Goal: Task Accomplishment & Management: Manage account settings

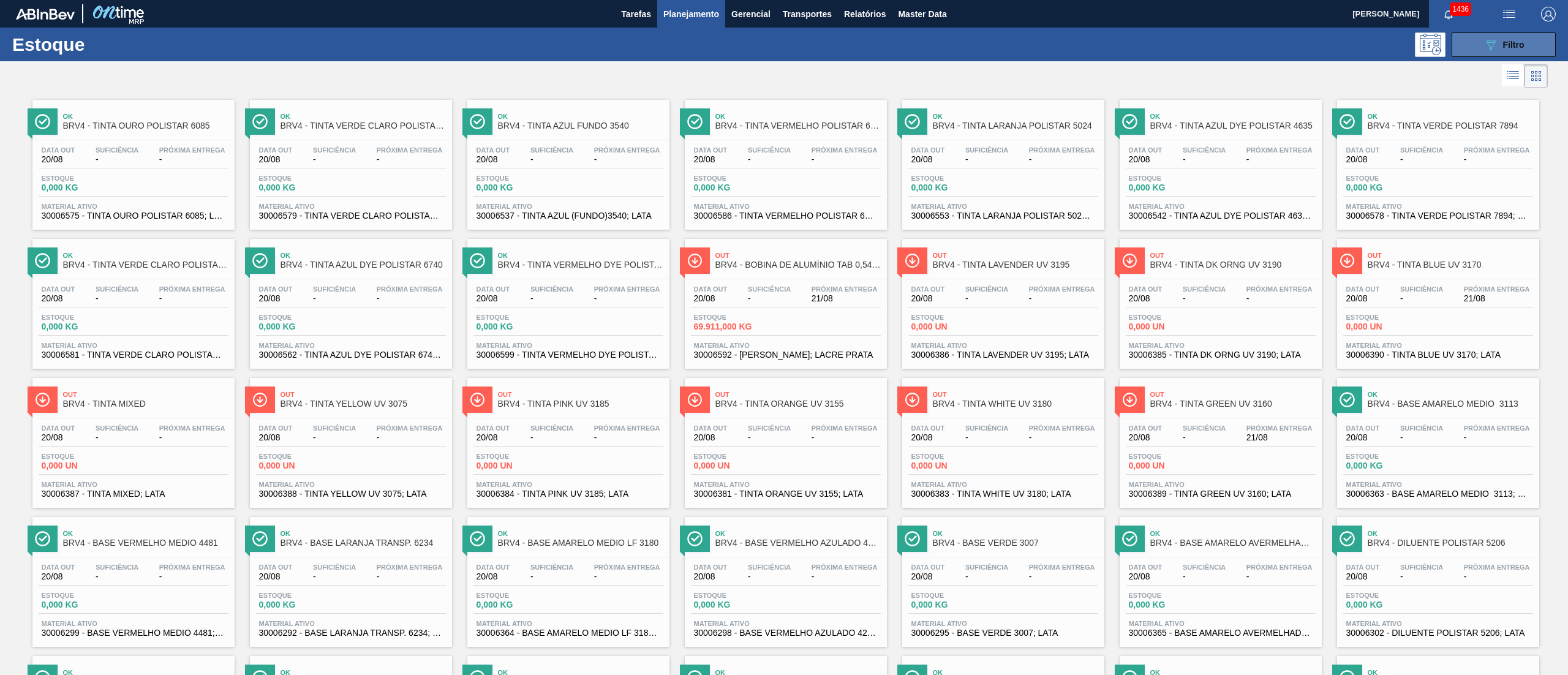
click at [1490, 56] on button "089F7B8B-B2A5-4AFE-B5C0-19BA573D28AC Filtro" at bounding box center [1503, 45] width 104 height 25
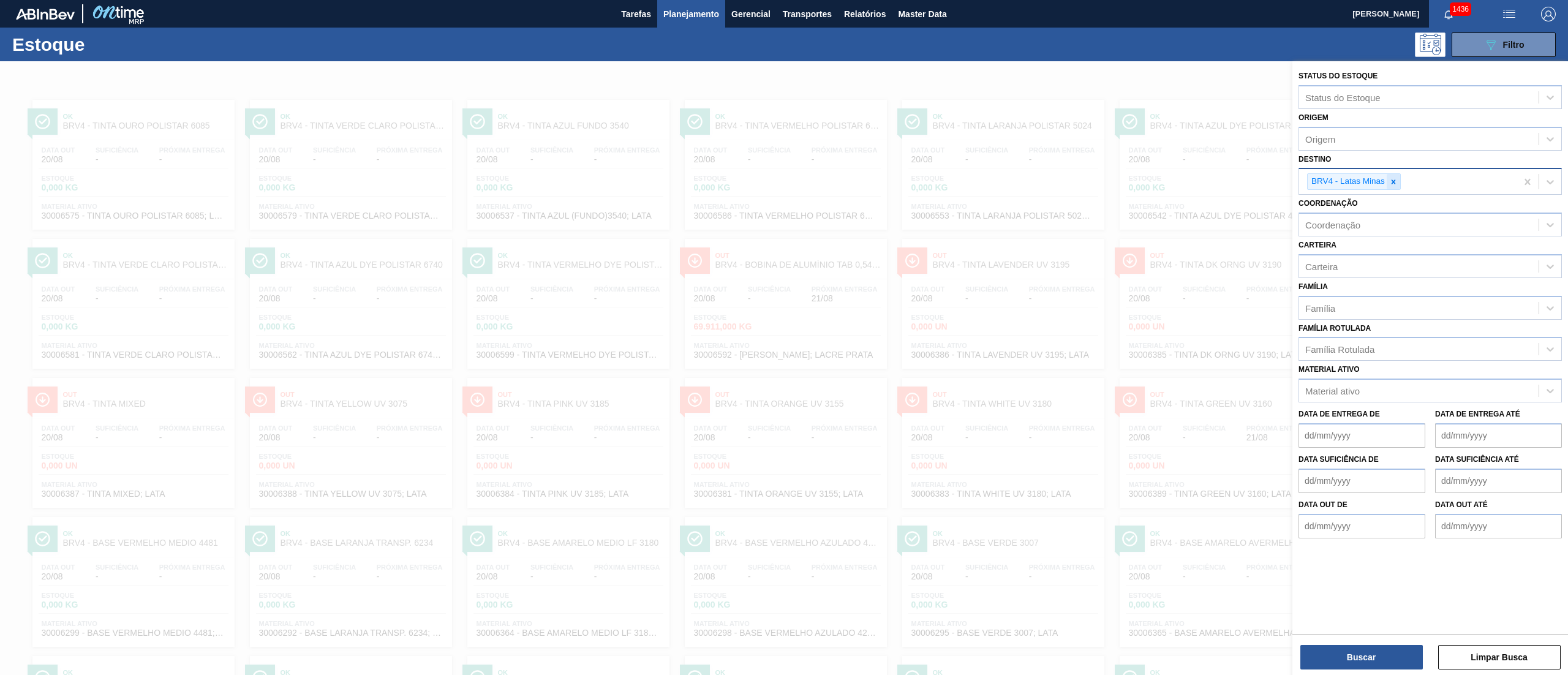
click at [1390, 185] on icon at bounding box center [1393, 182] width 8 height 8
type input "brv3"
click at [1363, 209] on div "BRV3 - Vidros Rio" at bounding box center [1430, 210] width 264 height 23
click at [1365, 659] on button "Buscar" at bounding box center [1361, 657] width 122 height 25
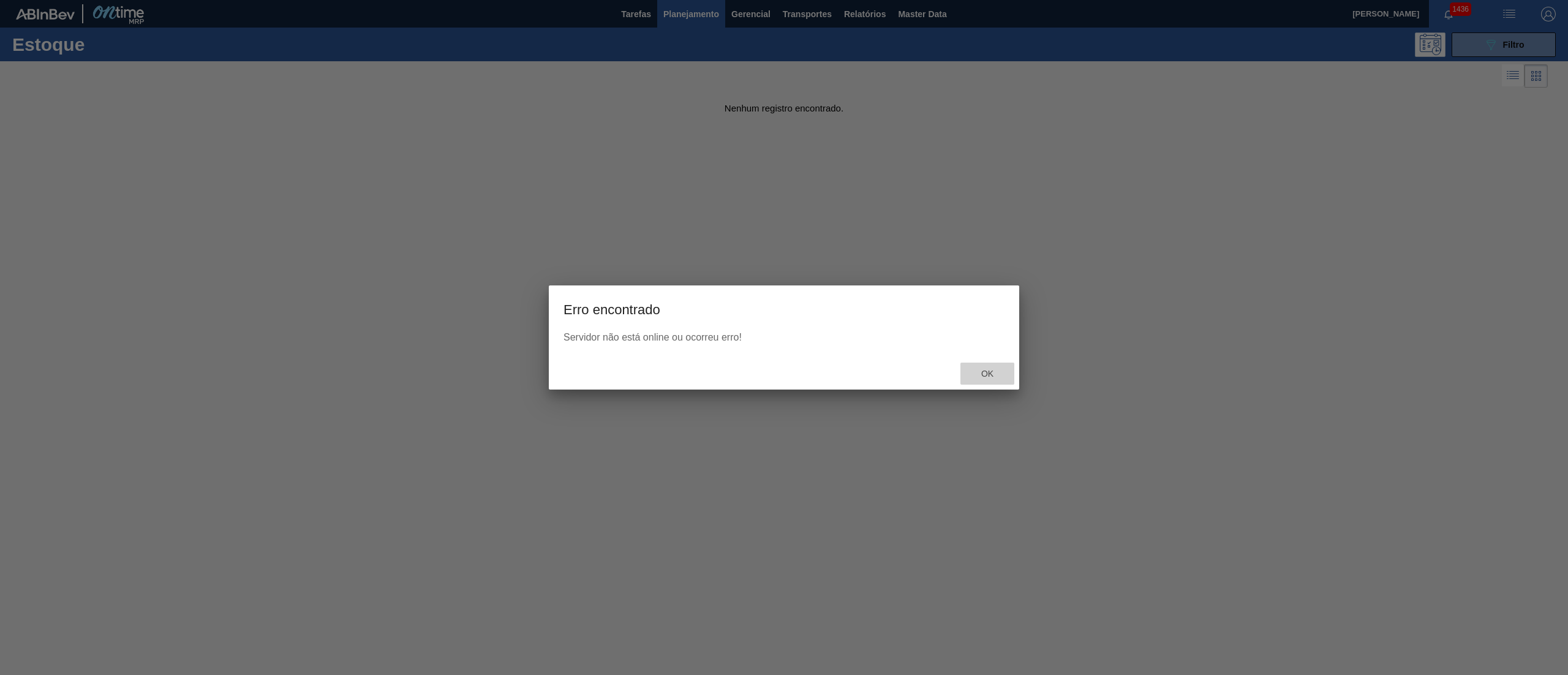
drag, startPoint x: 971, startPoint y: 367, endPoint x: 1084, endPoint y: 404, distance: 118.9
click at [970, 367] on div "Ok" at bounding box center [987, 374] width 54 height 23
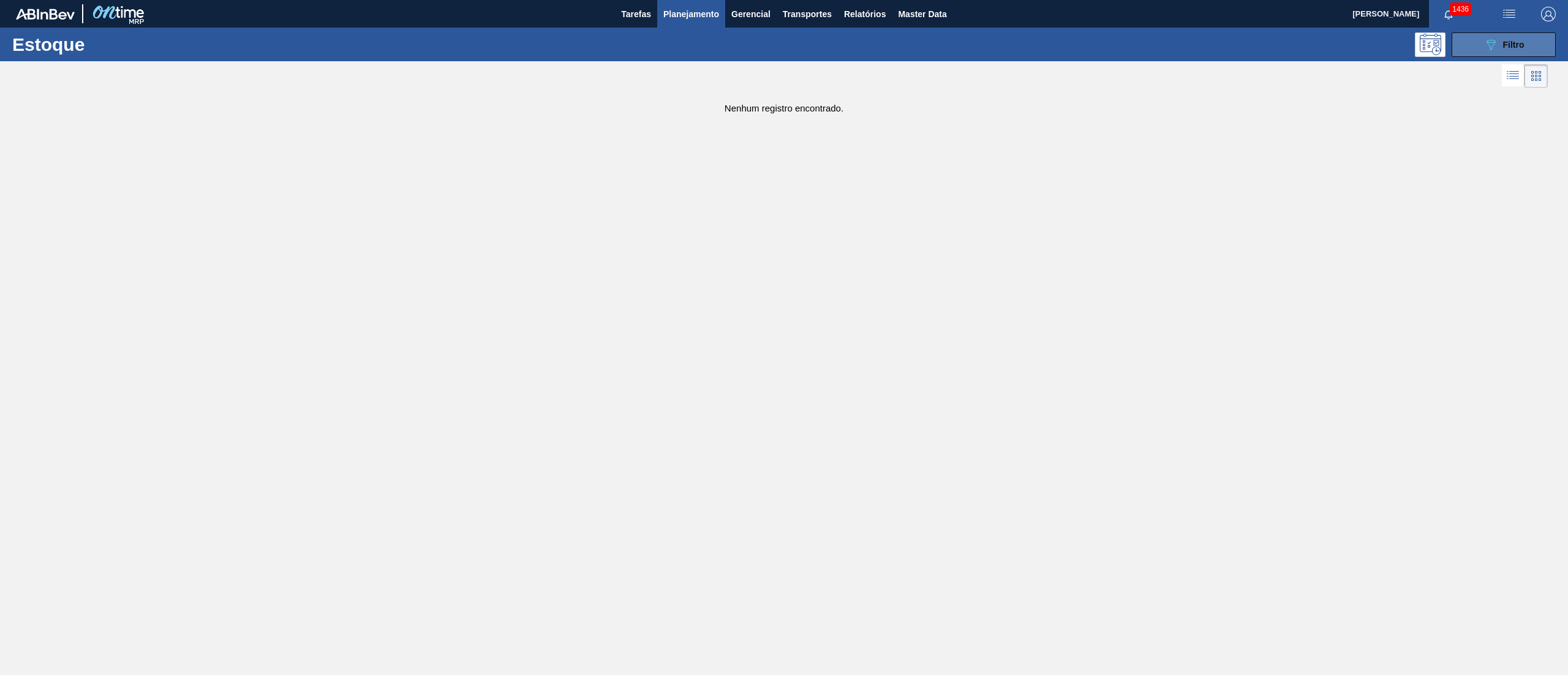
click at [1474, 41] on button "089F7B8B-B2A5-4AFE-B5C0-19BA573D28AC Filtro" at bounding box center [1503, 45] width 104 height 25
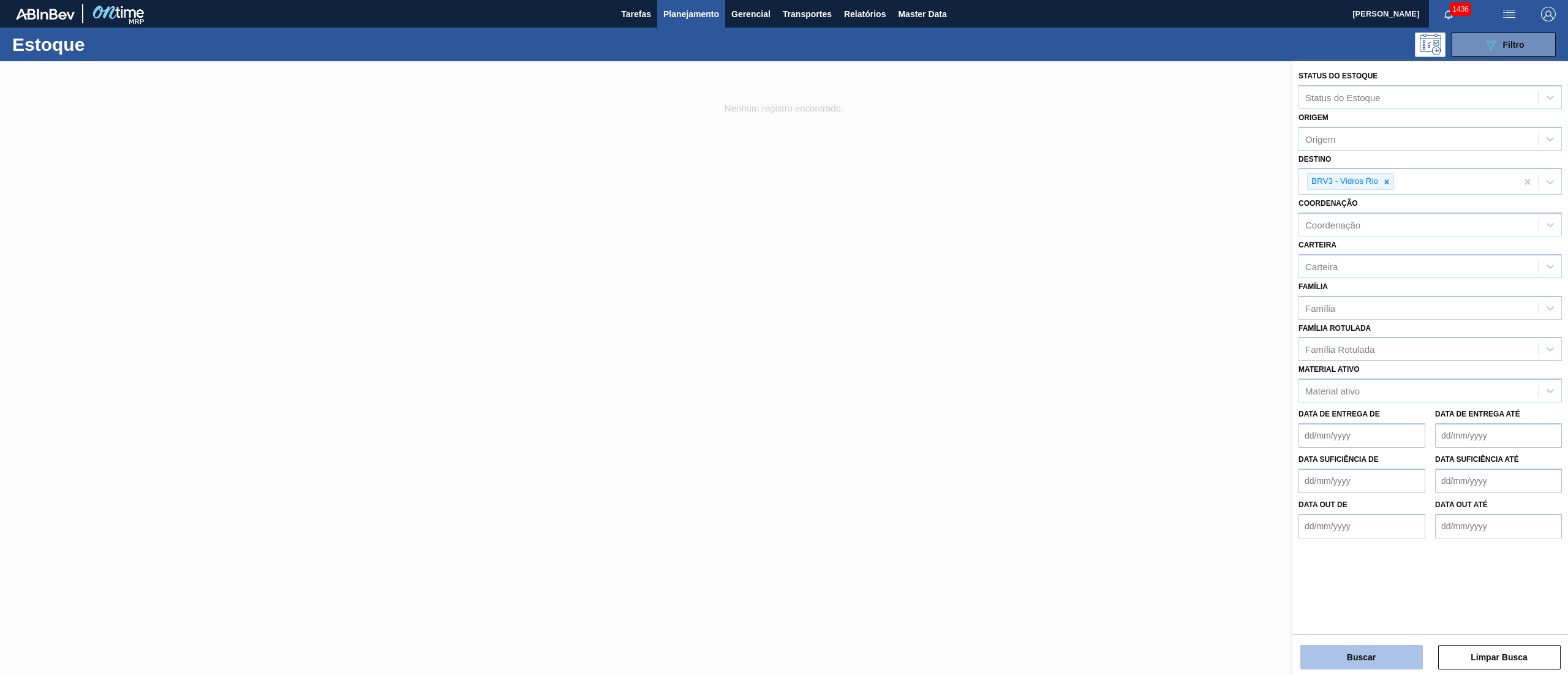
click at [1311, 656] on button "Buscar" at bounding box center [1361, 657] width 122 height 25
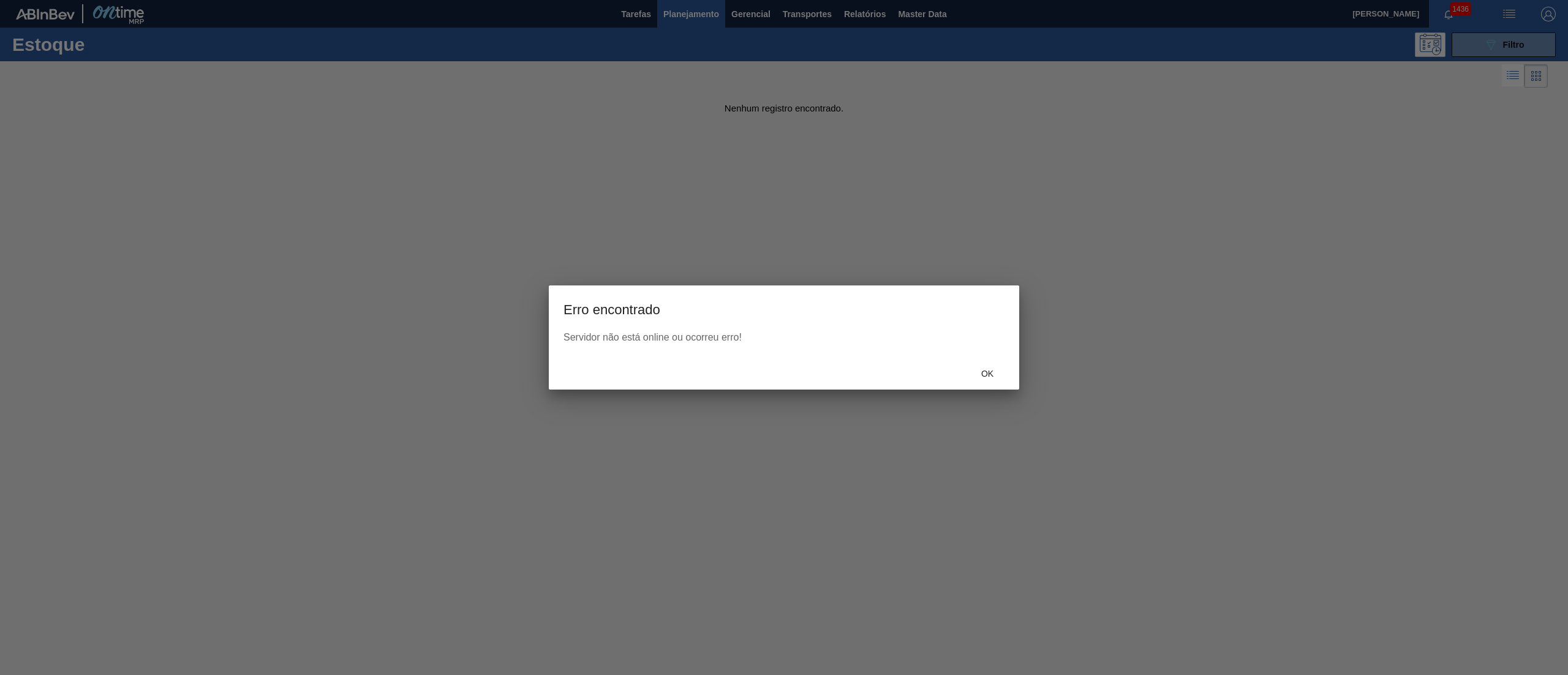
click at [846, 267] on div at bounding box center [784, 337] width 1568 height 675
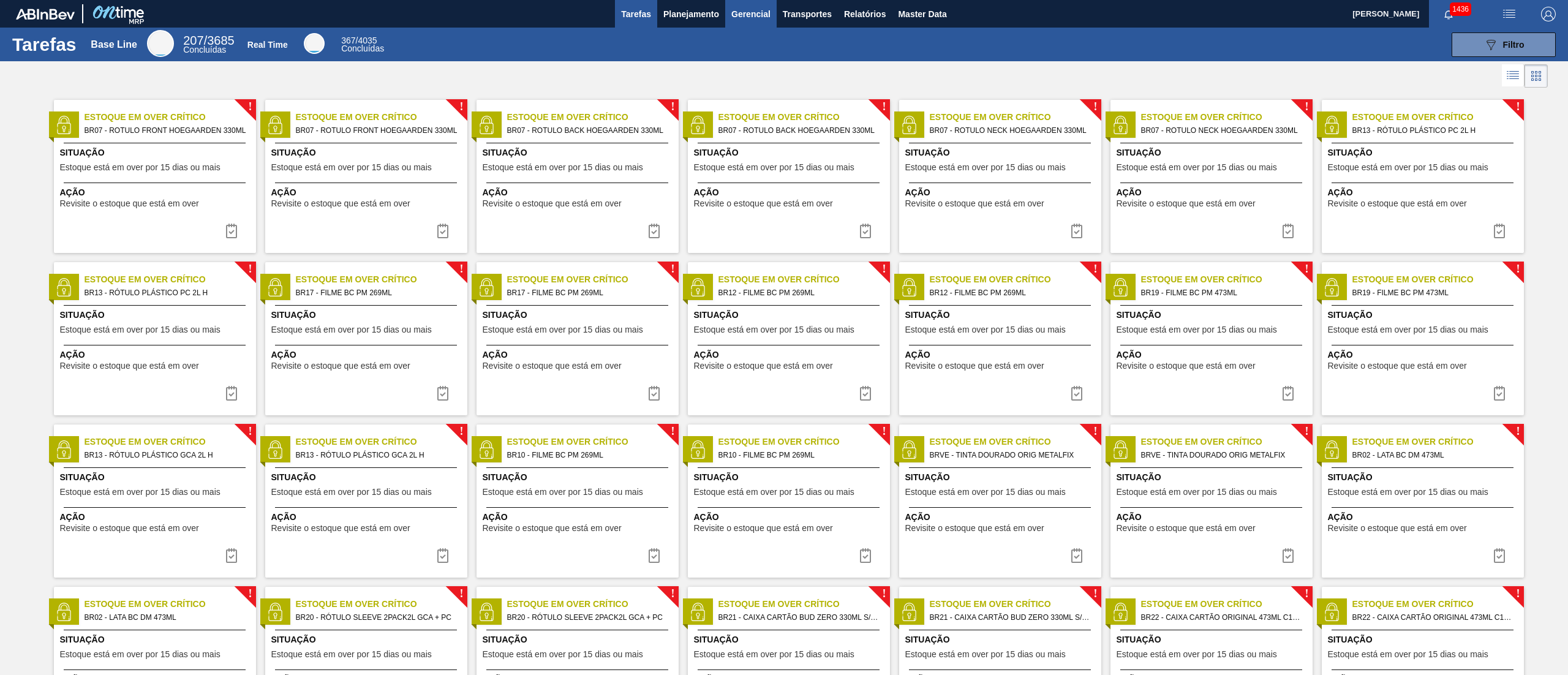
click at [733, 16] on span "Gerencial" at bounding box center [750, 14] width 39 height 14
click at [691, 19] on div at bounding box center [784, 337] width 1568 height 675
click at [691, 0] on body "Tarefas Planejamento Gerencial Transportes Relatórios Master Data Douglas Santa…" at bounding box center [784, 0] width 1568 height 0
click at [691, 19] on span "Planejamento" at bounding box center [691, 14] width 56 height 14
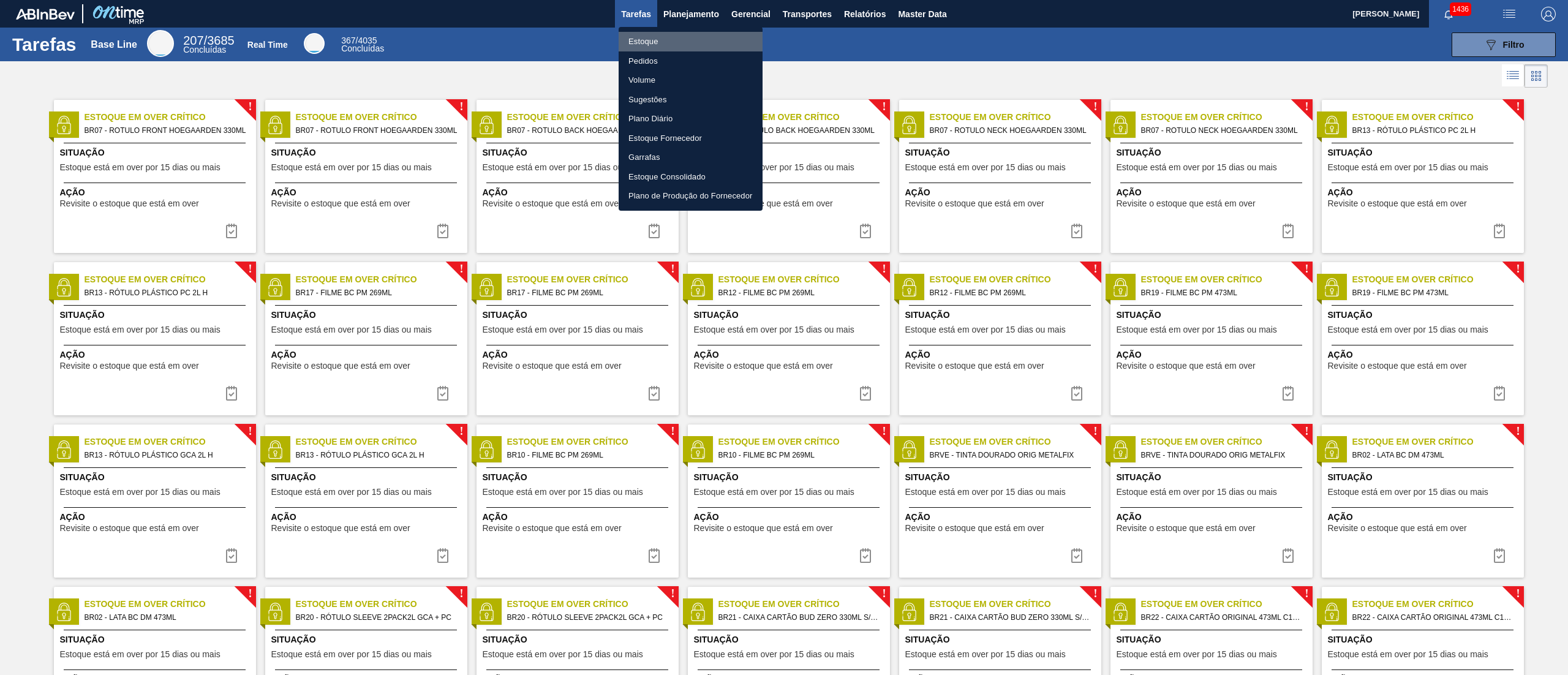
click at [647, 36] on li "Estoque" at bounding box center [691, 41] width 144 height 20
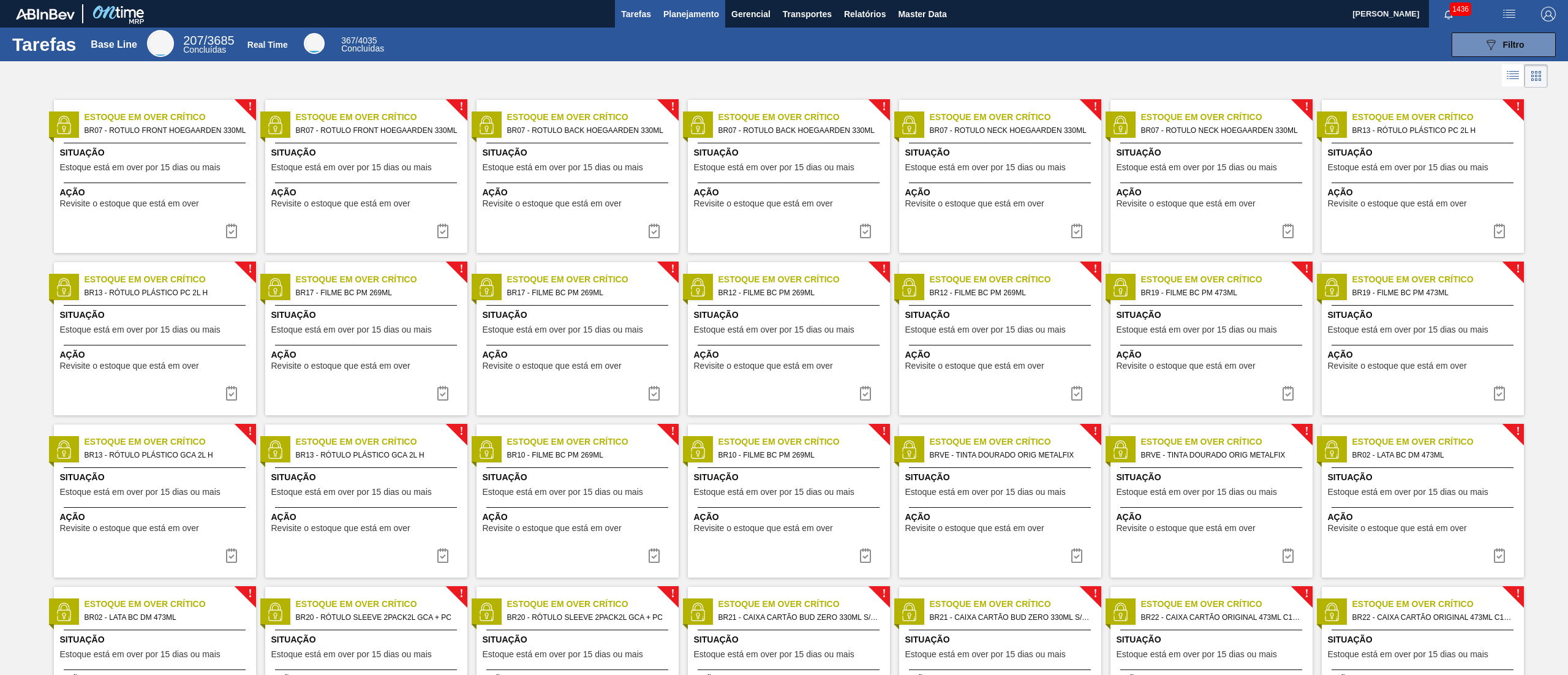
click at [667, 12] on span "Planejamento" at bounding box center [691, 14] width 56 height 14
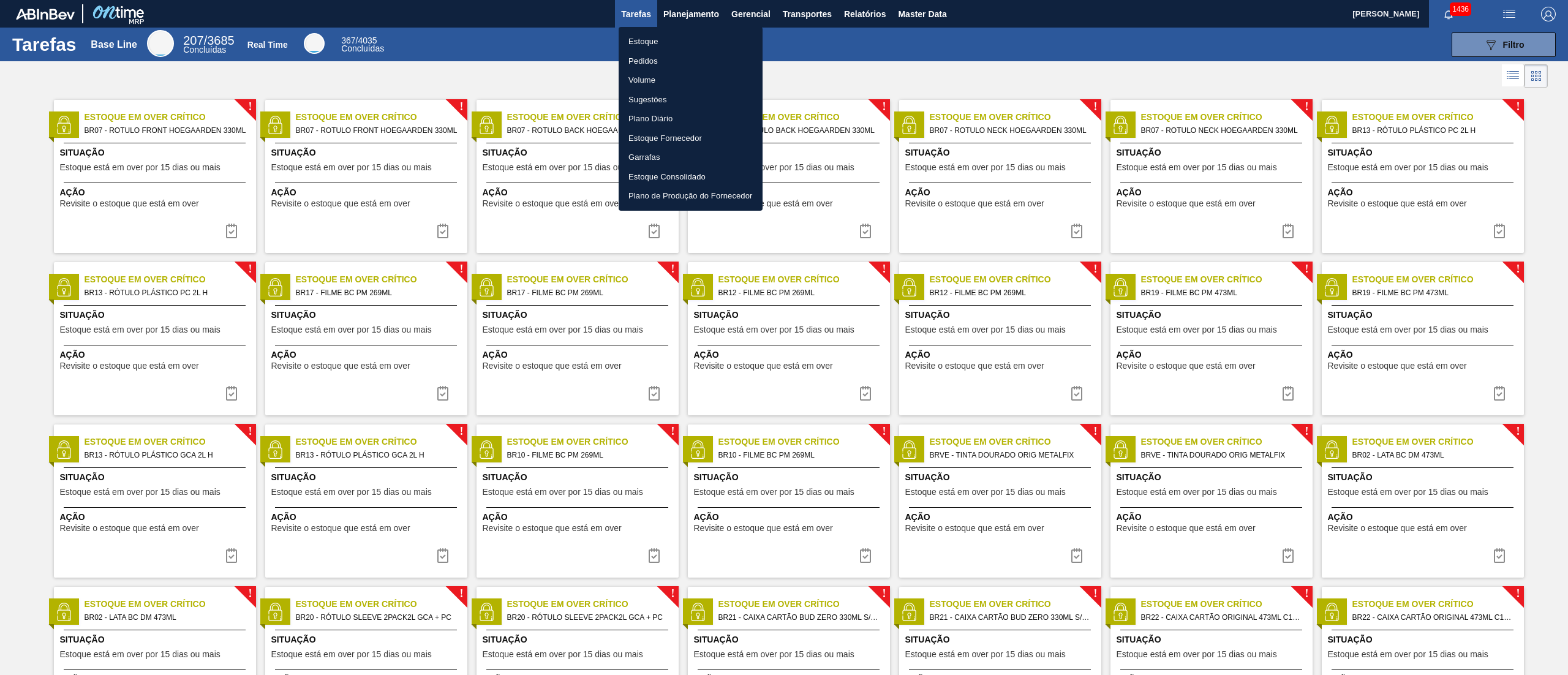
click at [673, 43] on li "Estoque" at bounding box center [691, 41] width 144 height 20
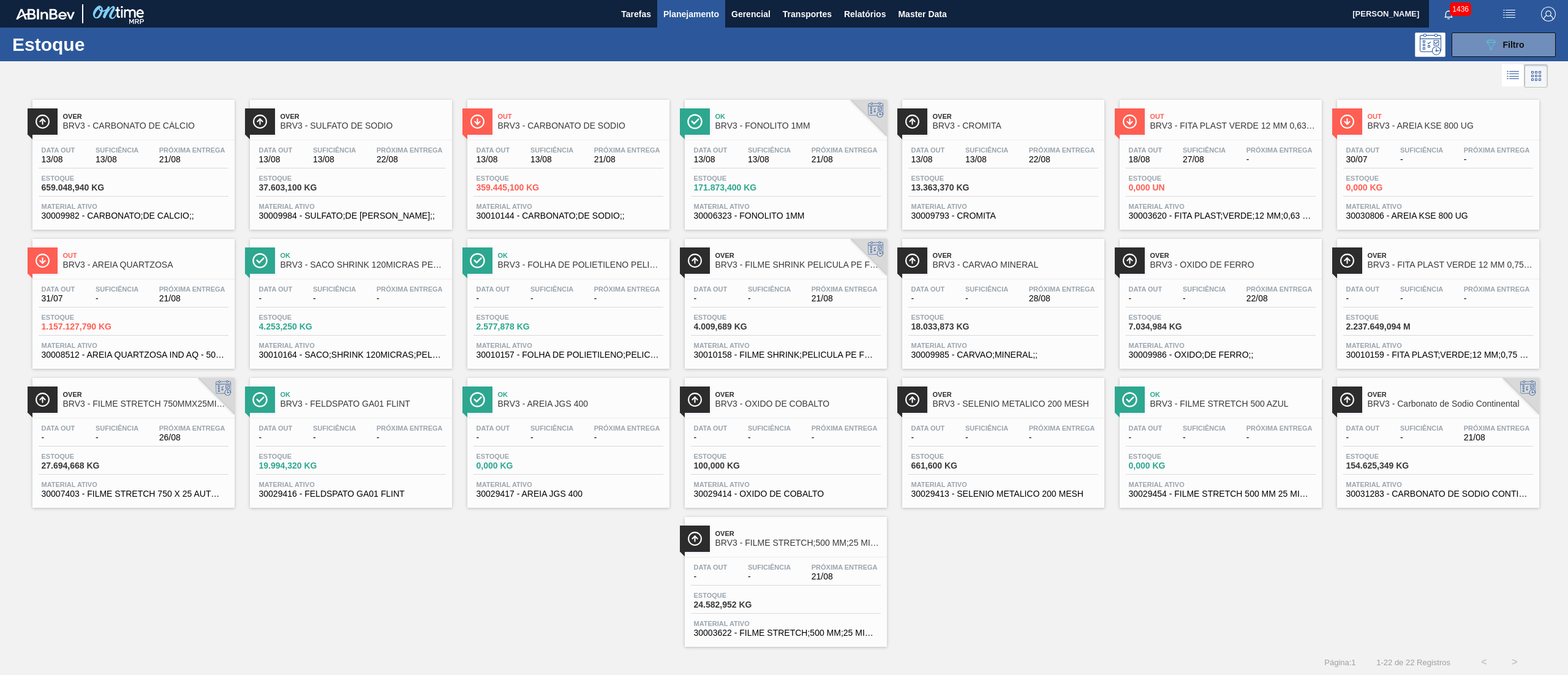
click at [1059, 577] on div "Over BRV3 - CARBONATO DE CÁLCIO Data out 13/08 Suficiência 13/08 Próxima Entreg…" at bounding box center [784, 369] width 1568 height 556
click at [971, 133] on div "Over BRV3 - CROMITA" at bounding box center [1015, 122] width 165 height 27
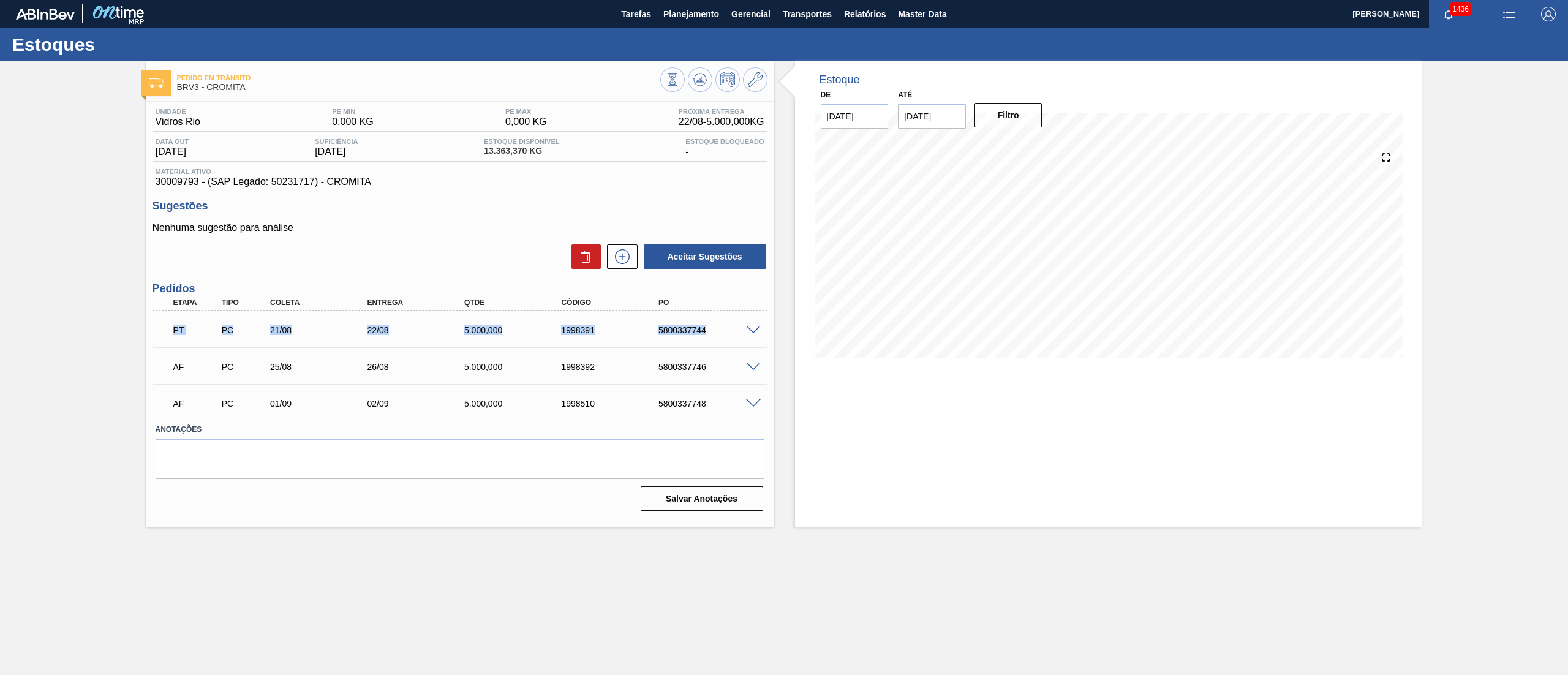
drag, startPoint x: 167, startPoint y: 332, endPoint x: 728, endPoint y: 332, distance: 561.0
click at [728, 332] on div "PT PC 21/08 22/08 5.000,000 1998391 5800337744" at bounding box center [460, 329] width 615 height 31
drag, startPoint x: 162, startPoint y: 367, endPoint x: 721, endPoint y: 369, distance: 559.0
click at [721, 369] on div "AF PC 25/08 26/08 5.000,000 1998392 5800337746" at bounding box center [460, 365] width 615 height 31
drag, startPoint x: 155, startPoint y: 407, endPoint x: 720, endPoint y: 406, distance: 565.0
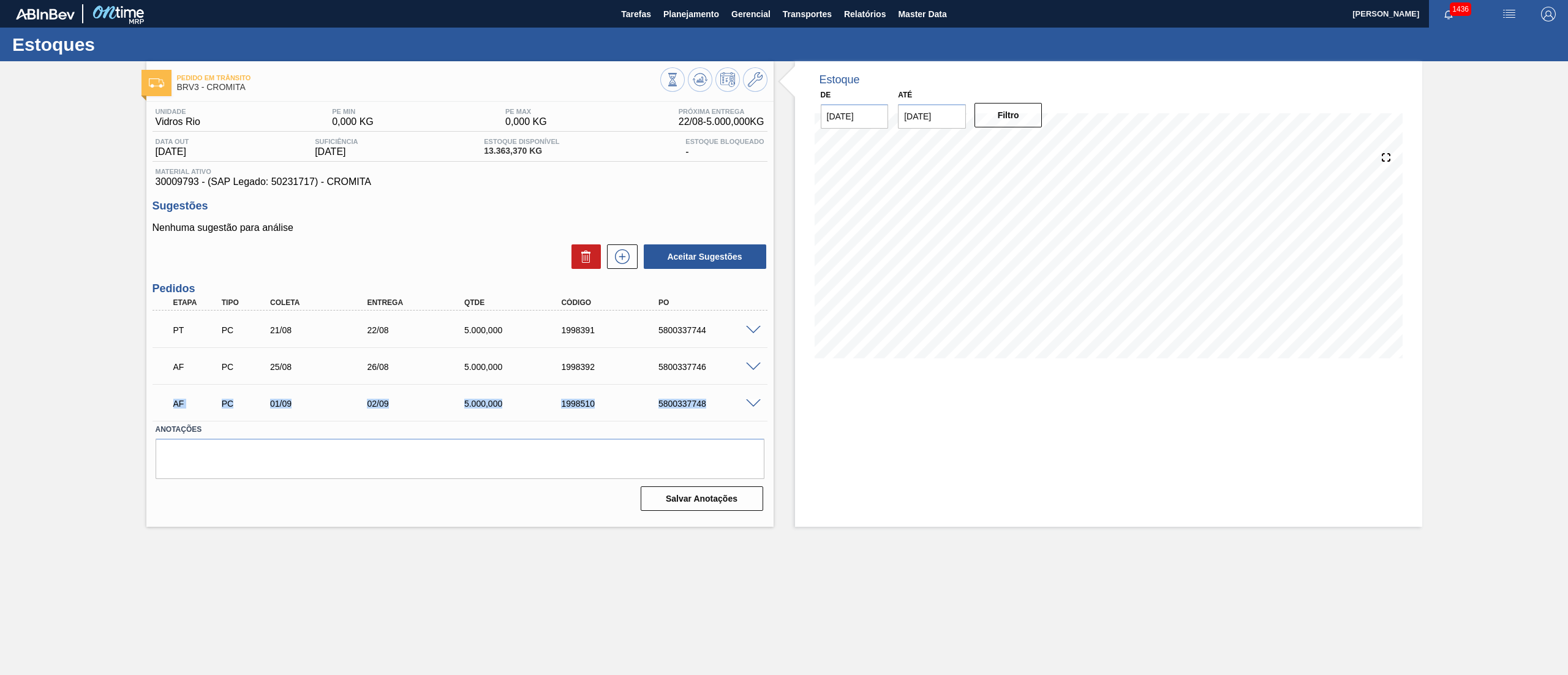
click at [720, 406] on div "AF PC 01/09 02/09 5.000,000 1998510 5800337748" at bounding box center [460, 402] width 615 height 31
click at [707, 8] on span "Planejamento" at bounding box center [691, 14] width 56 height 14
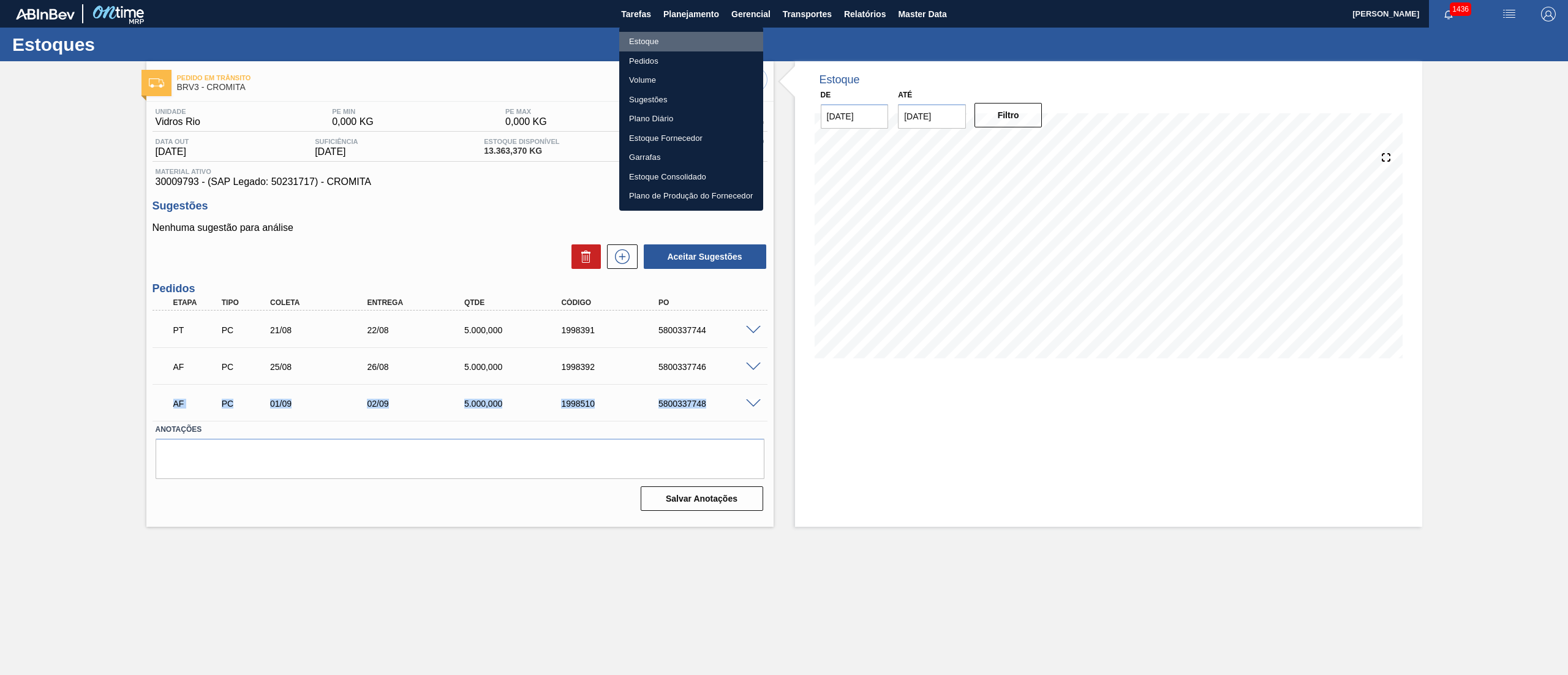
click at [633, 41] on li "Estoque" at bounding box center [691, 41] width 144 height 20
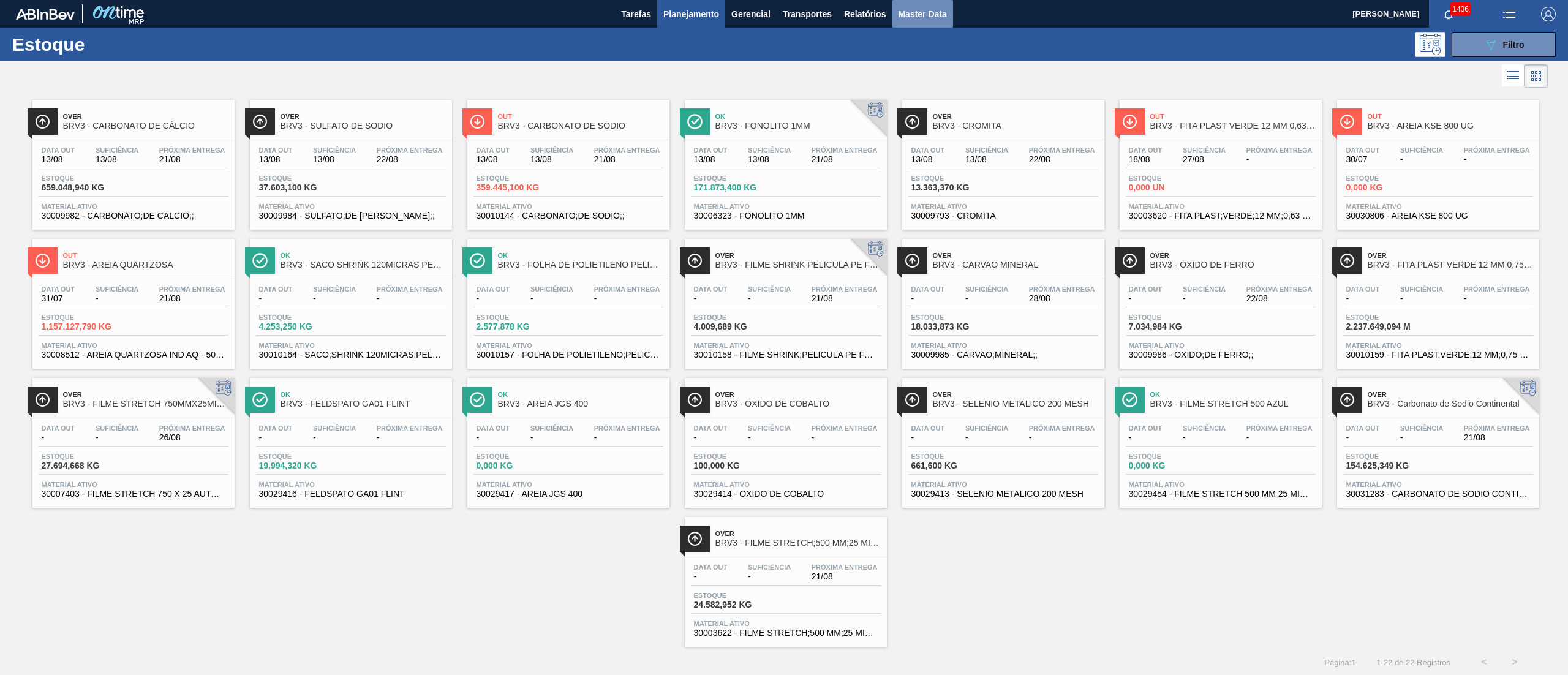
click at [915, 4] on button "Master Data" at bounding box center [922, 14] width 60 height 27
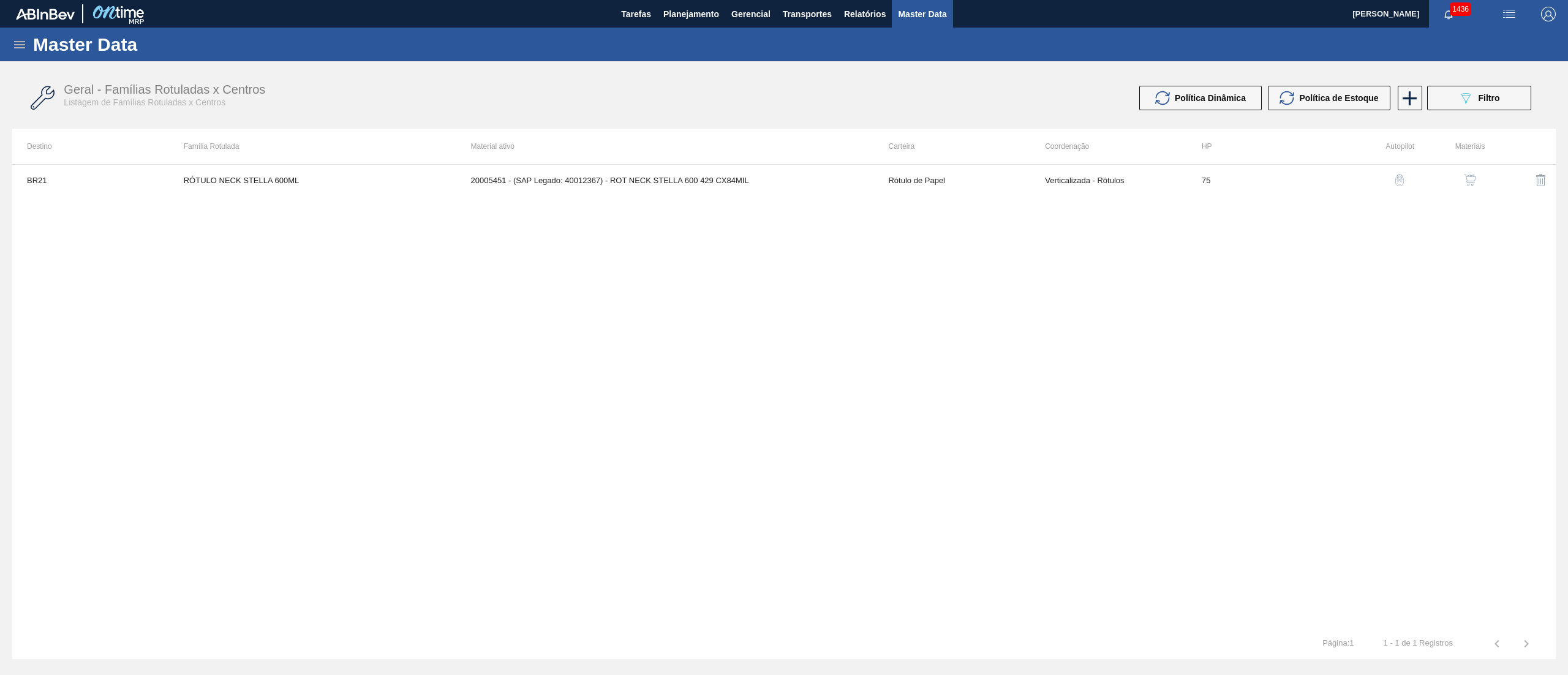
click at [20, 47] on icon at bounding box center [20, 45] width 11 height 8
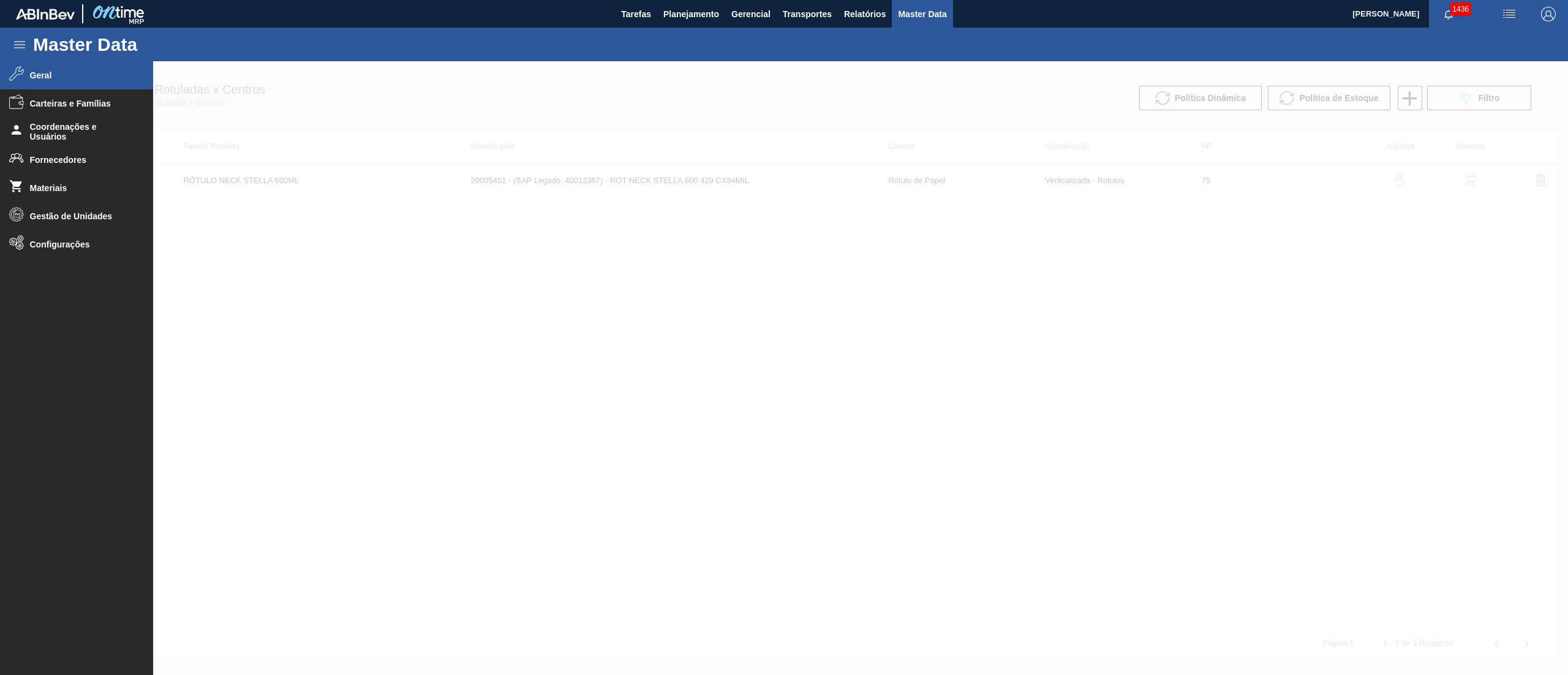
click at [43, 75] on span "Geral" at bounding box center [80, 76] width 101 height 10
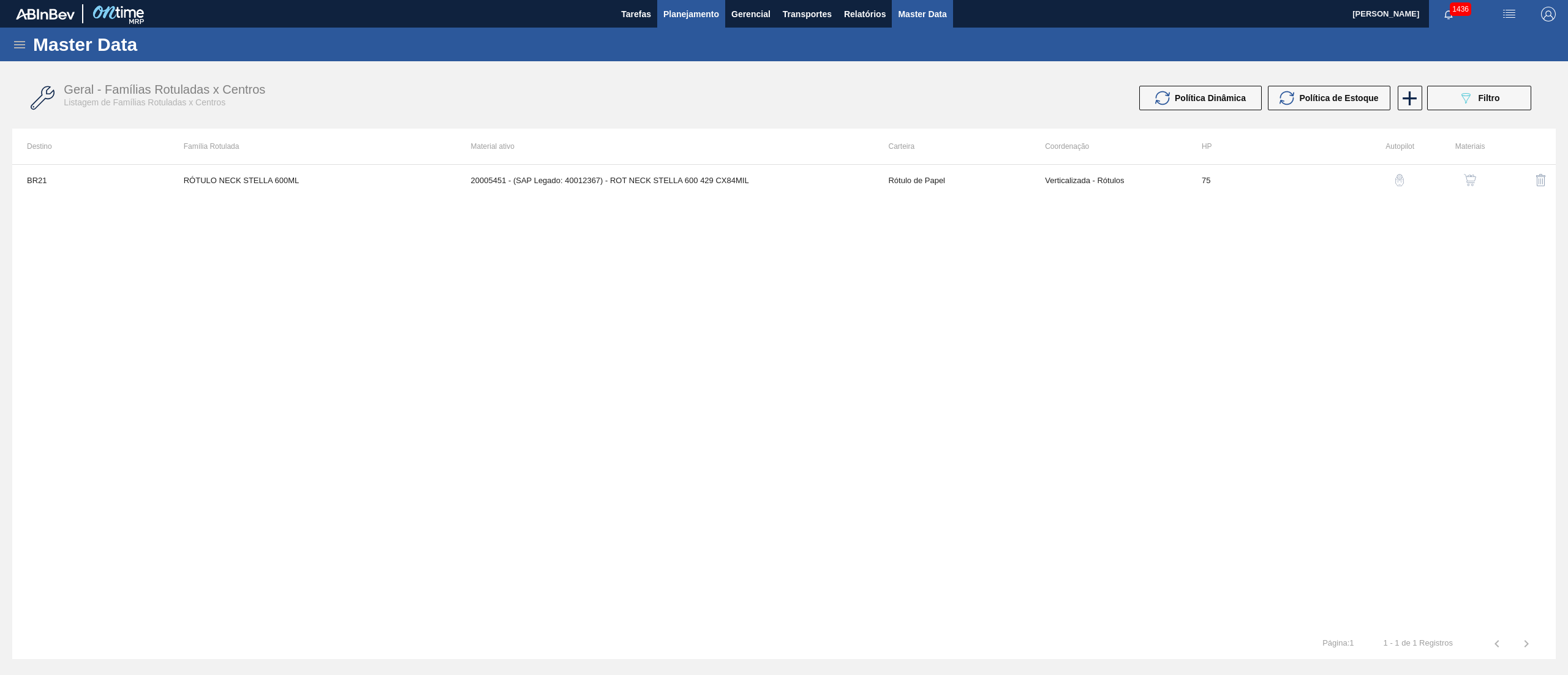
click at [662, 25] on button "Planejamento" at bounding box center [691, 14] width 68 height 27
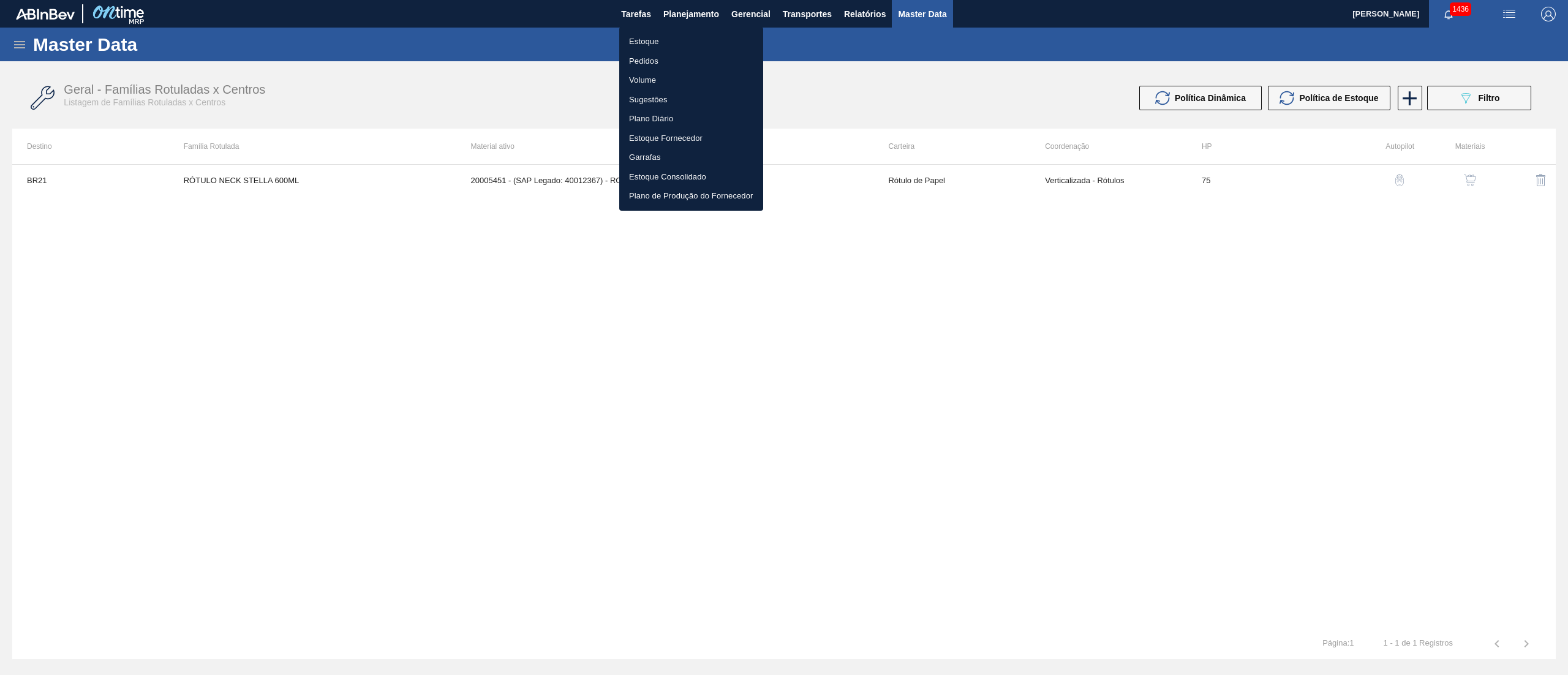
click at [647, 36] on li "Estoque" at bounding box center [691, 41] width 144 height 20
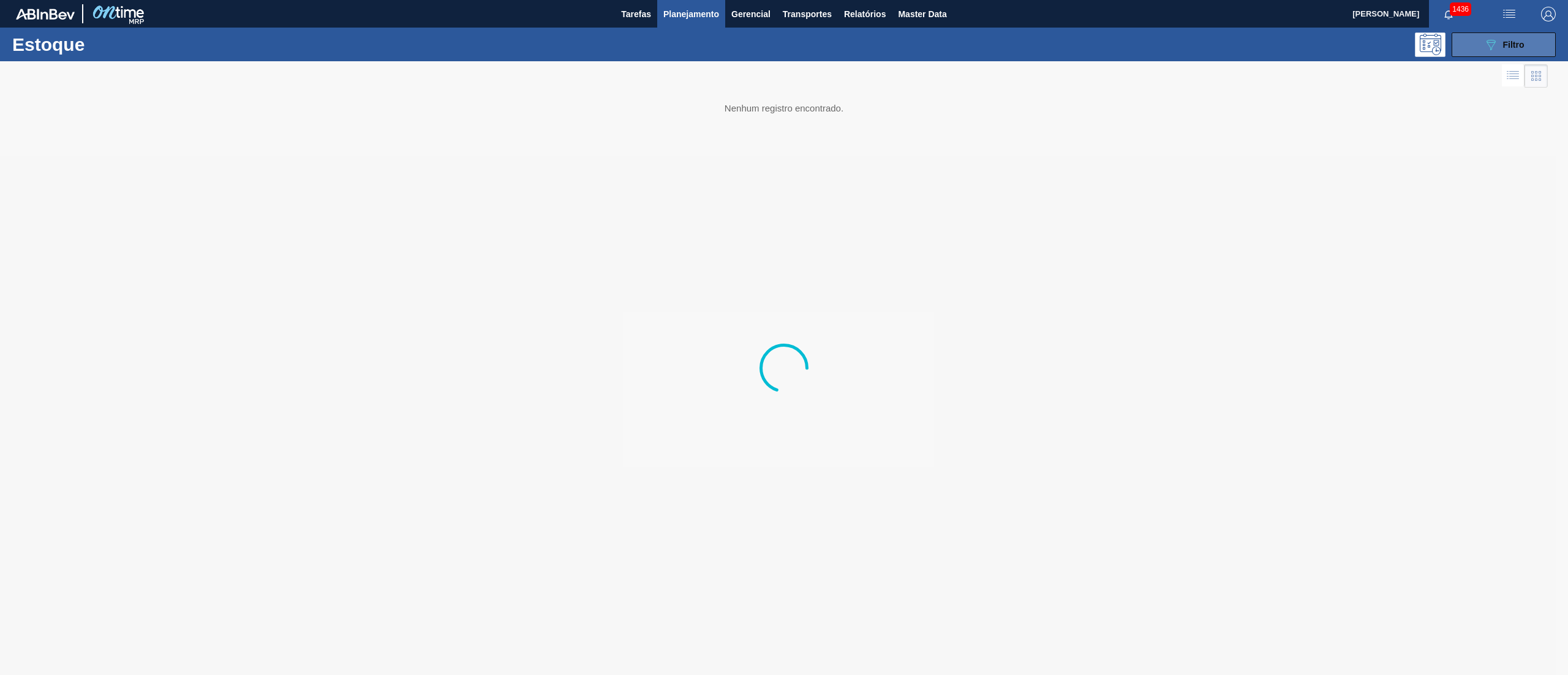
click at [1473, 33] on button "089F7B8B-B2A5-4AFE-B5C0-19BA573D28AC Filtro" at bounding box center [1503, 45] width 104 height 25
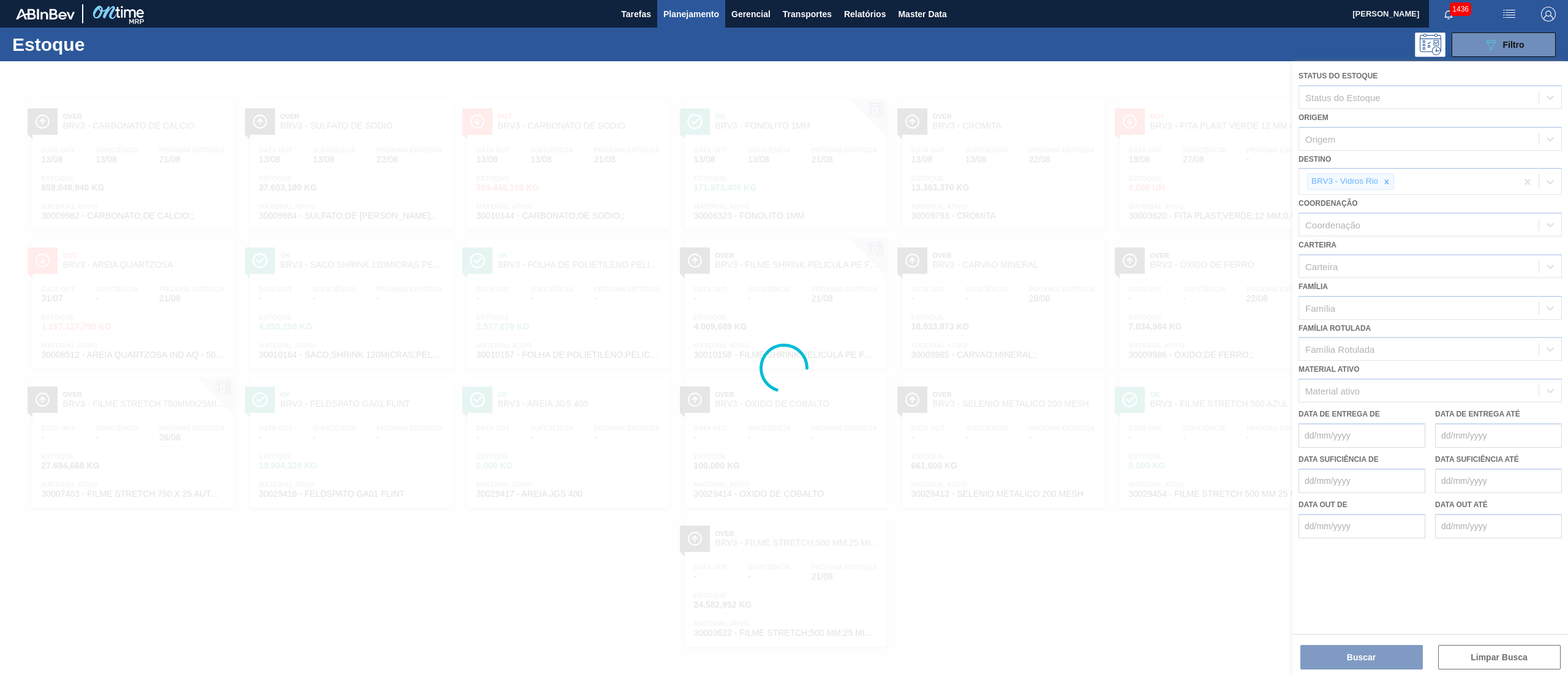
click at [1389, 178] on div at bounding box center [784, 368] width 1568 height 614
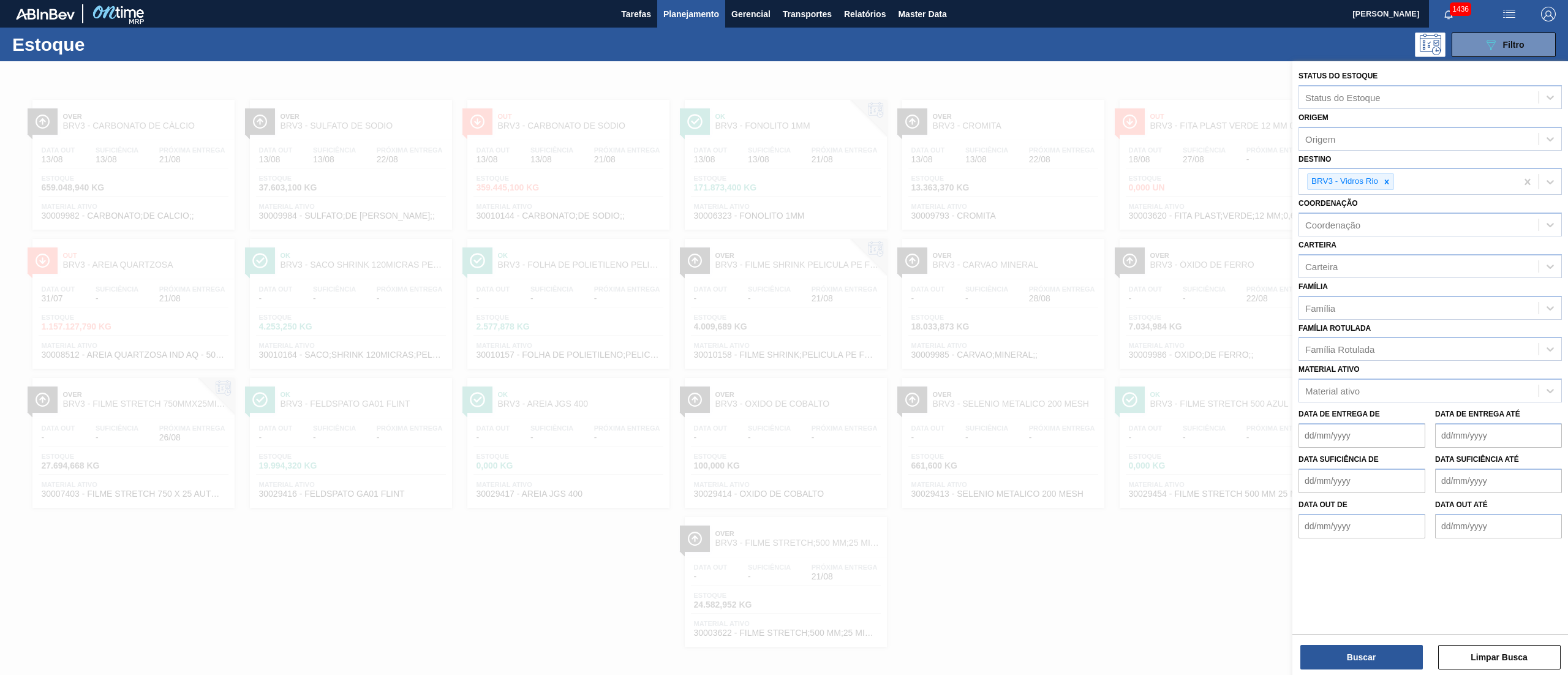
click at [1389, 178] on icon at bounding box center [1387, 182] width 8 height 8
drag, startPoint x: 1348, startPoint y: 159, endPoint x: 1336, endPoint y: 139, distance: 23.3
click at [1344, 150] on div "Destino option BRV3 - Vidros Rio, deselected. Select is focused ,type to refine…" at bounding box center [1430, 171] width 264 height 42
click at [1336, 139] on div "Origem" at bounding box center [1418, 139] width 240 height 18
type input "ccl"
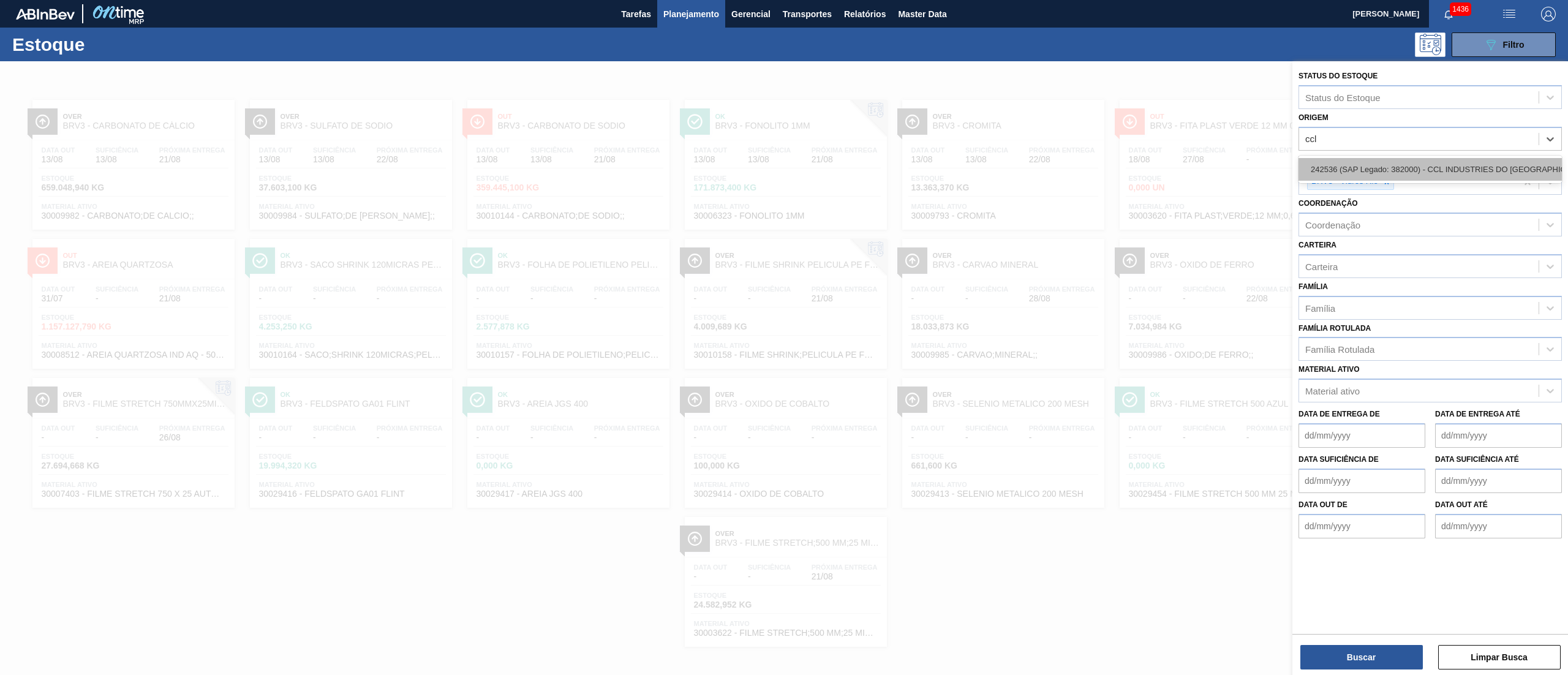
click at [1345, 163] on div "242536 (SAP Legado: 382000) - CCL INDUSTRIES DO [GEOGRAPHIC_DATA] SA" at bounding box center [1430, 169] width 264 height 23
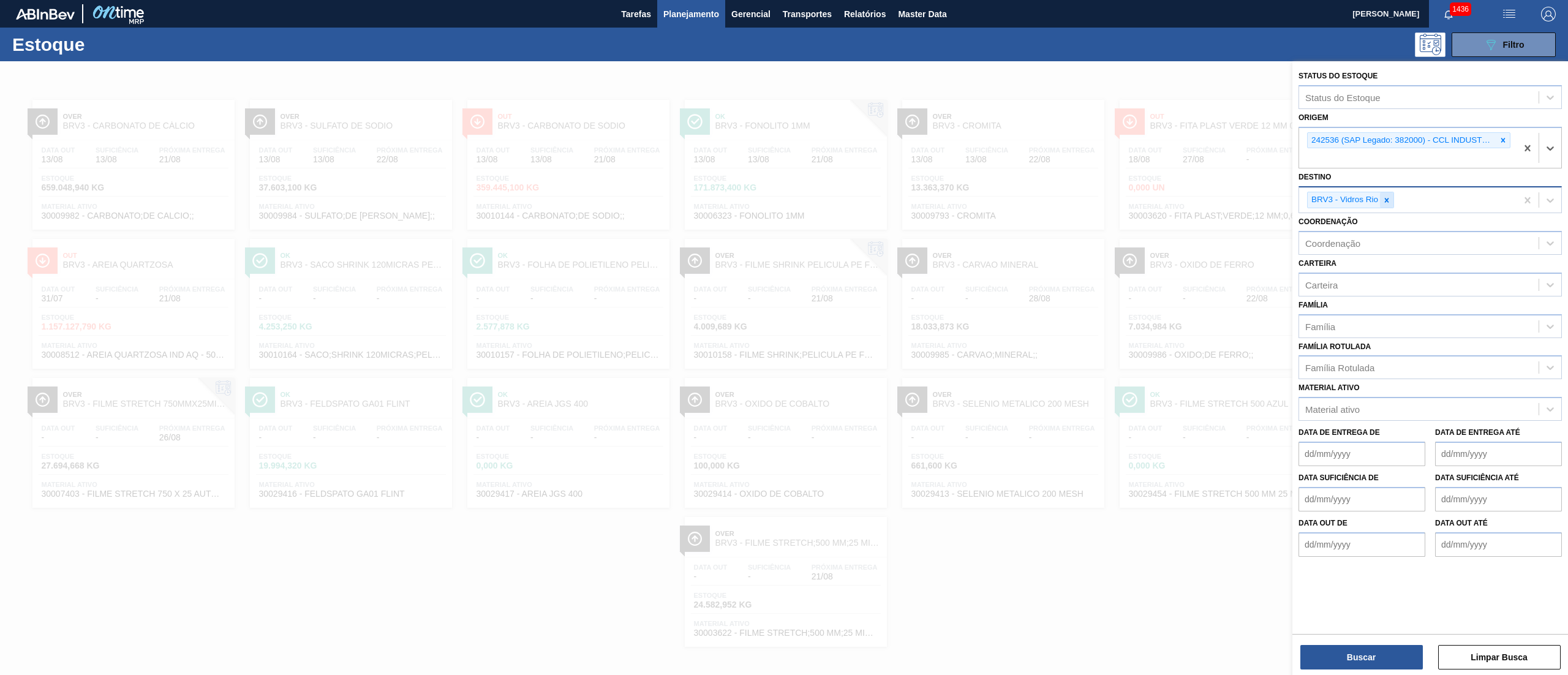
click at [1385, 205] on div at bounding box center [1387, 200] width 14 height 15
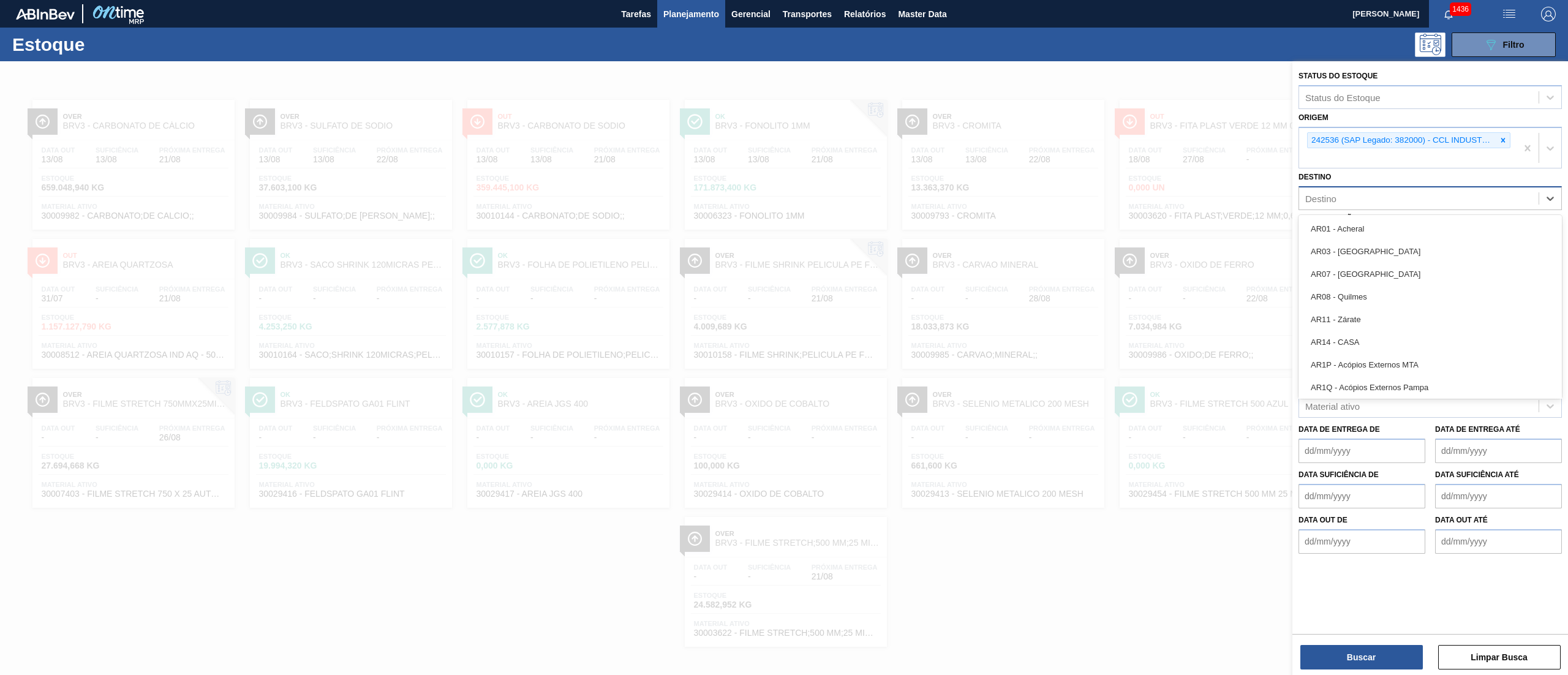
click at [1372, 201] on div "Destino" at bounding box center [1418, 199] width 240 height 18
type input "jacare"
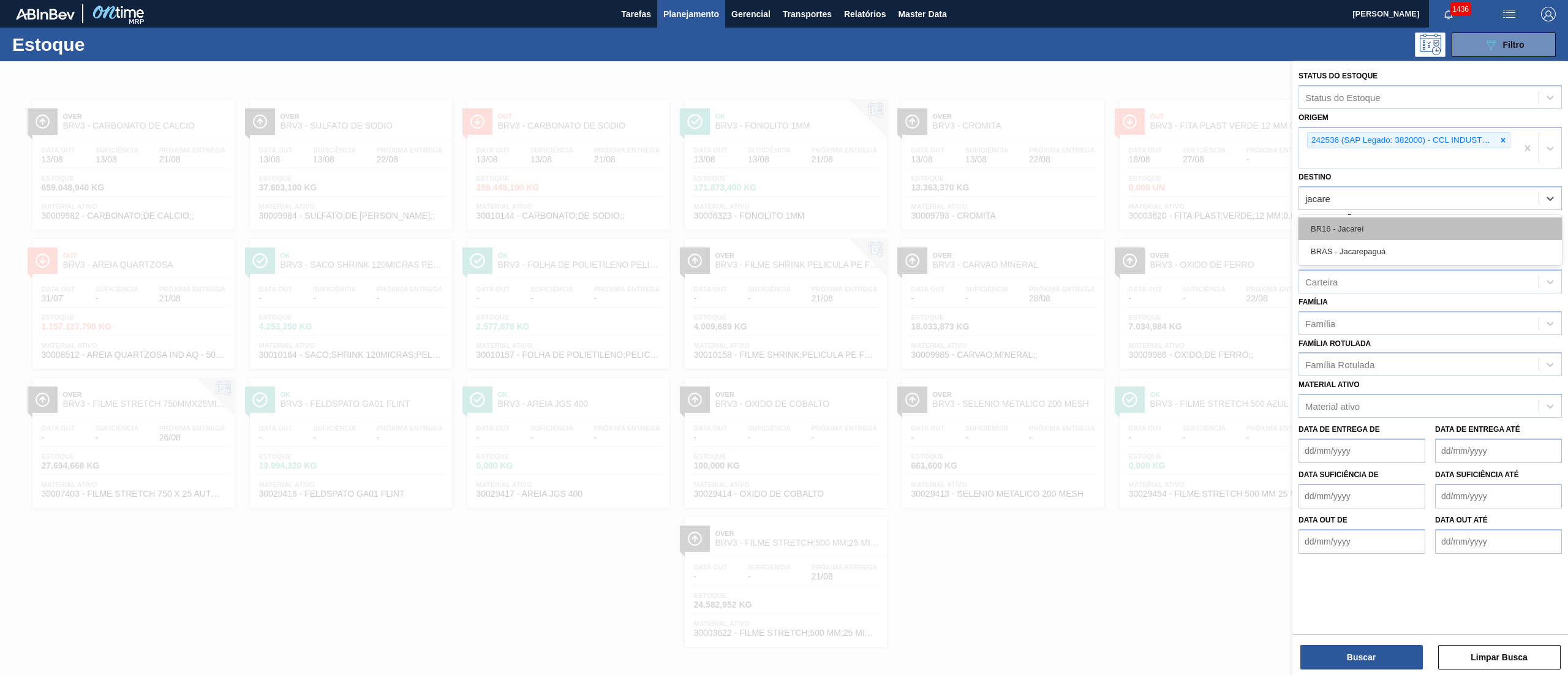
click at [1351, 235] on div "BR16 - Jacareí" at bounding box center [1430, 229] width 264 height 23
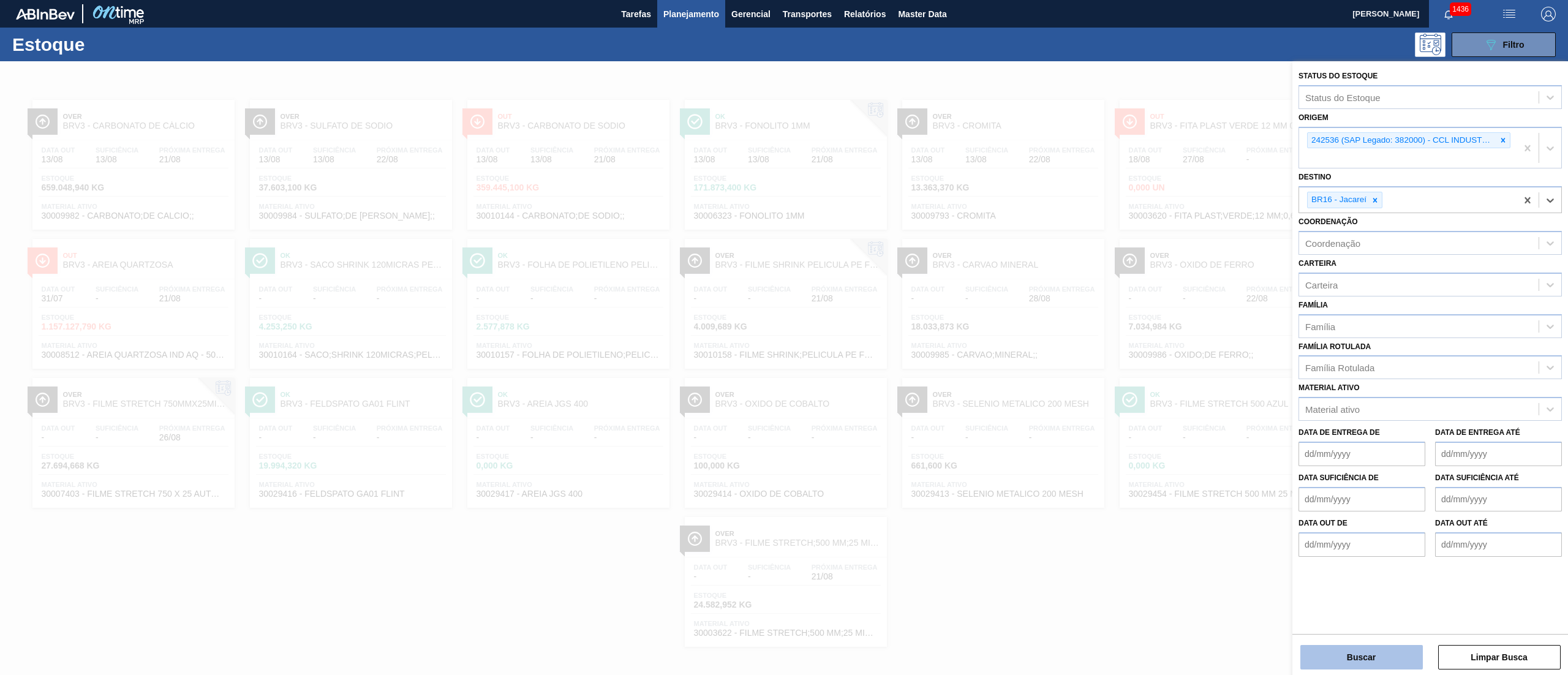
click at [1378, 665] on button "Buscar" at bounding box center [1361, 657] width 122 height 25
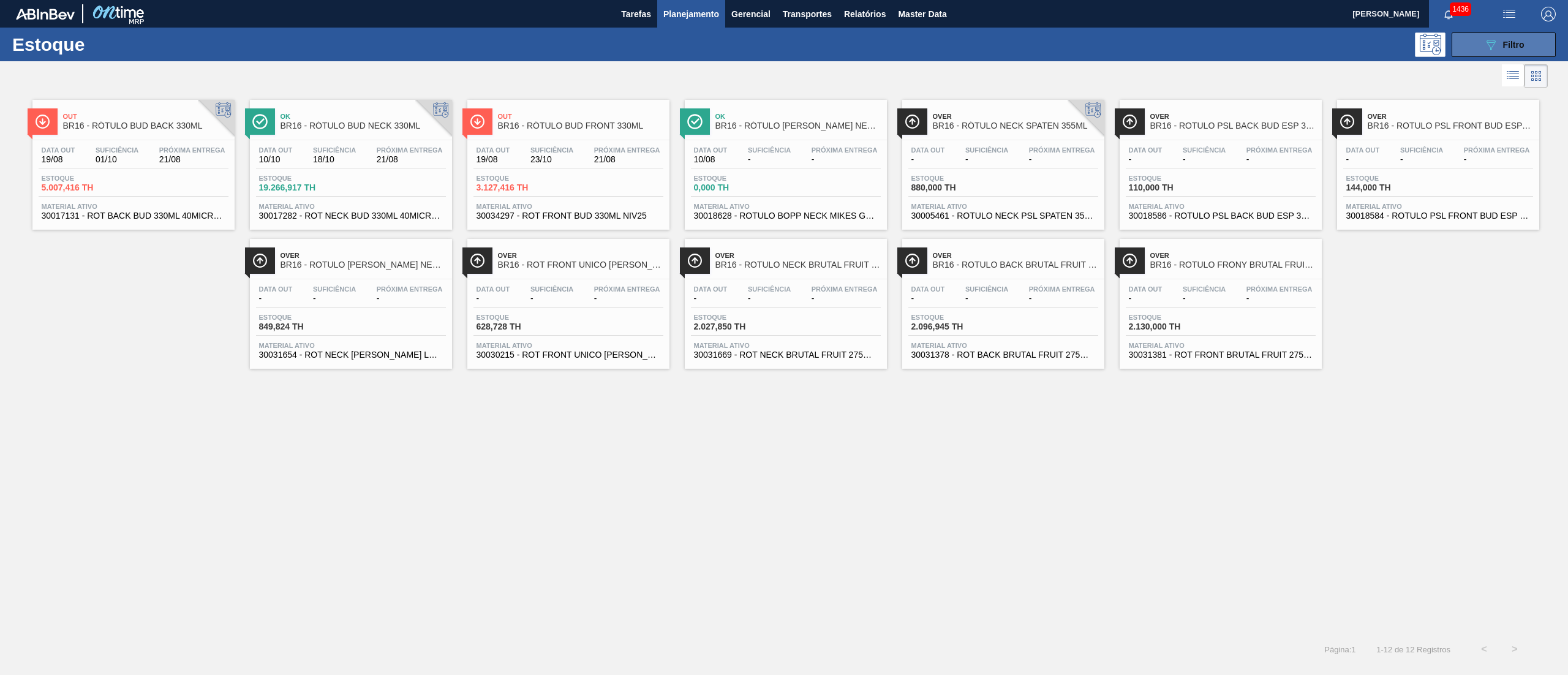
click at [1488, 41] on icon at bounding box center [1490, 45] width 9 height 10
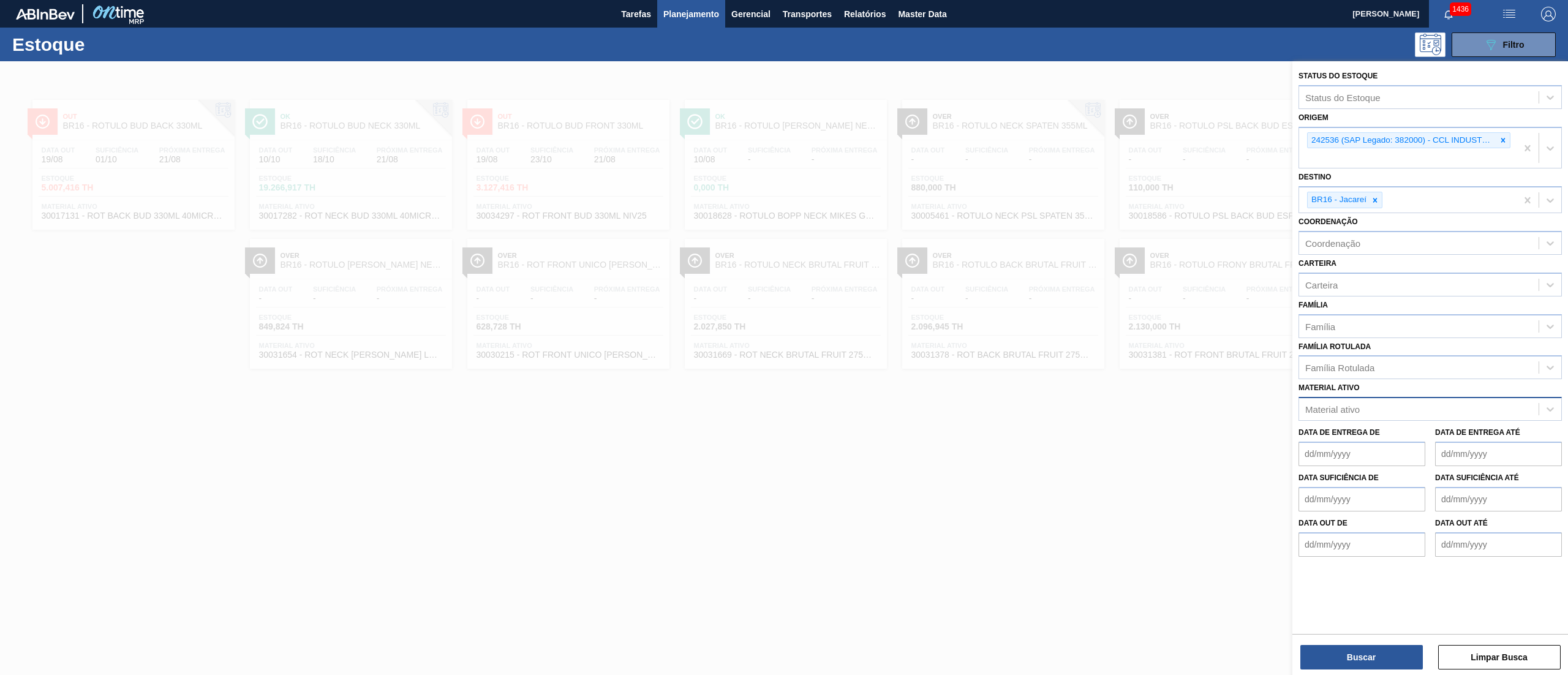
click at [1363, 411] on div "Material ativo" at bounding box center [1418, 409] width 240 height 18
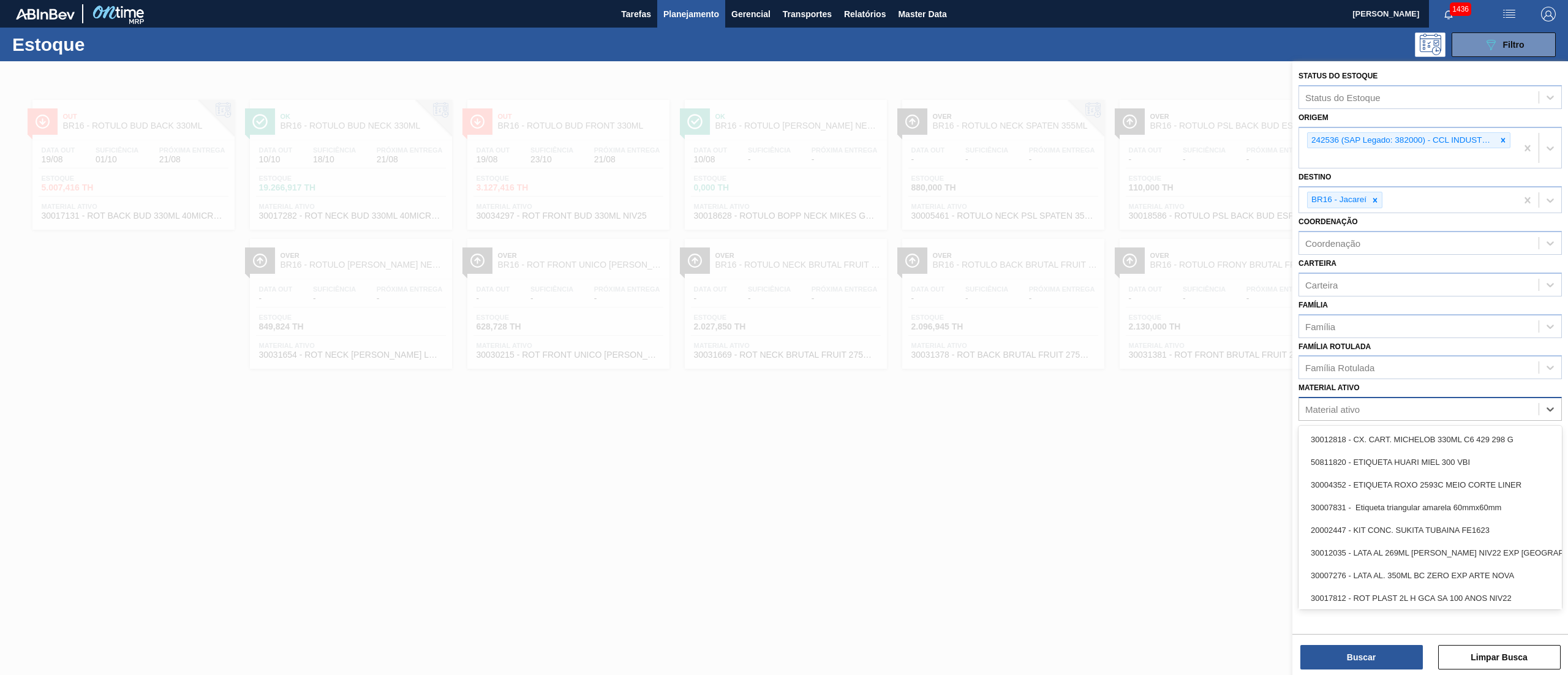
paste ativo "30017131"
type ativo "30017131"
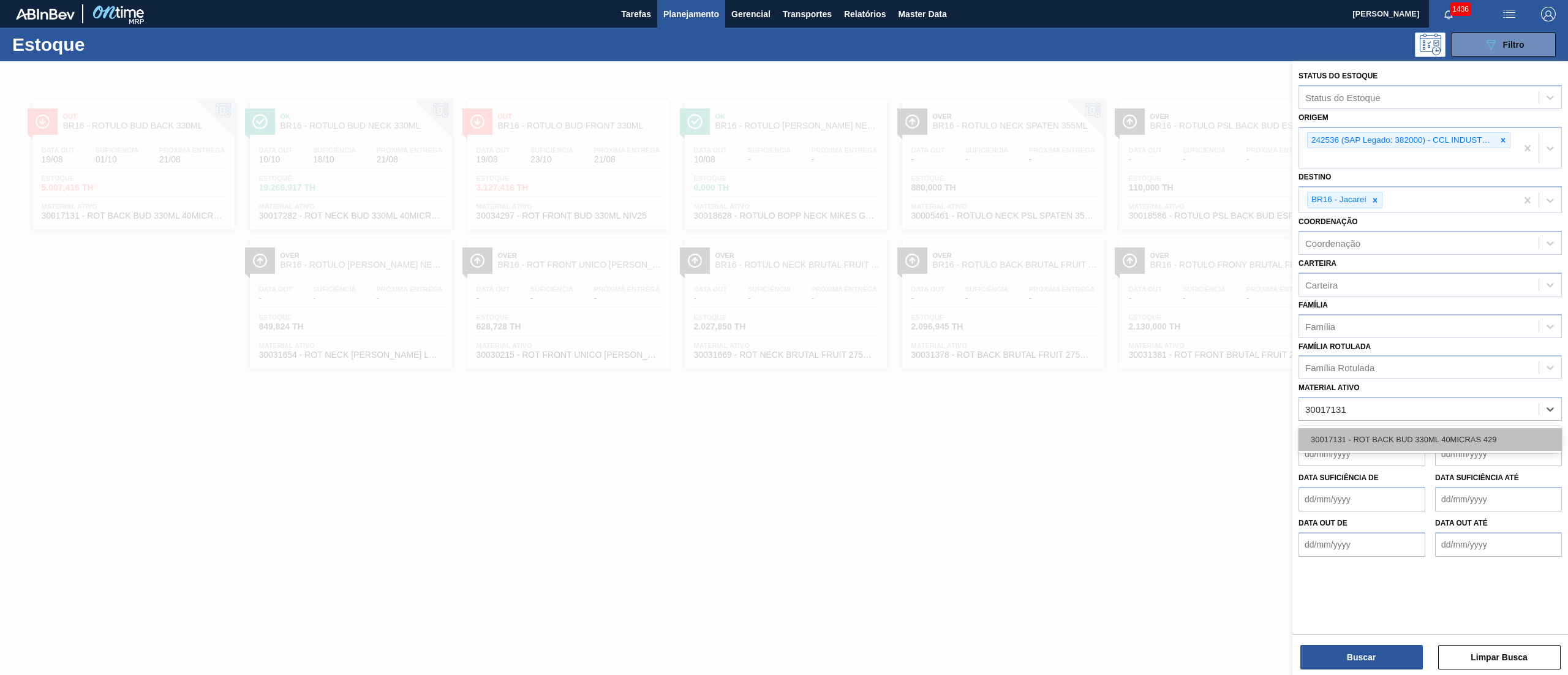
click at [1387, 436] on div "30017131 - ROT BACK BUD 330ML 40MICRAS 429" at bounding box center [1430, 439] width 264 height 23
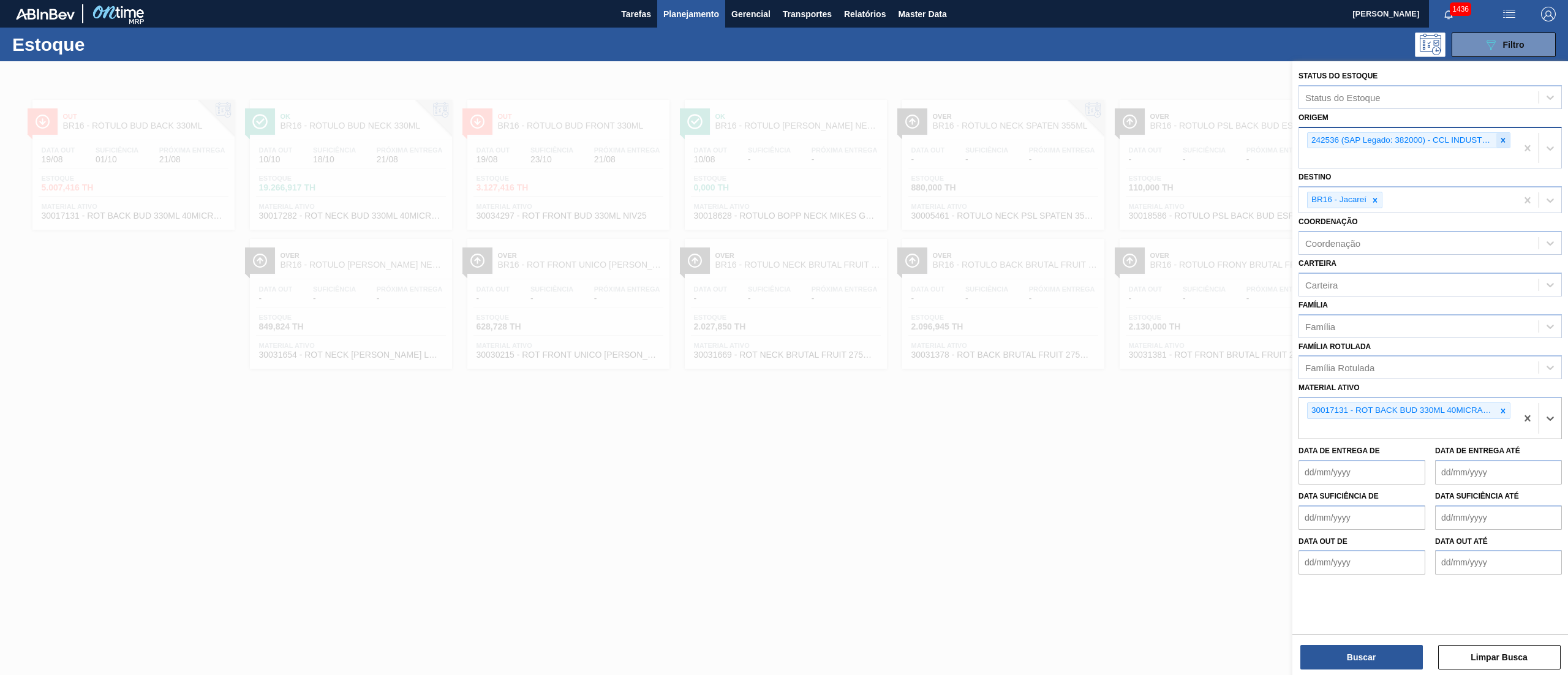
click at [1499, 139] on icon at bounding box center [1503, 140] width 8 height 8
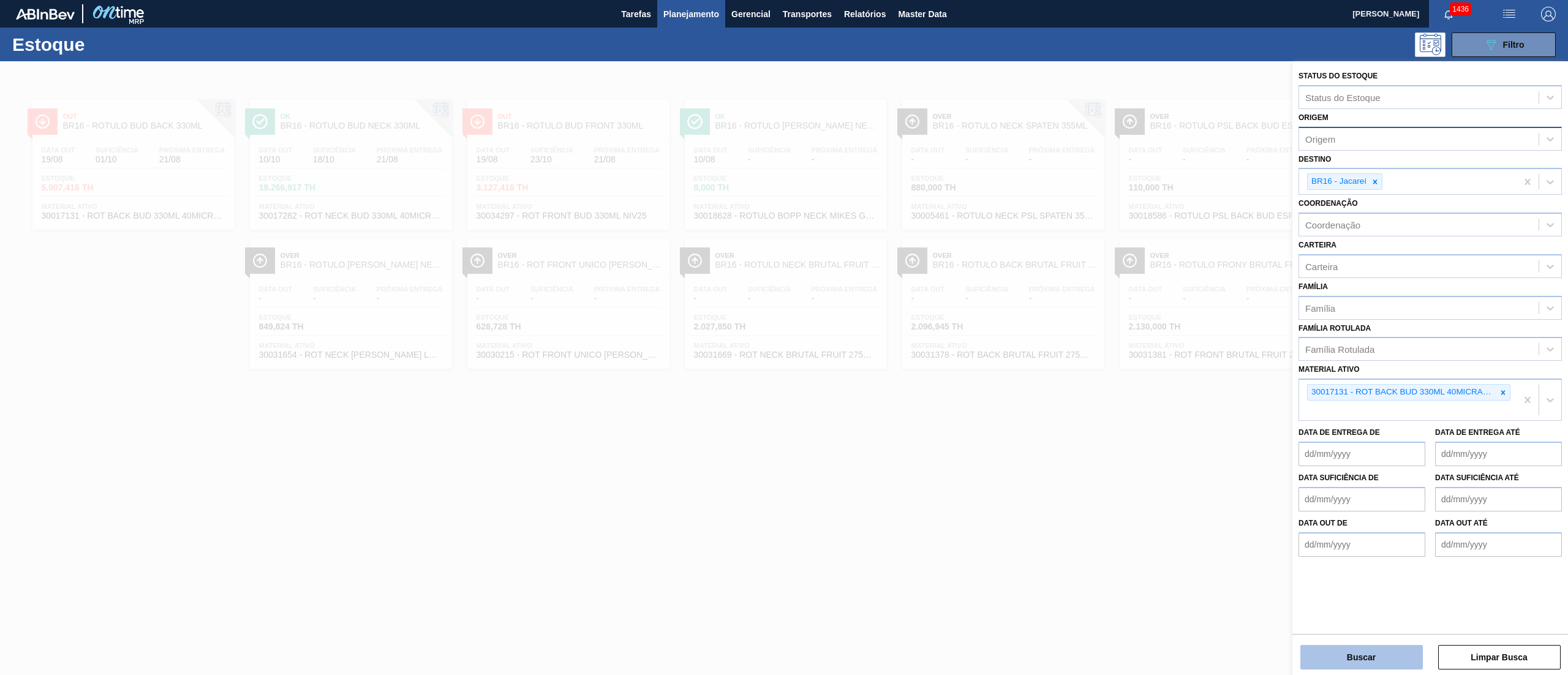
click at [1377, 661] on button "Buscar" at bounding box center [1361, 657] width 122 height 25
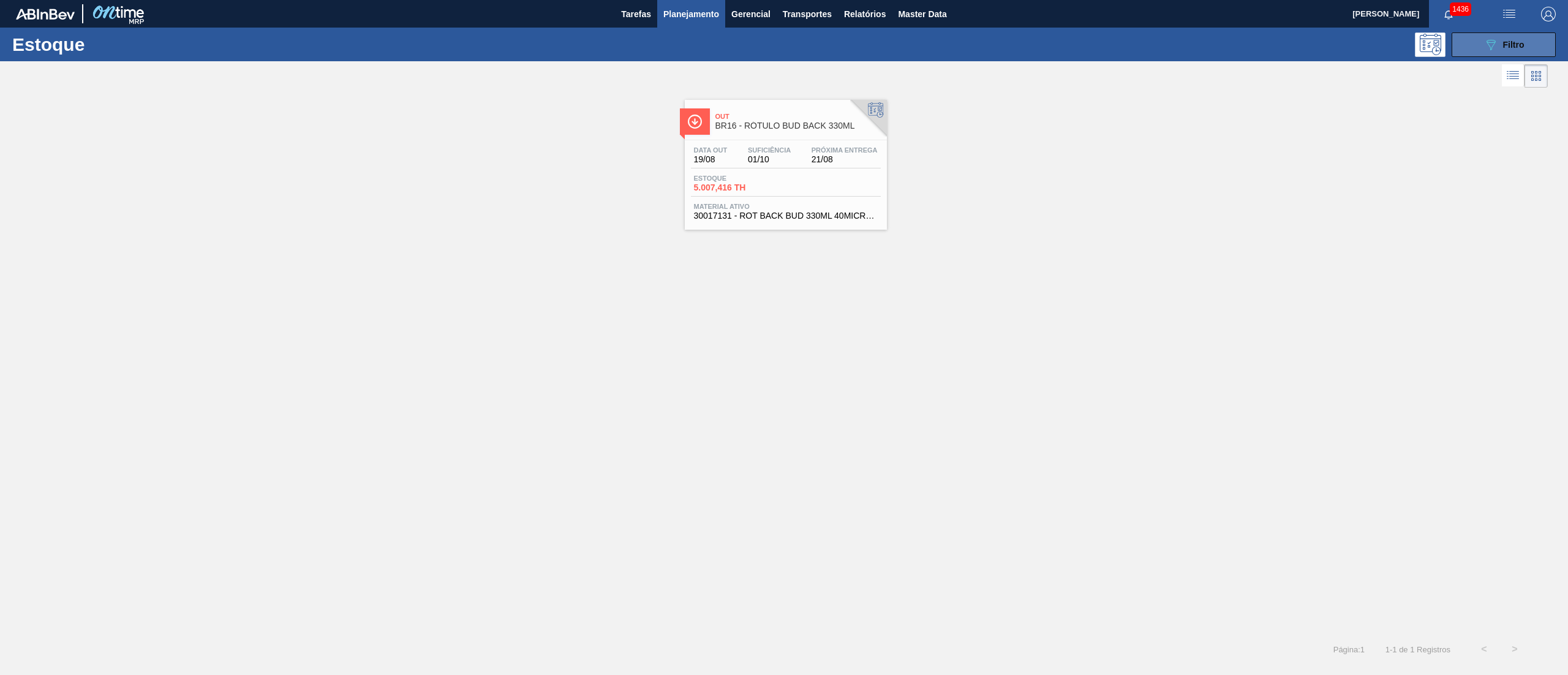
click at [1480, 44] on button "089F7B8B-B2A5-4AFE-B5C0-19BA573D28AC Filtro" at bounding box center [1503, 45] width 104 height 25
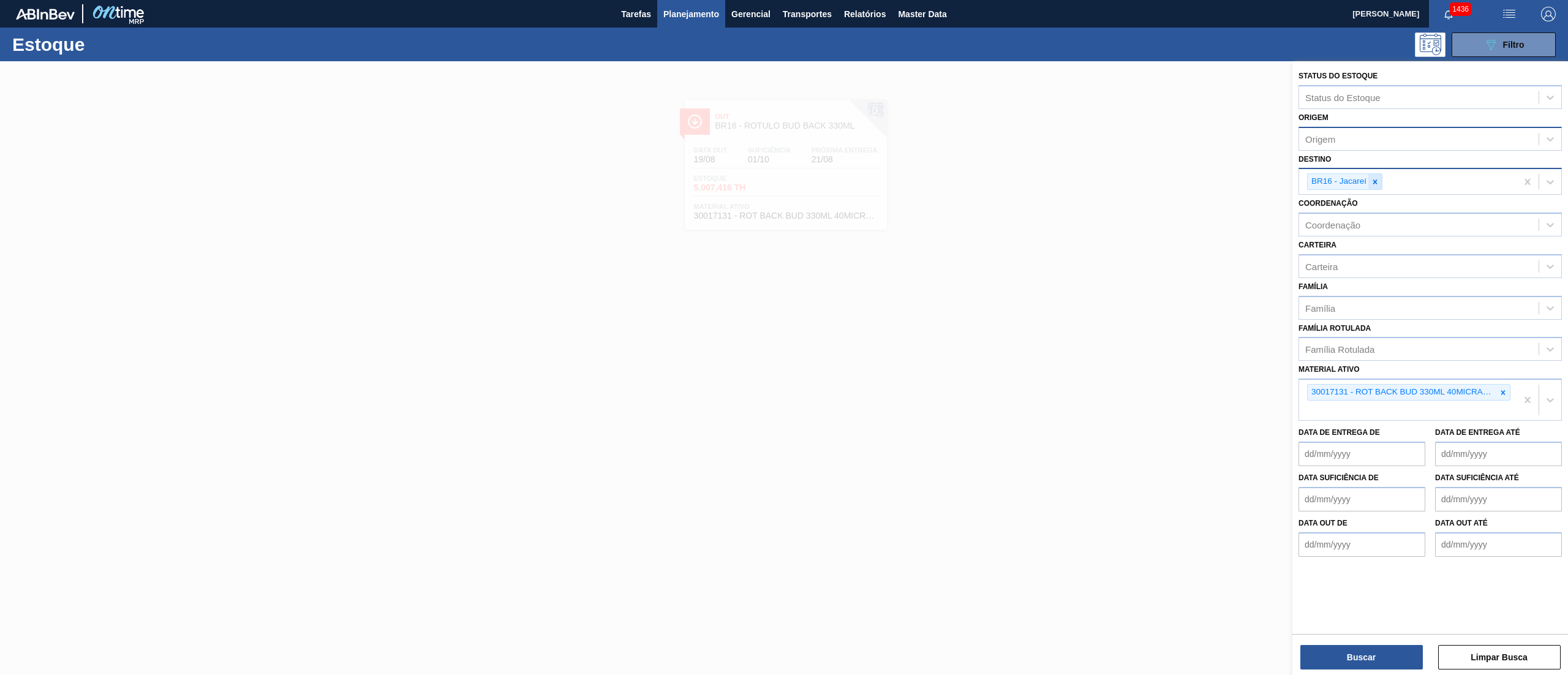
click at [1374, 188] on div at bounding box center [1375, 181] width 14 height 15
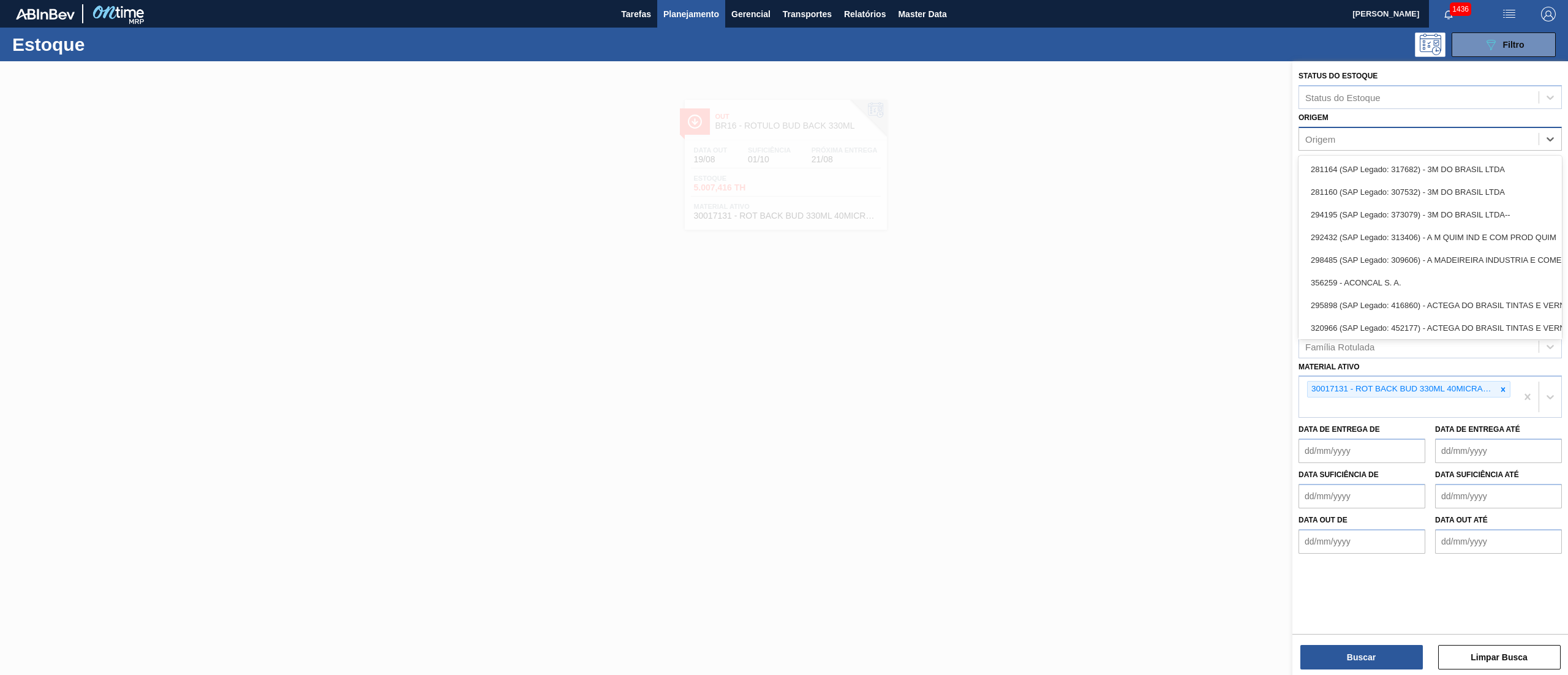
click at [1359, 145] on div "Origem" at bounding box center [1418, 139] width 240 height 18
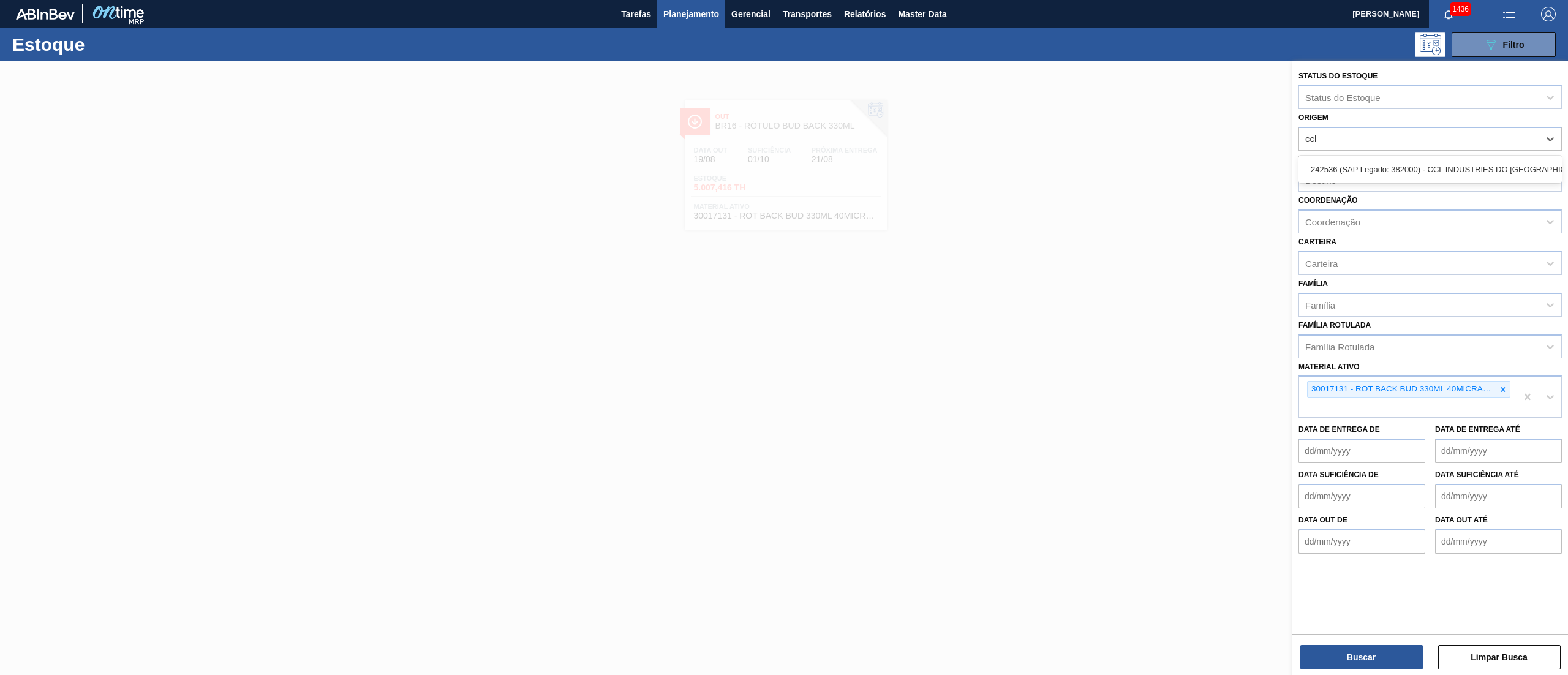
type input "ccl"
click at [1457, 153] on div "Destino Destino" at bounding box center [1430, 171] width 264 height 42
click at [1457, 157] on div "Destino Destino" at bounding box center [1430, 171] width 264 height 42
click at [1446, 139] on div "Origem" at bounding box center [1418, 139] width 240 height 18
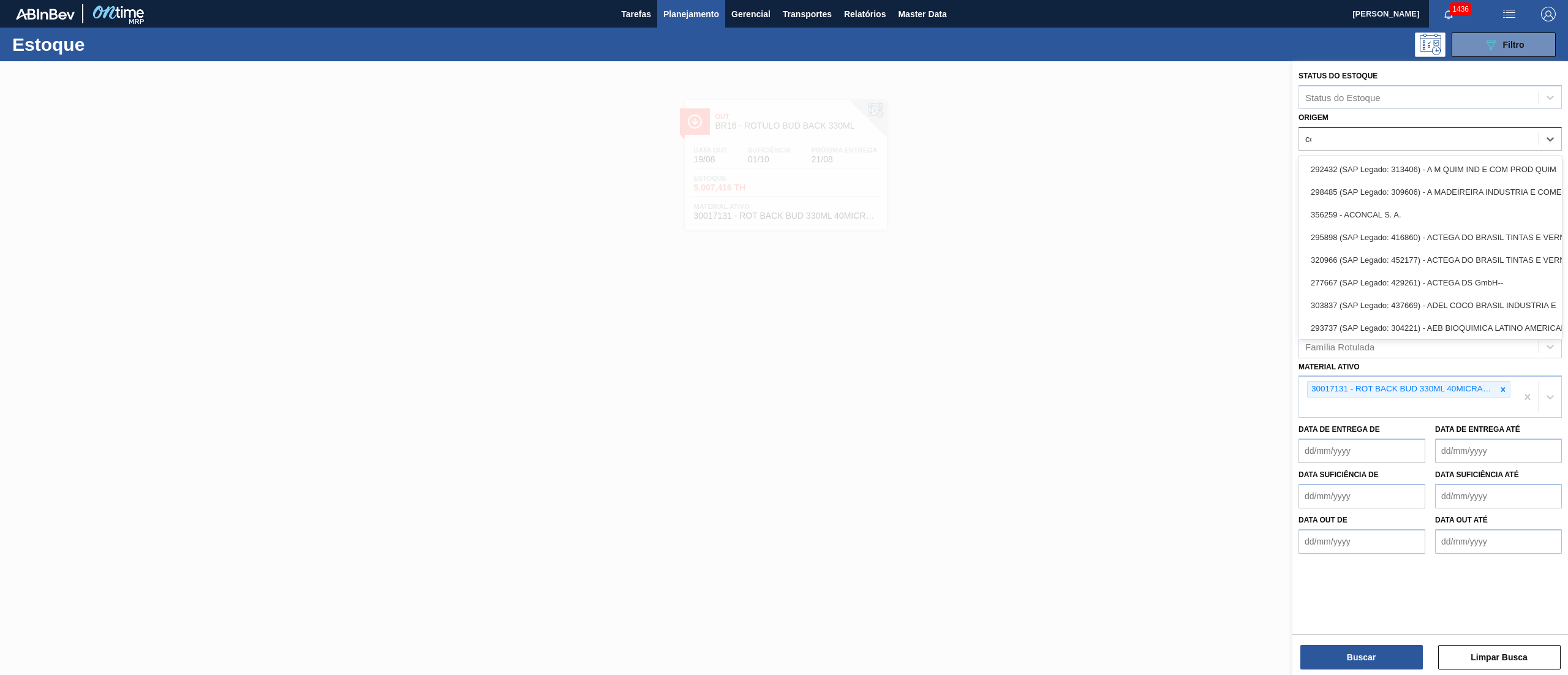
type input "ccl"
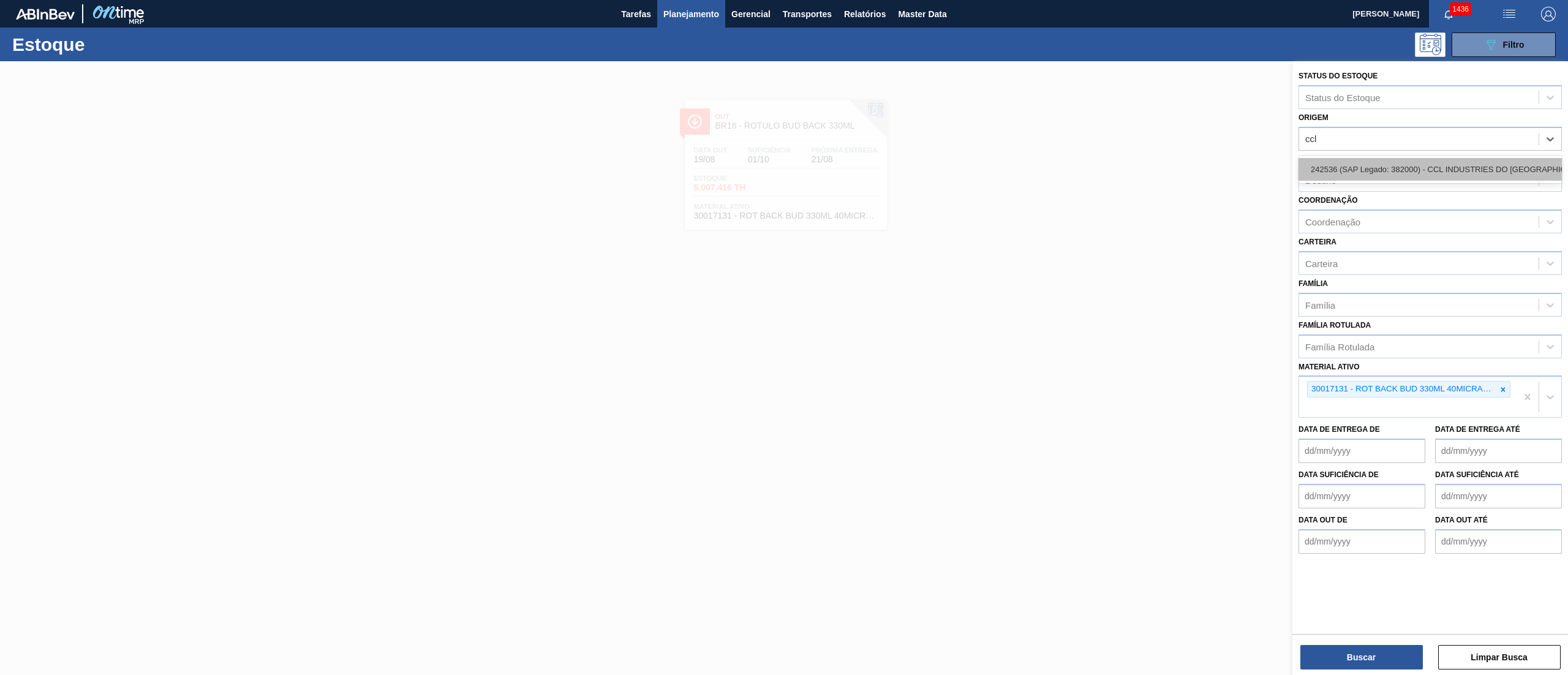
click at [1380, 179] on div "242536 (SAP Legado: 382000) - CCL INDUSTRIES DO BRASIL SA" at bounding box center [1430, 169] width 264 height 23
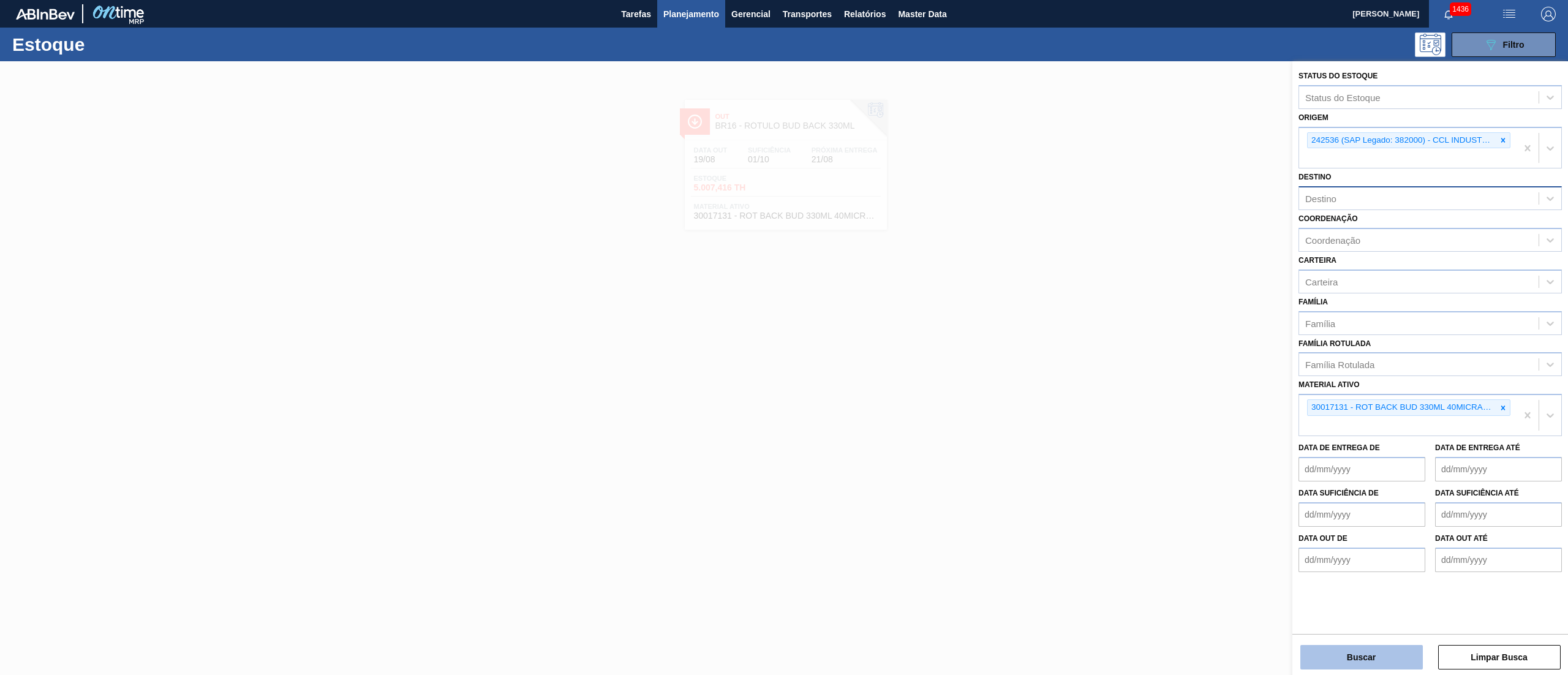
click at [1359, 661] on button "Buscar" at bounding box center [1361, 657] width 122 height 25
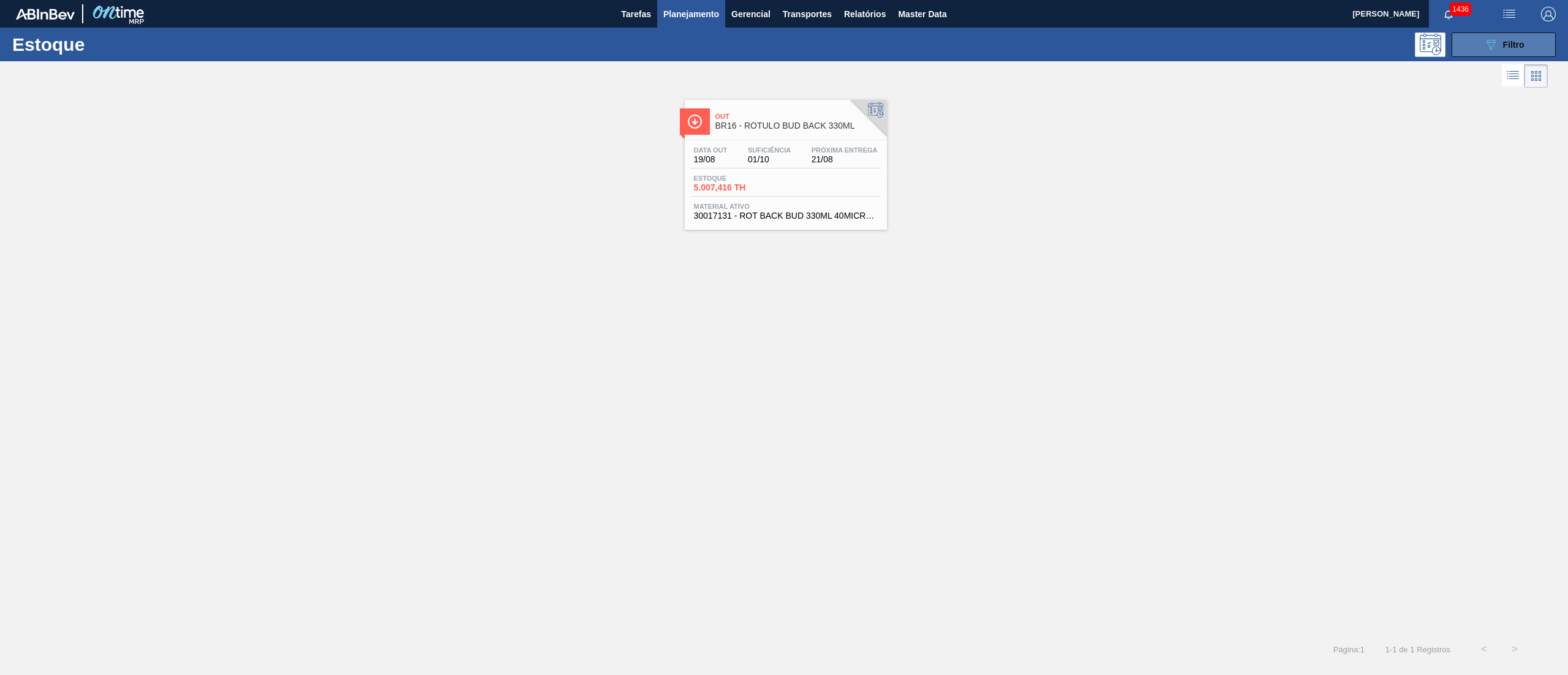
click at [1477, 46] on button "089F7B8B-B2A5-4AFE-B5C0-19BA573D28AC Filtro" at bounding box center [1503, 45] width 104 height 25
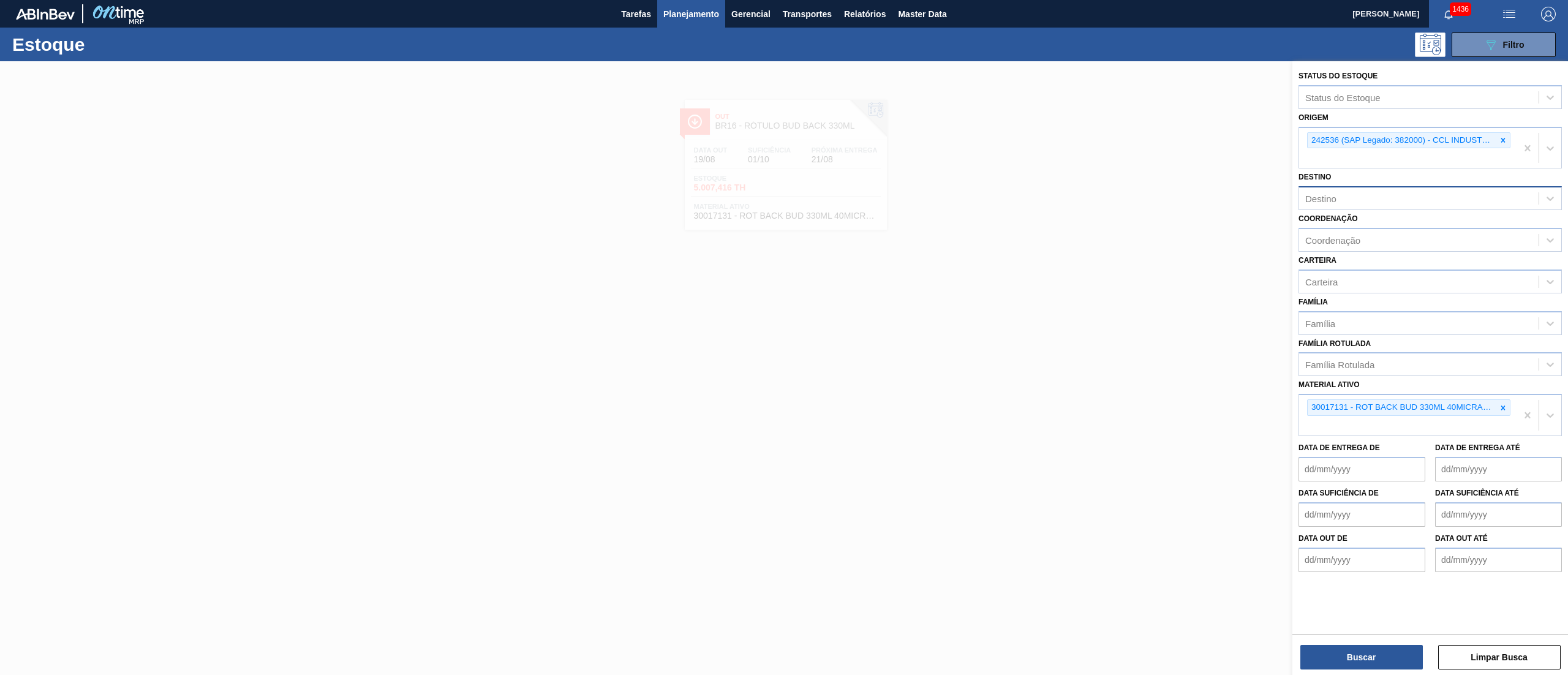
click at [905, 126] on div at bounding box center [784, 398] width 1568 height 675
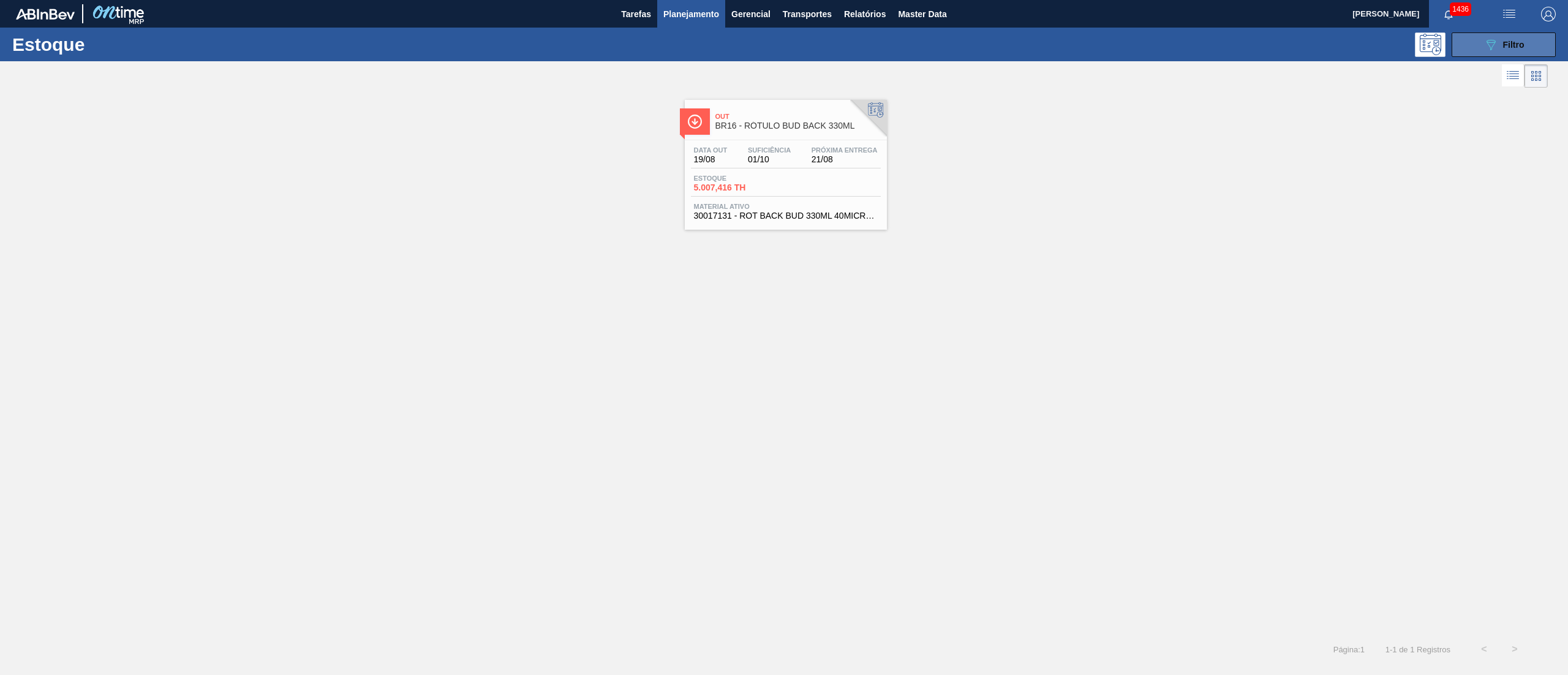
click at [1532, 45] on button "089F7B8B-B2A5-4AFE-B5C0-19BA573D28AC Filtro" at bounding box center [1503, 45] width 104 height 25
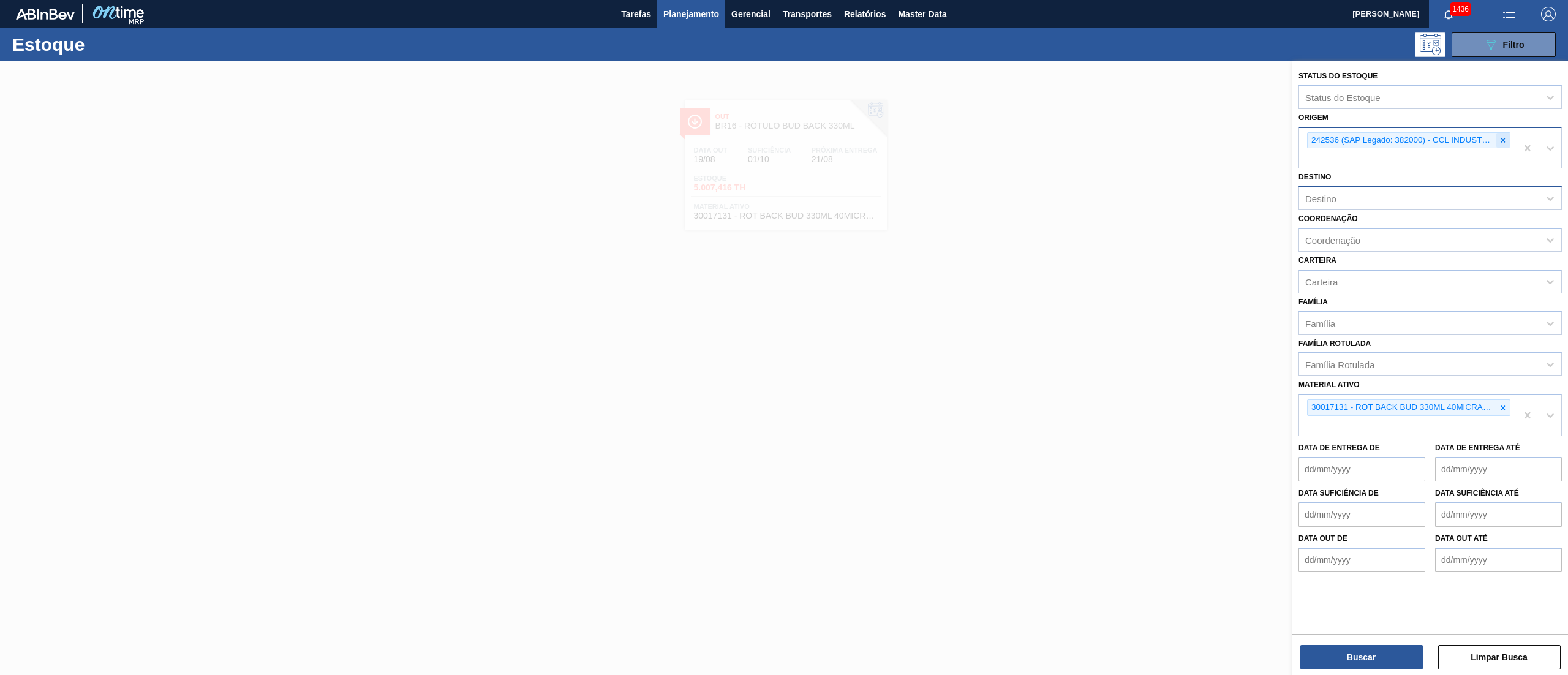
click at [1506, 139] on icon at bounding box center [1503, 140] width 8 height 8
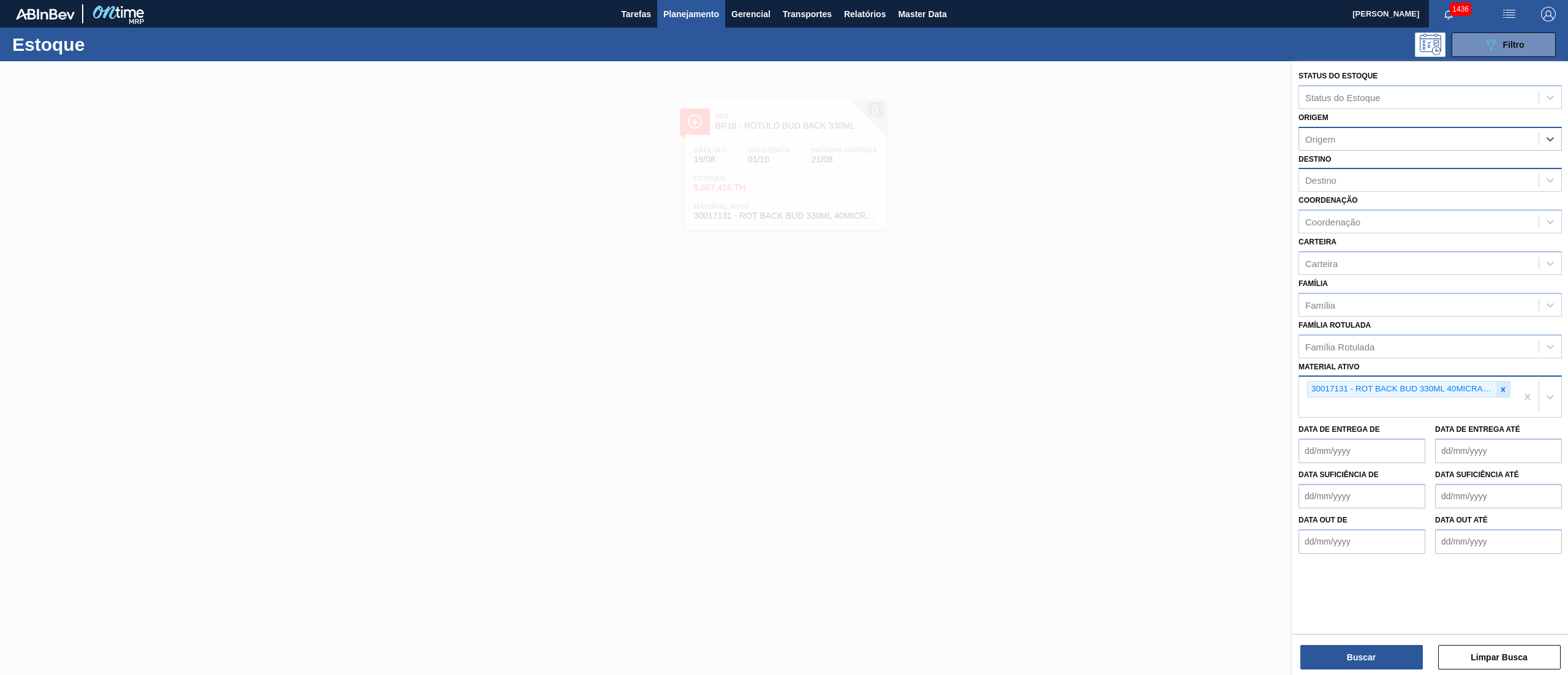
click at [1507, 385] on icon at bounding box center [1503, 389] width 8 height 8
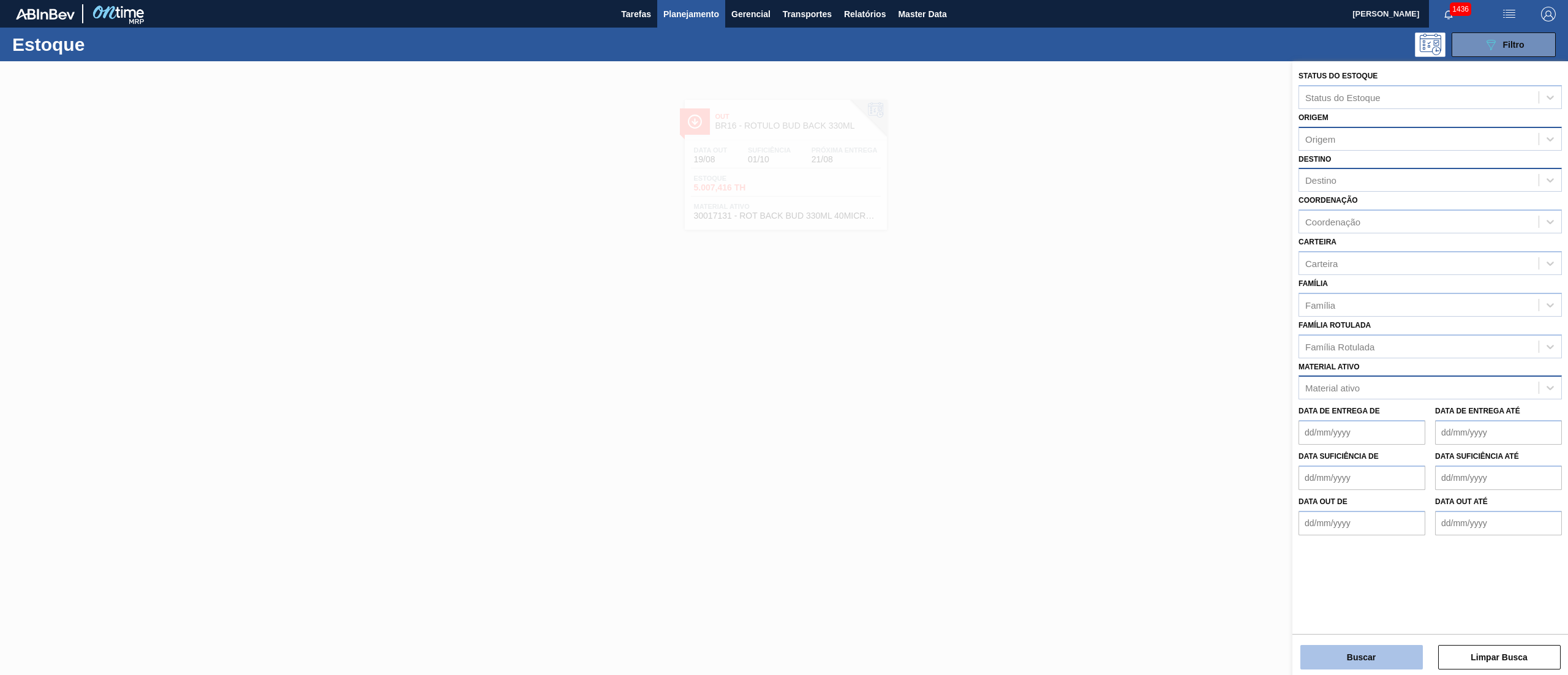
click at [1321, 648] on button "Buscar" at bounding box center [1361, 657] width 122 height 25
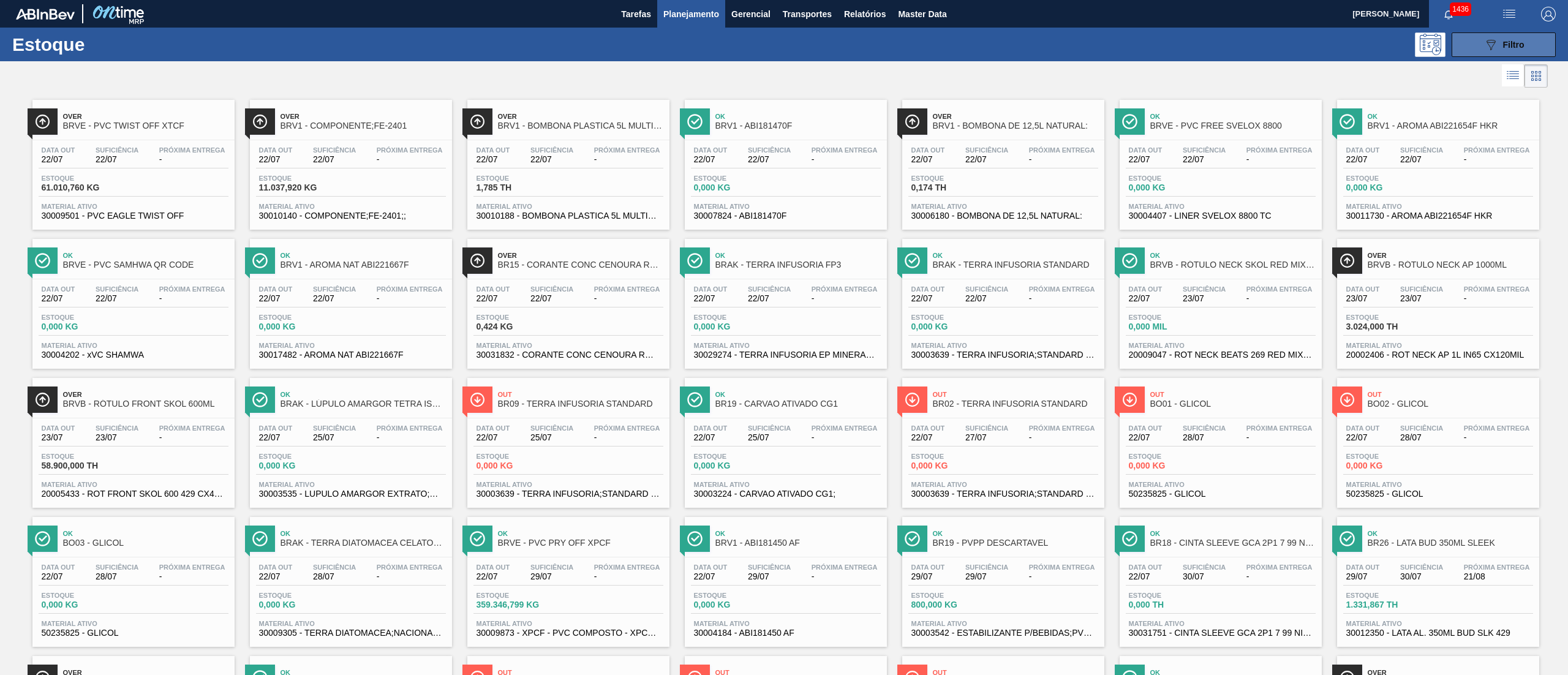
click at [1486, 41] on icon at bounding box center [1490, 45] width 9 height 10
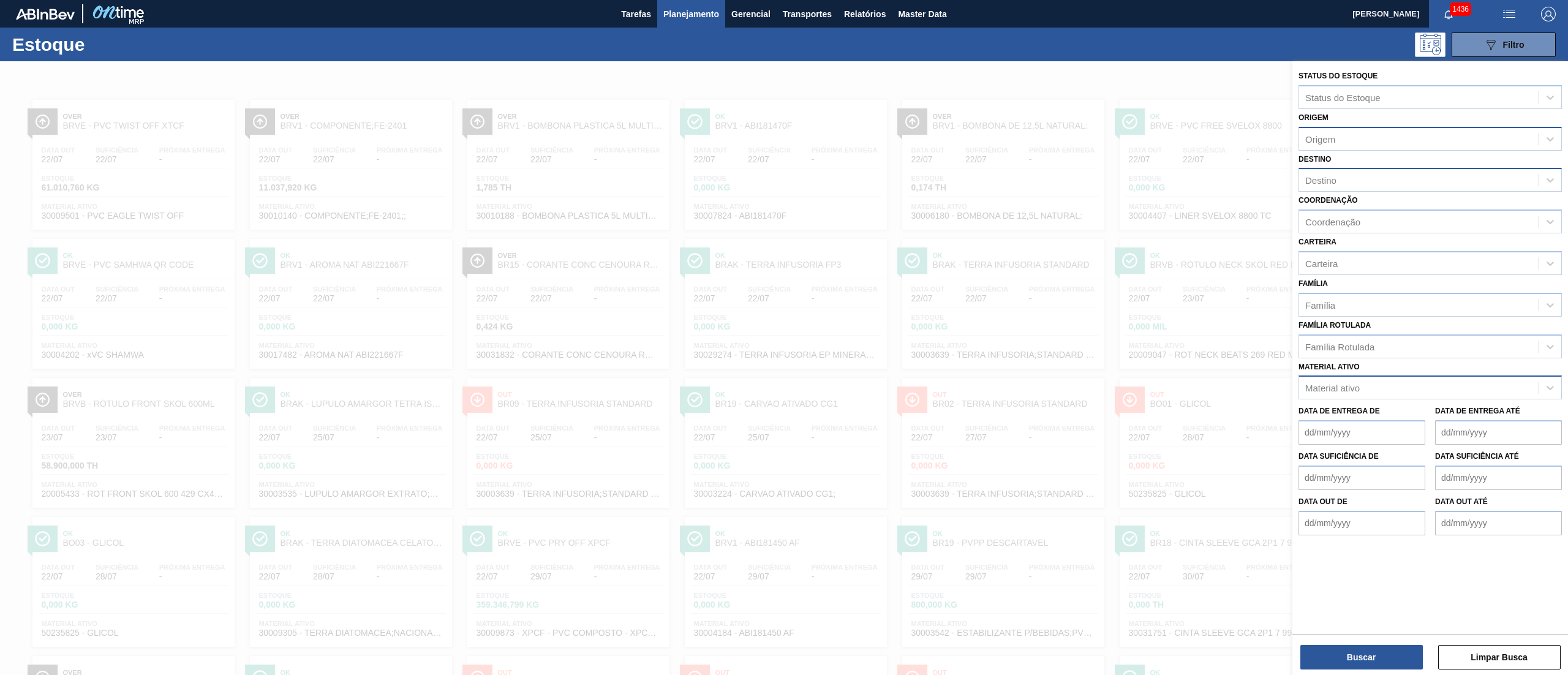
click at [1385, 122] on div "Origem Origem" at bounding box center [1430, 130] width 264 height 42
click at [1365, 184] on div "Destino" at bounding box center [1418, 181] width 240 height 18
type input "brvb"
click at [1394, 219] on div "BRVB - Rótulos" at bounding box center [1430, 210] width 264 height 23
click at [1387, 656] on button "Buscar" at bounding box center [1361, 657] width 122 height 25
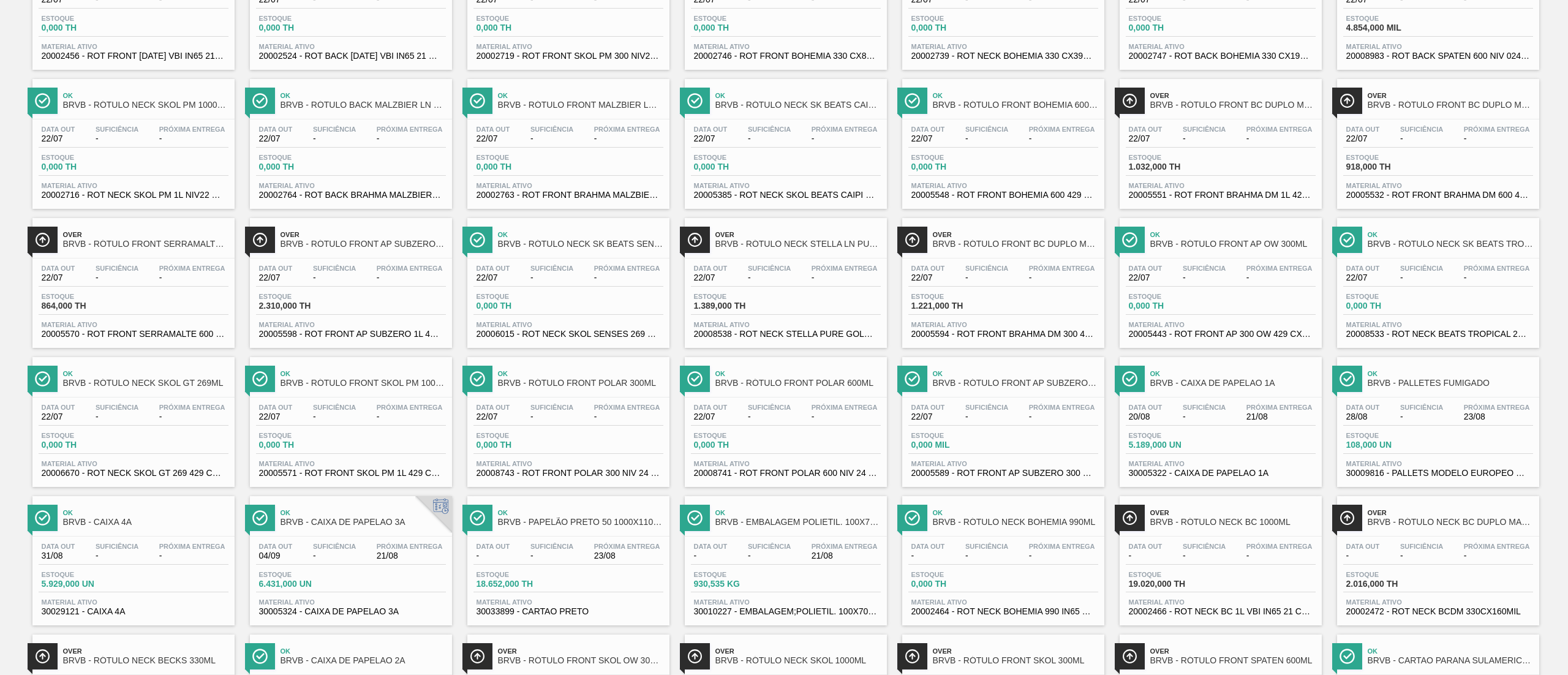
scroll to position [367, 0]
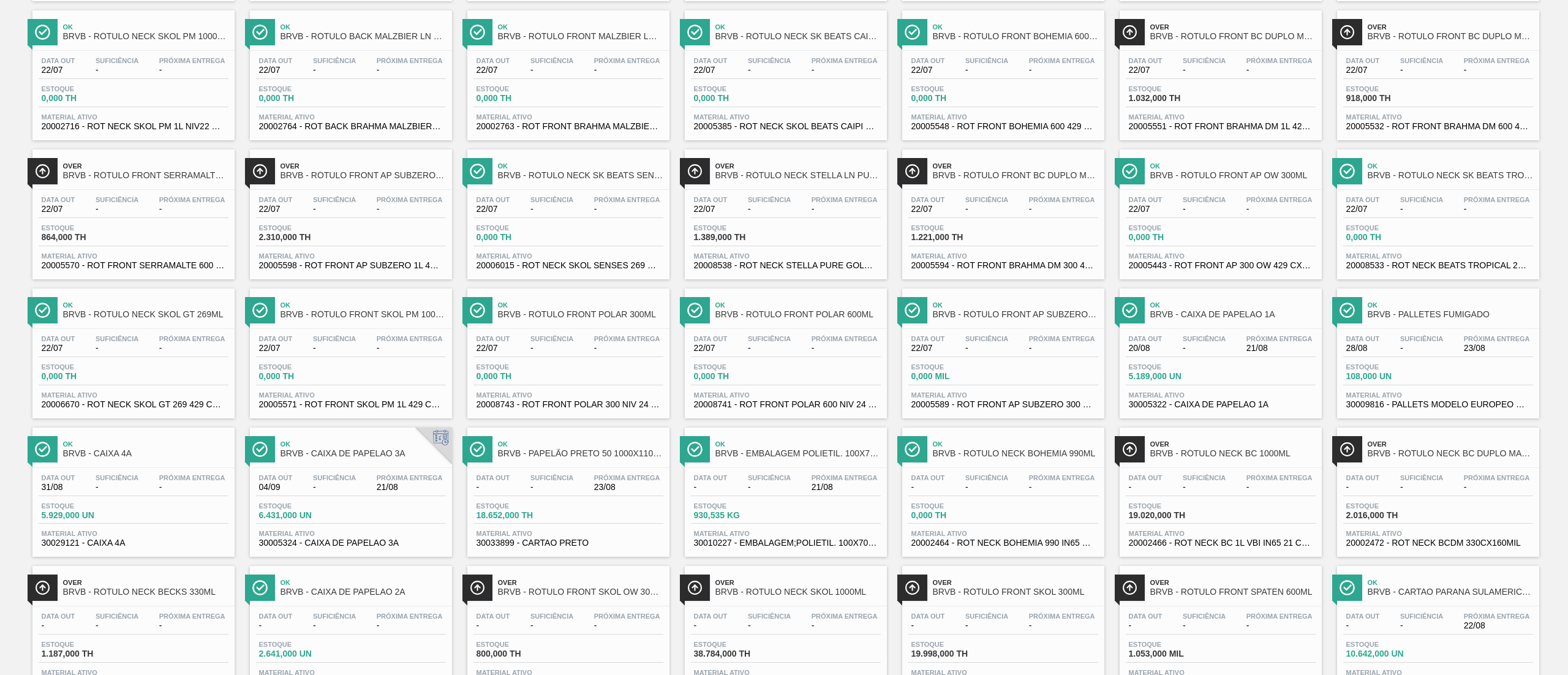
click at [1378, 396] on span "Material ativo" at bounding box center [1438, 395] width 184 height 8
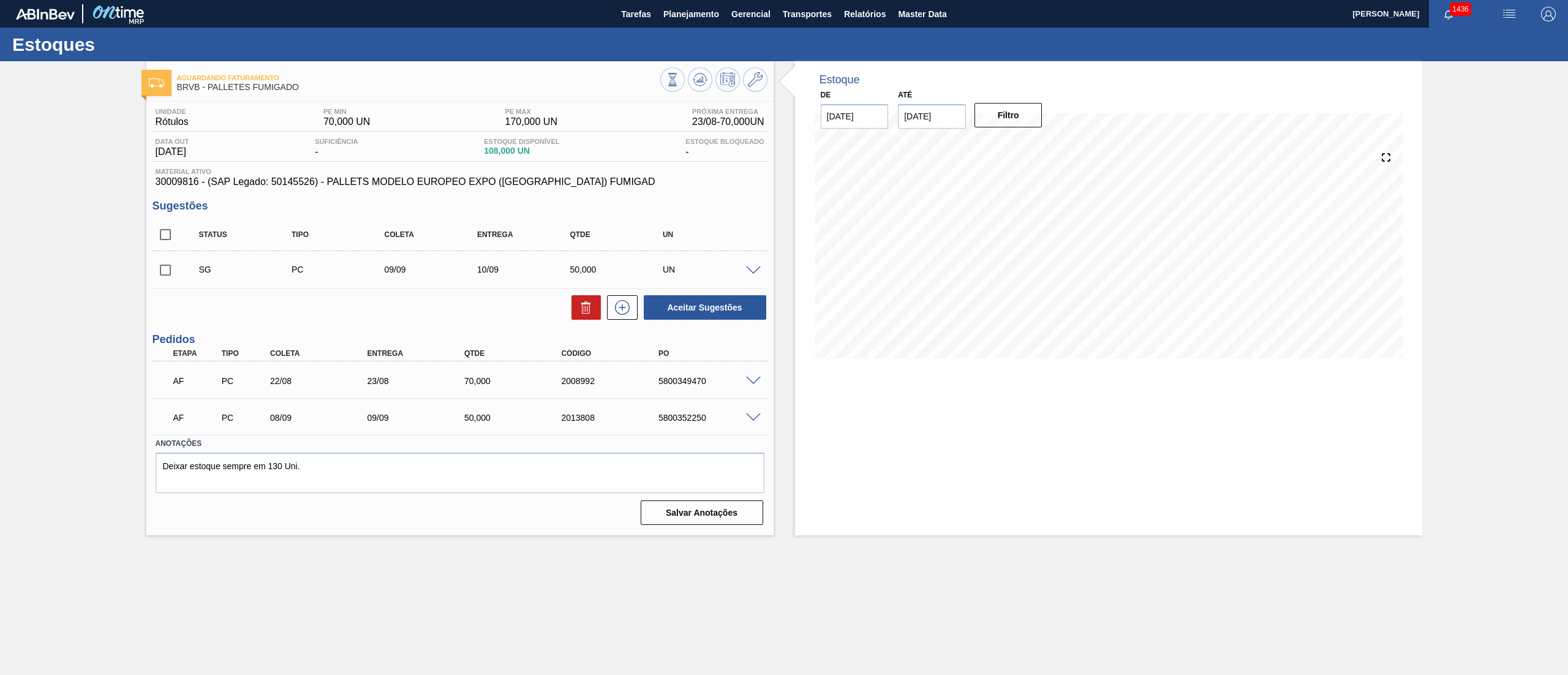
click at [706, 28] on div "Estoques" at bounding box center [784, 44] width 1568 height 34
click at [684, 12] on span "Planejamento" at bounding box center [691, 14] width 56 height 14
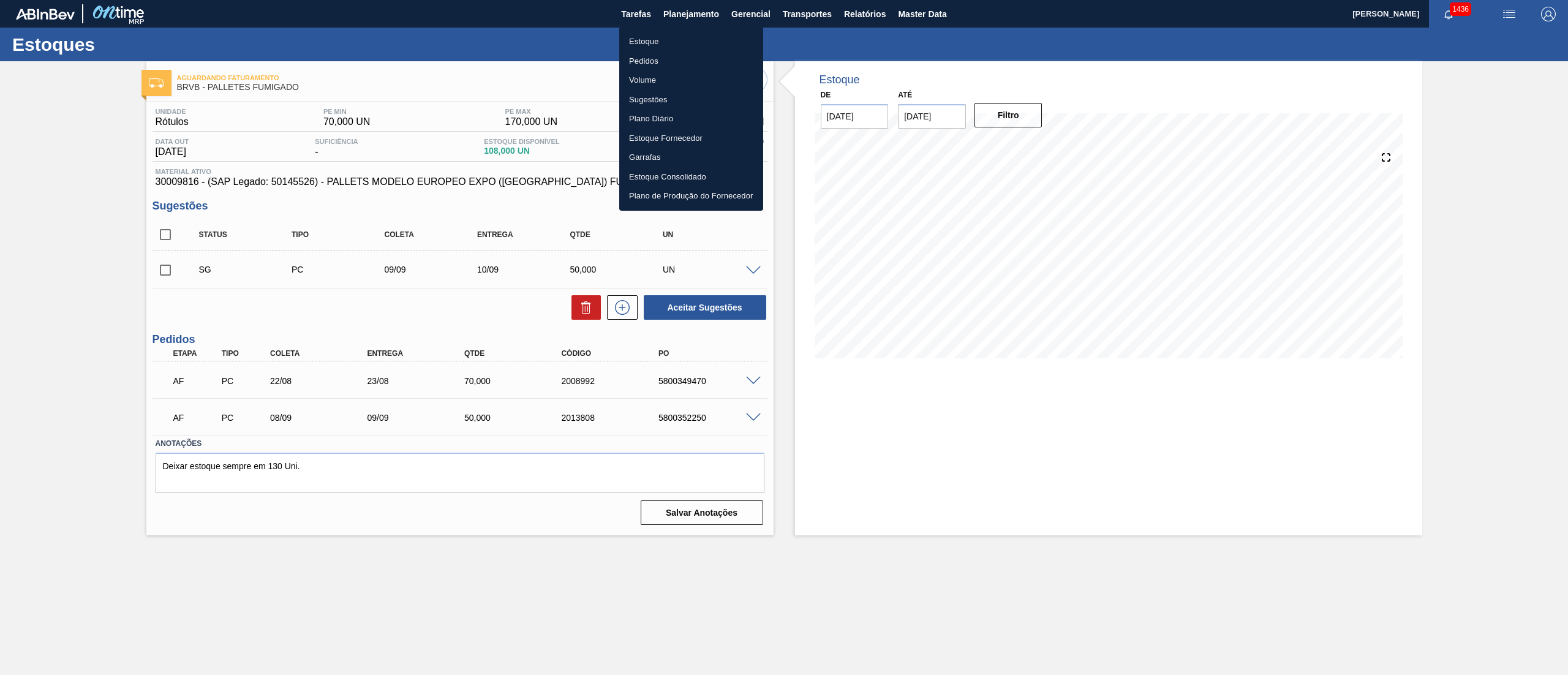
click at [662, 34] on li "Estoque" at bounding box center [691, 41] width 144 height 20
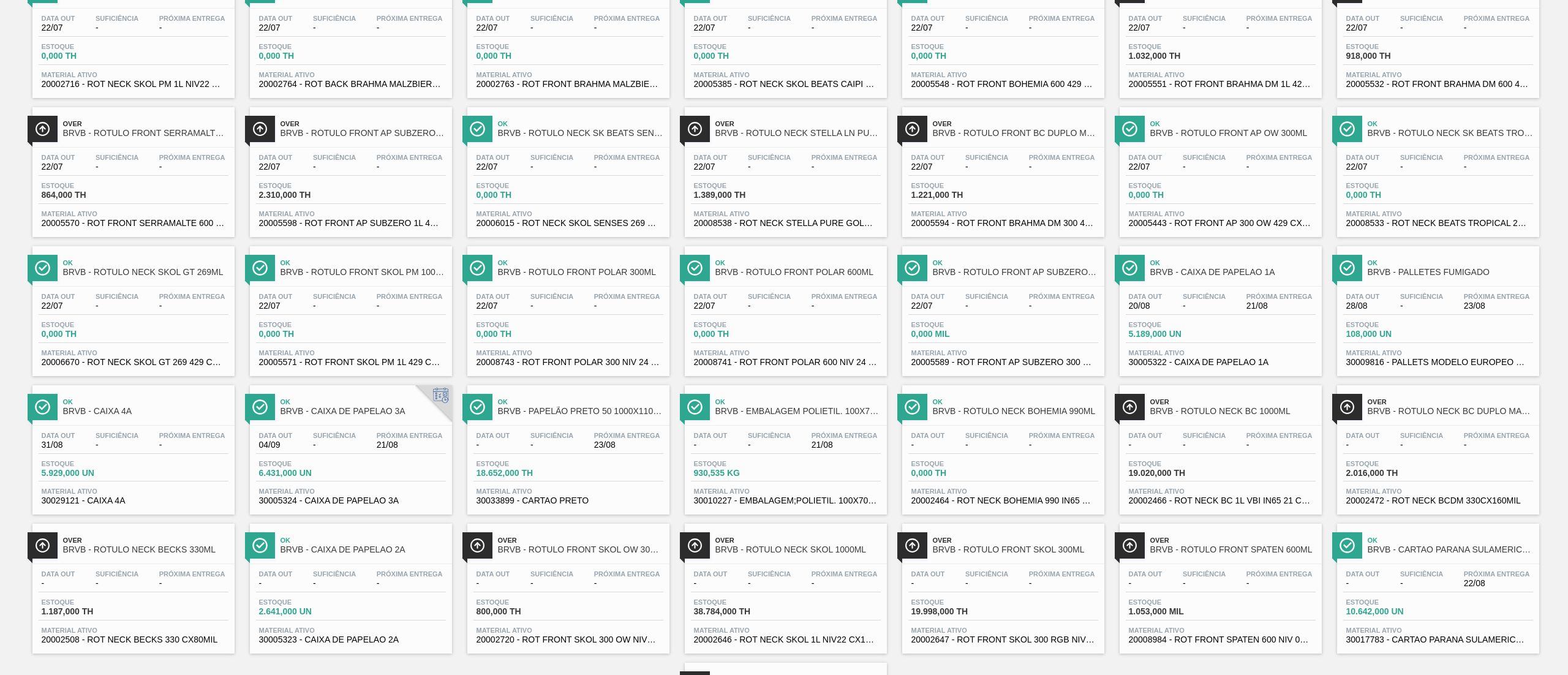
scroll to position [562, 0]
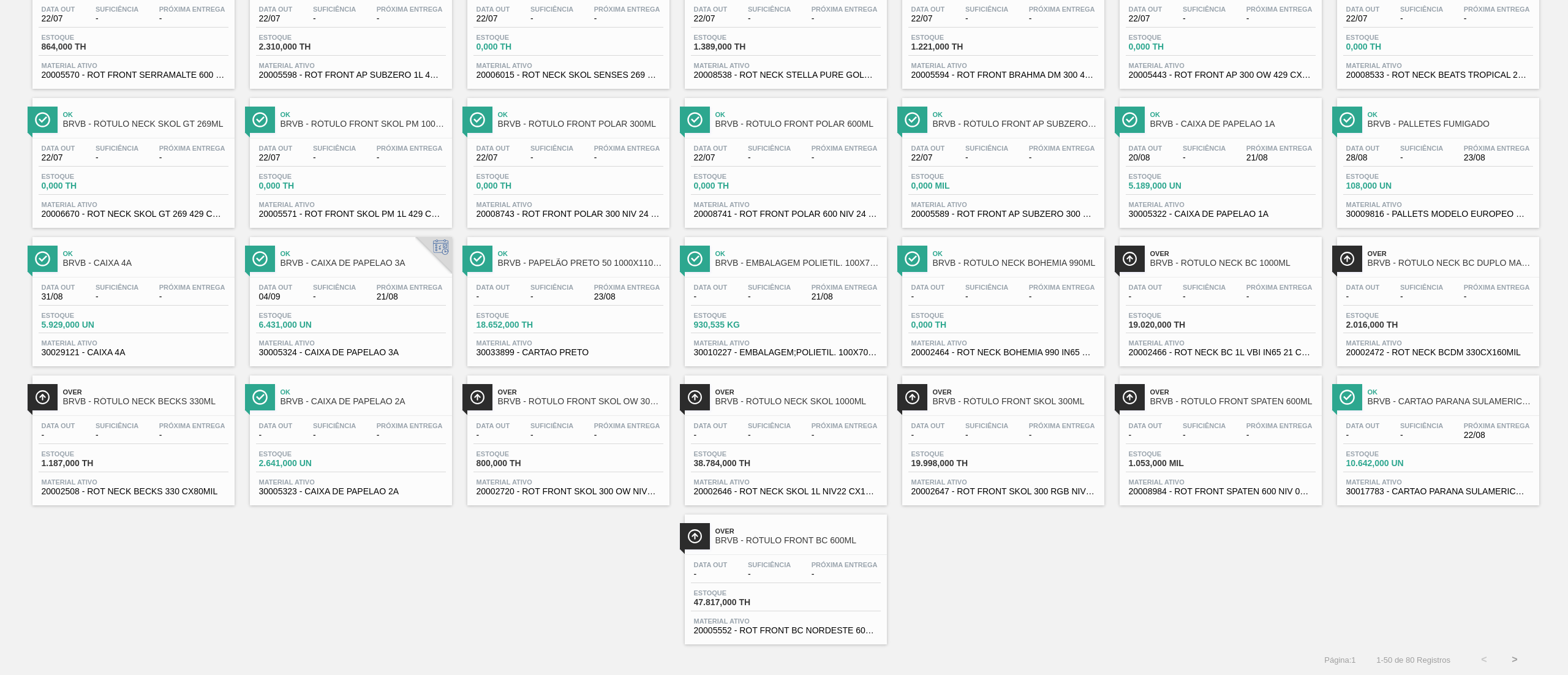
click at [1524, 661] on button ">" at bounding box center [1514, 660] width 31 height 31
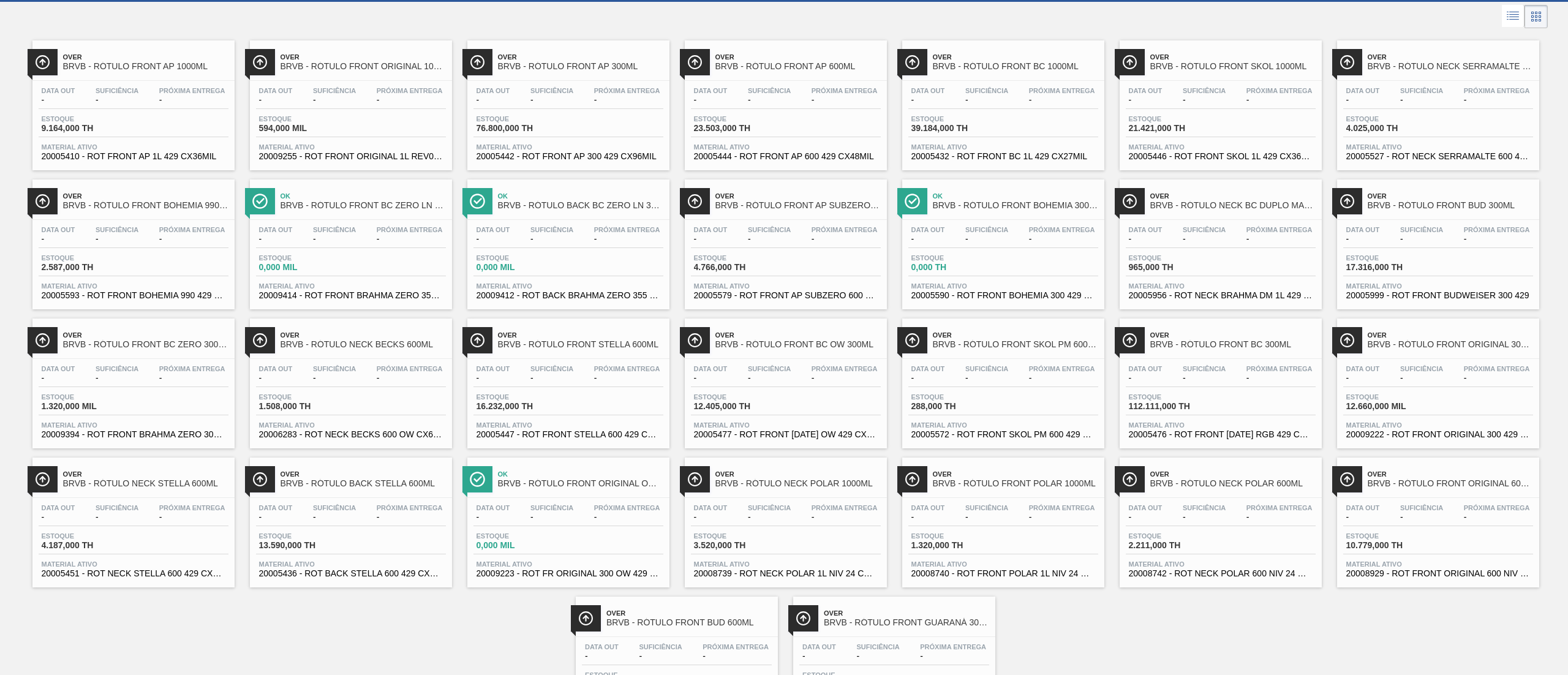
scroll to position [21, 0]
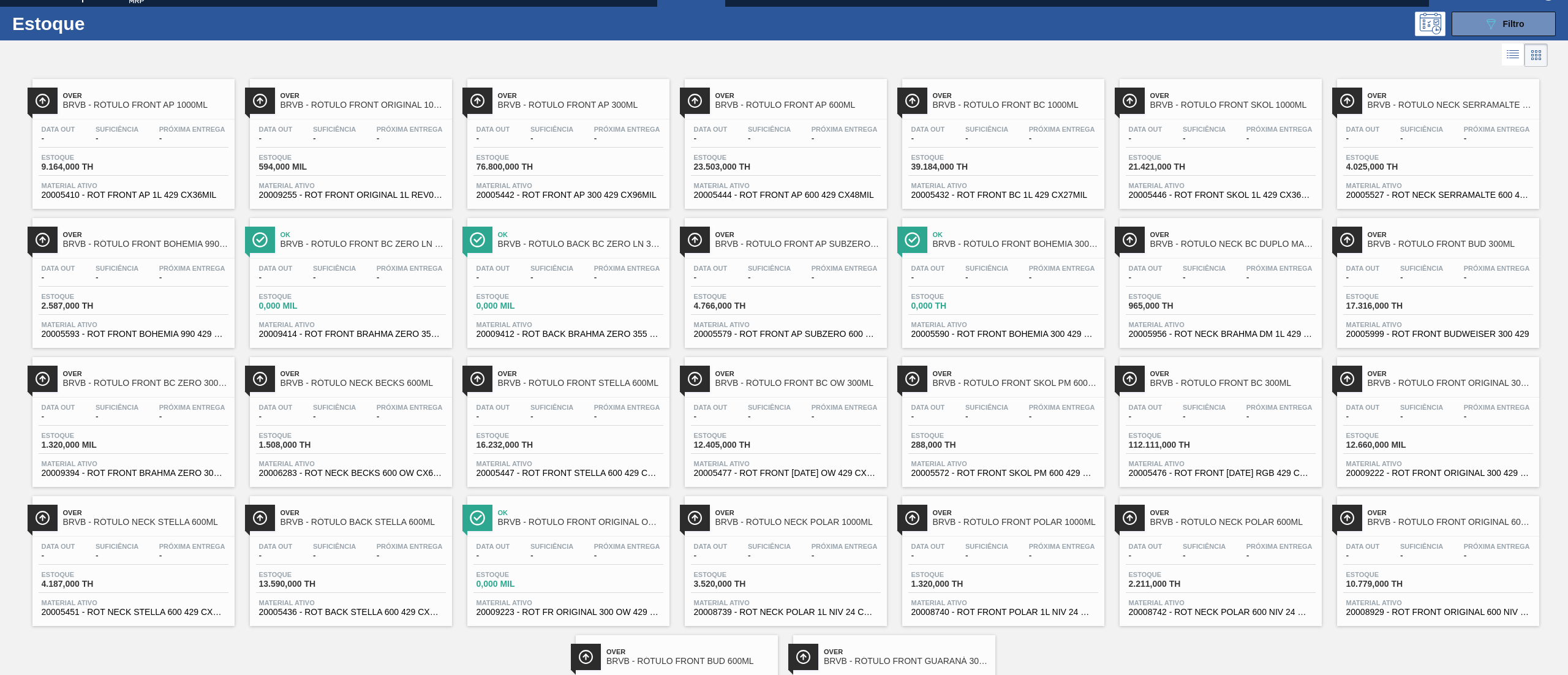
click at [798, 284] on div "Data out - Suficiência - Próxima Entrega -" at bounding box center [785, 275] width 190 height 22
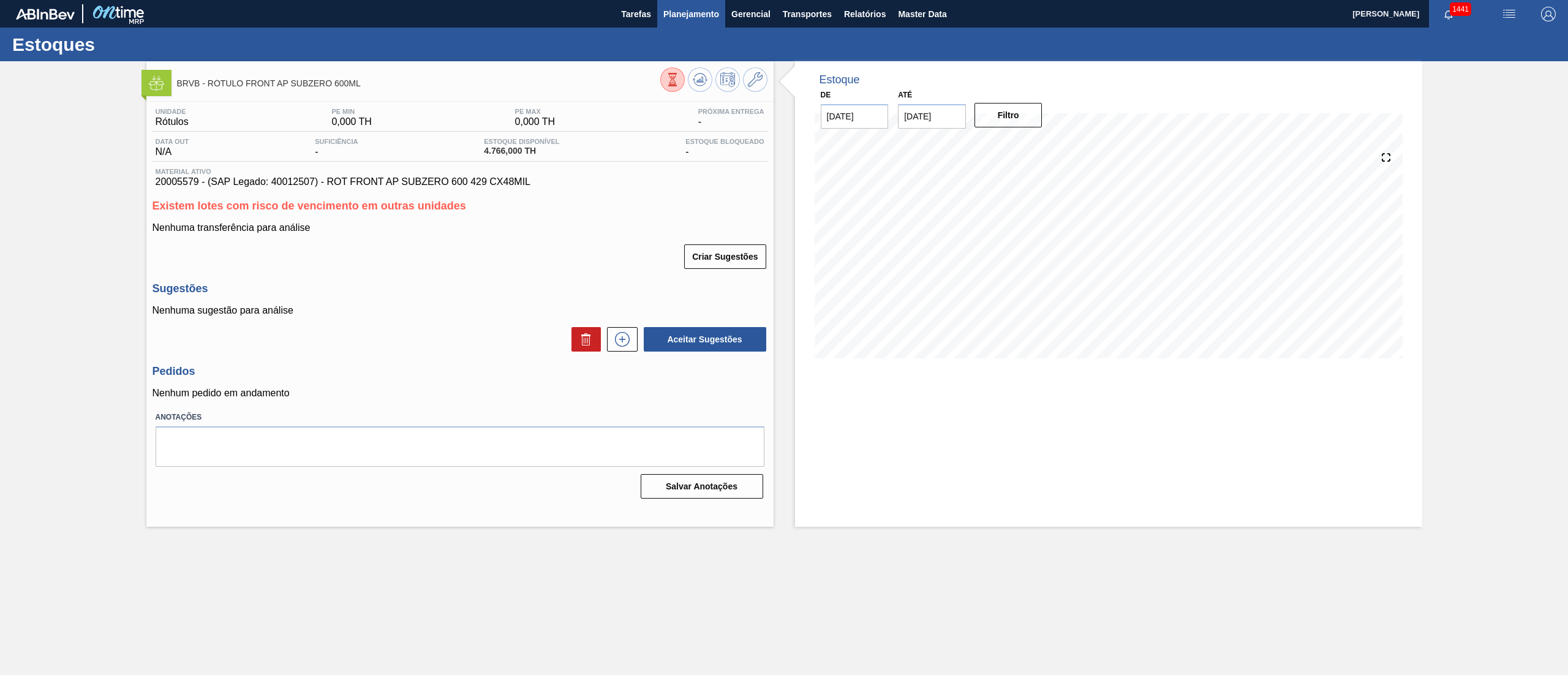
click at [680, 19] on span "Planejamento" at bounding box center [691, 14] width 56 height 14
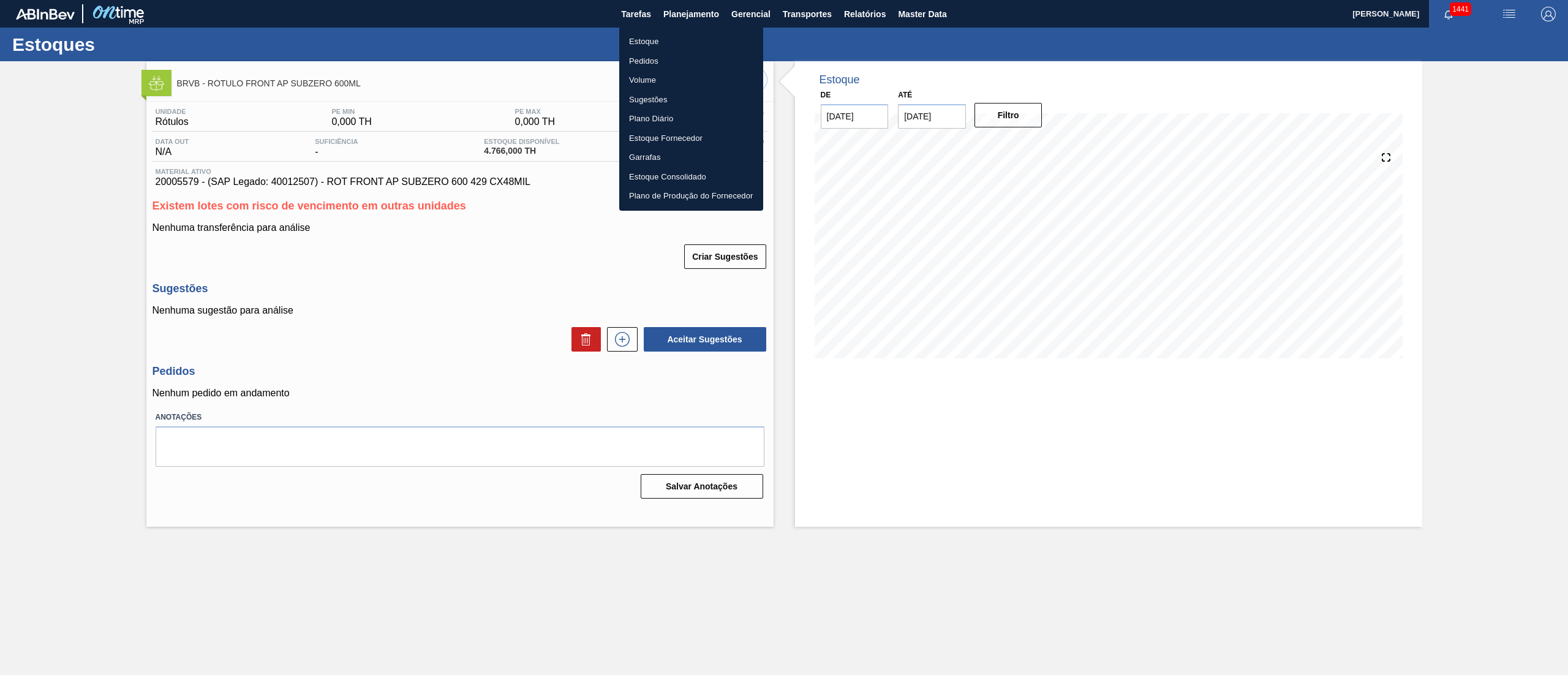
click at [638, 47] on li "Estoque" at bounding box center [691, 41] width 144 height 20
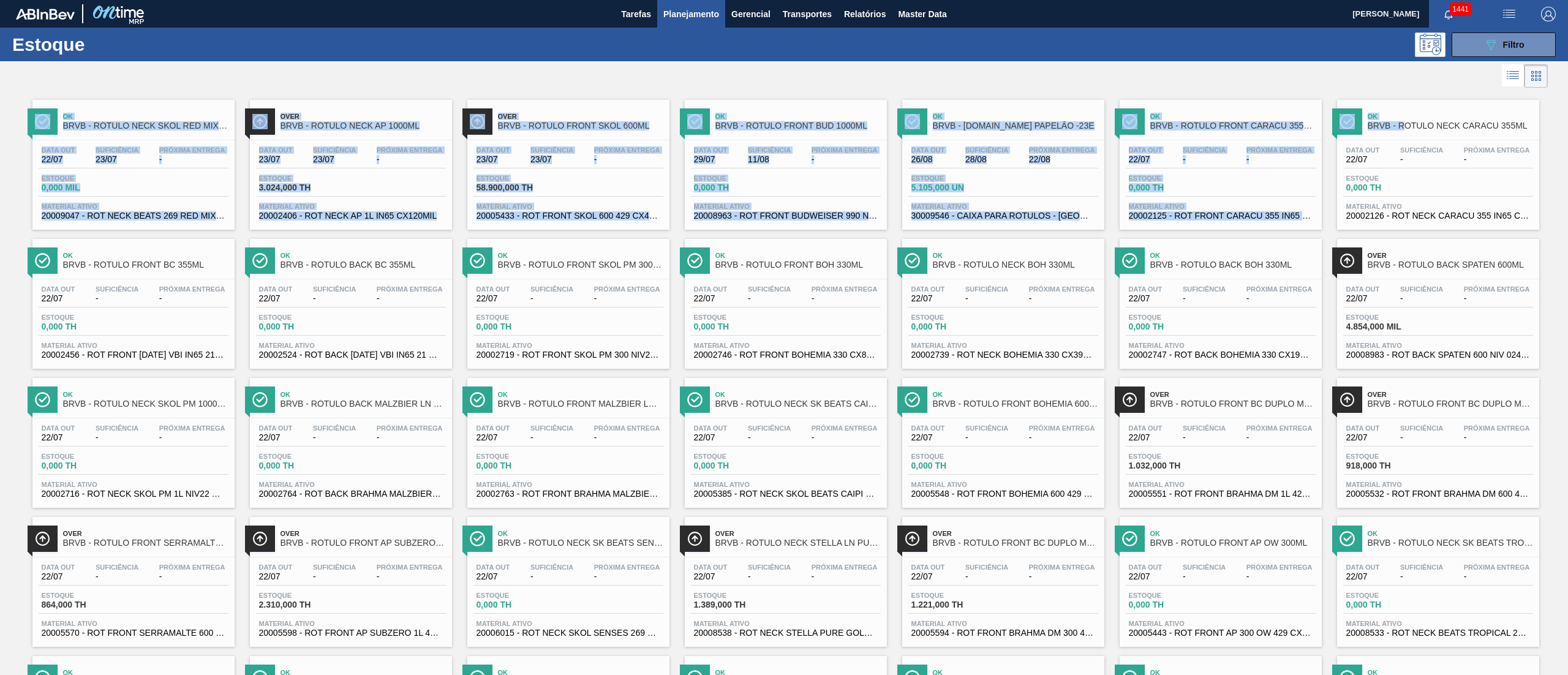
drag, startPoint x: 581, startPoint y: 63, endPoint x: 1401, endPoint y: 122, distance: 822.1
click at [1401, 122] on div "Estoque 089F7B8B-B2A5-4AFE-B5C0-19BA573D28AC Filtro Status do Estoque Status do…" at bounding box center [784, 630] width 1568 height 1206
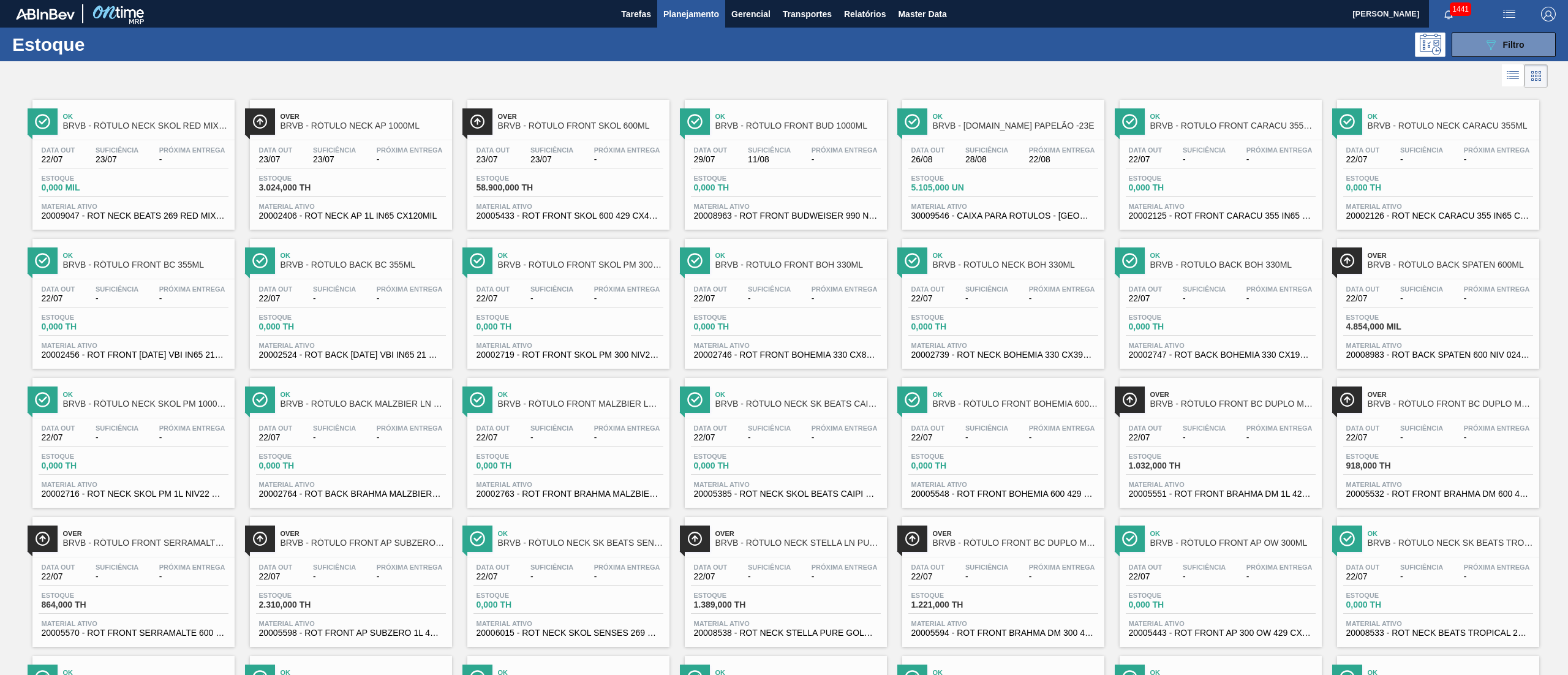
click at [1379, 78] on div at bounding box center [774, 76] width 1548 height 30
drag, startPoint x: 1497, startPoint y: 14, endPoint x: 1500, endPoint y: 32, distance: 18.2
click at [1497, 23] on button "button" at bounding box center [1509, 14] width 39 height 27
click at [1500, 39] on li "Pedido Contingência" at bounding box center [1501, 43] width 112 height 22
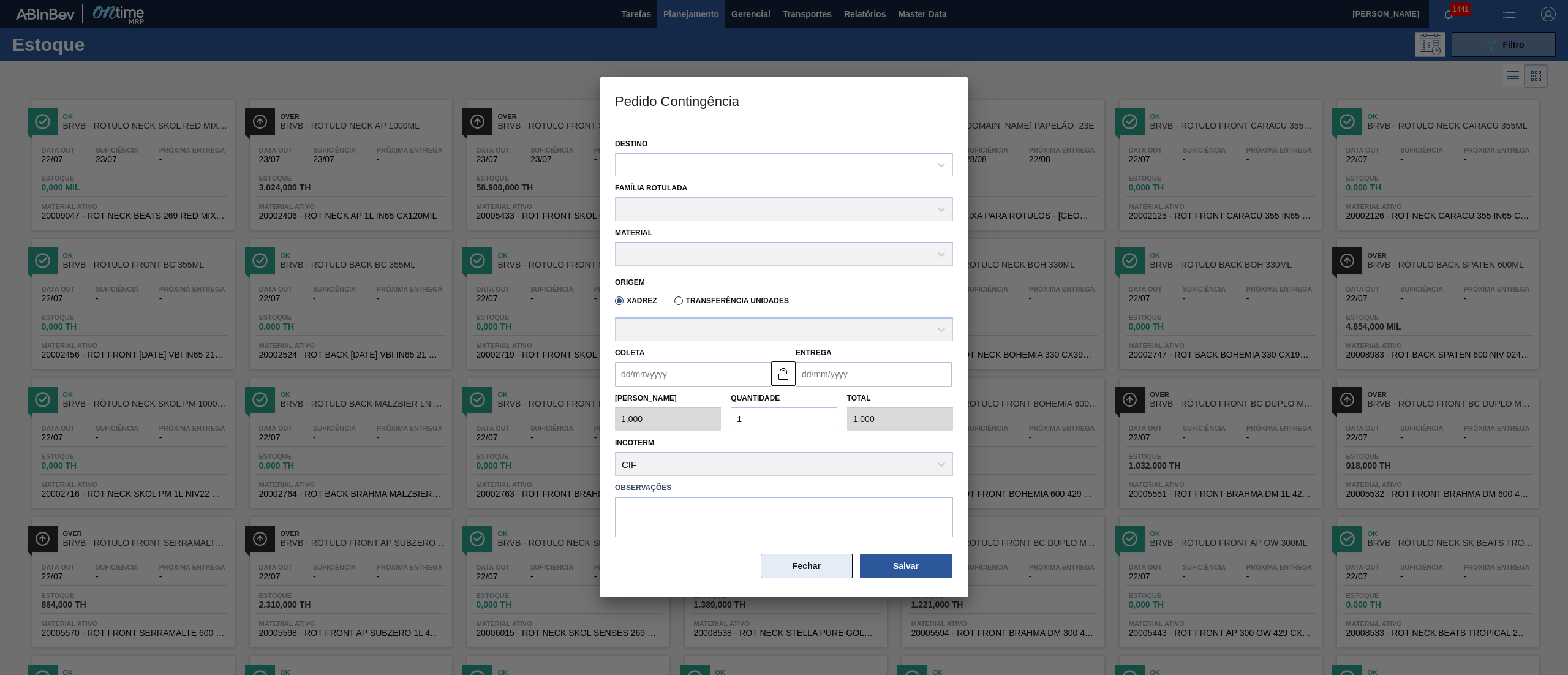
click at [792, 576] on button "Fechar" at bounding box center [807, 567] width 92 height 25
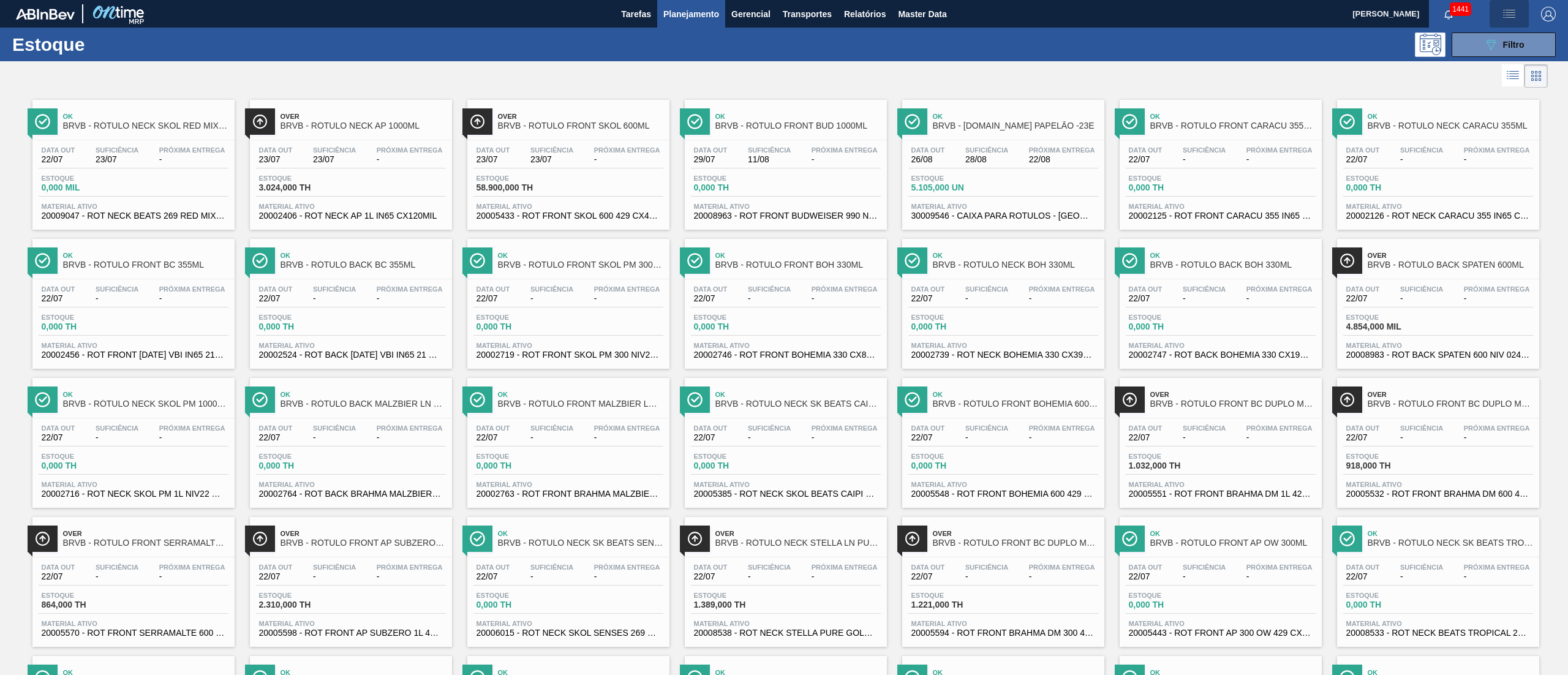
click at [1515, 19] on span "button" at bounding box center [1509, 14] width 30 height 14
click at [1547, 16] on div at bounding box center [784, 337] width 1568 height 675
click at [1547, 16] on img "button" at bounding box center [1548, 14] width 14 height 14
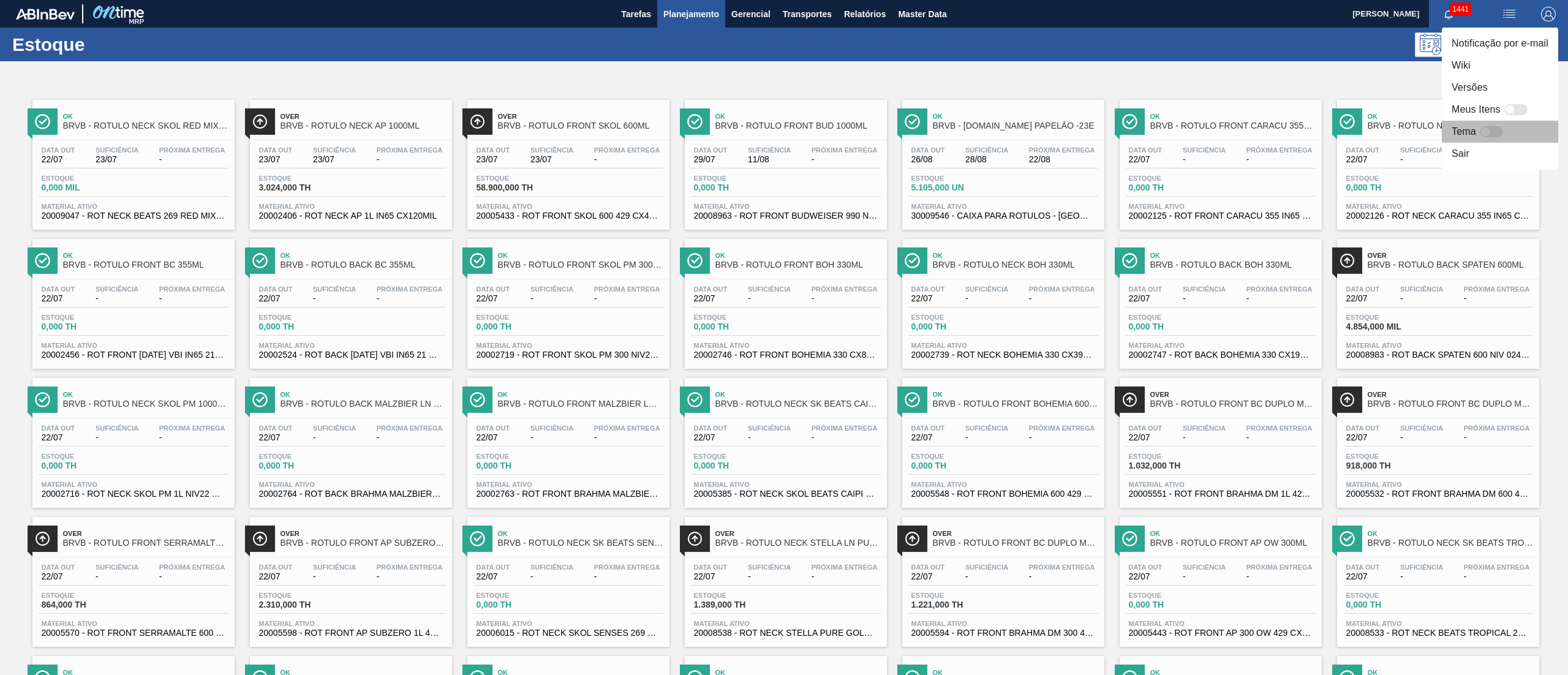
click at [1488, 128] on div at bounding box center [1485, 132] width 10 height 10
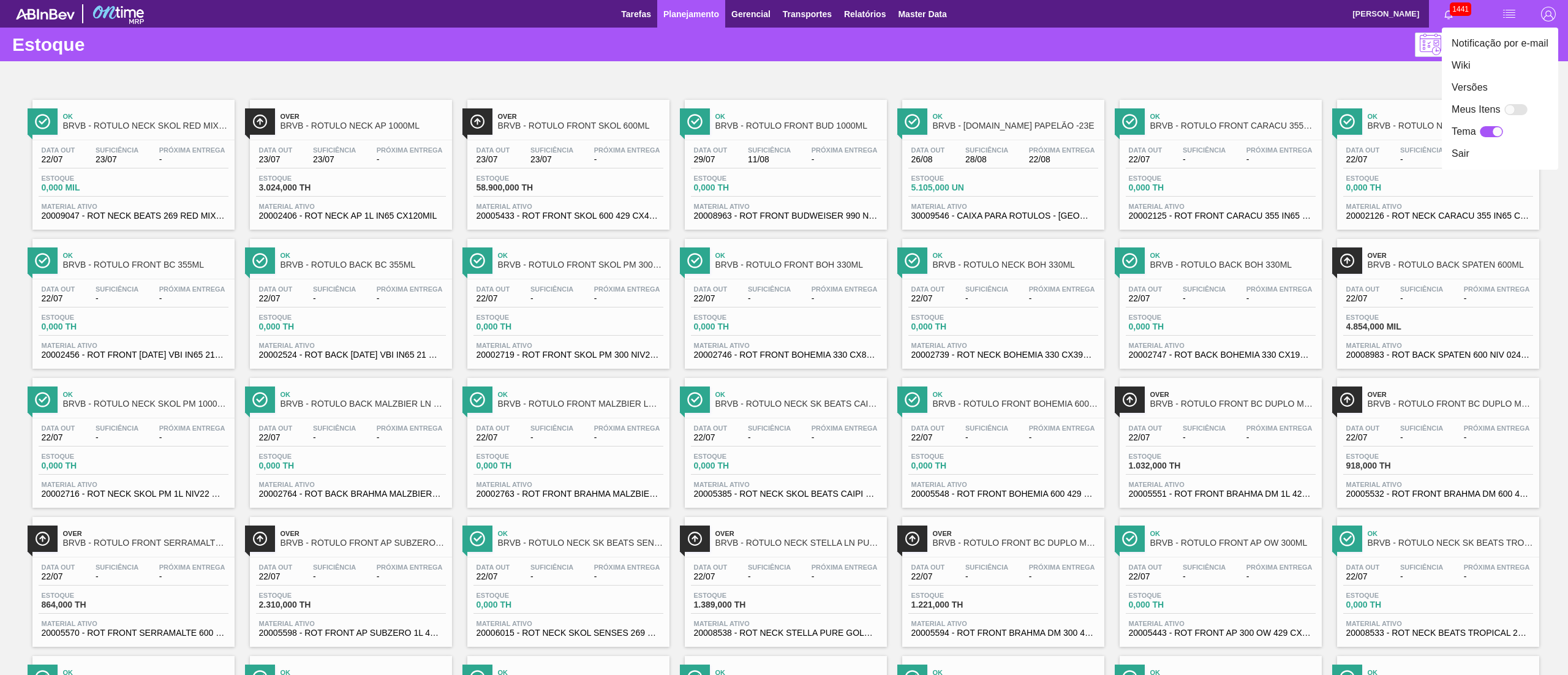
click at [1486, 128] on div at bounding box center [1491, 132] width 23 height 11
checkbox input "false"
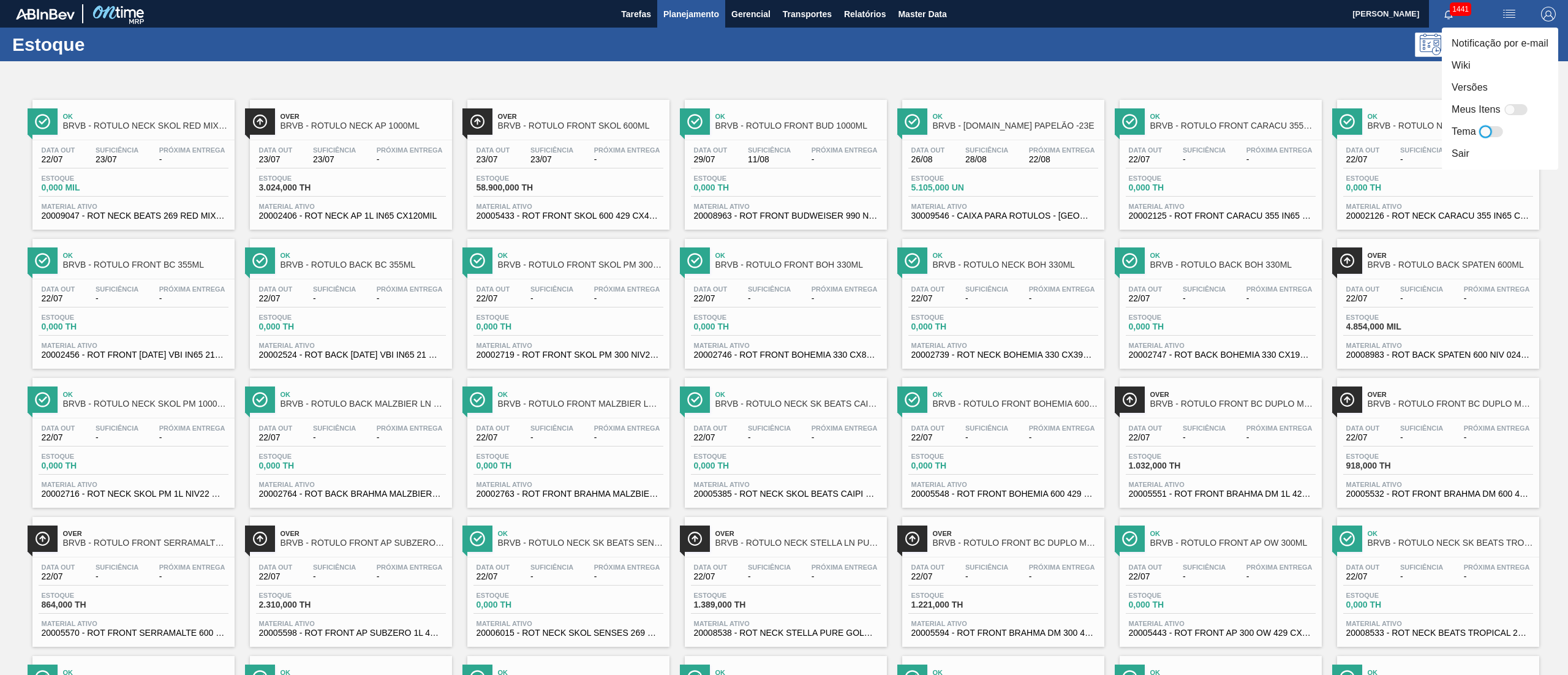
click at [1282, 77] on div at bounding box center [784, 337] width 1568 height 675
click at [1508, 55] on button "089F7B8B-B2A5-4AFE-B5C0-19BA573D28AC Filtro" at bounding box center [1503, 45] width 104 height 25
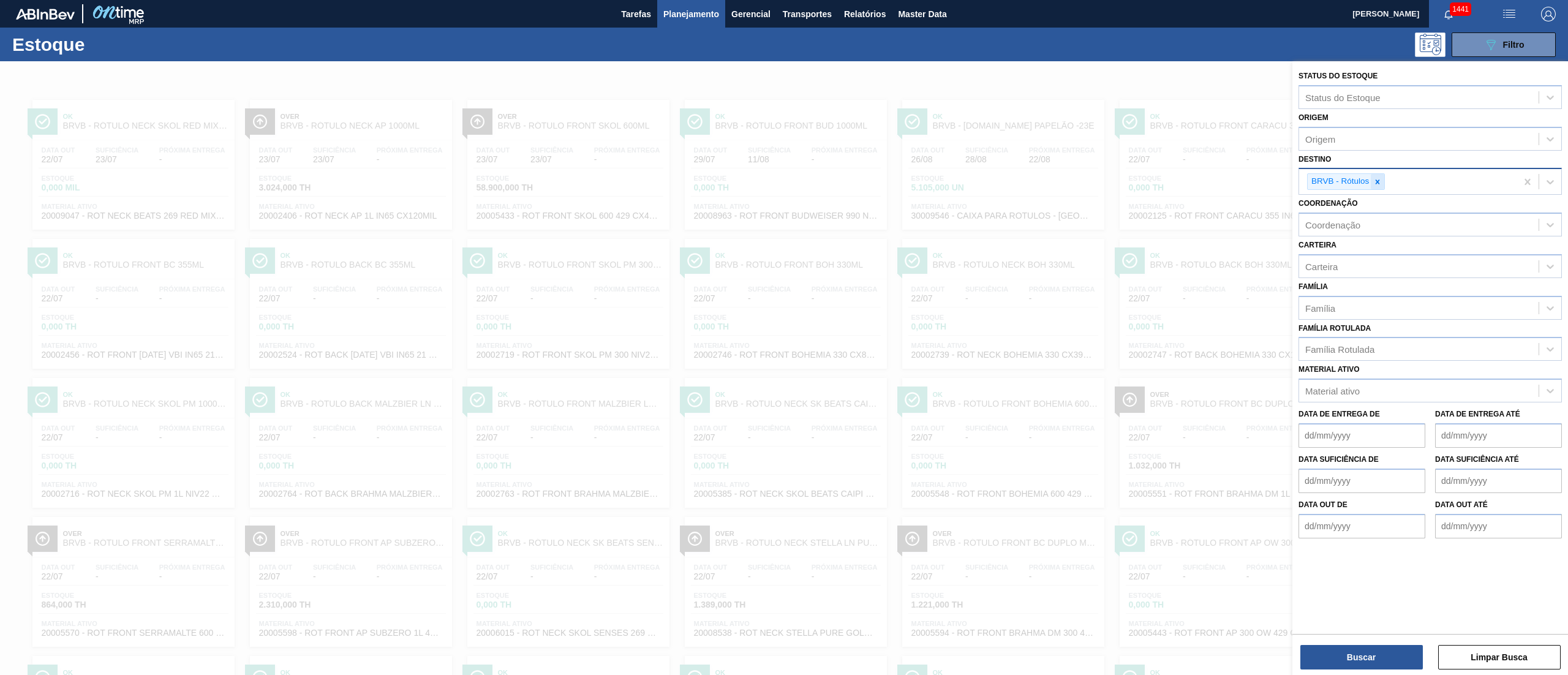
click at [1379, 185] on icon at bounding box center [1377, 182] width 8 height 8
type input "rolhas"
click at [1343, 203] on div "BRVE - Rolhas" at bounding box center [1430, 210] width 264 height 23
click at [1349, 658] on button "Buscar" at bounding box center [1361, 657] width 122 height 25
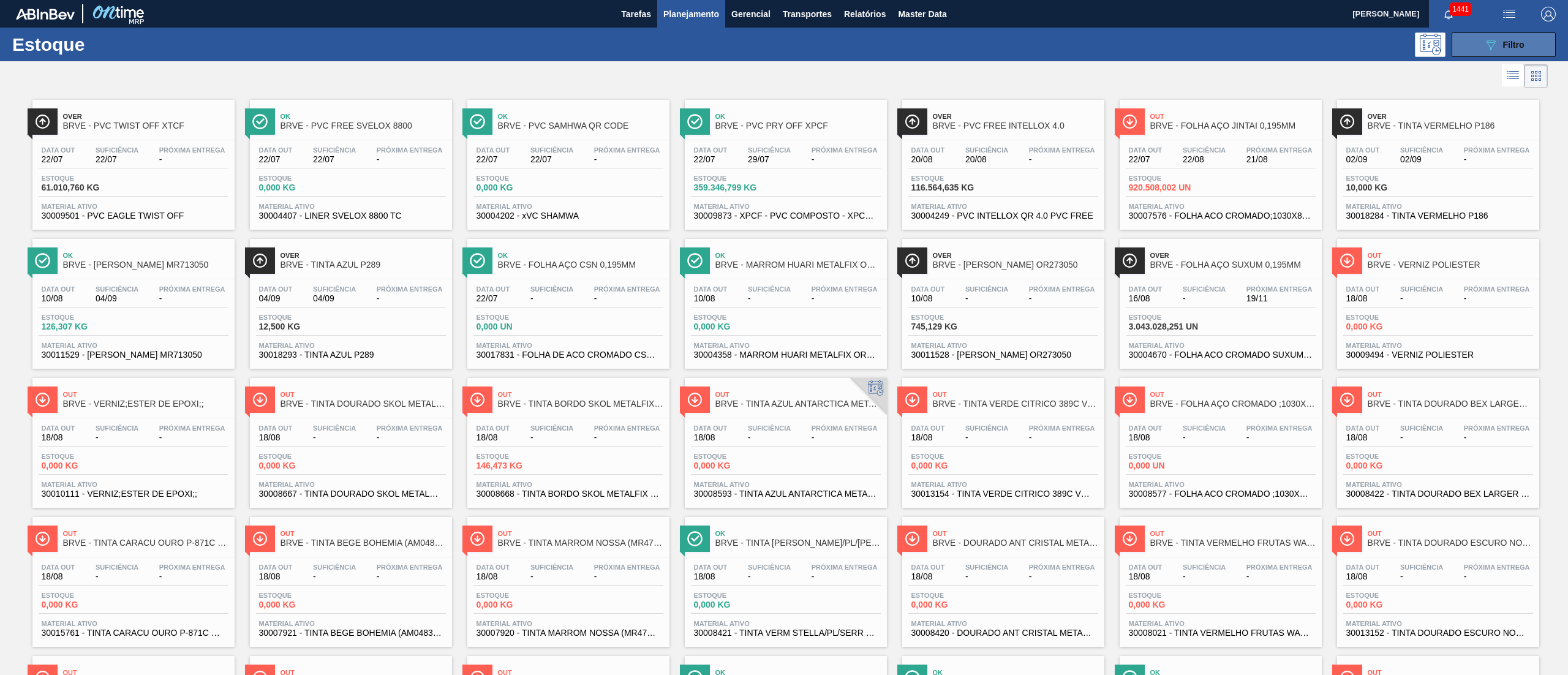
click at [1493, 43] on icon "089F7B8B-B2A5-4AFE-B5C0-19BA573D28AC" at bounding box center [1490, 44] width 14 height 14
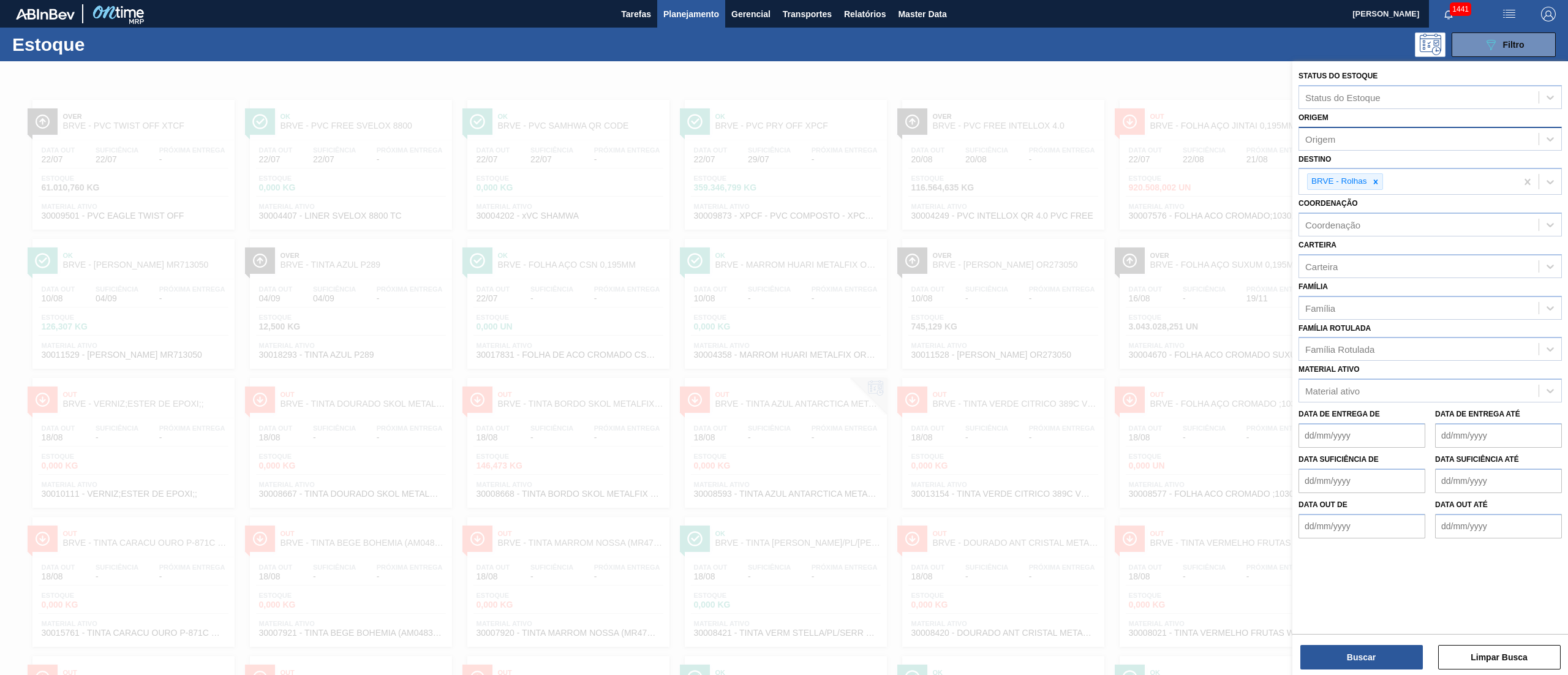
drag, startPoint x: 1394, startPoint y: 159, endPoint x: 1368, endPoint y: 134, distance: 36.1
click at [1395, 159] on div "Destino BRVE - Rolhas" at bounding box center [1430, 172] width 264 height 45
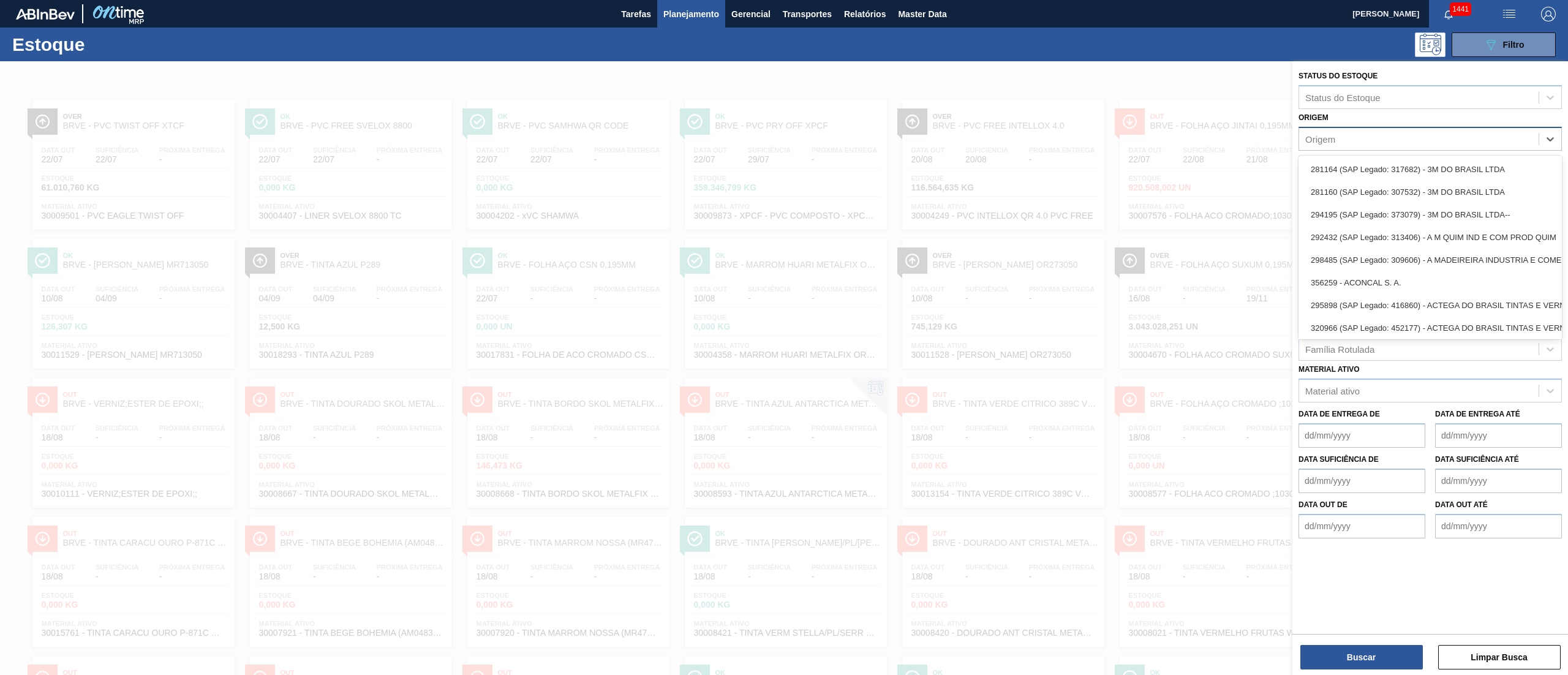
click at [1368, 134] on div "Origem" at bounding box center [1418, 139] width 240 height 18
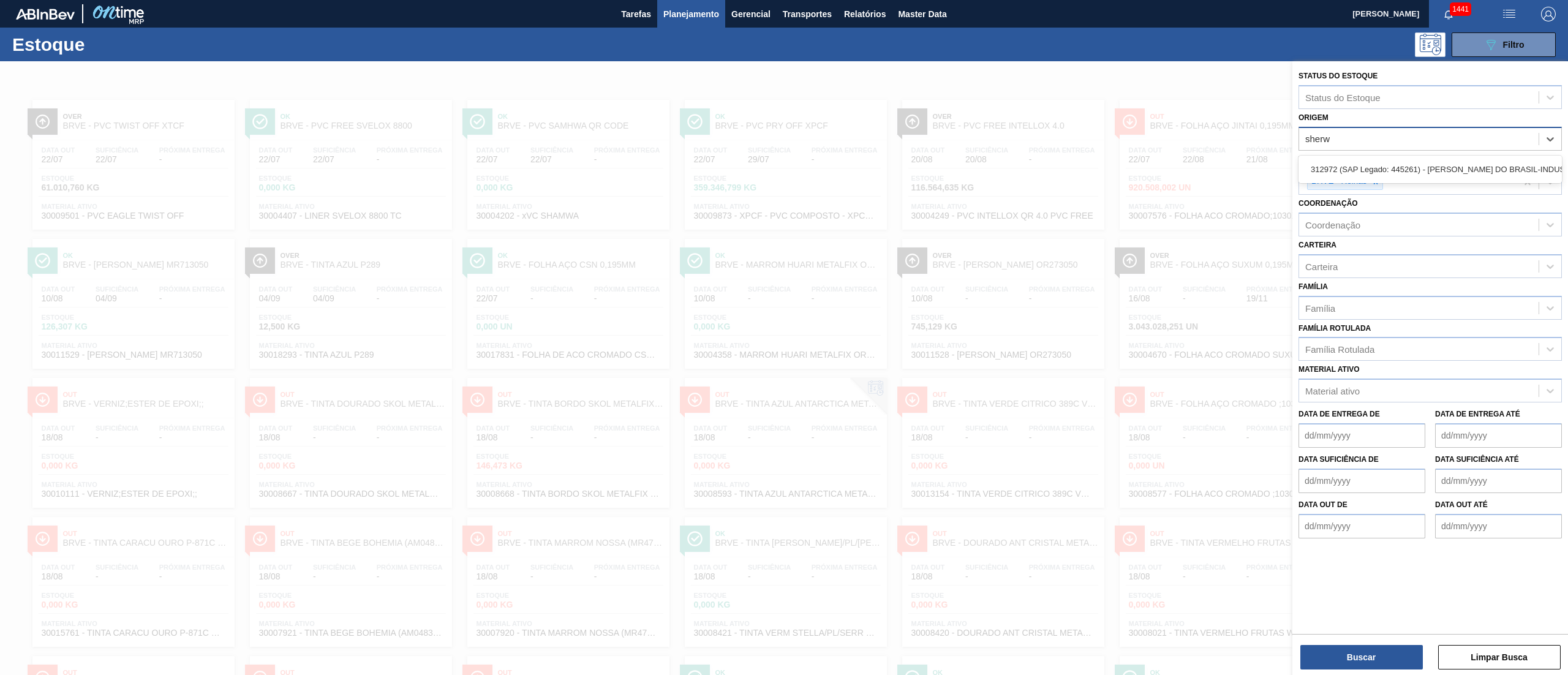
type input "sherwi"
click at [1394, 161] on div "312972 (SAP Legado: 445261) - SHERWIN-WILLIAMS DO BRASIL-INDUSTRIA E COMERCIO L…" at bounding box center [1430, 169] width 264 height 23
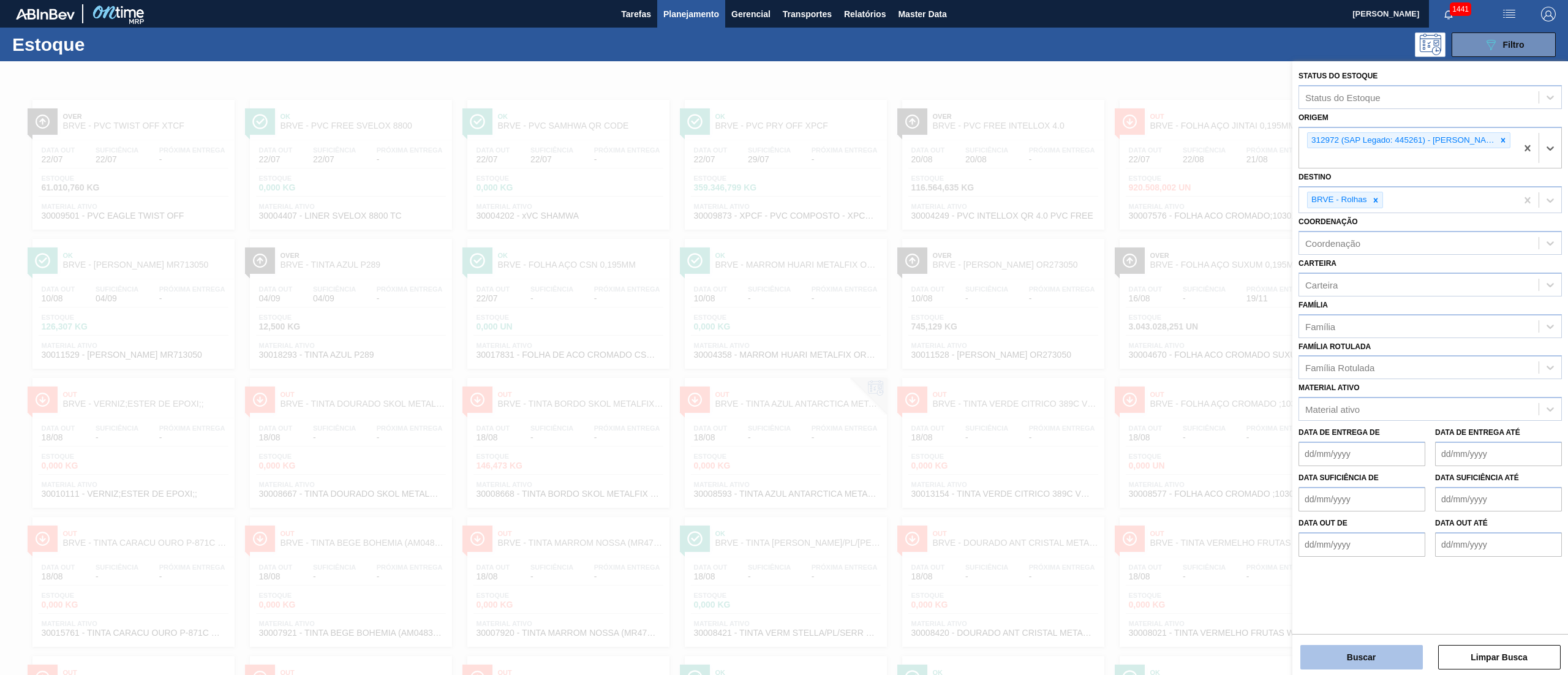
click at [1392, 650] on button "Buscar" at bounding box center [1361, 657] width 122 height 25
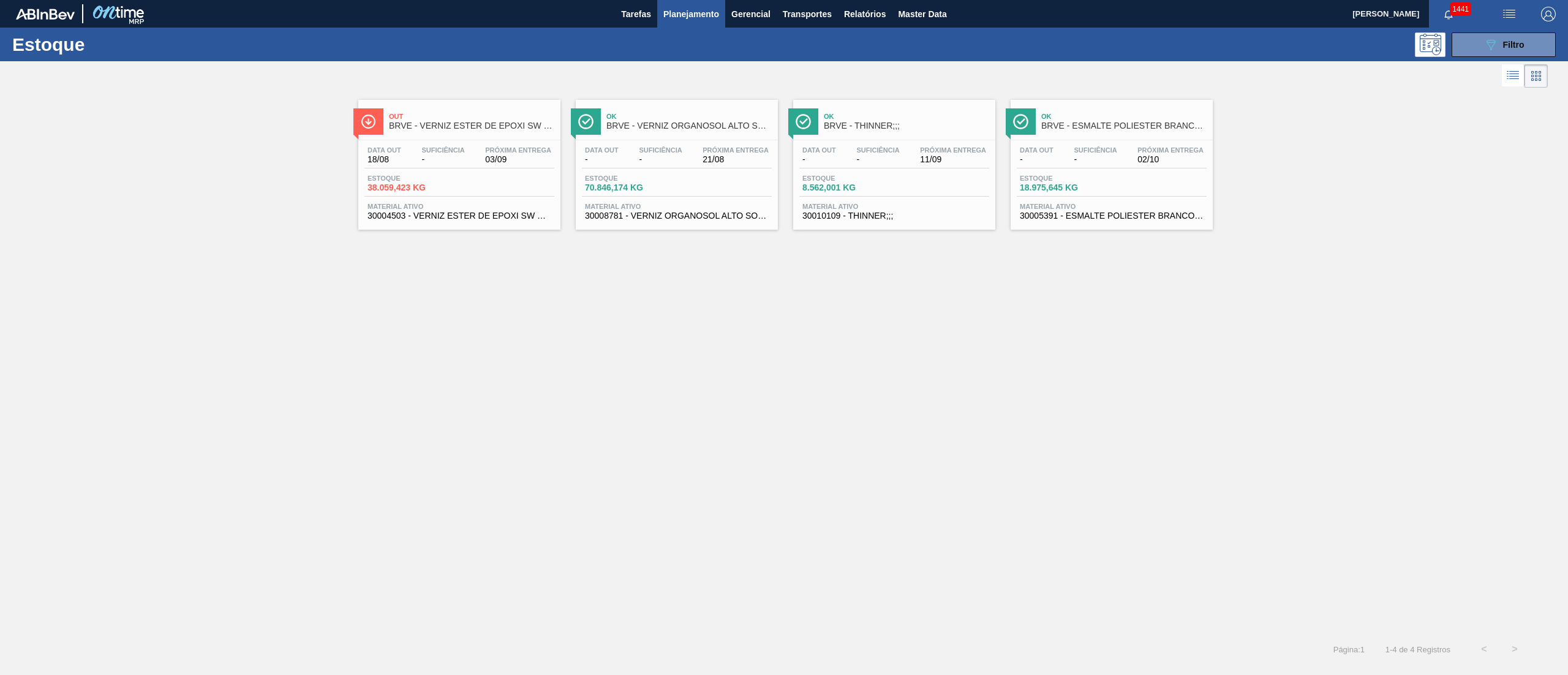
drag, startPoint x: 857, startPoint y: 180, endPoint x: 951, endPoint y: 183, distance: 94.0
click at [491, 190] on div "Estoque 38.059,423 KG" at bounding box center [459, 185] width 190 height 22
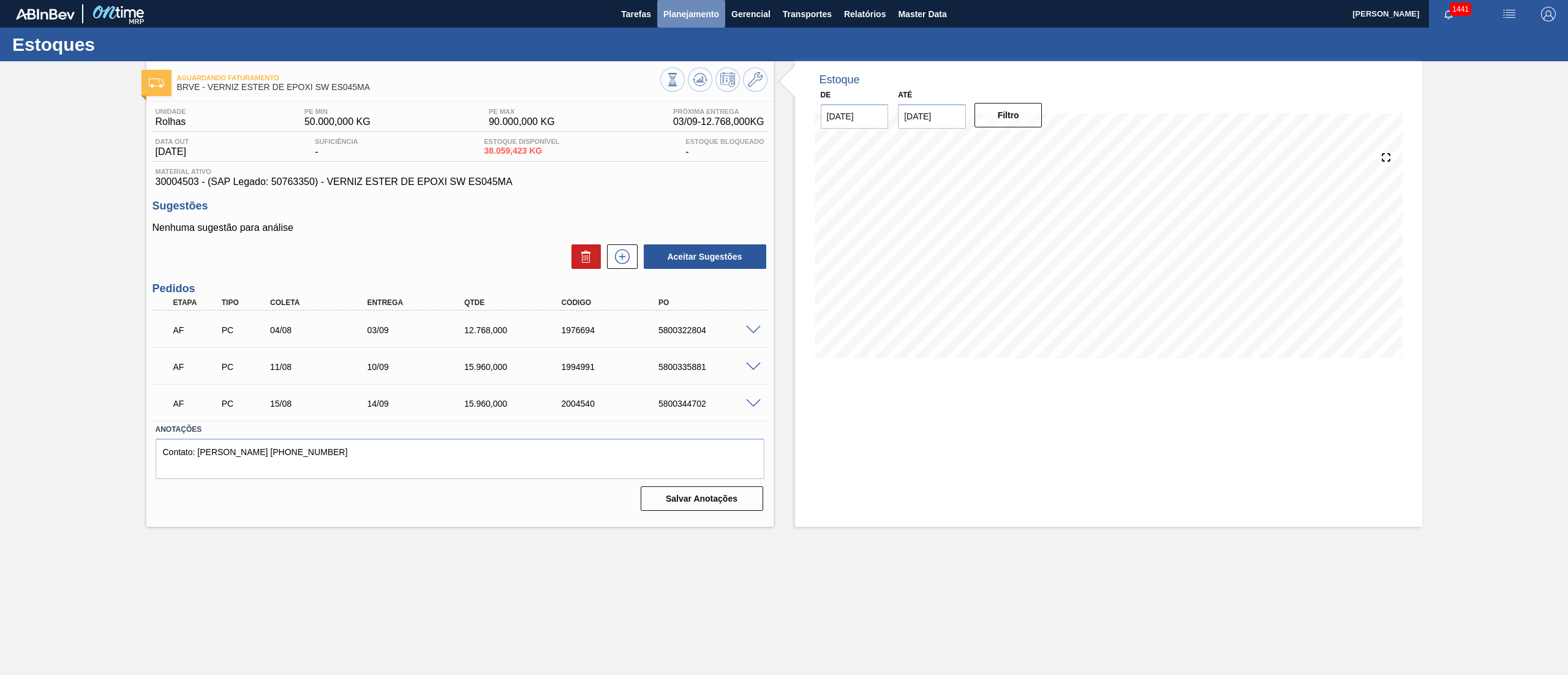
click at [678, 19] on span "Planejamento" at bounding box center [691, 14] width 56 height 14
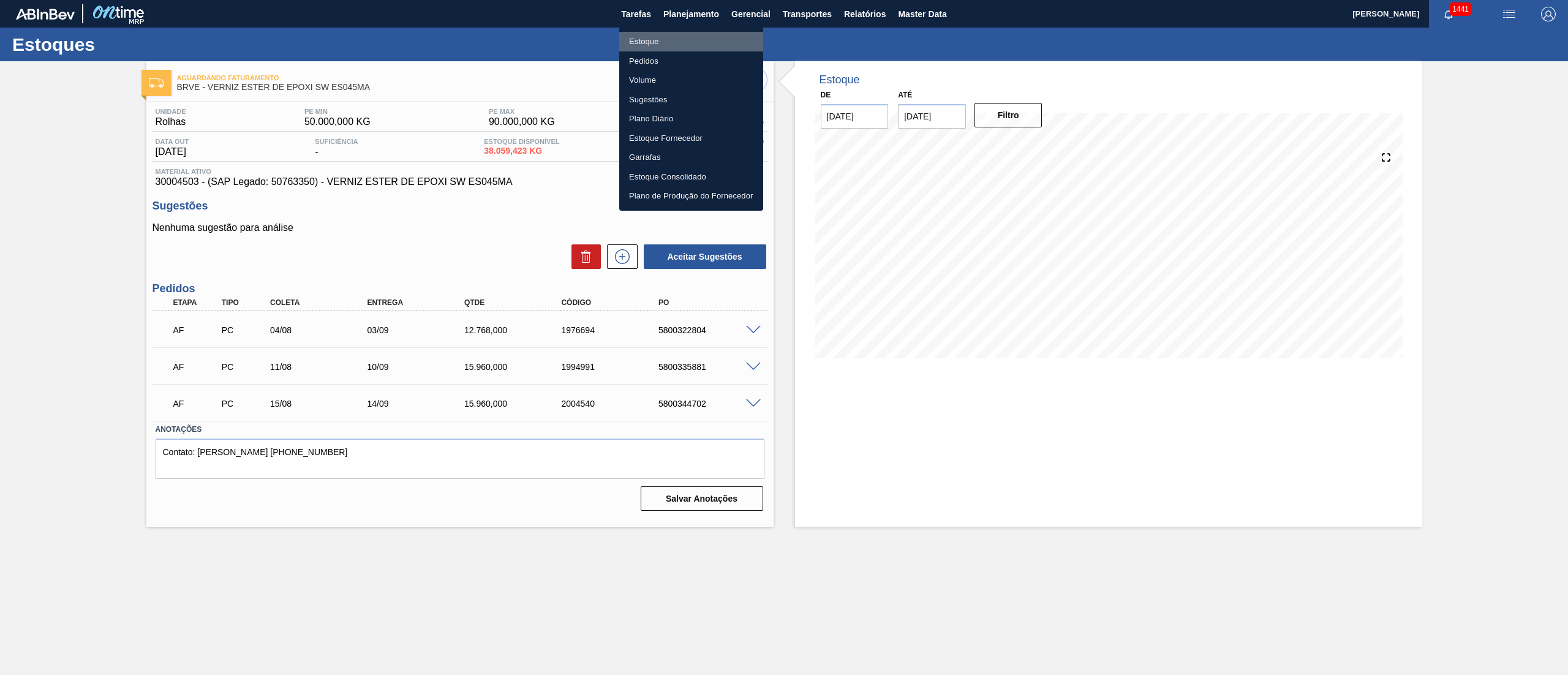
click at [634, 43] on li "Estoque" at bounding box center [691, 41] width 144 height 20
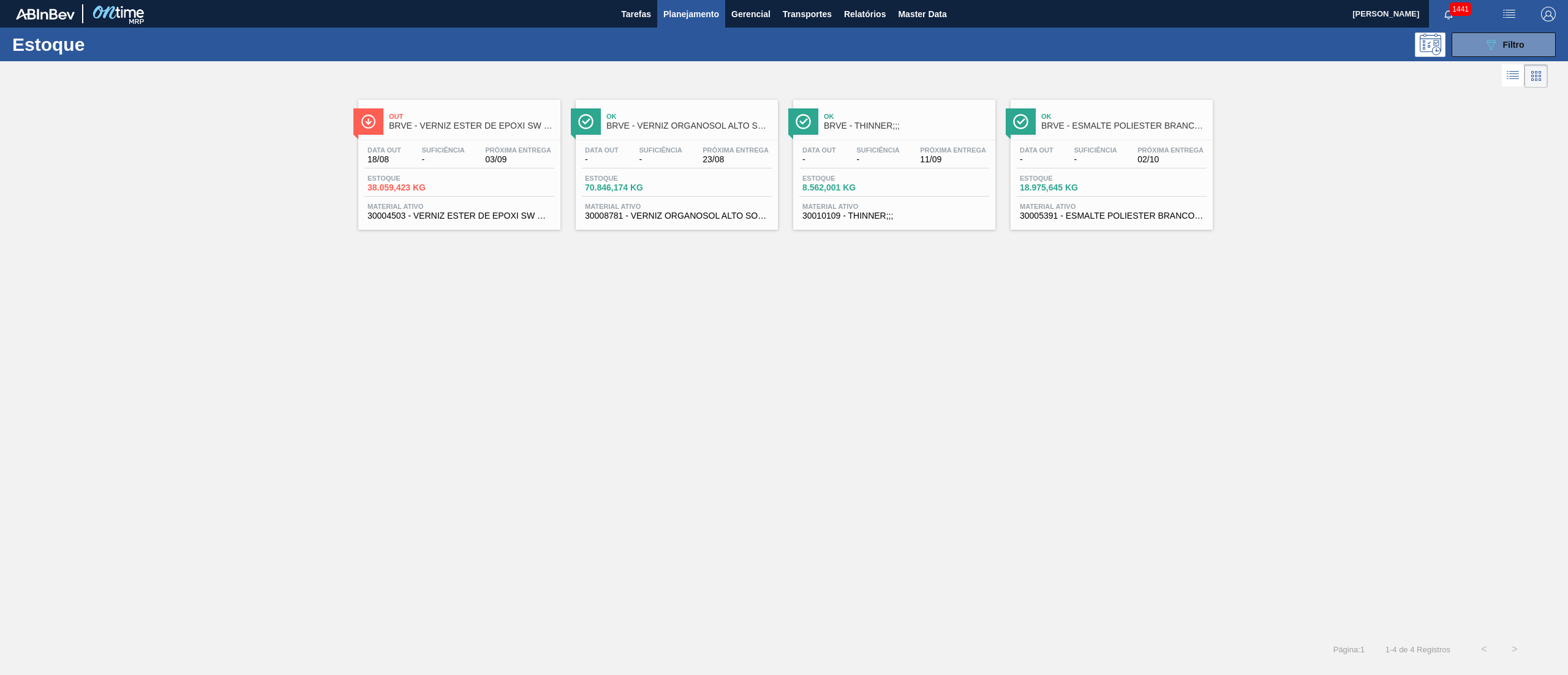
click at [1065, 486] on div "Out BRVE - VERNIZ ESTER DE EPOXI SW ES045MA Data out 18/08 Suficiência - Próxim…" at bounding box center [784, 362] width 1568 height 543
click at [1446, 12] on icon "button" at bounding box center [1449, 14] width 10 height 10
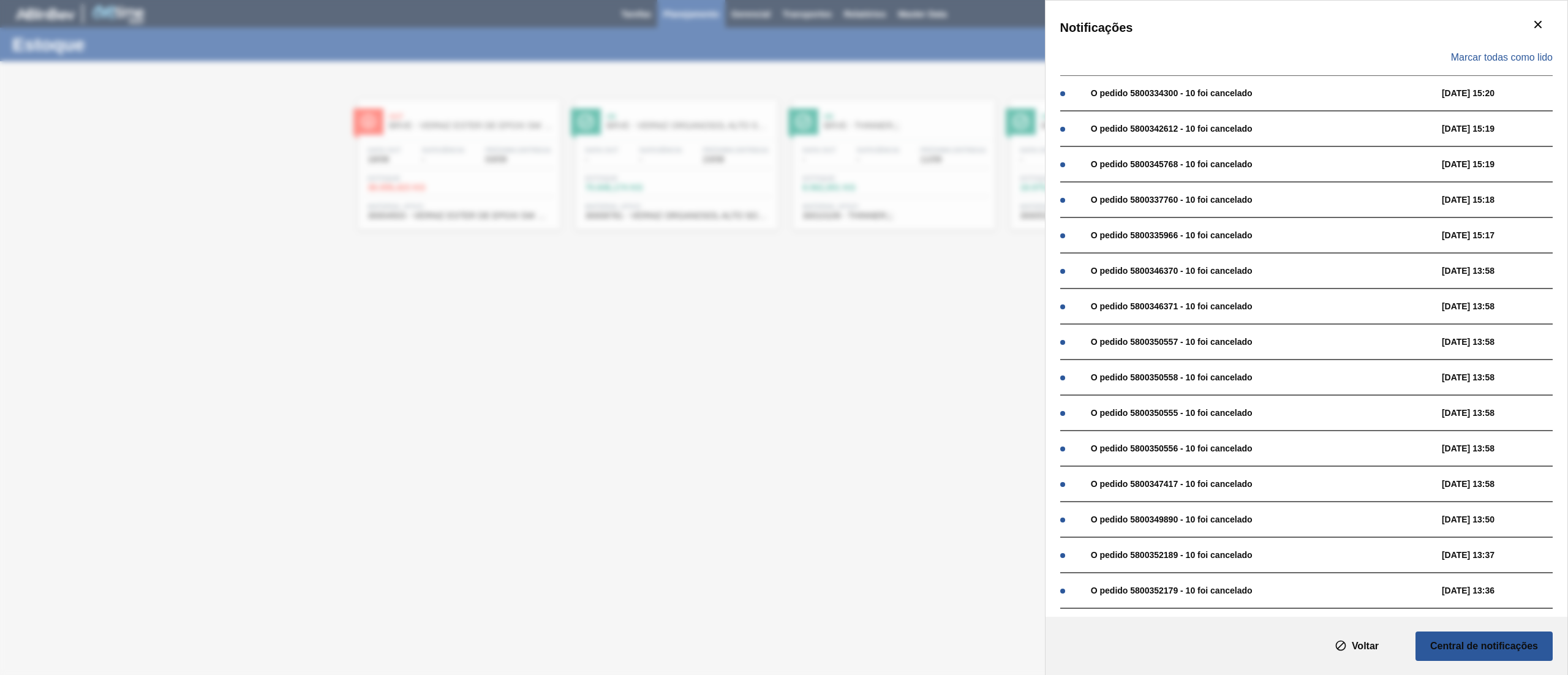
click at [1474, 64] on div "Marcar todas como lido" at bounding box center [1306, 58] width 492 height 36
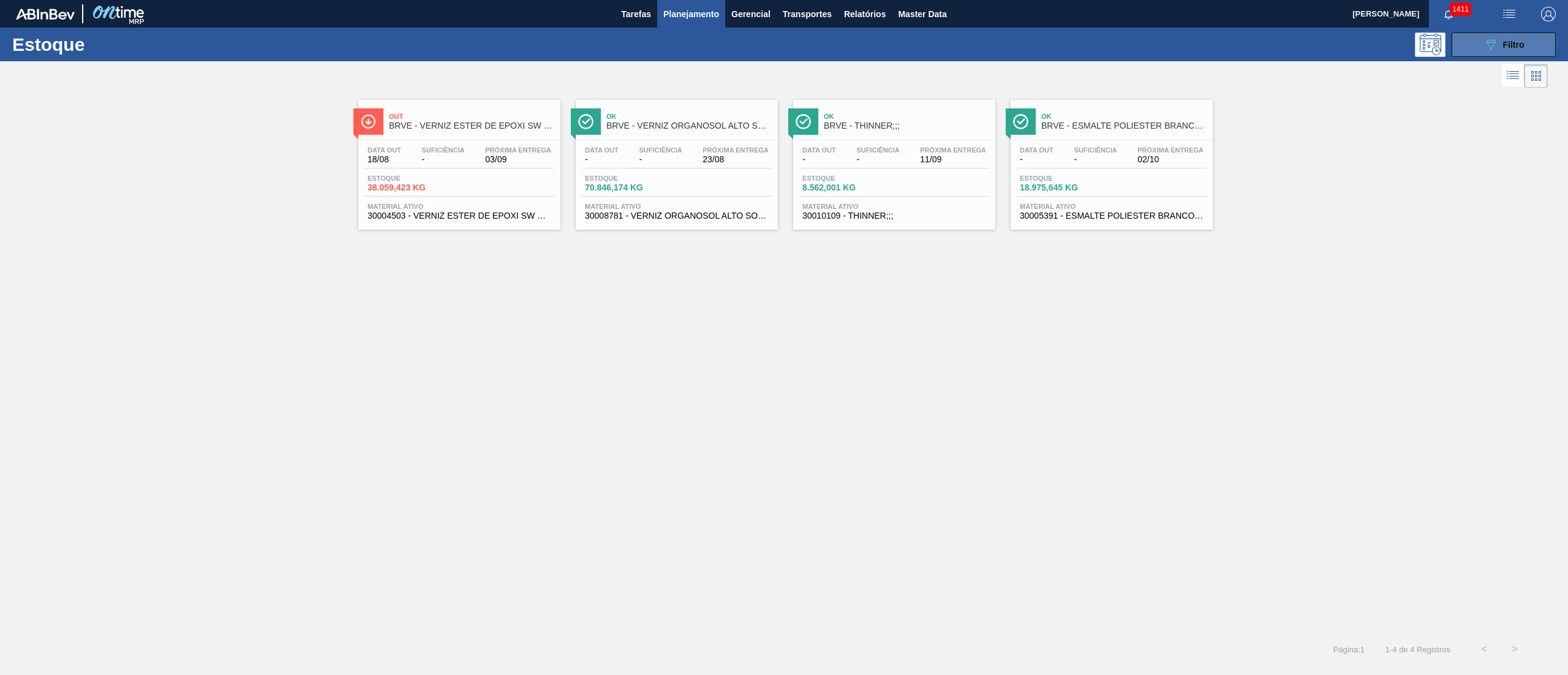
click at [1477, 49] on button "089F7B8B-B2A5-4AFE-B5C0-19BA573D28AC Filtro" at bounding box center [1503, 45] width 104 height 25
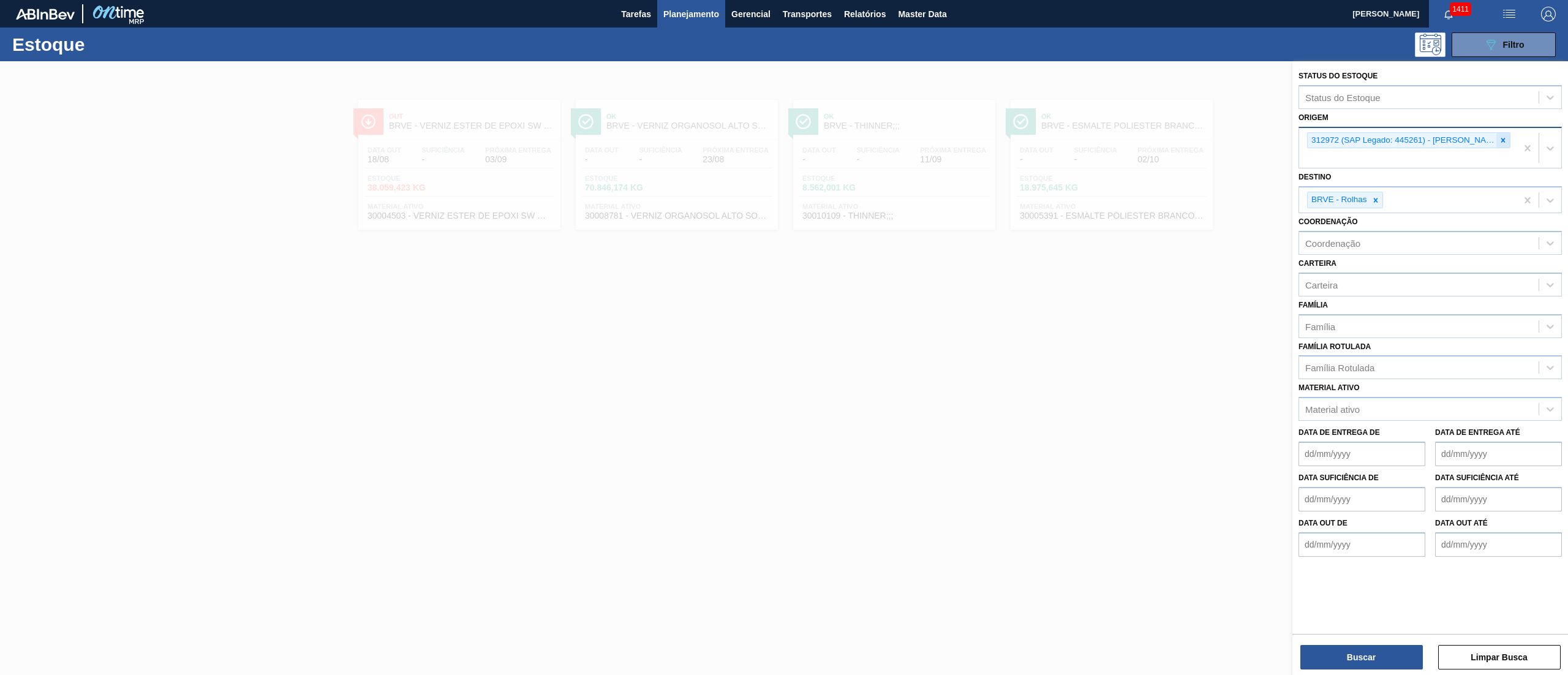
click at [1499, 144] on icon at bounding box center [1503, 140] width 8 height 8
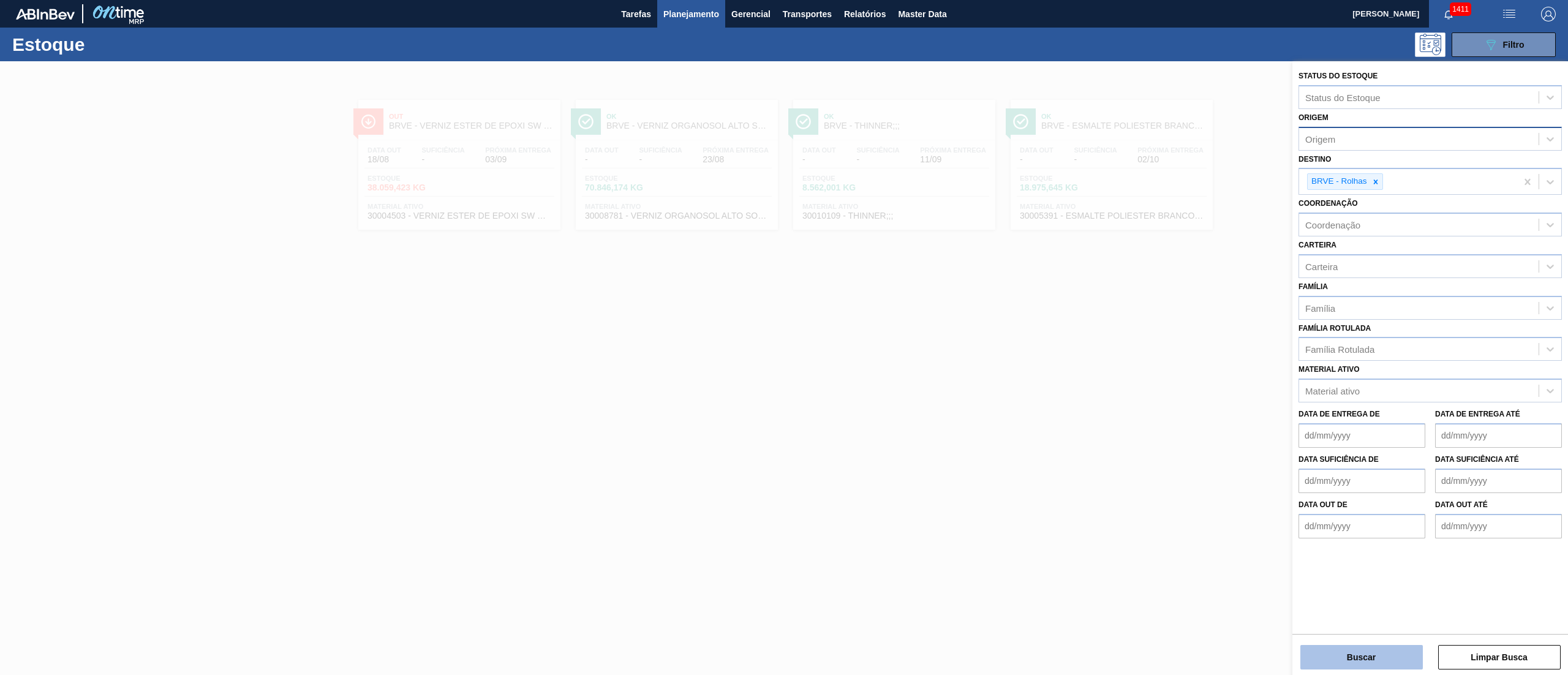
click at [1368, 652] on button "Buscar" at bounding box center [1361, 657] width 122 height 25
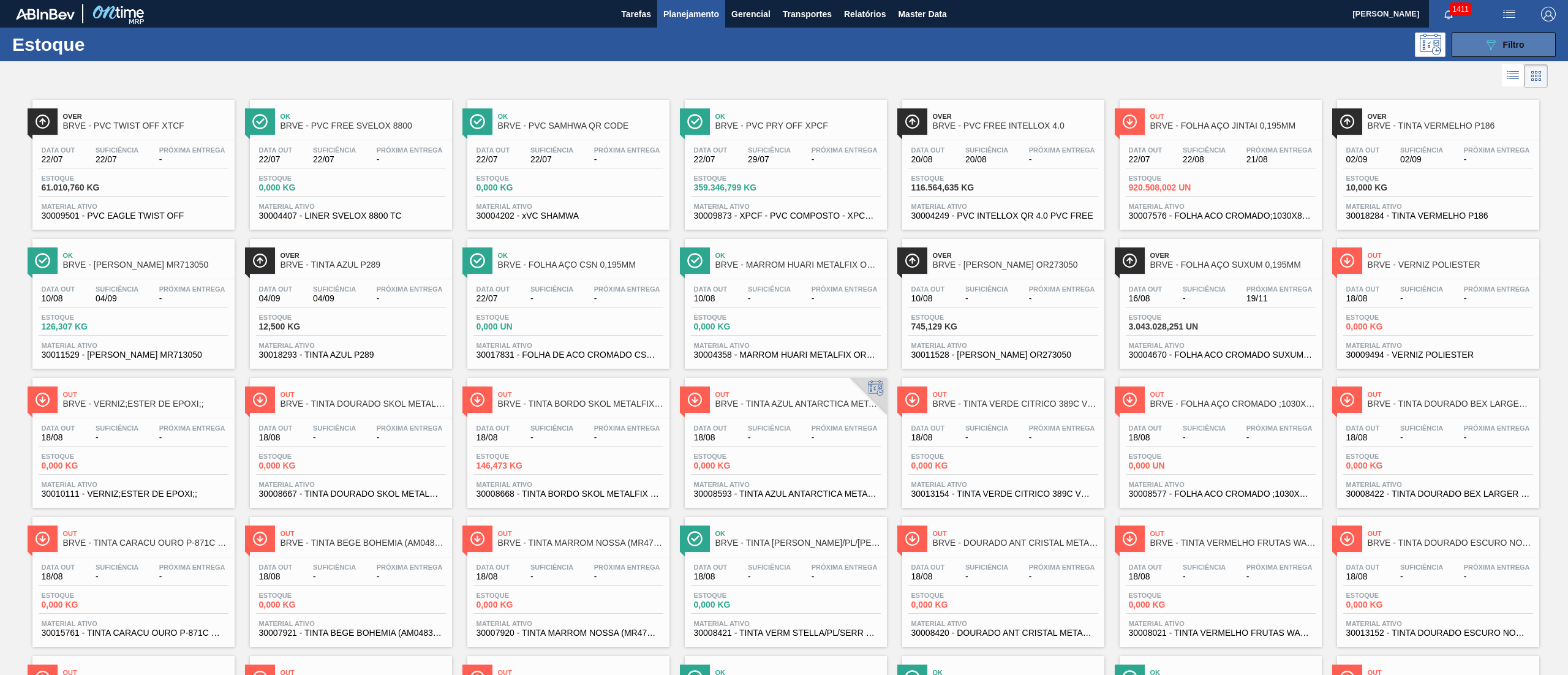
click at [1479, 48] on button "089F7B8B-B2A5-4AFE-B5C0-19BA573D28AC Filtro" at bounding box center [1503, 45] width 104 height 25
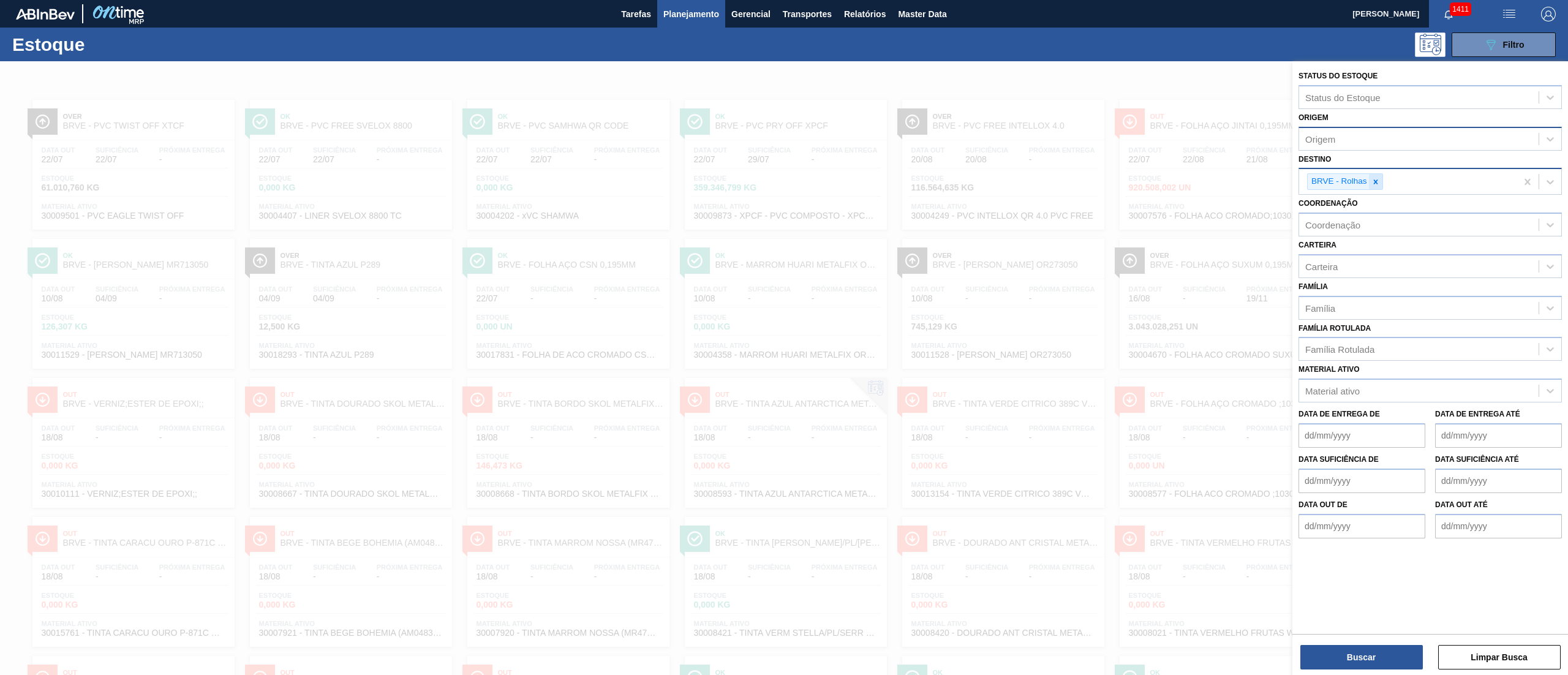
click at [1373, 183] on icon at bounding box center [1376, 182] width 8 height 8
click at [1344, 664] on button "Buscar" at bounding box center [1361, 657] width 122 height 25
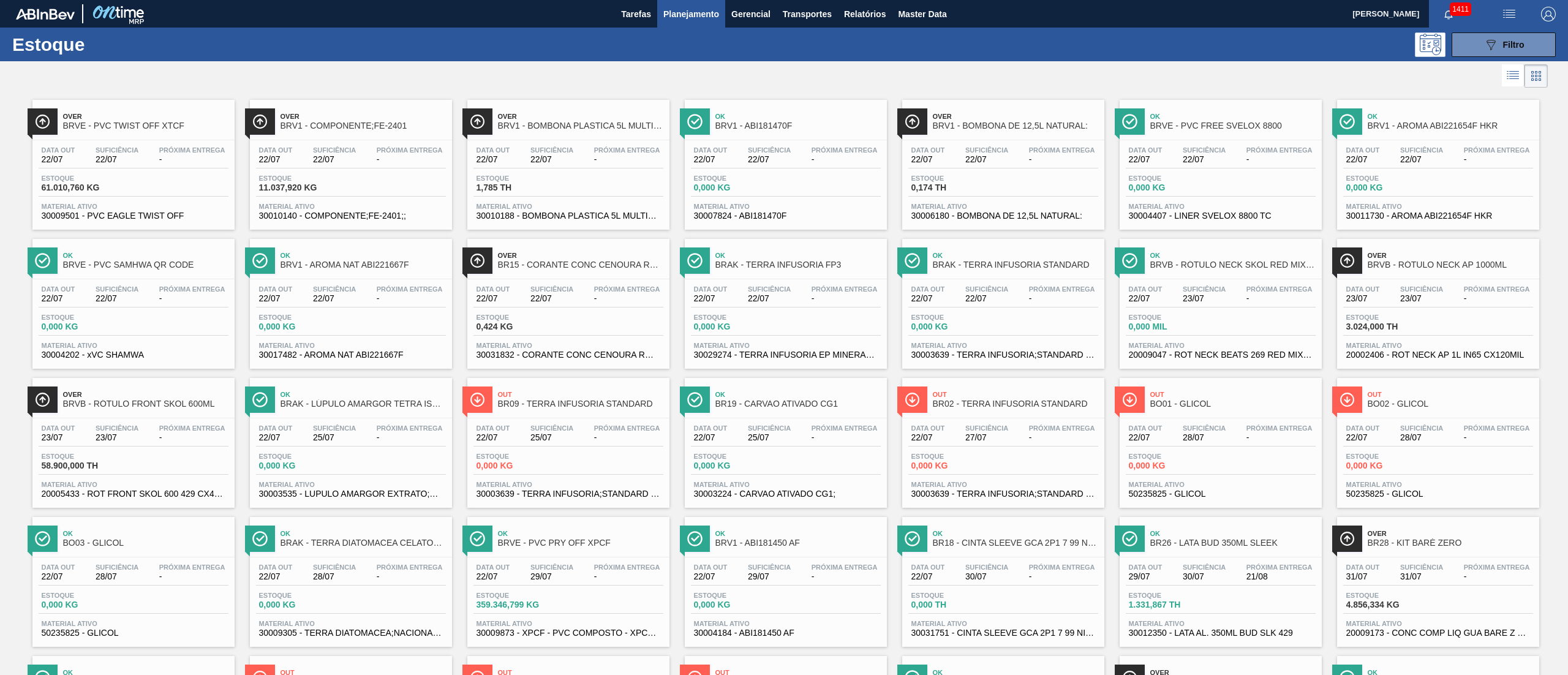
click at [662, 66] on div at bounding box center [774, 76] width 1548 height 30
click at [1510, 44] on span "Filtro" at bounding box center [1513, 45] width 21 height 10
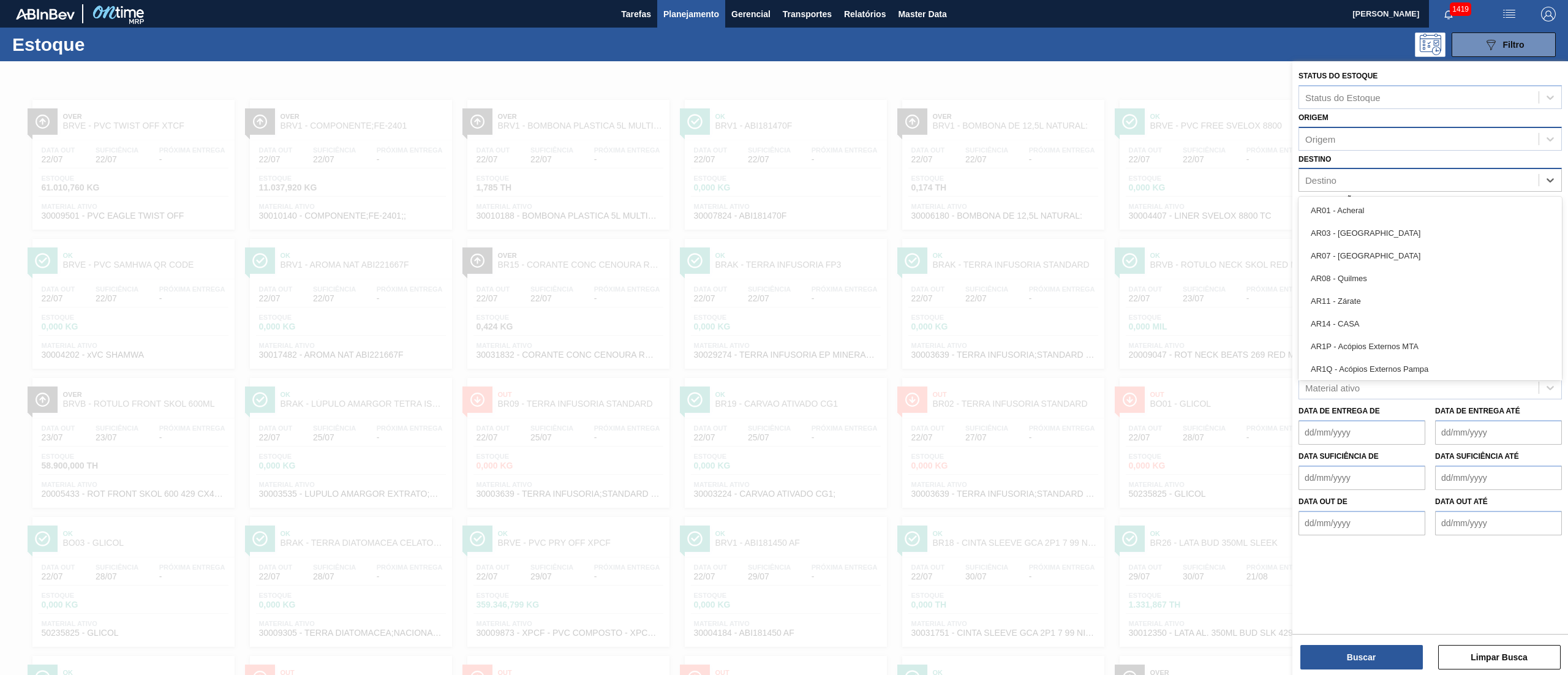
click at [1313, 172] on div "Destino" at bounding box center [1418, 181] width 240 height 18
type input "brv3"
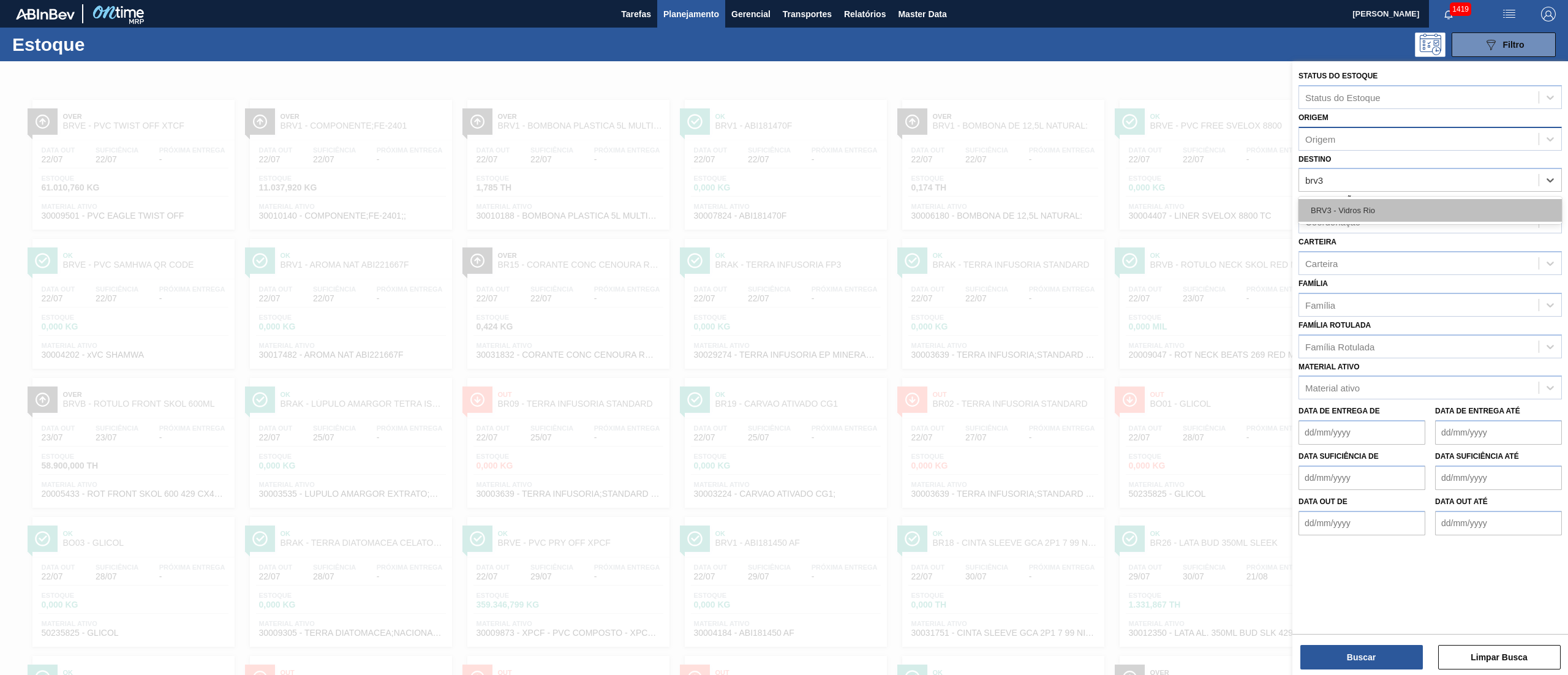
click at [1383, 199] on div "BRV3 - Vidros Rio" at bounding box center [1430, 210] width 264 height 23
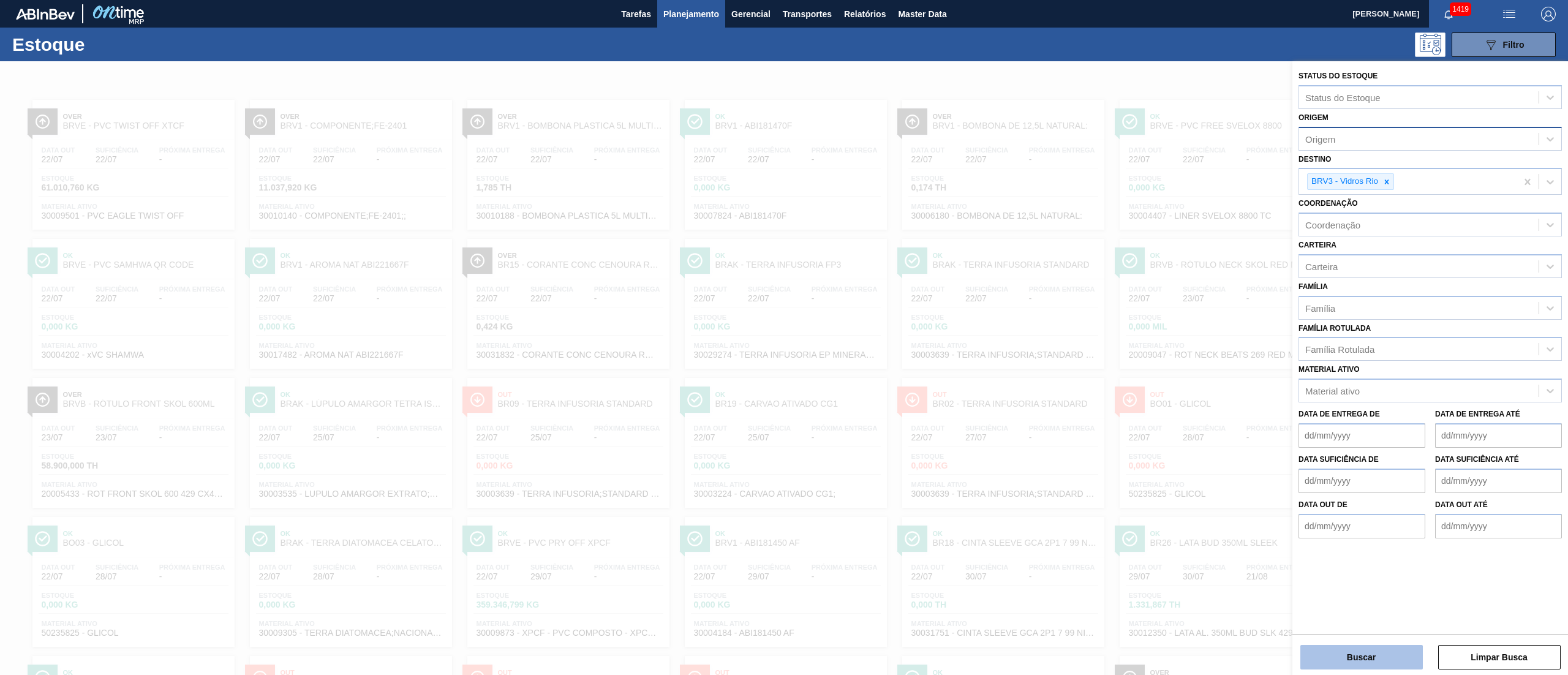
click at [1317, 649] on button "Buscar" at bounding box center [1361, 657] width 122 height 25
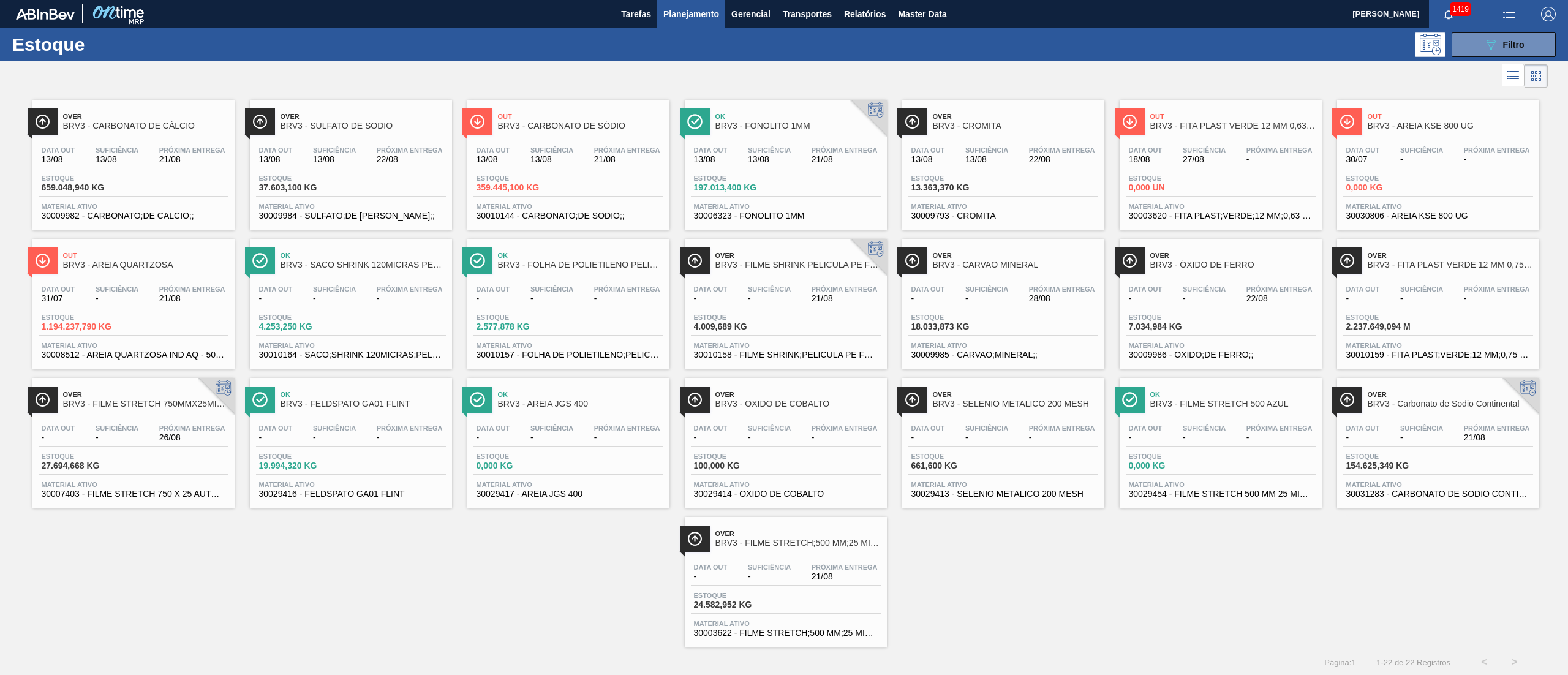
click at [544, 360] on span "30010157 - FOLHA DE POLIETILENO;PELICULA POLIETILEN" at bounding box center [568, 354] width 184 height 9
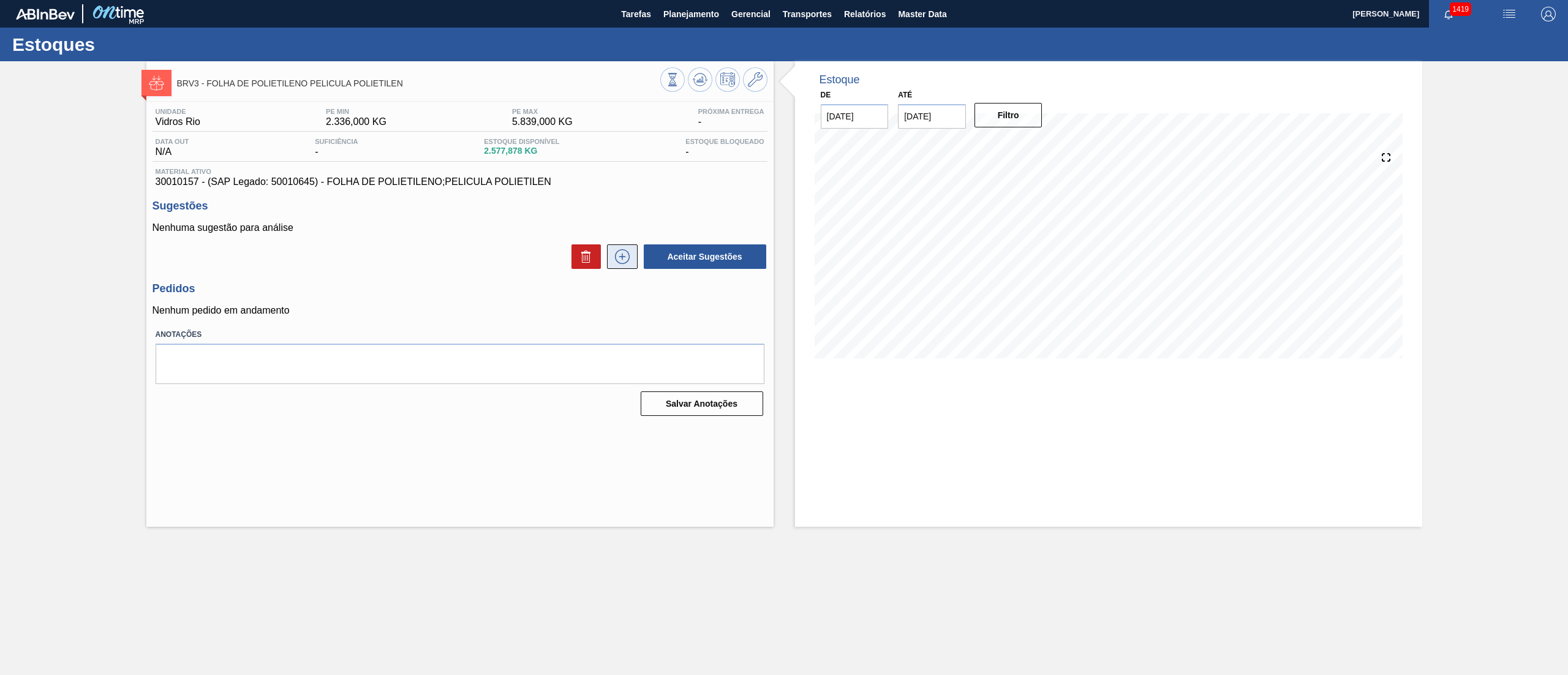
click at [625, 261] on icon at bounding box center [622, 256] width 20 height 14
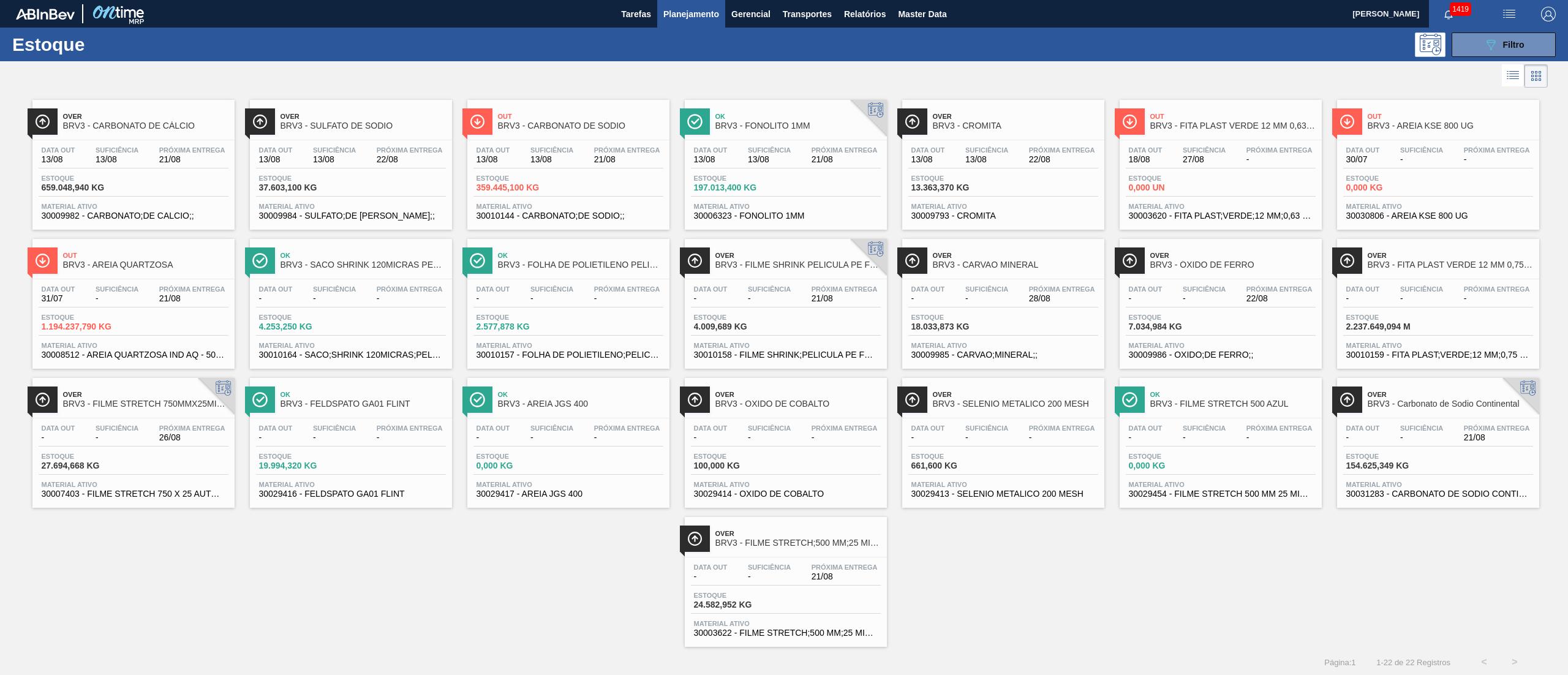
click at [728, 323] on span "4.009,689 KG" at bounding box center [737, 326] width 86 height 9
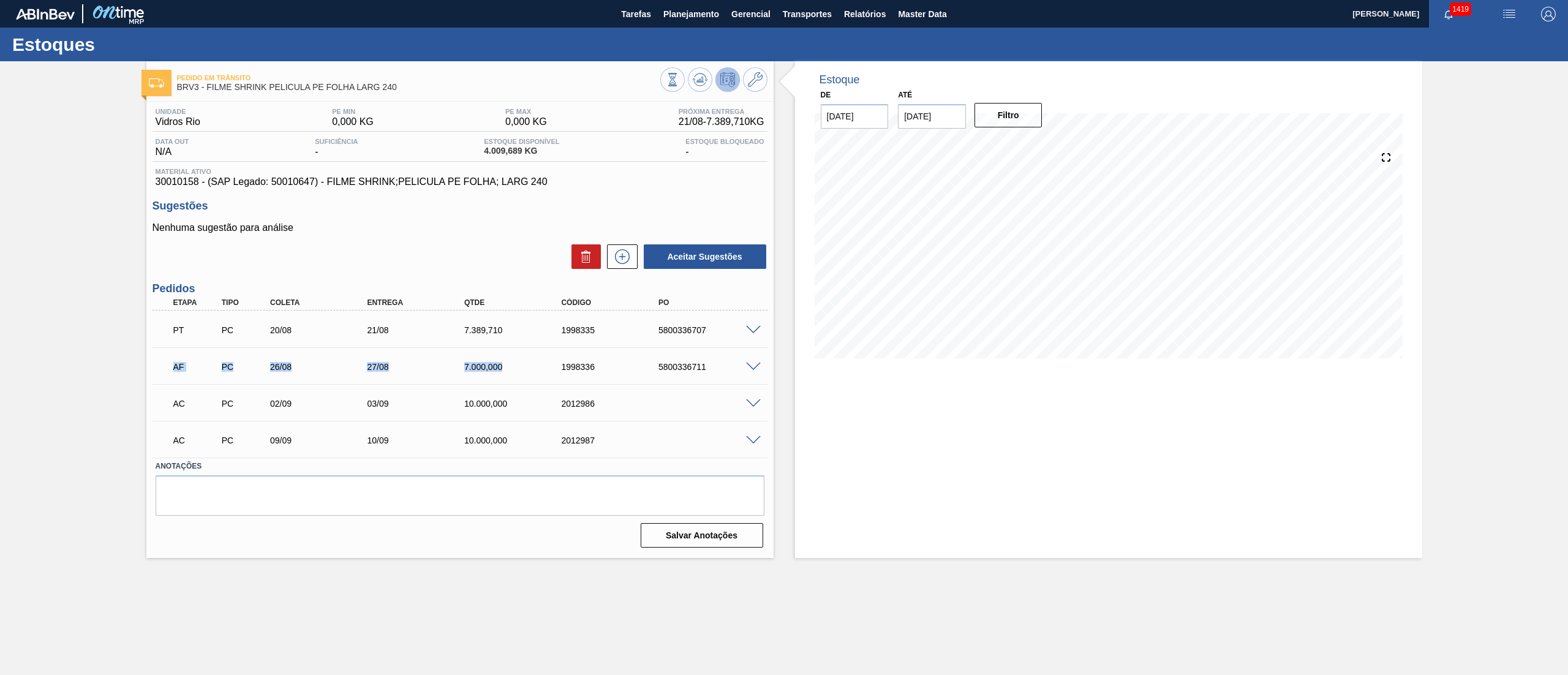
drag, startPoint x: 154, startPoint y: 382, endPoint x: 508, endPoint y: 379, distance: 354.0
click at [508, 379] on div "AF PC 26/08 27/08 7.000,000 1998336 5800336711 Material 30010158 - FILME SHRINK…" at bounding box center [460, 366] width 615 height 37
click at [754, 397] on div "AC PC 02/09 03/09 10.000,000 2012986" at bounding box center [460, 402] width 615 height 31
click at [752, 400] on span at bounding box center [753, 404] width 14 height 9
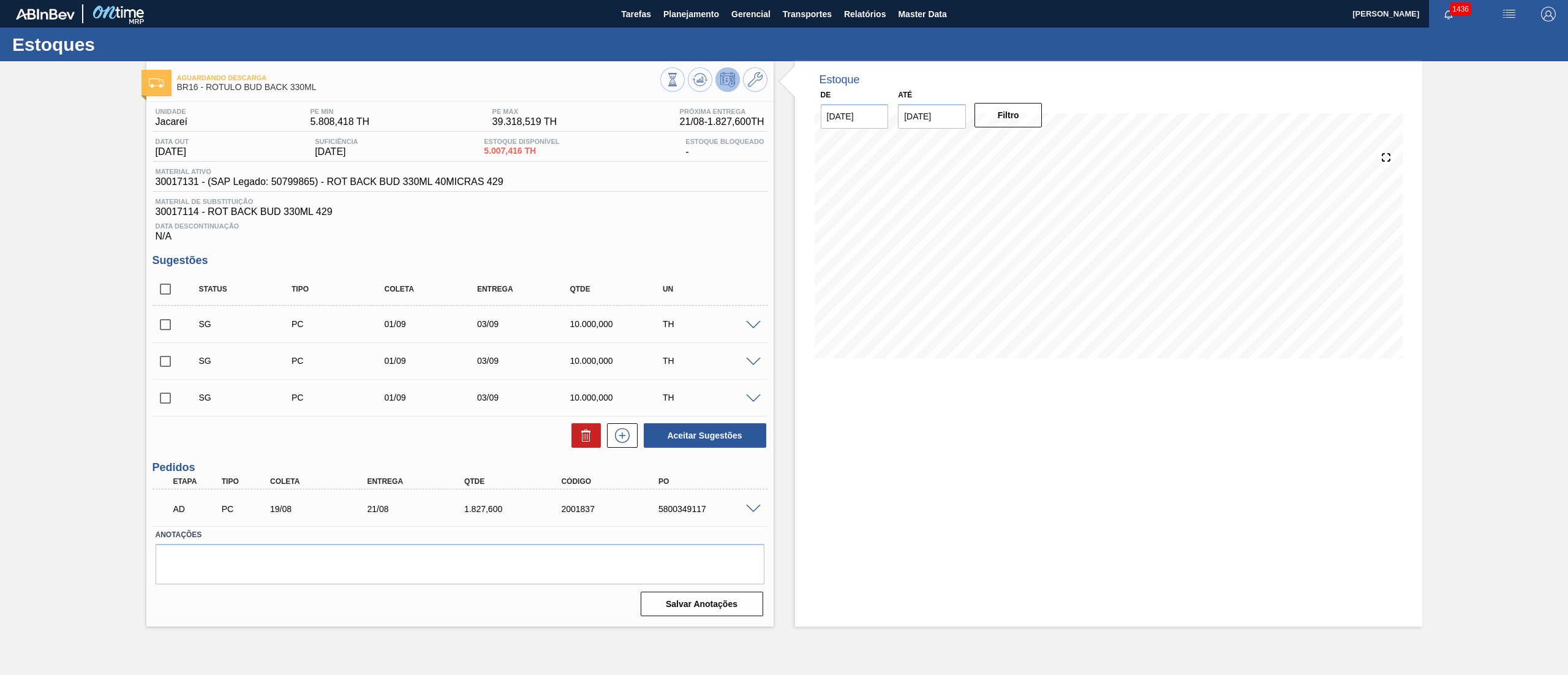
click at [164, 288] on input "checkbox" at bounding box center [165, 288] width 25 height 25
checkbox input "true"
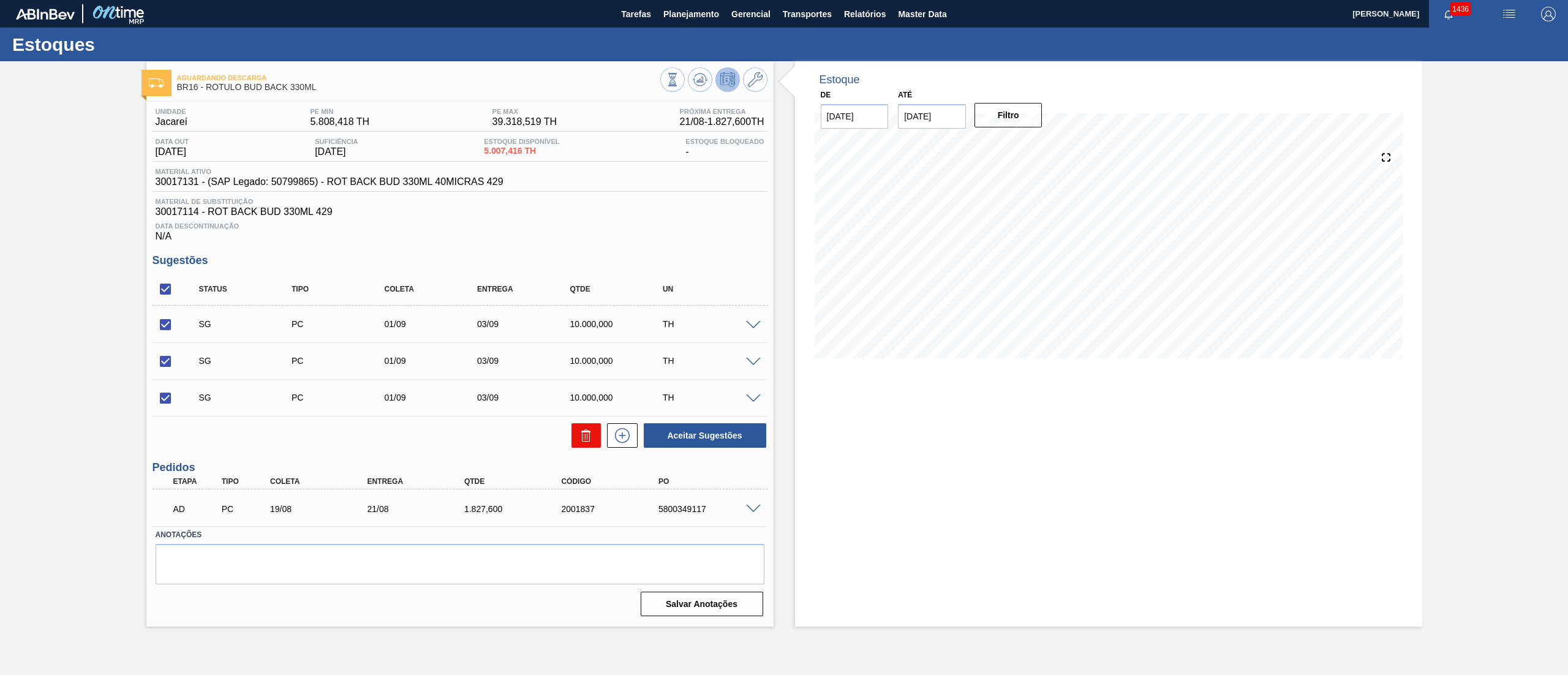
click at [583, 425] on button at bounding box center [586, 435] width 30 height 25
checkbox input "false"
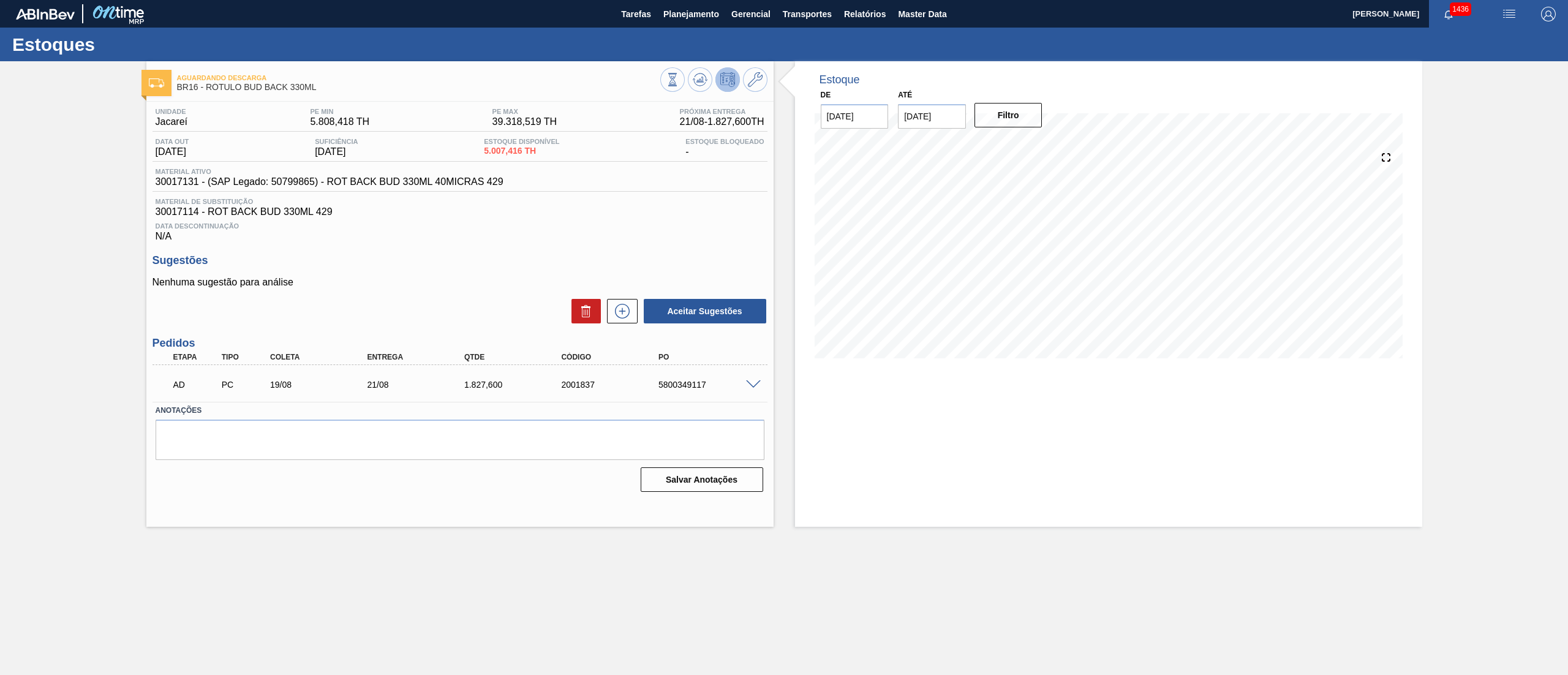
click at [172, 181] on span "30017131 - (SAP Legado: 50799865) - ROT BACK BUD 330ML 40MICRAS 429" at bounding box center [330, 182] width 348 height 11
copy span "30017131"
click at [679, 19] on span "Planejamento" at bounding box center [691, 14] width 56 height 14
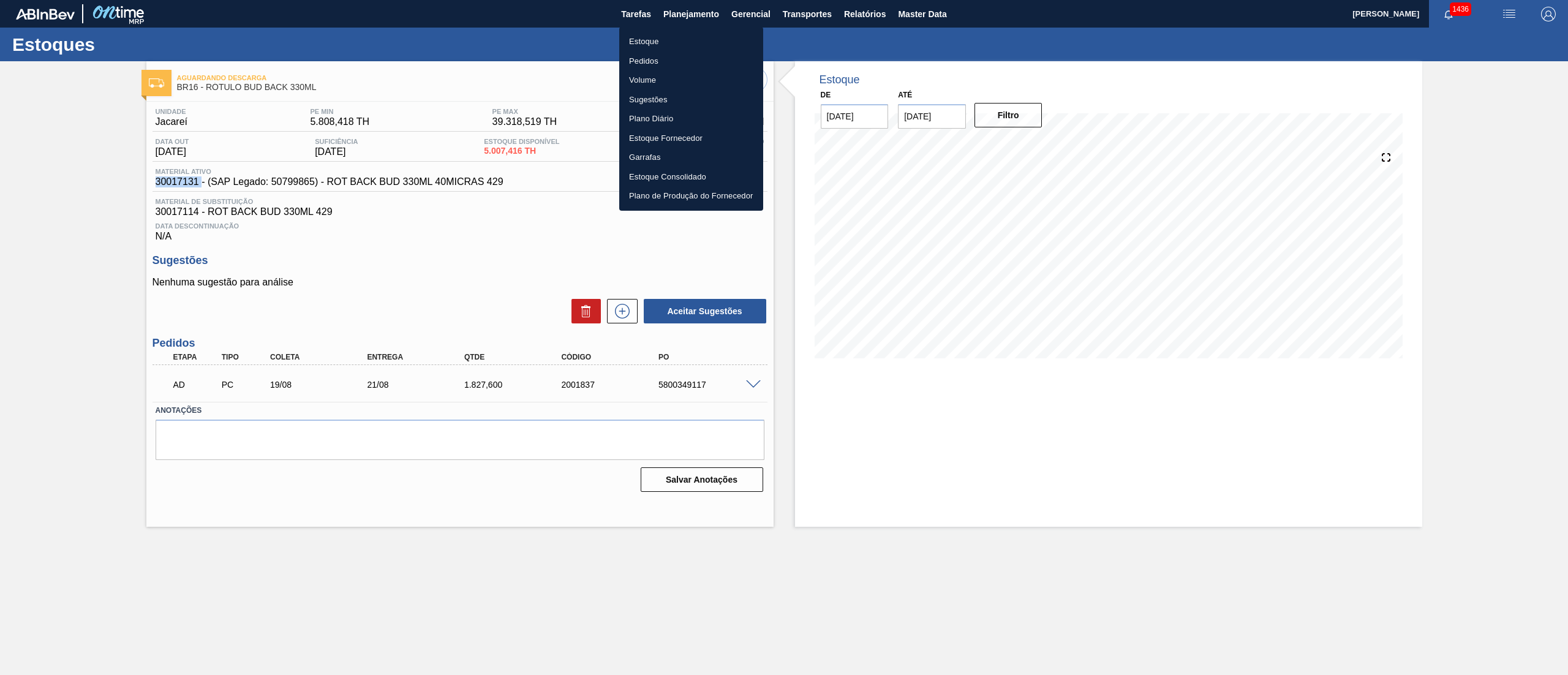
click at [649, 41] on li "Estoque" at bounding box center [691, 41] width 144 height 20
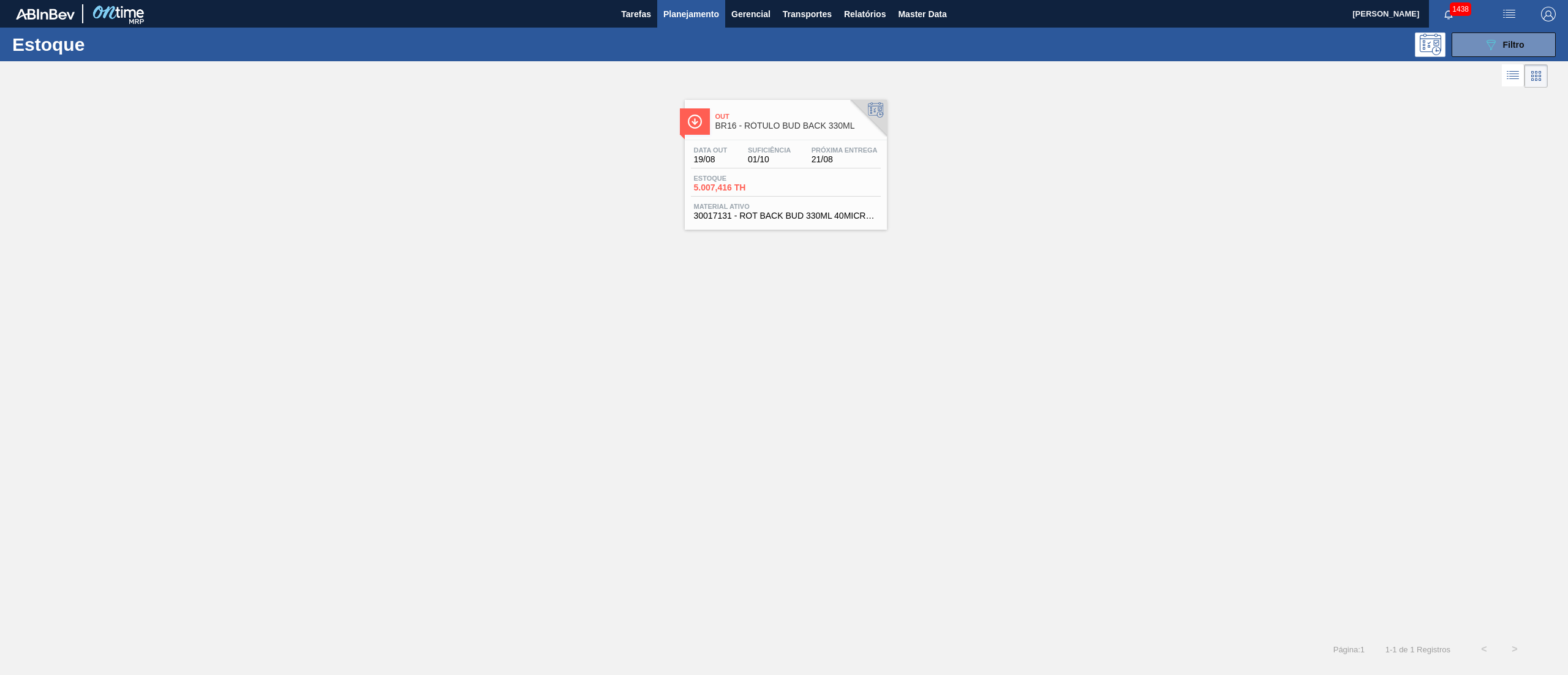
click at [1432, 22] on div "1438" at bounding box center [1459, 14] width 60 height 27
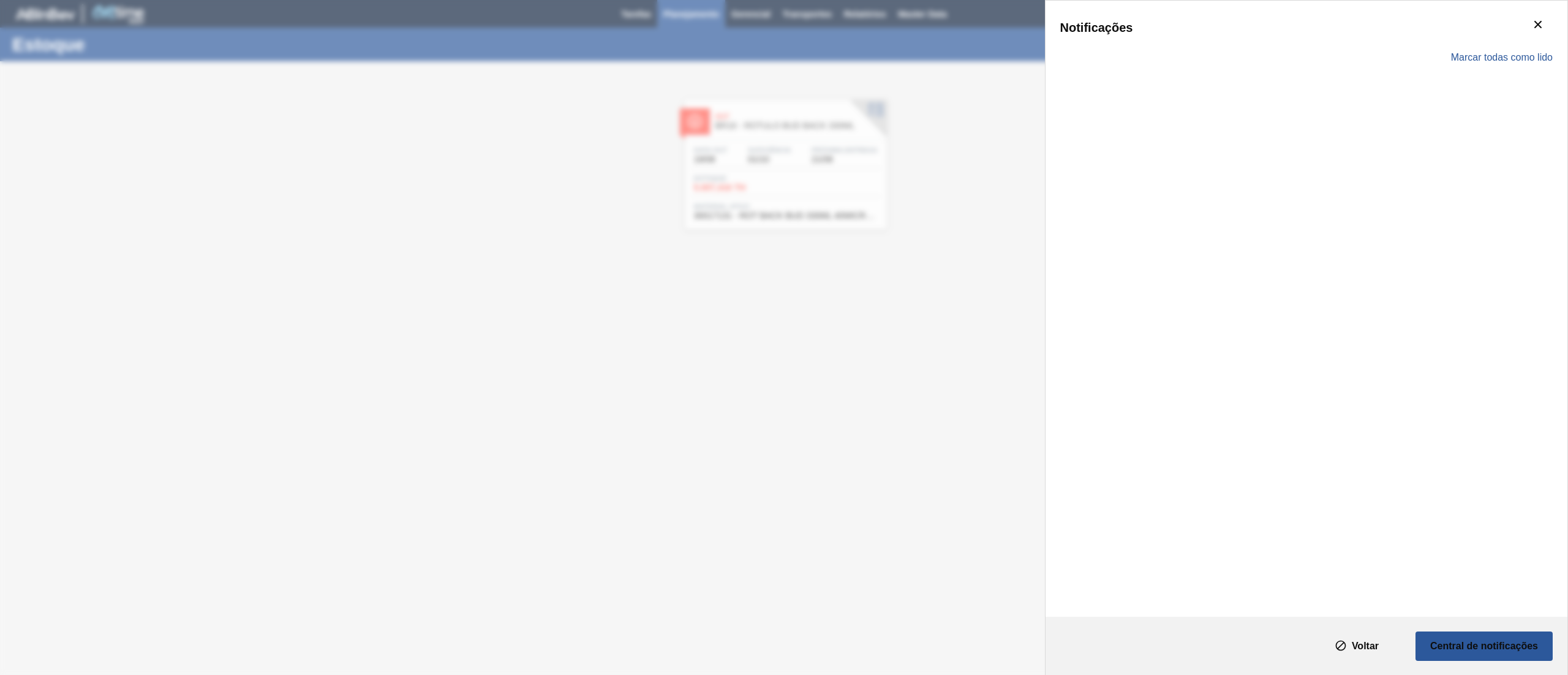
click at [1451, 12] on div "Notificações Marcar todas como lido" at bounding box center [1306, 309] width 522 height 617
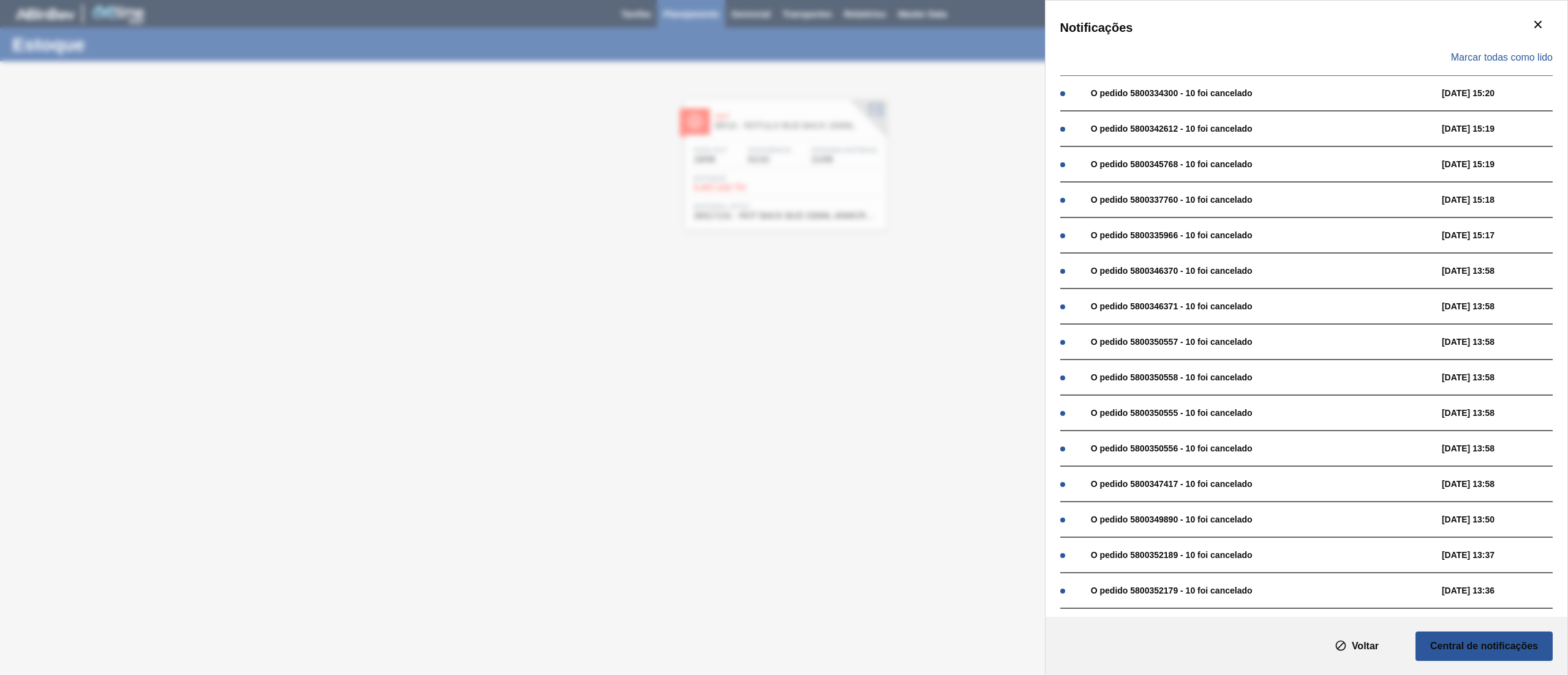
click at [1011, 82] on div "Notificações Marcar todas como lido O pedido 5800334300 - 10 foi cancelado 21/0…" at bounding box center [784, 337] width 1568 height 675
click at [1535, 29] on icon "botão de ícone" at bounding box center [1538, 24] width 14 height 14
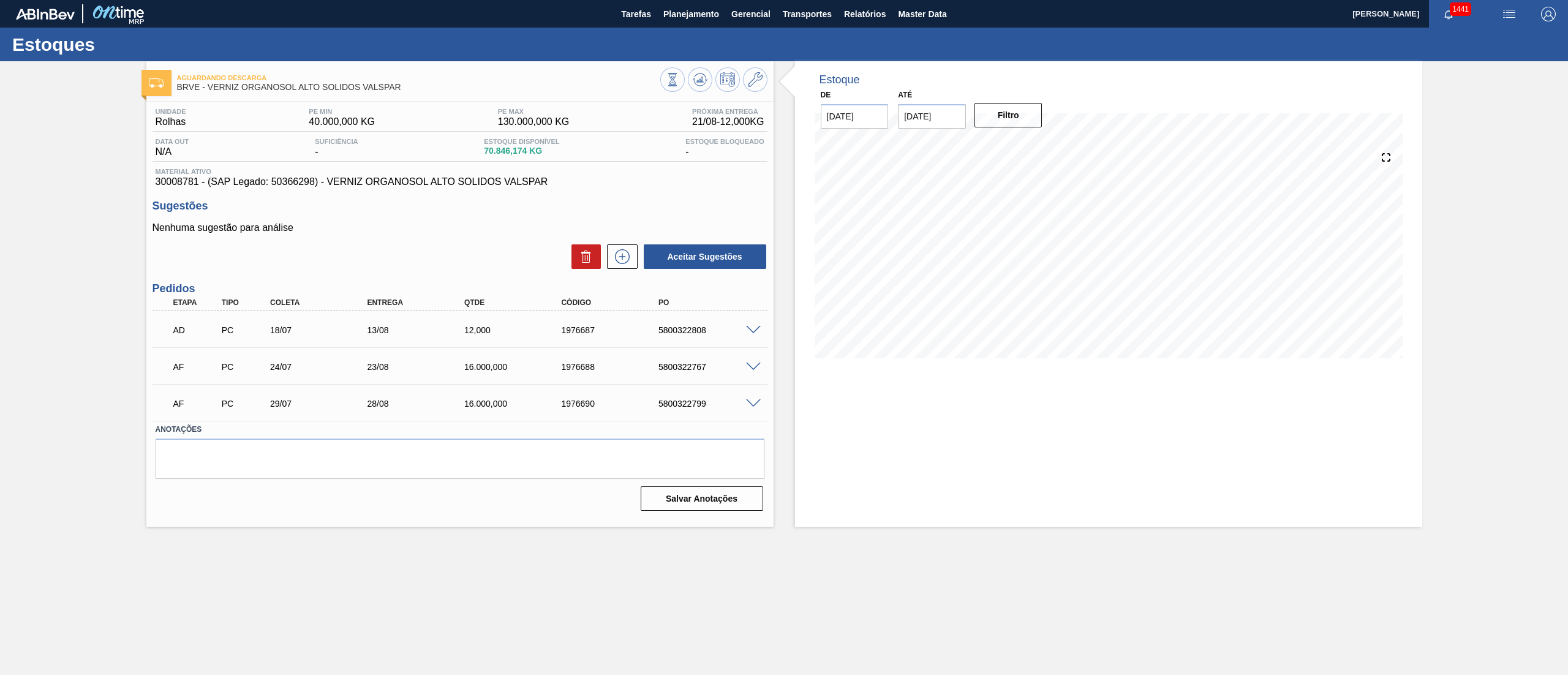
click at [750, 327] on span at bounding box center [753, 330] width 14 height 9
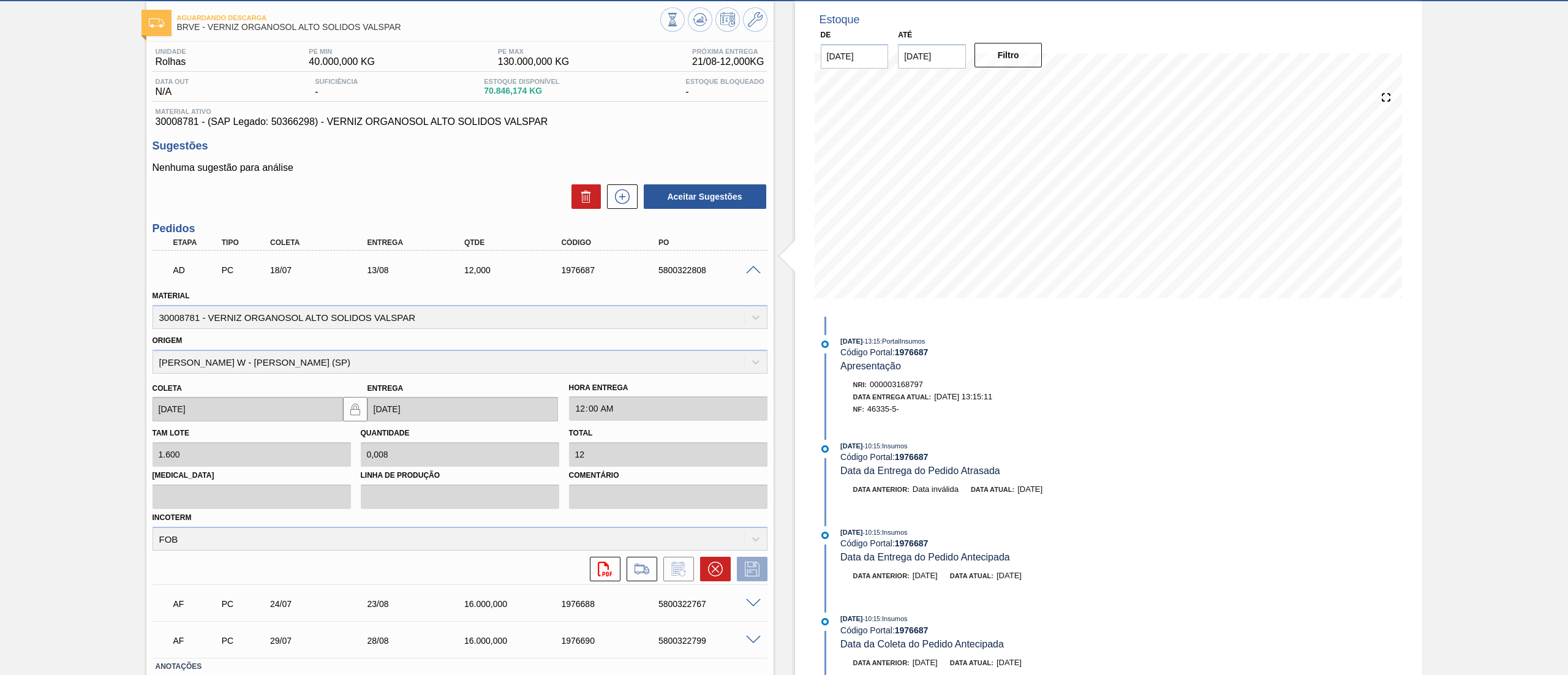
scroll to position [143, 0]
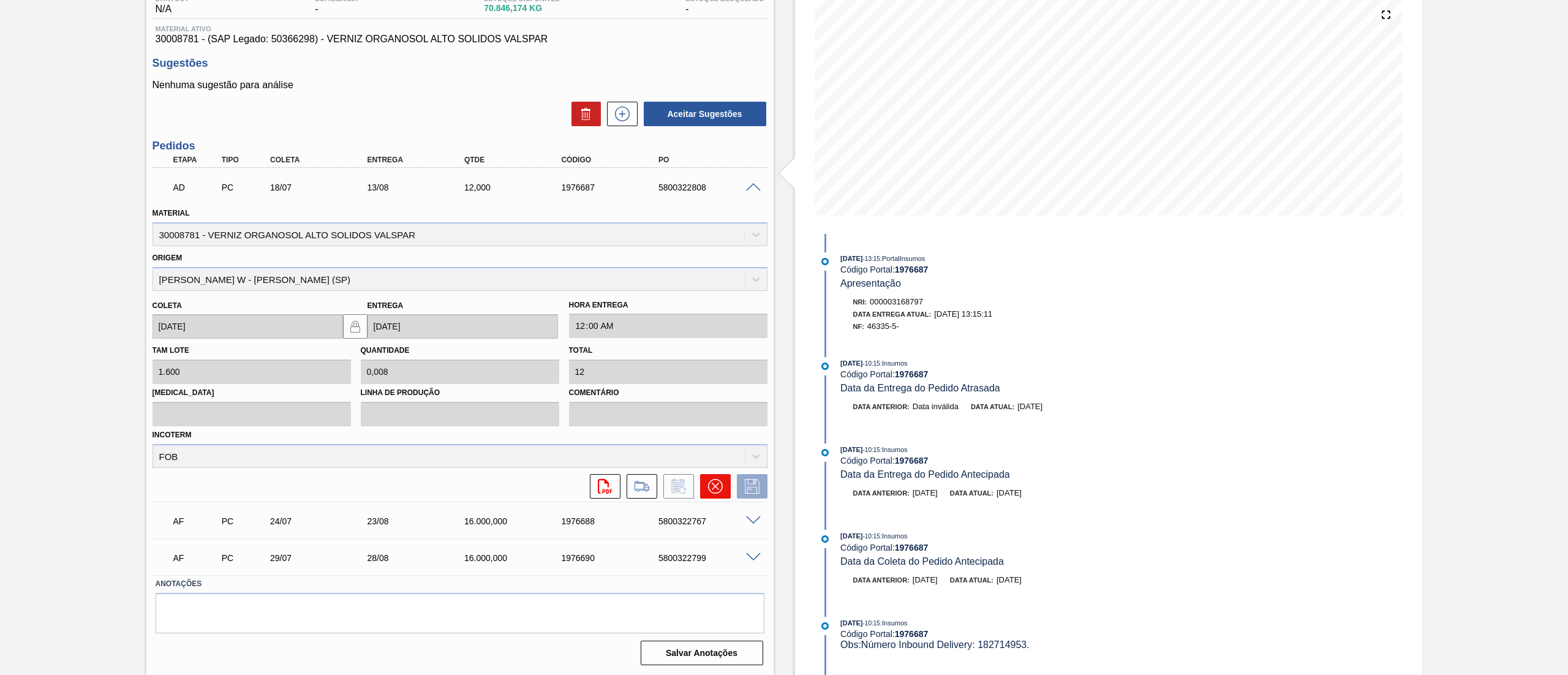
click at [715, 485] on icon at bounding box center [715, 486] width 8 height 8
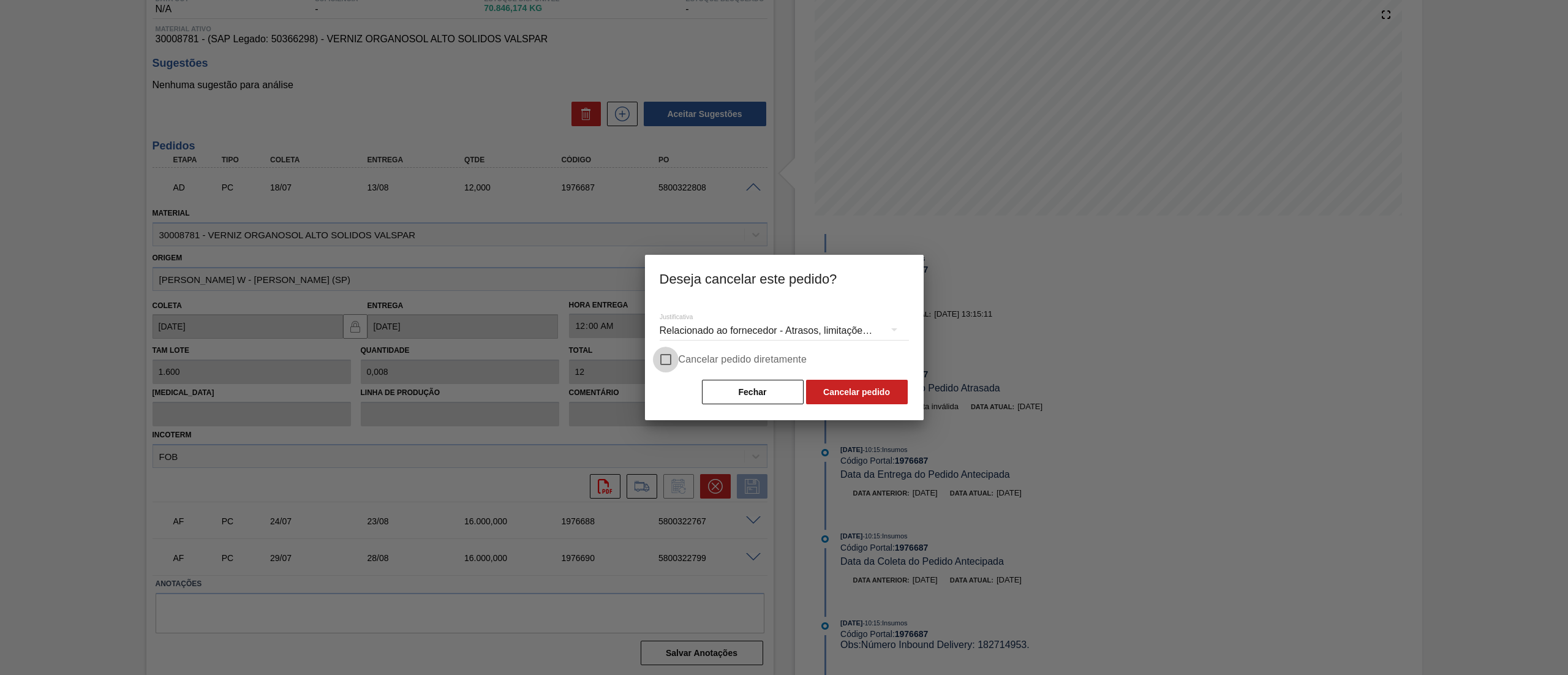
click at [675, 355] on input "Cancelar pedido diretamente" at bounding box center [665, 359] width 25 height 25
checkbox input "true"
drag, startPoint x: 827, startPoint y: 411, endPoint x: 823, endPoint y: 392, distance: 19.4
click at [823, 392] on div "Justificativa Relacionado ao fornecedor - Atrasos, limitações de capacidade, et…" at bounding box center [784, 361] width 279 height 119
click at [823, 392] on button "Cancelar pedido" at bounding box center [857, 392] width 102 height 25
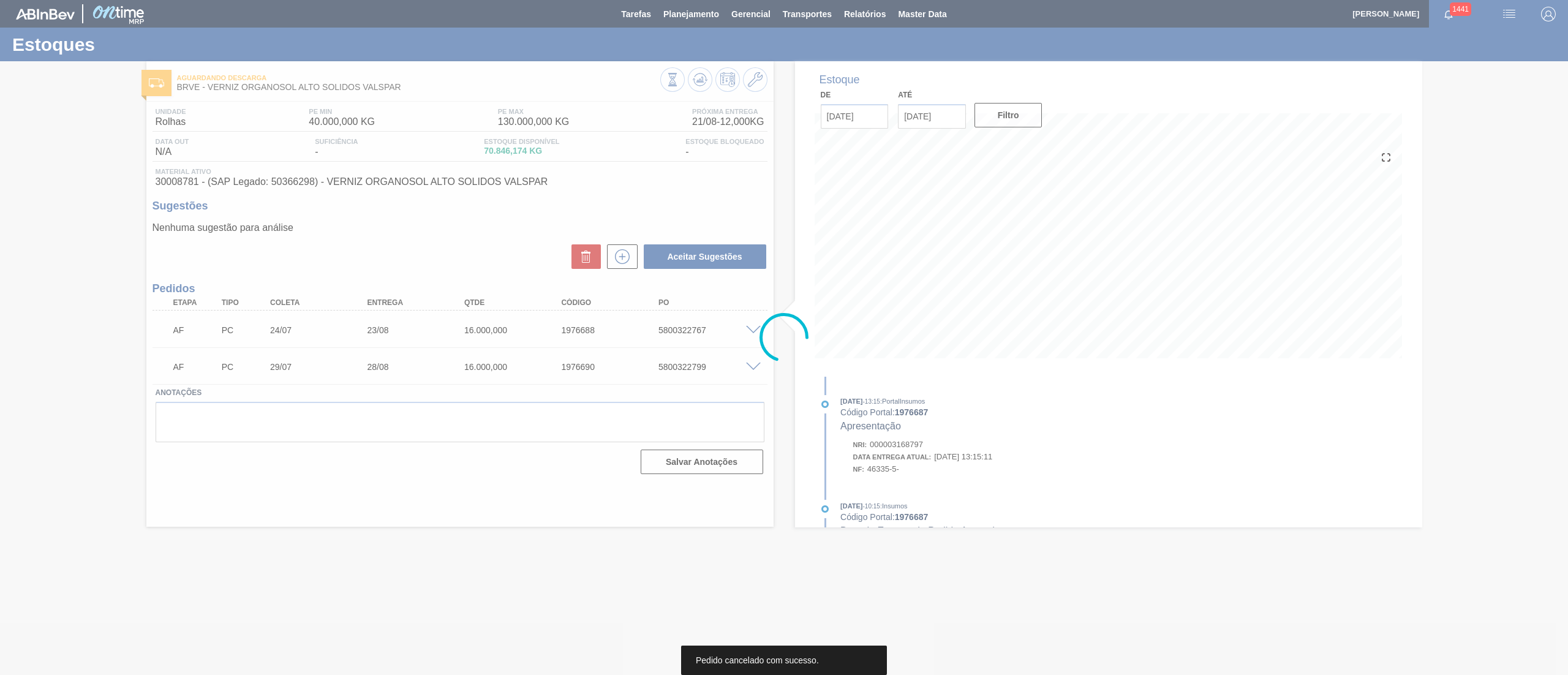
scroll to position [0, 0]
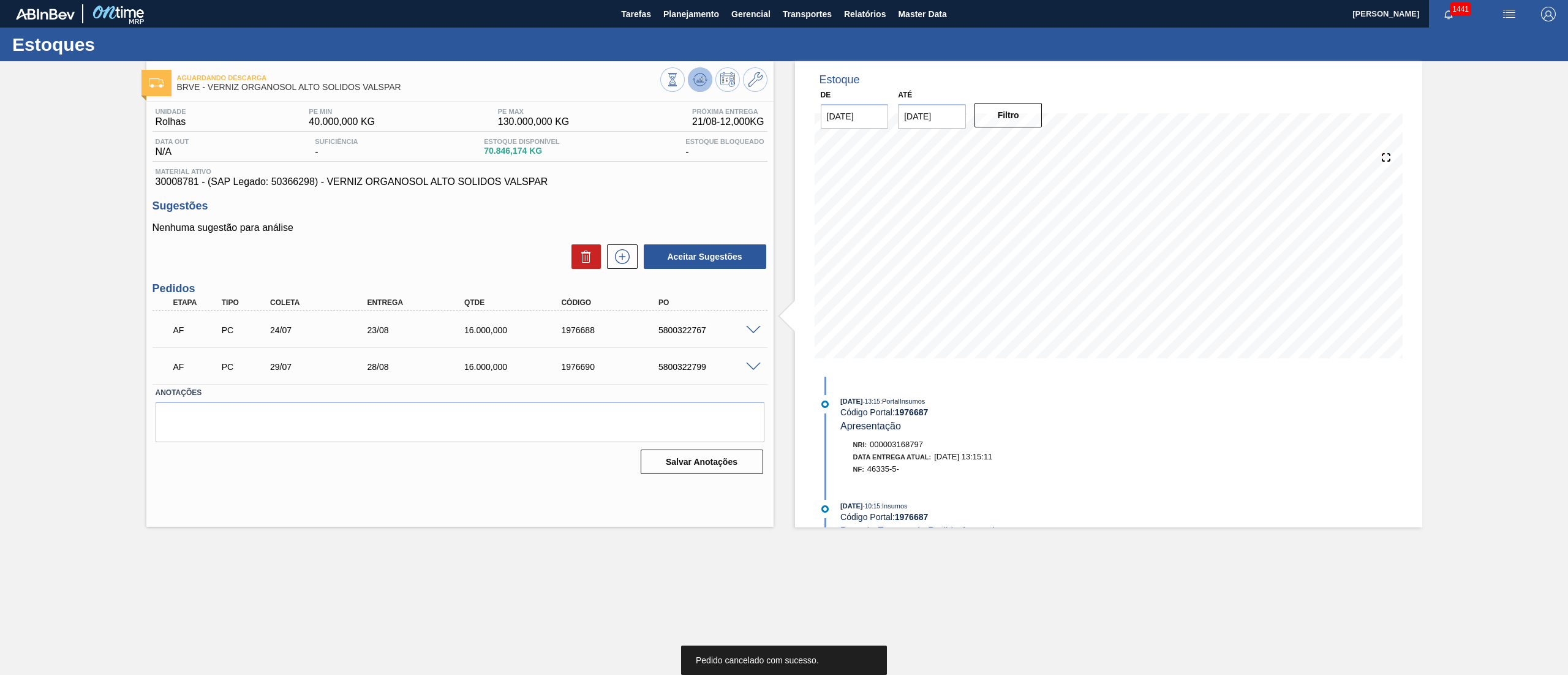
click at [701, 90] on button at bounding box center [700, 80] width 25 height 25
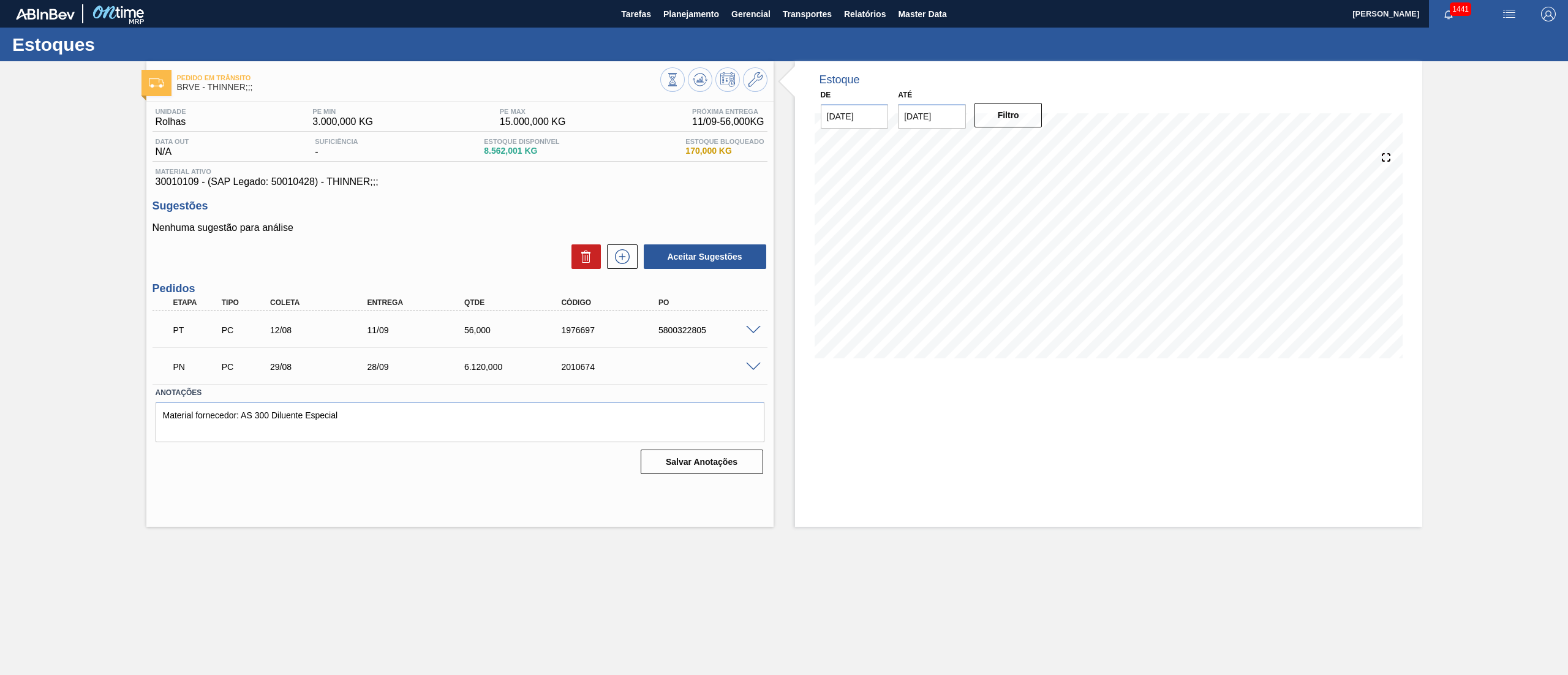
click at [750, 361] on div at bounding box center [755, 365] width 25 height 9
click at [750, 364] on span at bounding box center [753, 367] width 14 height 9
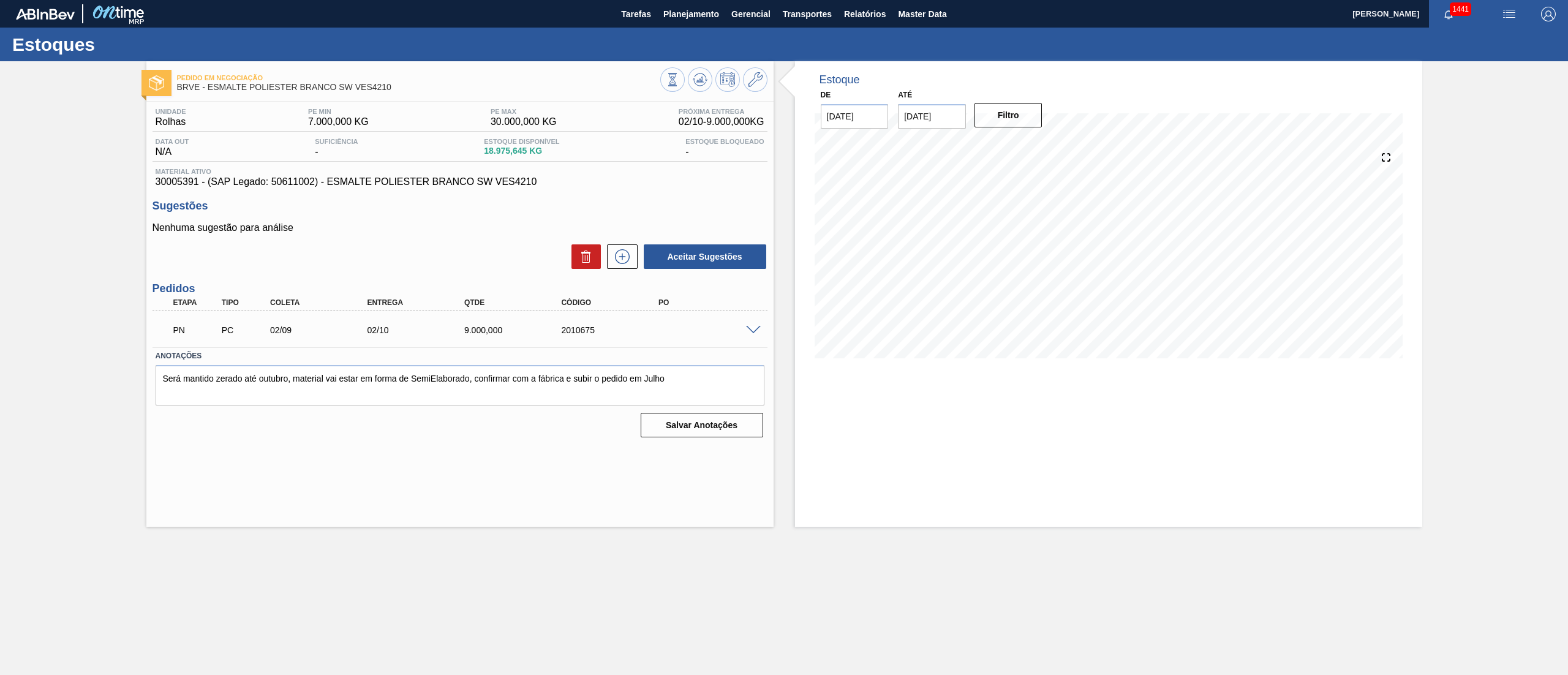
click at [758, 326] on span at bounding box center [753, 330] width 14 height 9
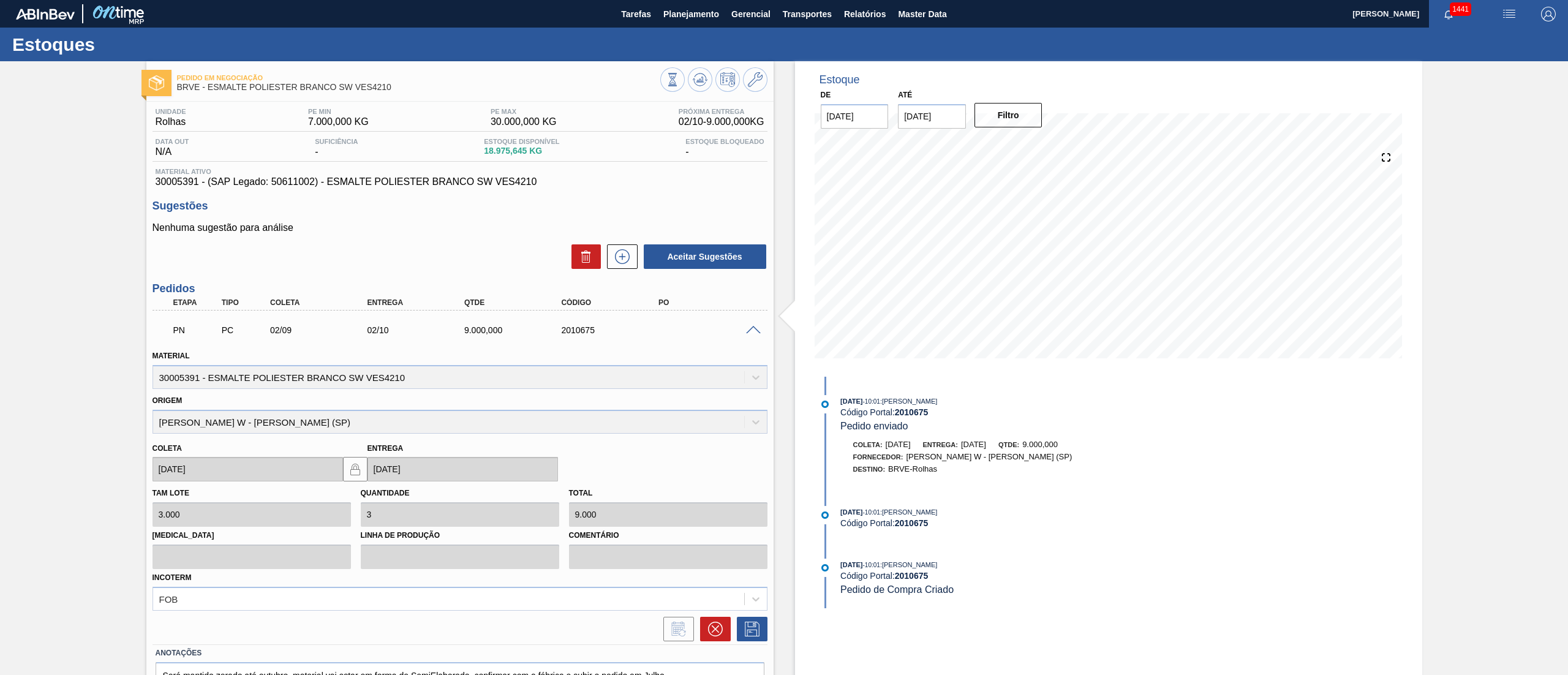
click at [756, 326] on span at bounding box center [753, 330] width 14 height 9
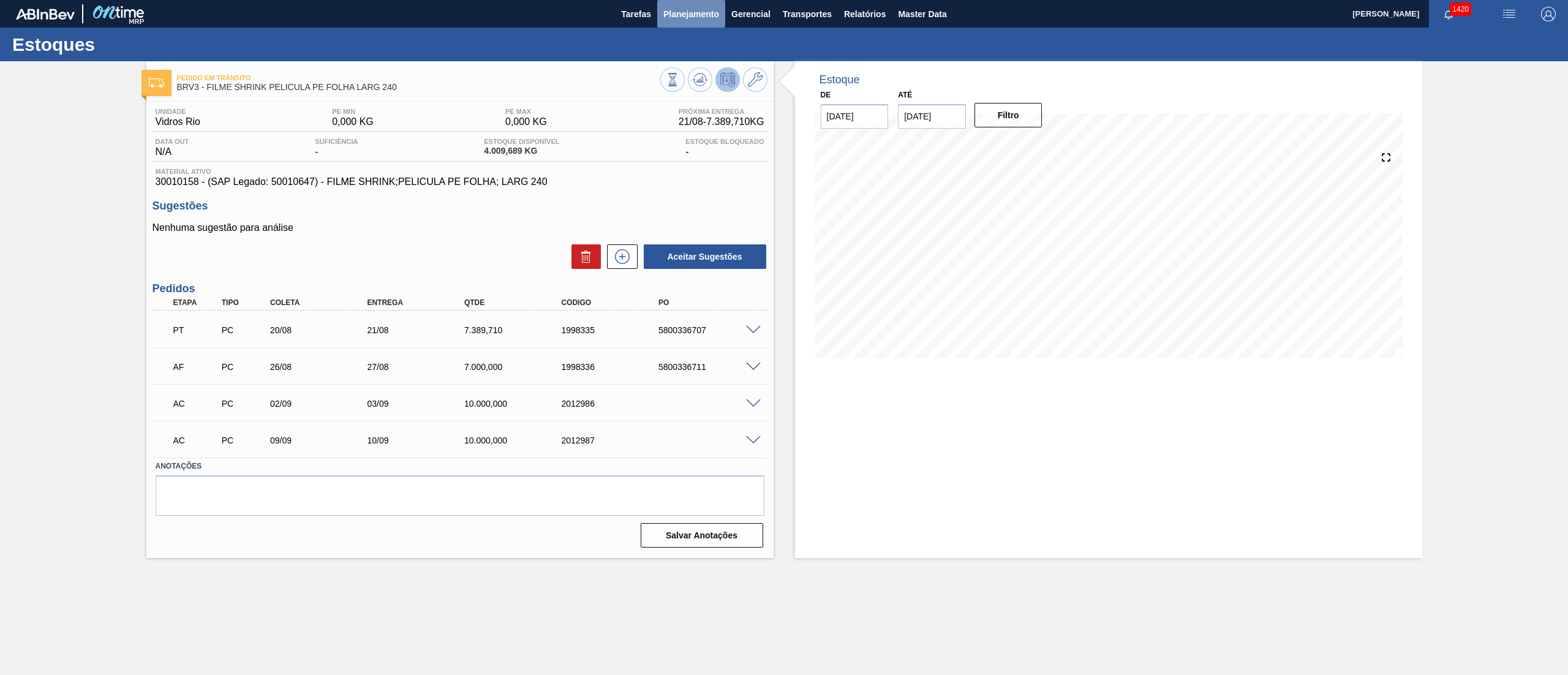
click at [675, 16] on span "Planejamento" at bounding box center [691, 14] width 56 height 14
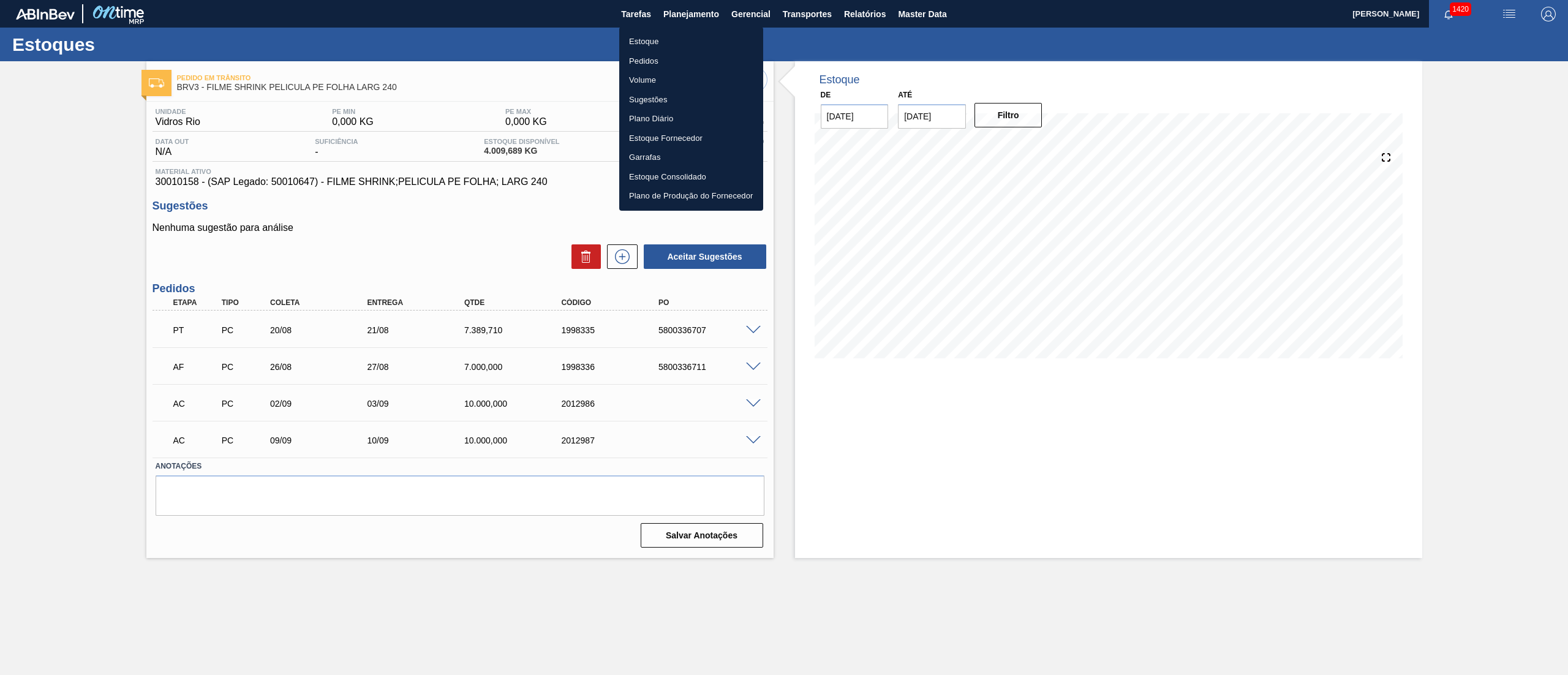
click at [643, 33] on li "Estoque" at bounding box center [691, 41] width 144 height 20
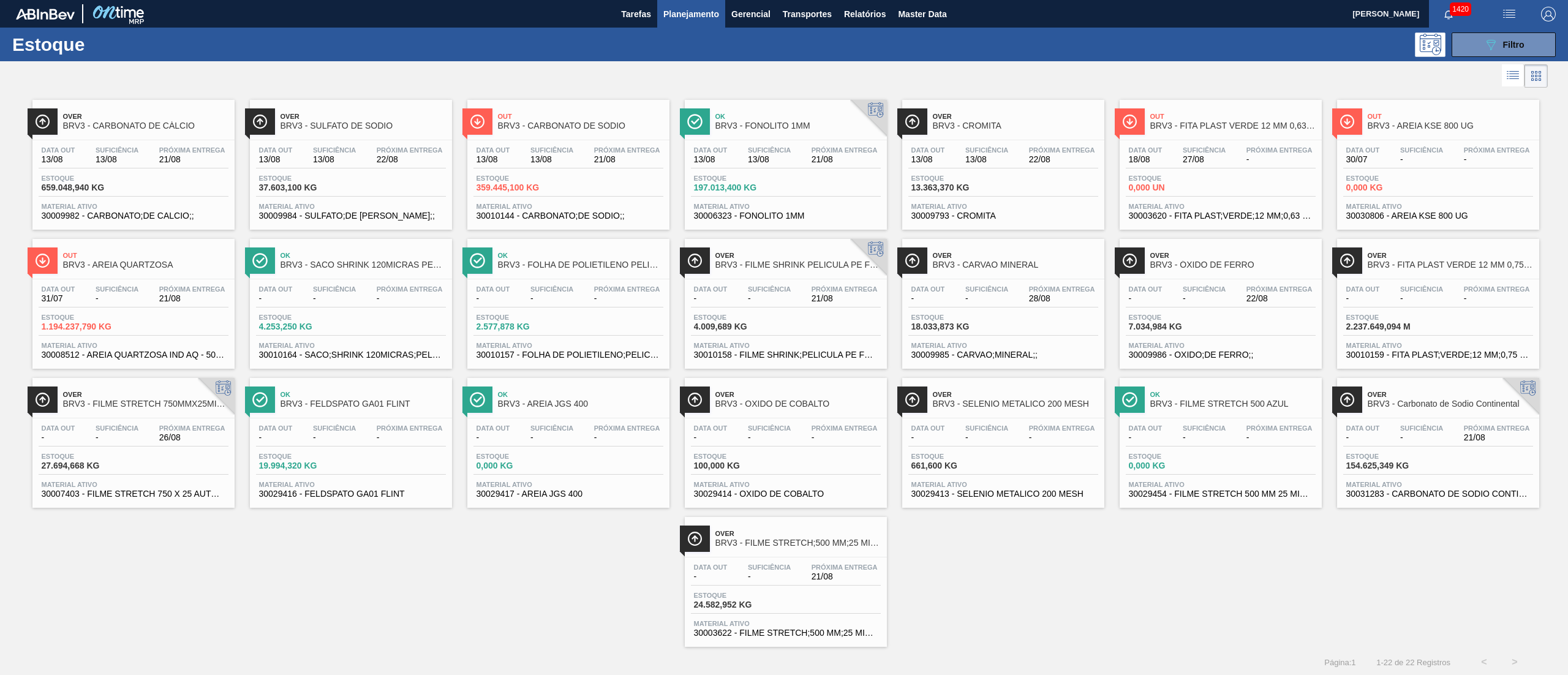
drag, startPoint x: 947, startPoint y: 147, endPoint x: 945, endPoint y: 137, distance: 10.2
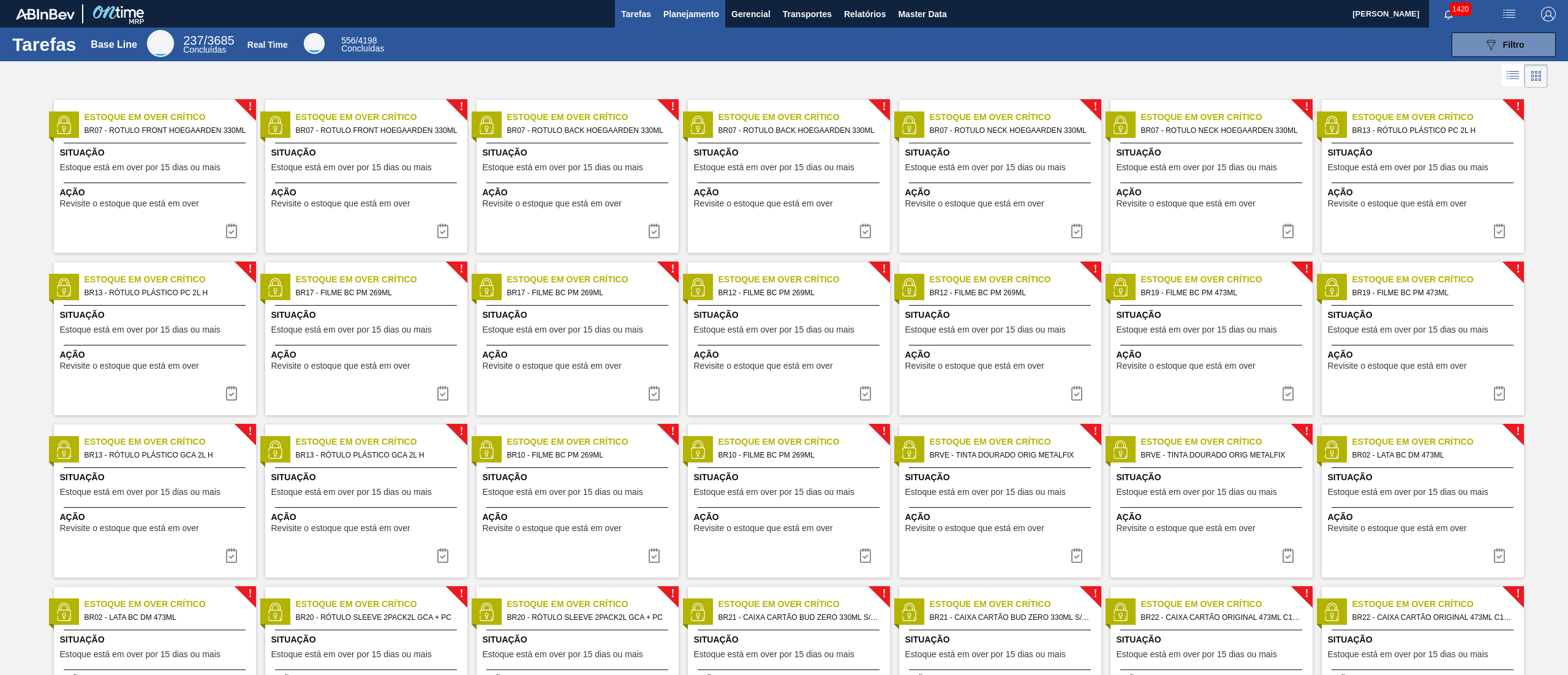
click at [680, 3] on button "Planejamento" at bounding box center [691, 14] width 68 height 27
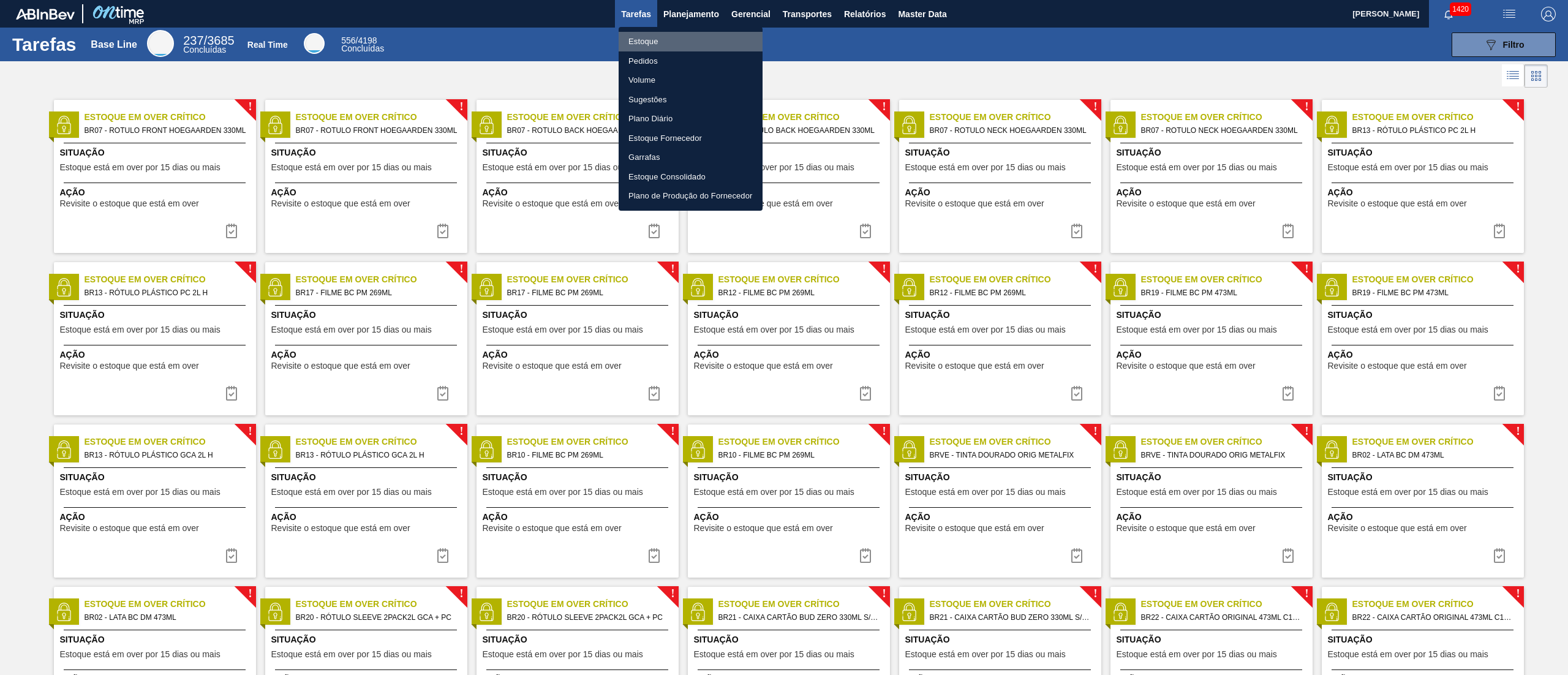
click at [662, 41] on li "Estoque" at bounding box center [691, 41] width 144 height 20
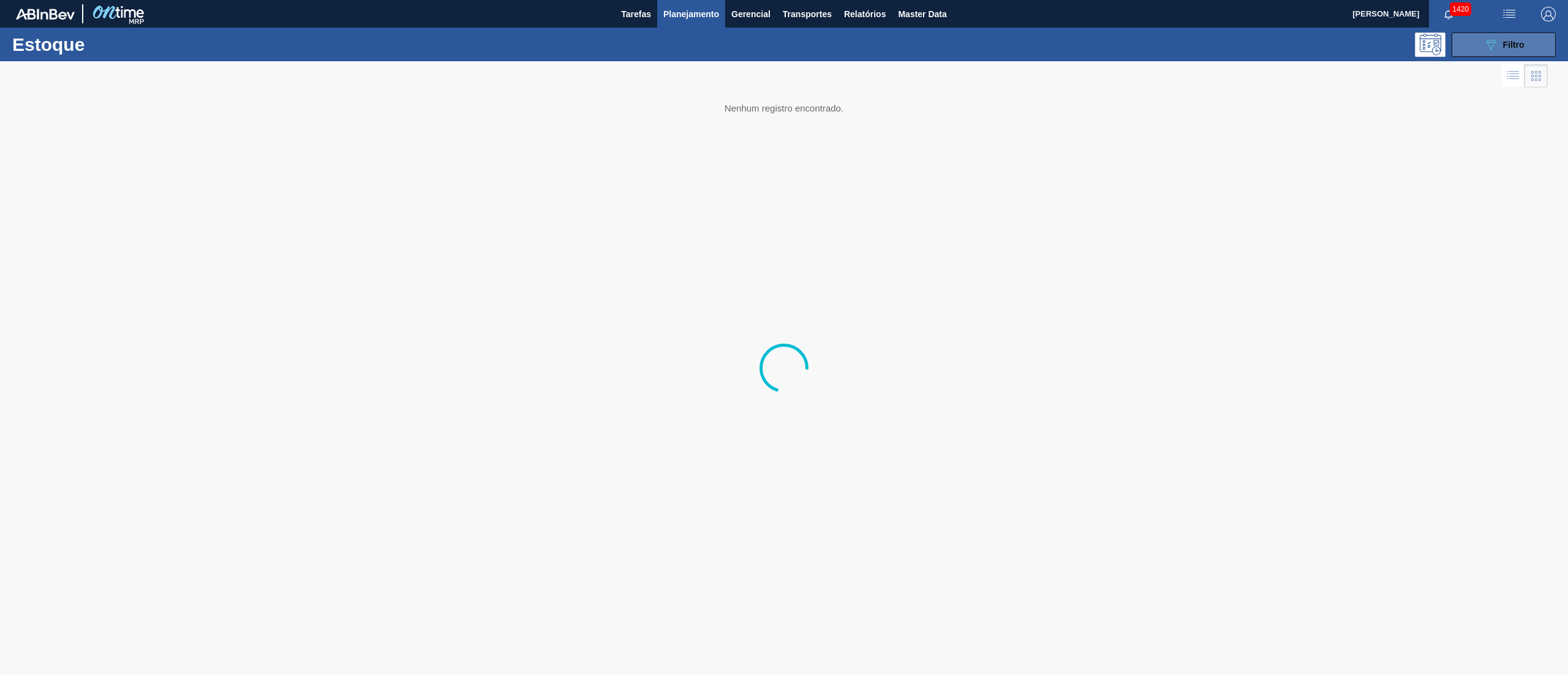
click at [1474, 54] on button "089F7B8B-B2A5-4AFE-B5C0-19BA573D28AC Filtro" at bounding box center [1503, 45] width 104 height 25
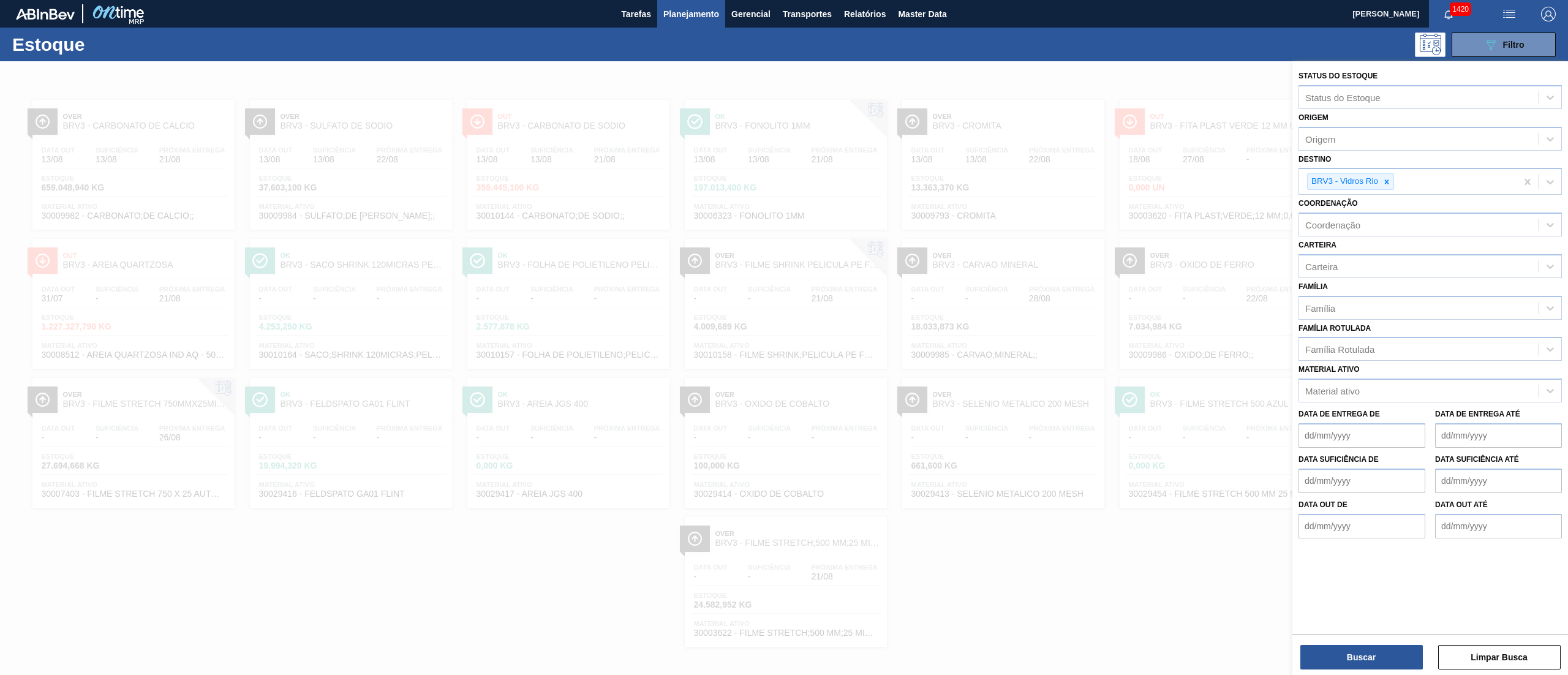
drag, startPoint x: 498, startPoint y: 591, endPoint x: 486, endPoint y: 588, distance: 12.4
click at [492, 591] on div at bounding box center [784, 398] width 1568 height 675
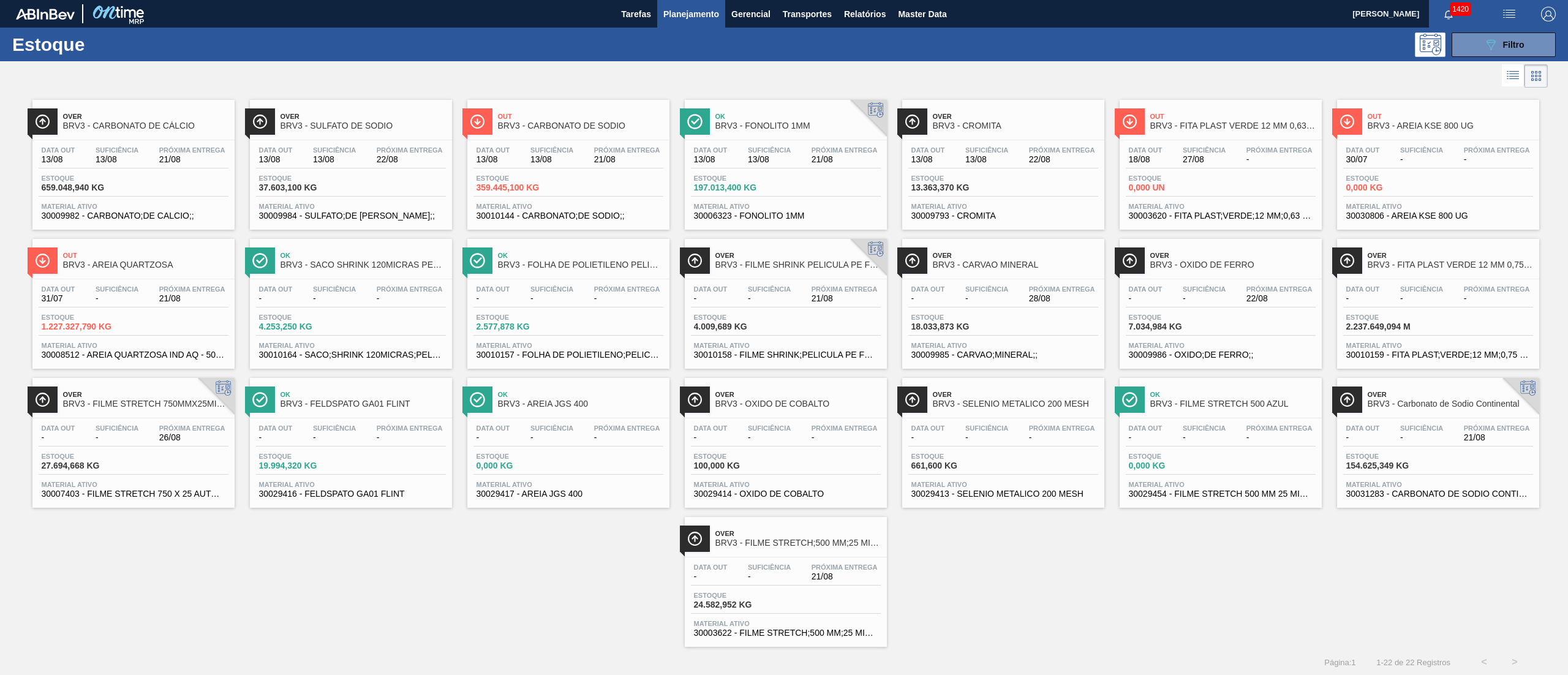
click at [1427, 470] on span "154.625,349 KG" at bounding box center [1389, 466] width 86 height 9
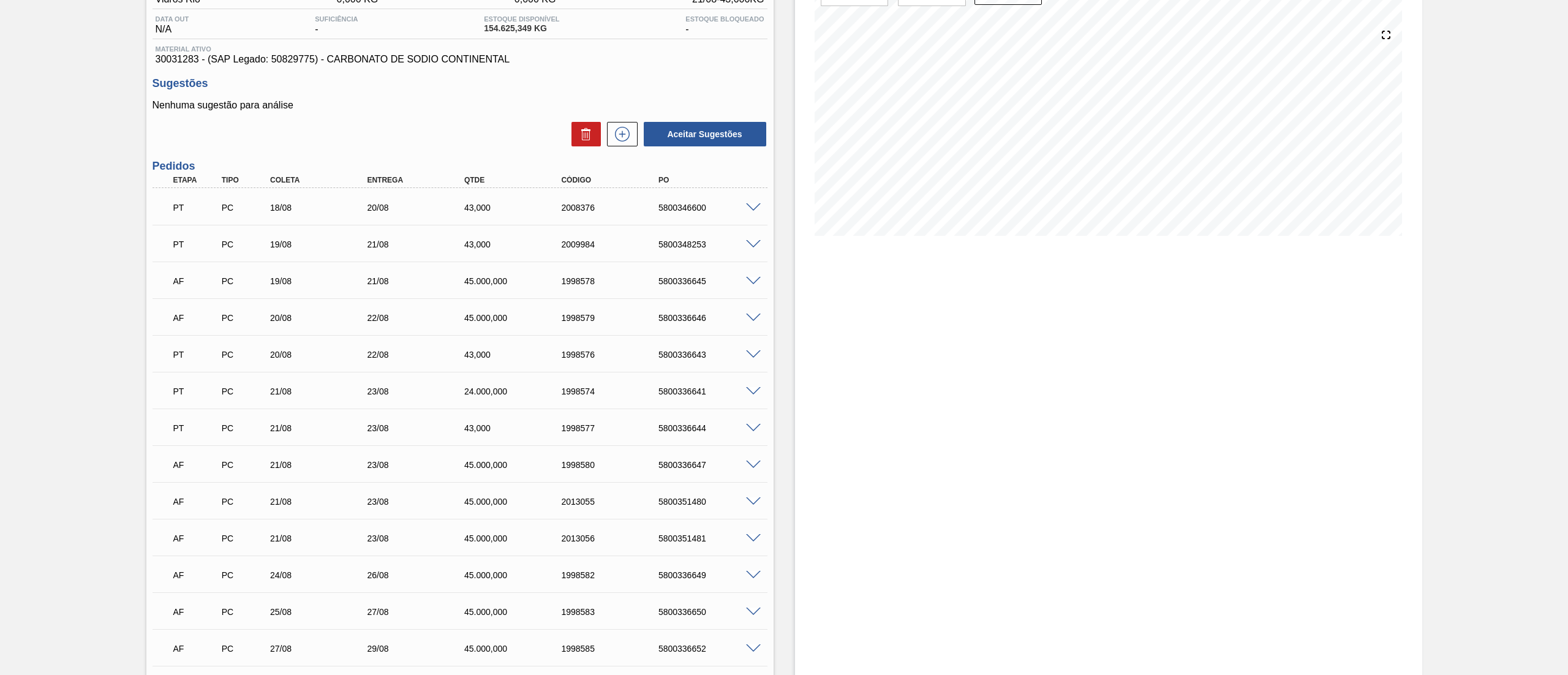
scroll to position [245, 0]
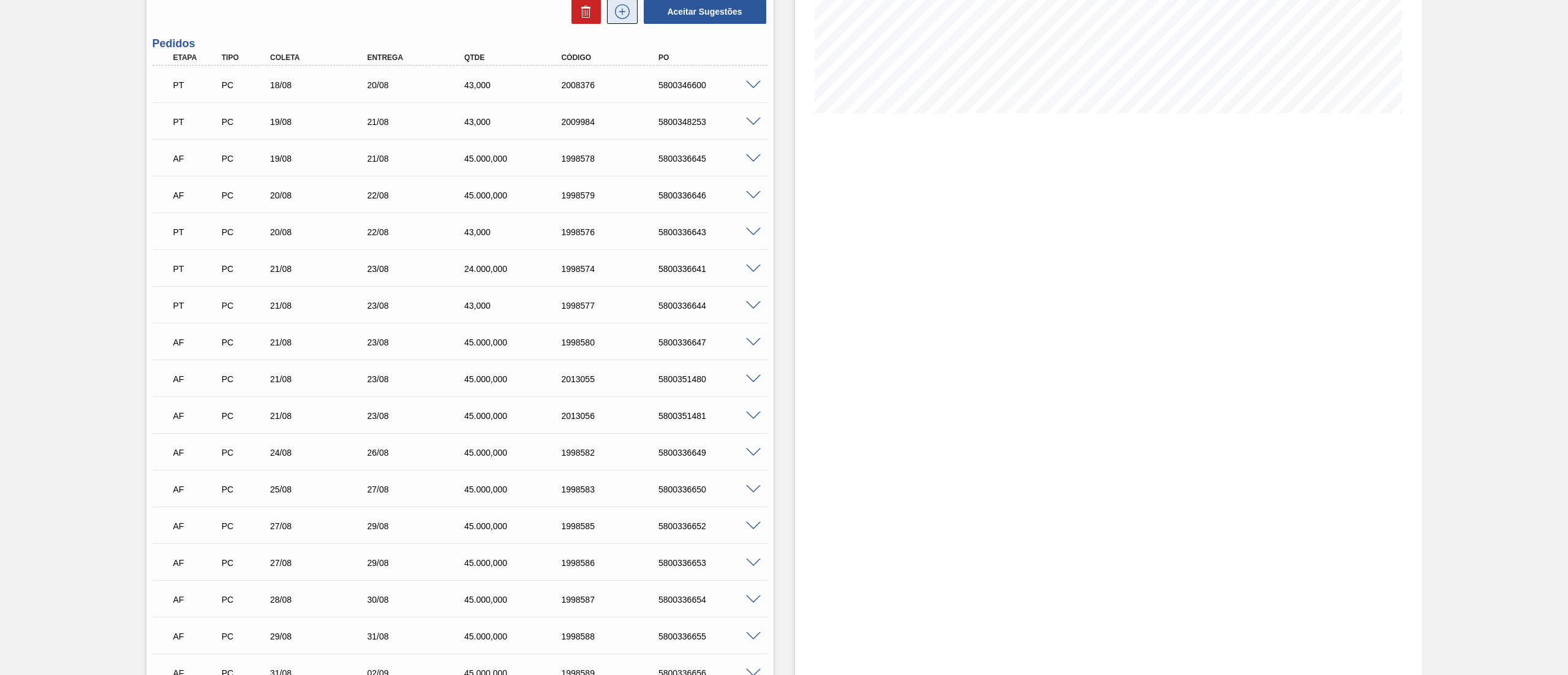
click at [625, 21] on button at bounding box center [622, 12] width 31 height 25
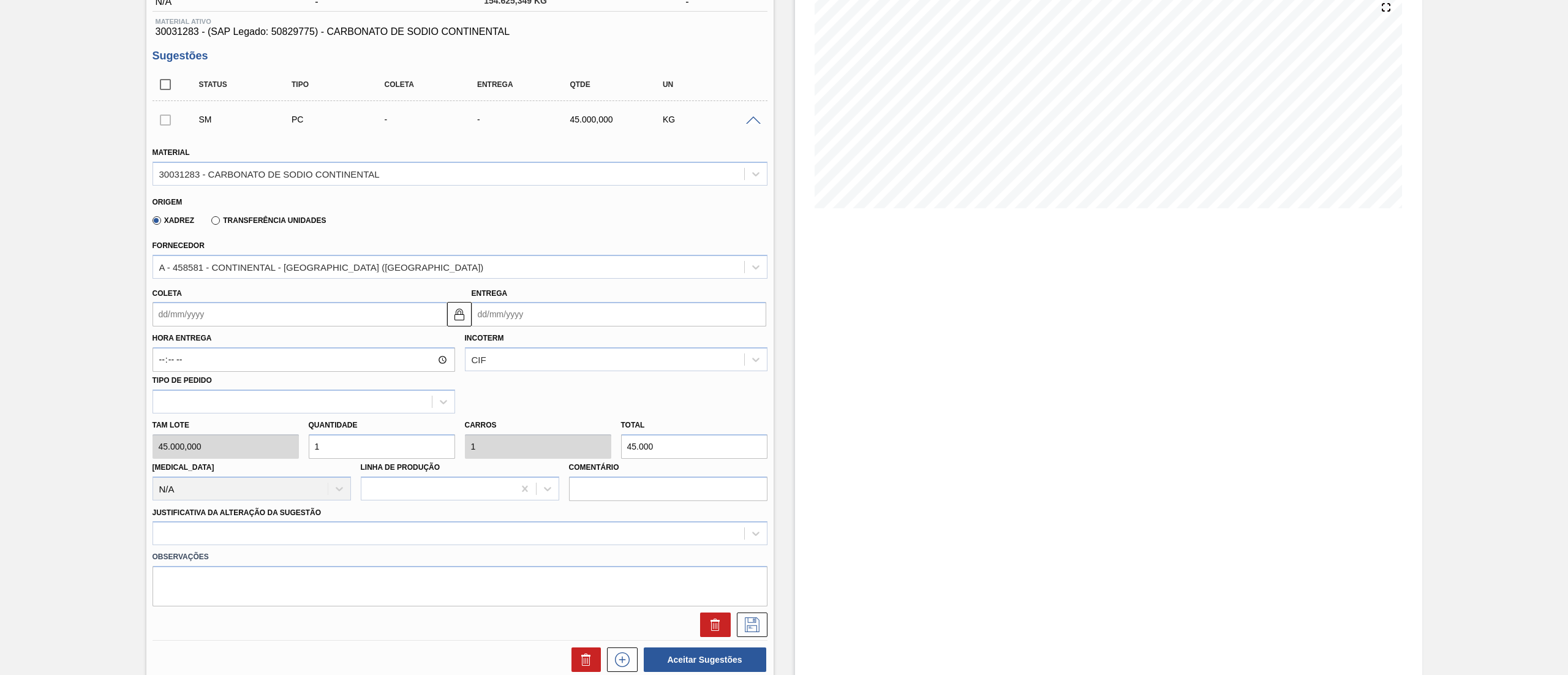
scroll to position [62, 0]
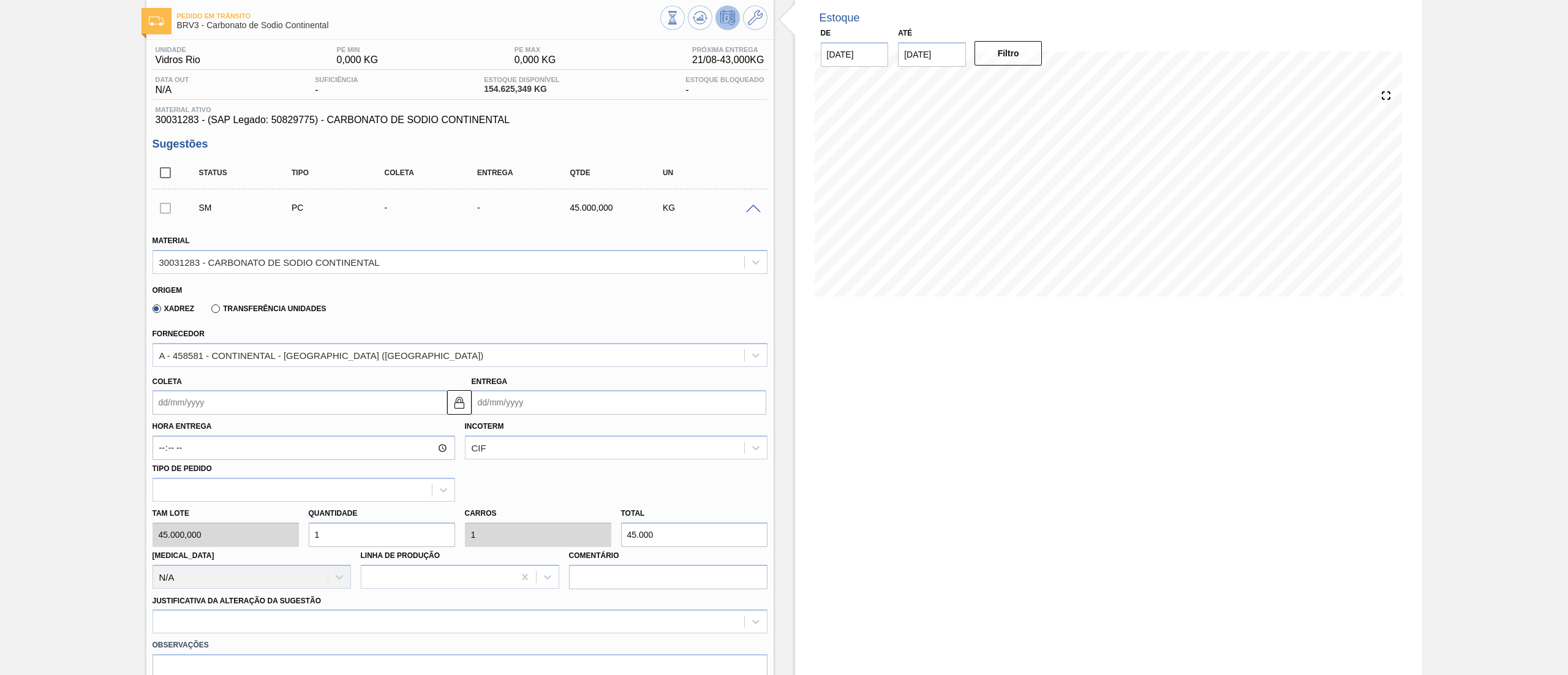
click at [176, 400] on input "Coleta" at bounding box center [299, 402] width 295 height 25
click at [263, 525] on div "22" at bounding box center [266, 531] width 16 height 16
type input "[DATE]"
type input "24/08/2025"
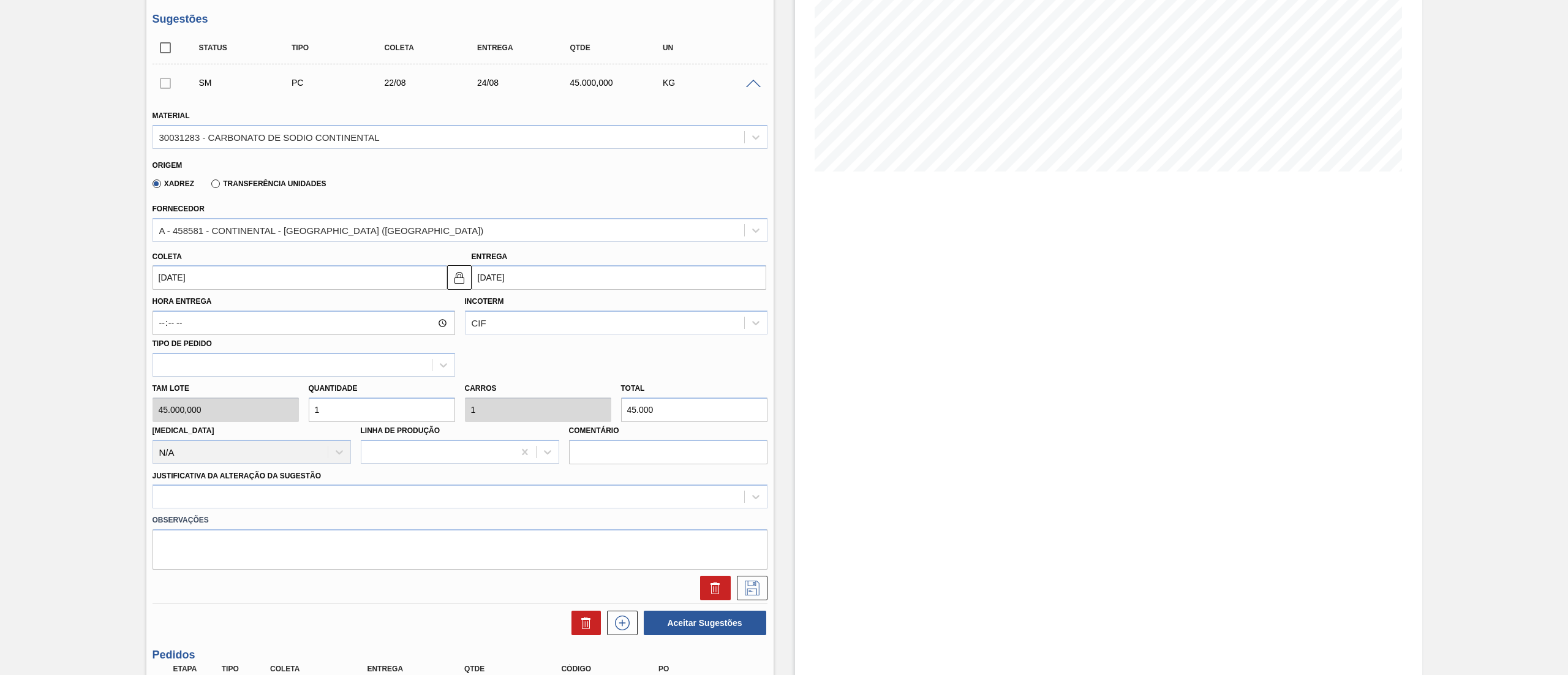
scroll to position [307, 0]
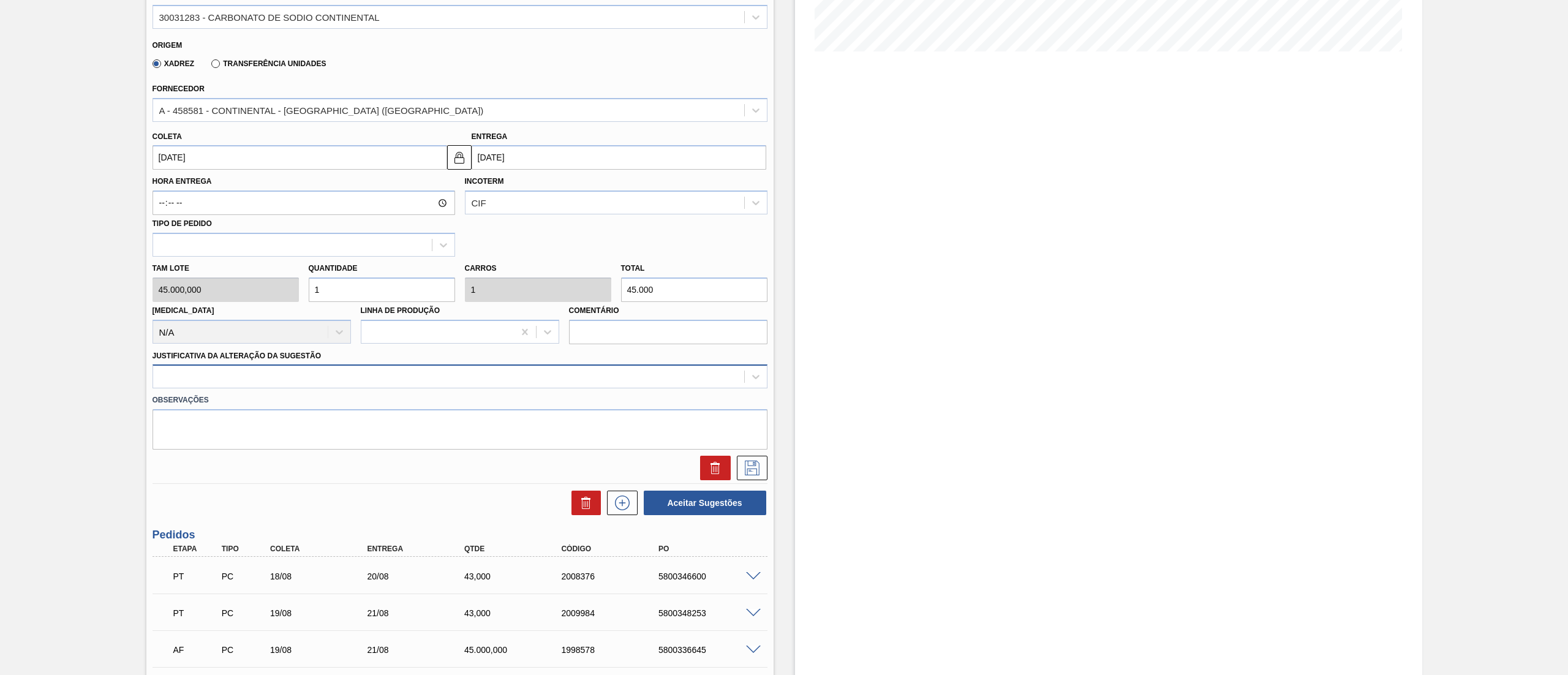
drag, startPoint x: 194, startPoint y: 395, endPoint x: 189, endPoint y: 379, distance: 16.8
click at [192, 389] on div "Observações" at bounding box center [460, 419] width 625 height 61
click at [189, 378] on div at bounding box center [448, 377] width 591 height 18
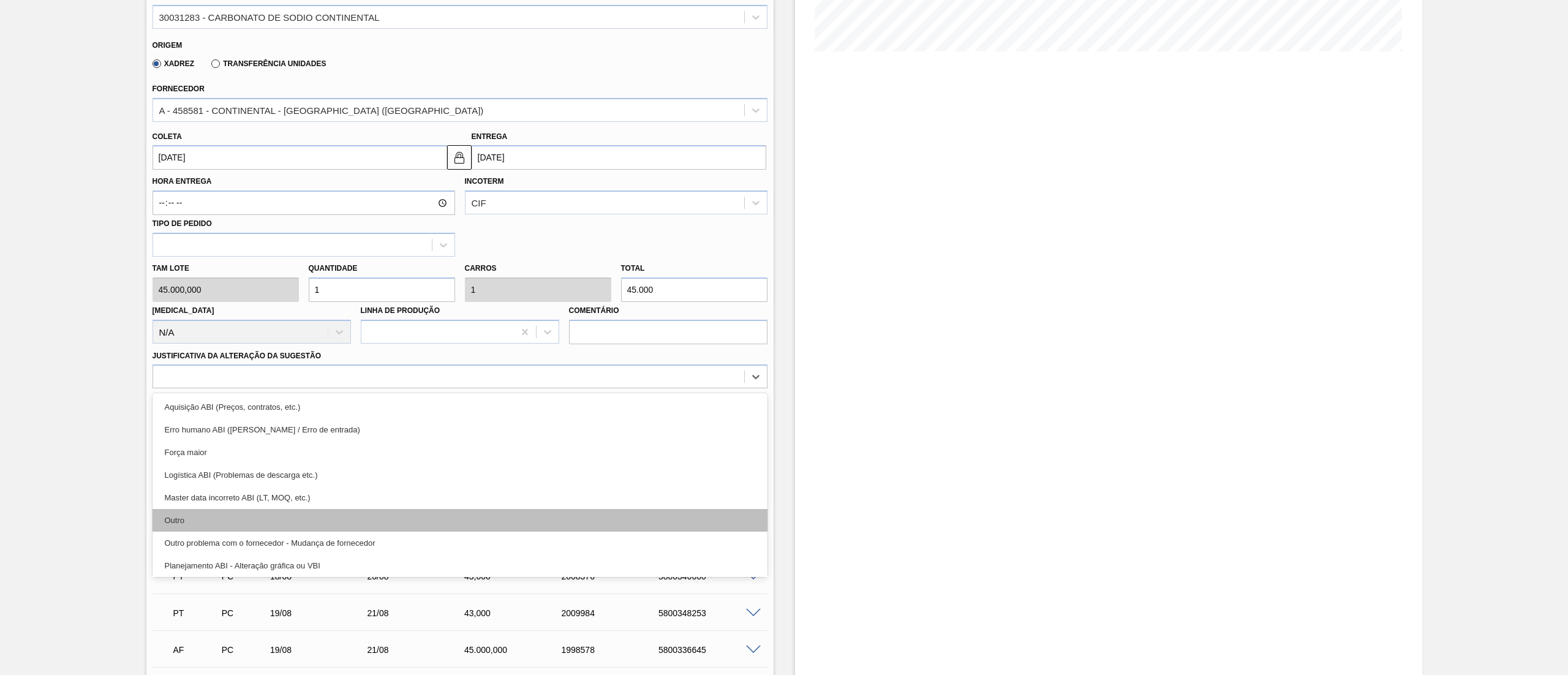
click at [202, 516] on div "Outro" at bounding box center [460, 520] width 615 height 23
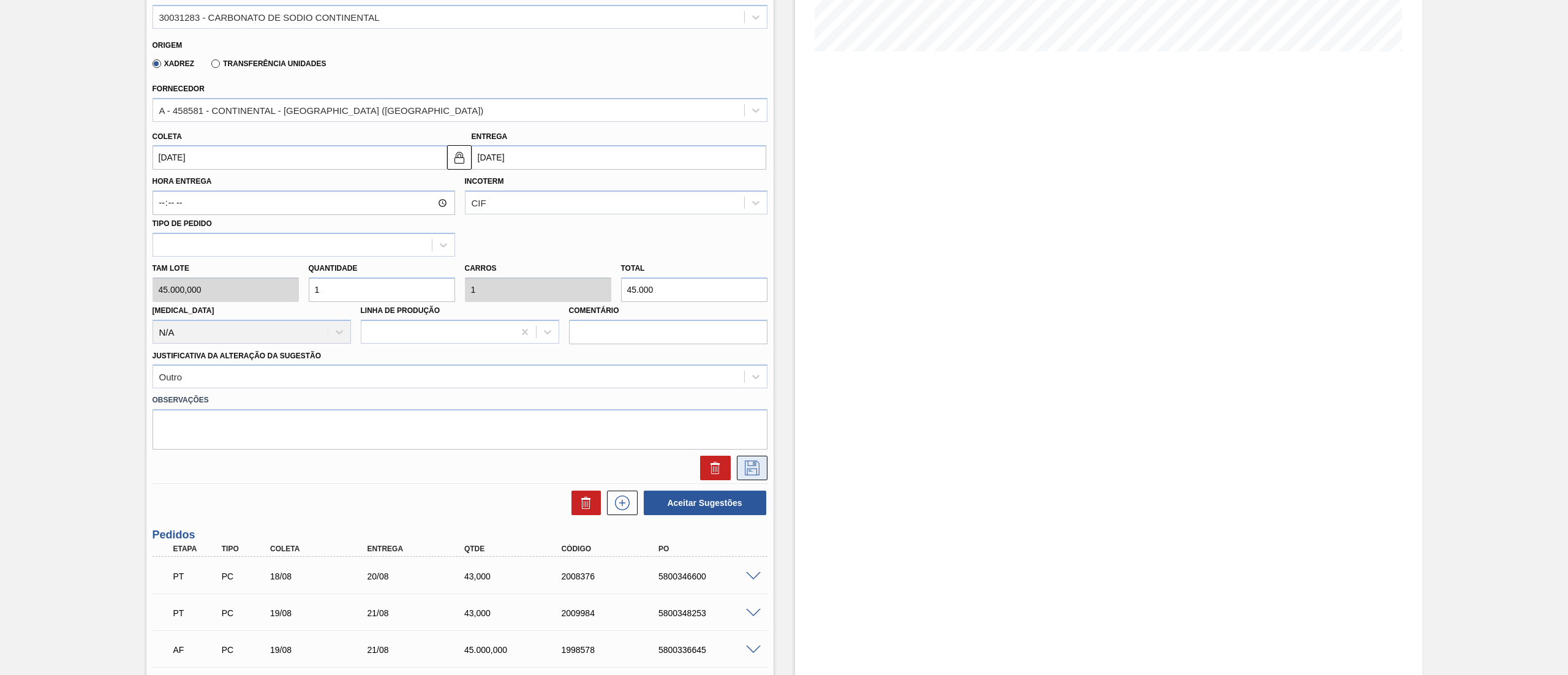
click at [737, 456] on button at bounding box center [752, 468] width 31 height 25
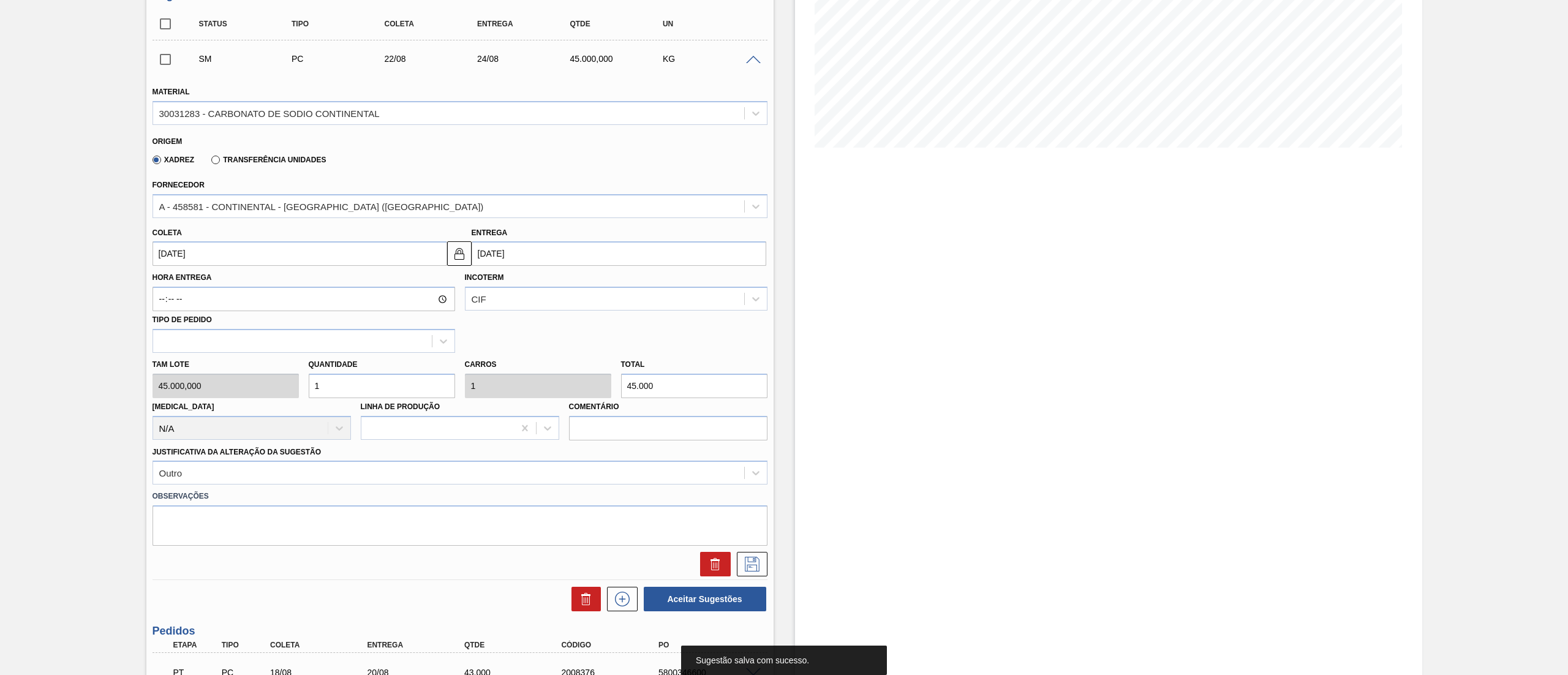
scroll to position [356, 0]
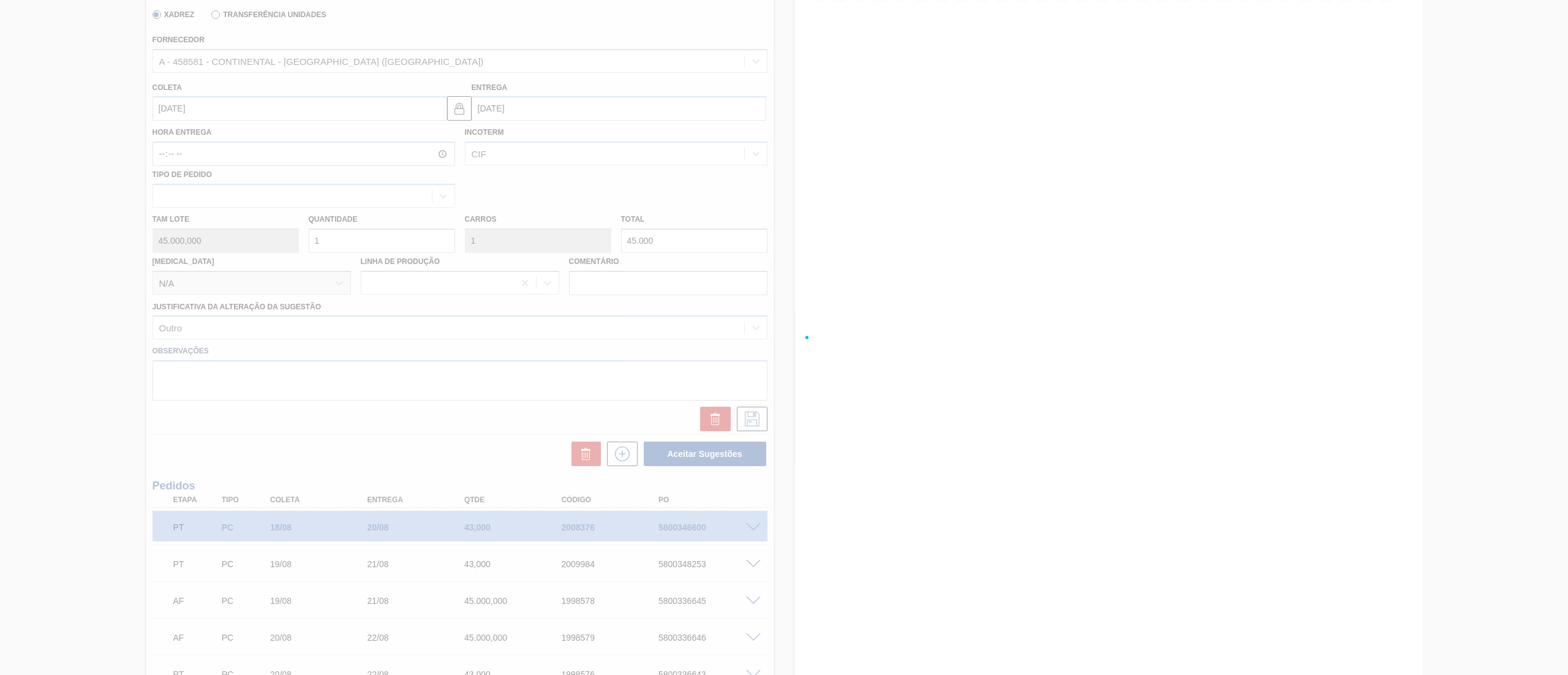
click at [620, 462] on div at bounding box center [784, 337] width 1568 height 675
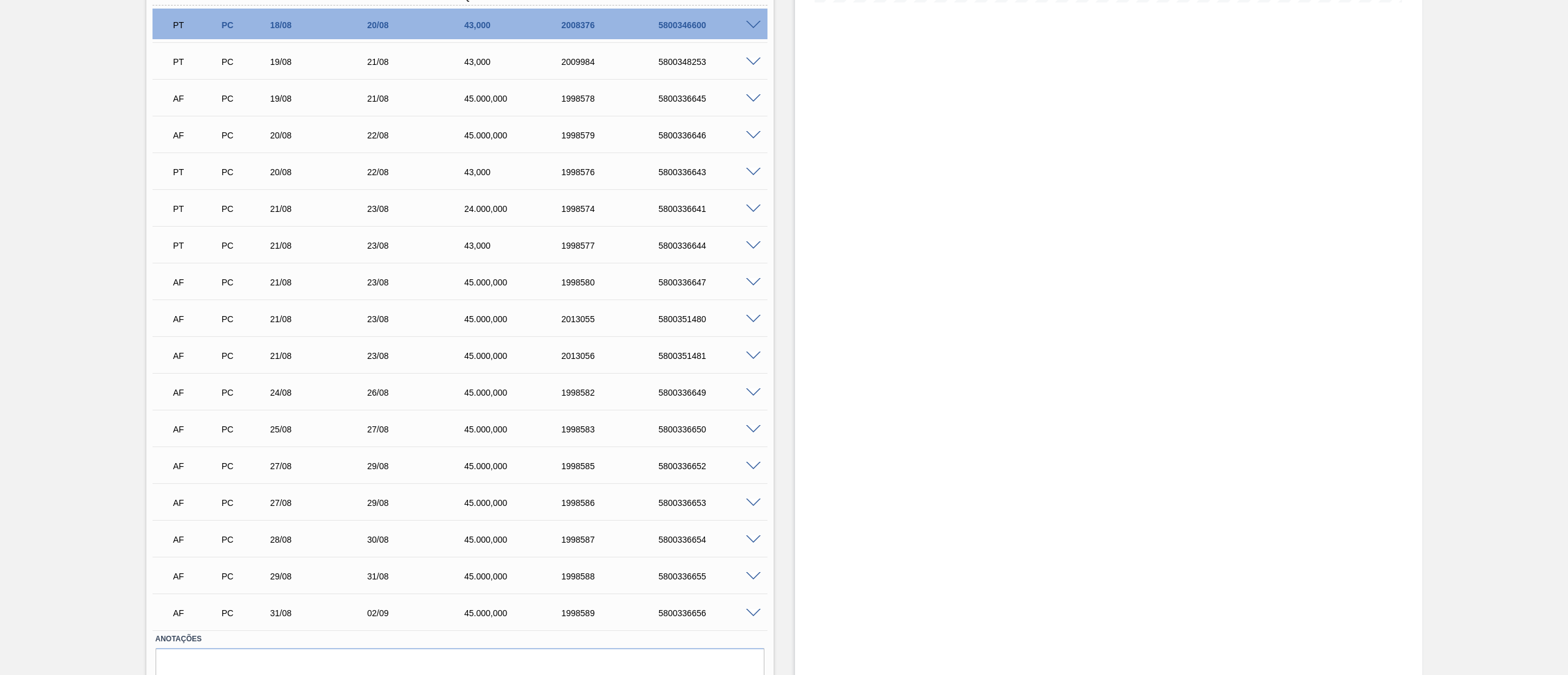
scroll to position [0, 0]
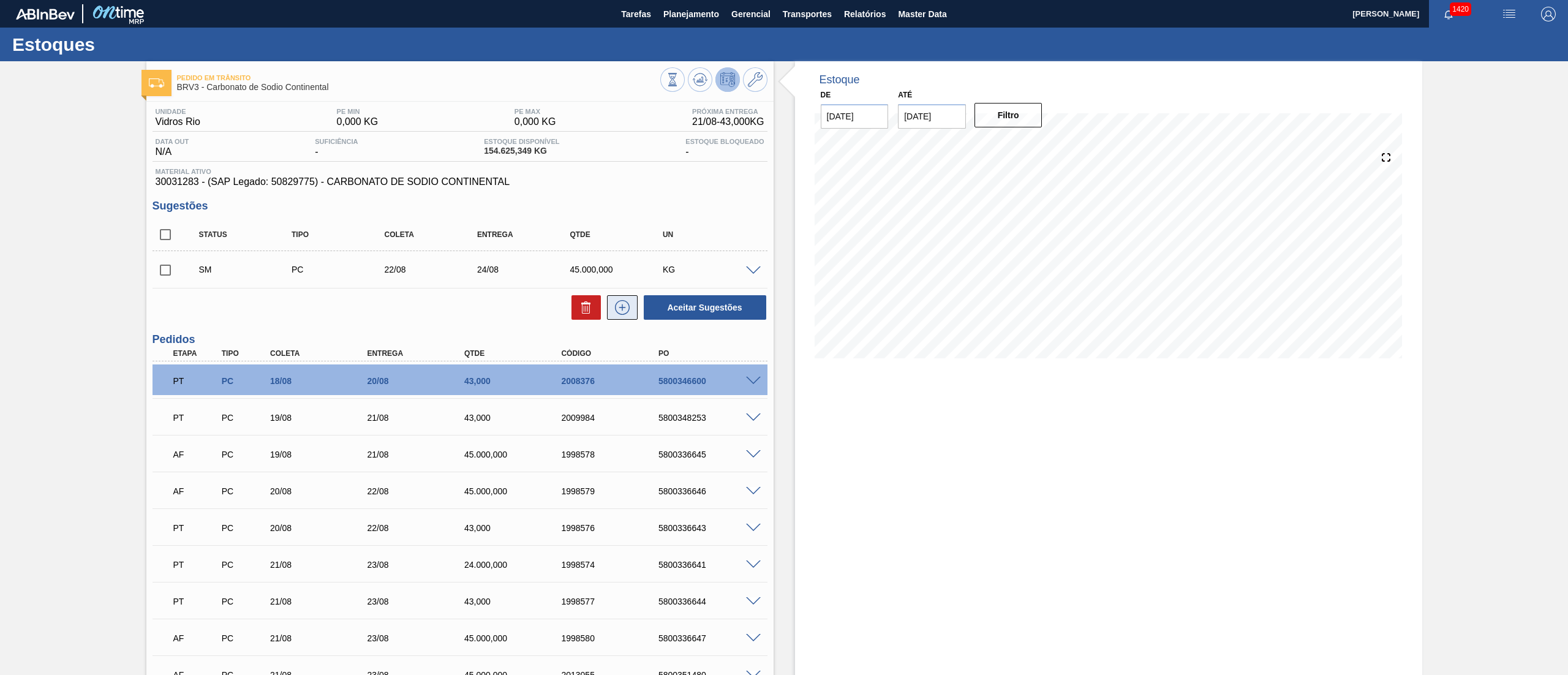
click at [623, 315] on icon at bounding box center [622, 307] width 20 height 14
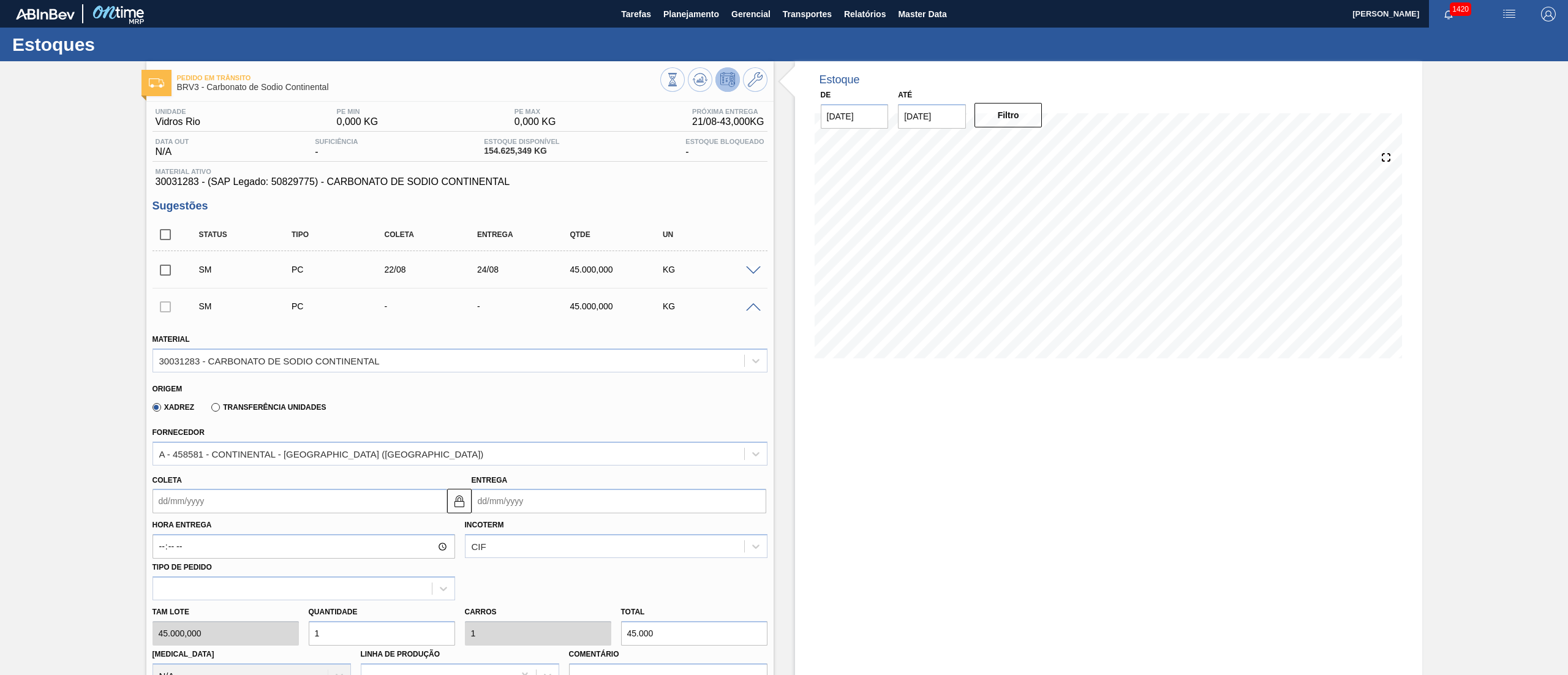
click at [286, 525] on label "Hora Entrega" at bounding box center [303, 525] width 303 height 18
click at [0, 0] on input "Hora Entrega" at bounding box center [0, 0] width 0 height 0
click at [257, 503] on input "Coleta" at bounding box center [299, 501] width 295 height 25
click at [282, 425] on div "23" at bounding box center [286, 426] width 16 height 16
type input "23/08/2025"
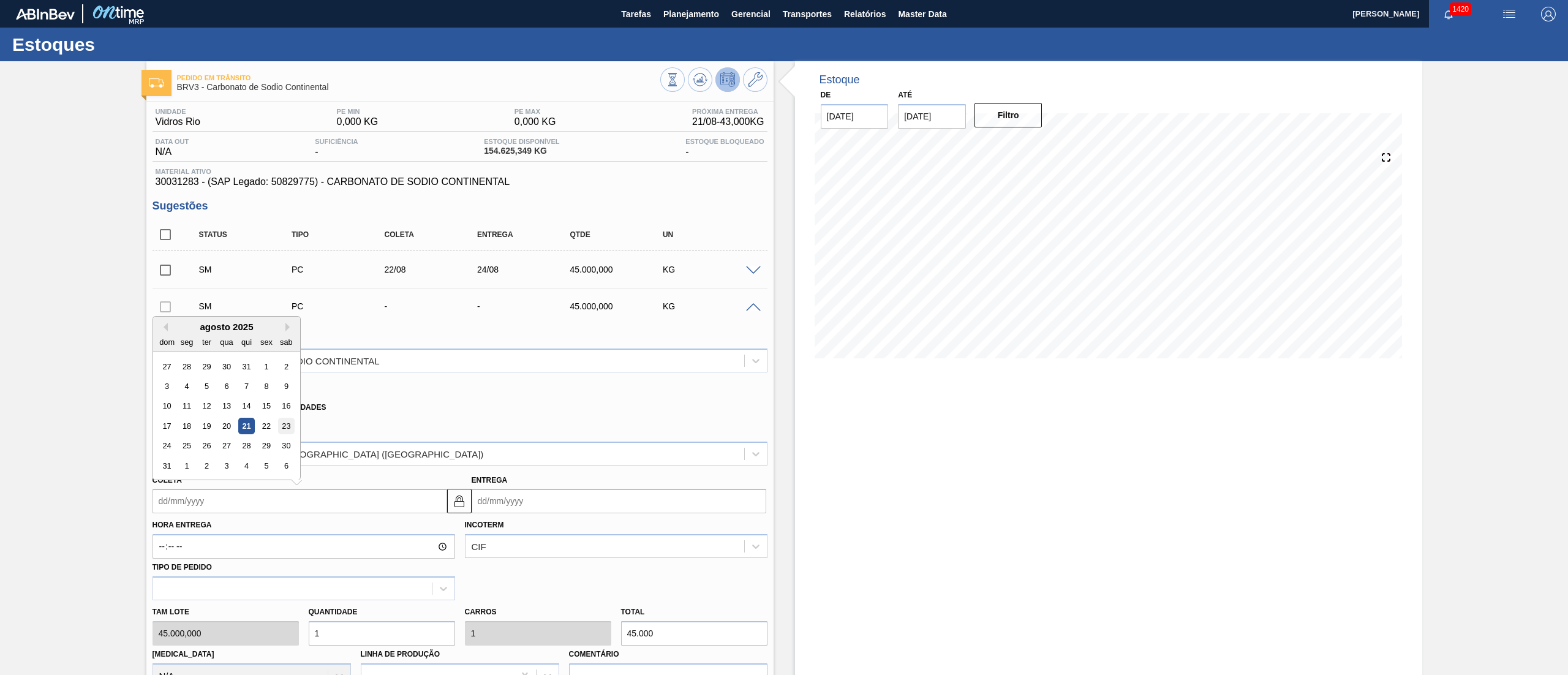
type input "25/08/2025"
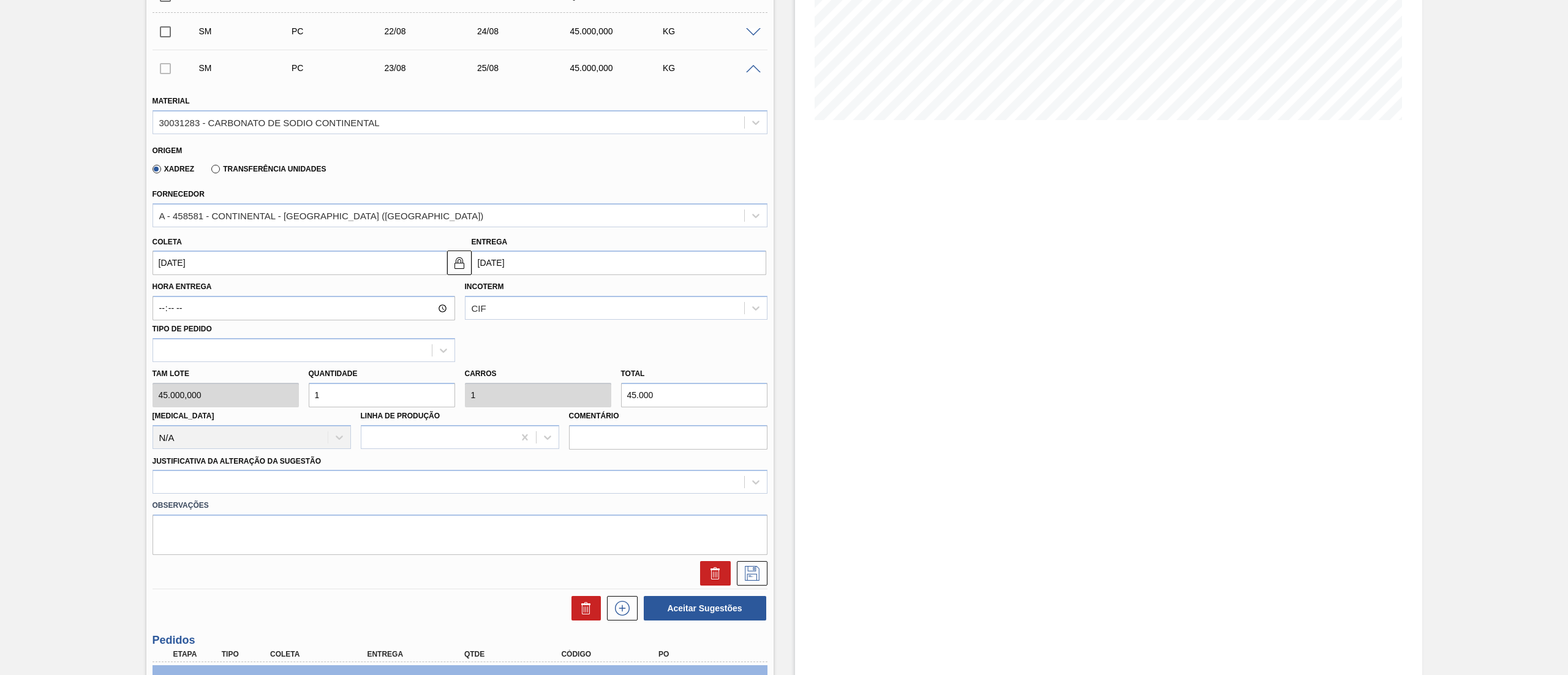
scroll to position [367, 0]
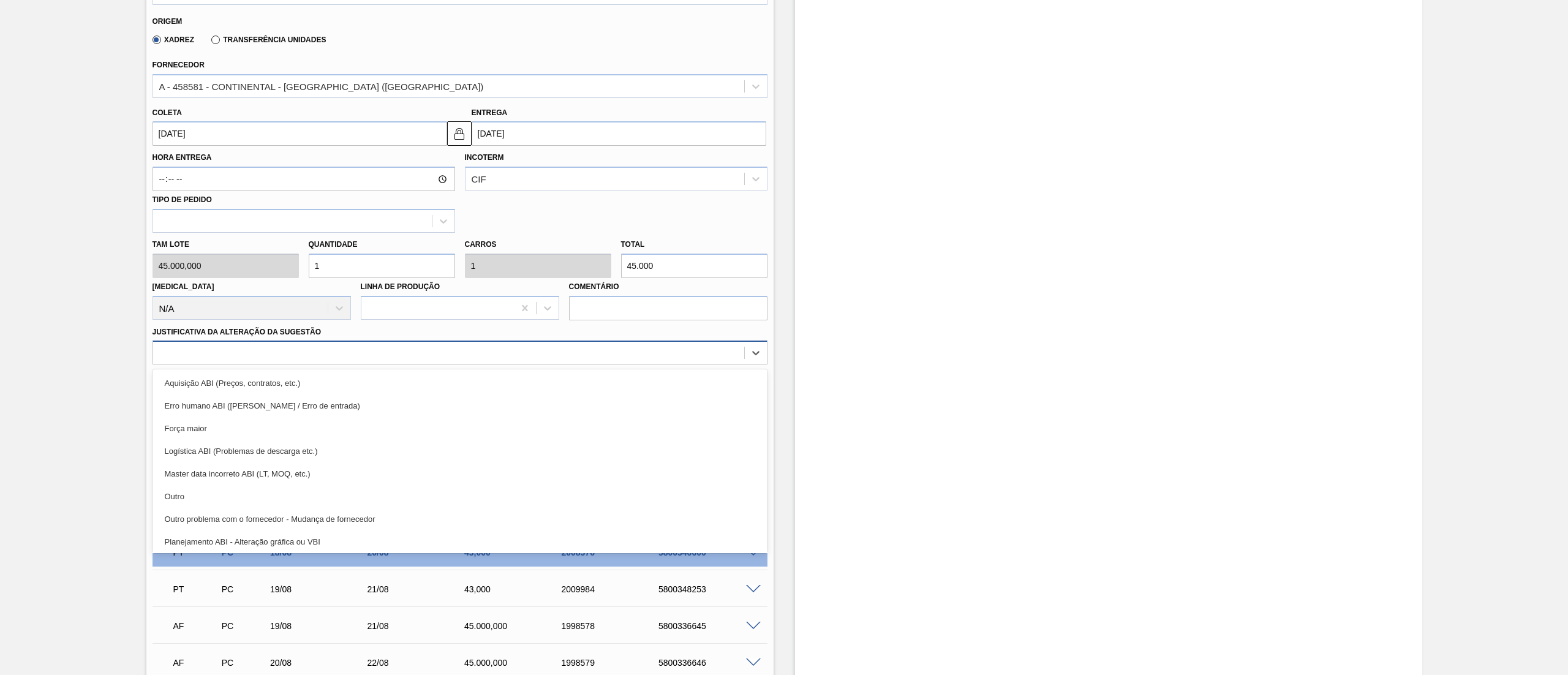
click at [181, 348] on div at bounding box center [448, 353] width 591 height 18
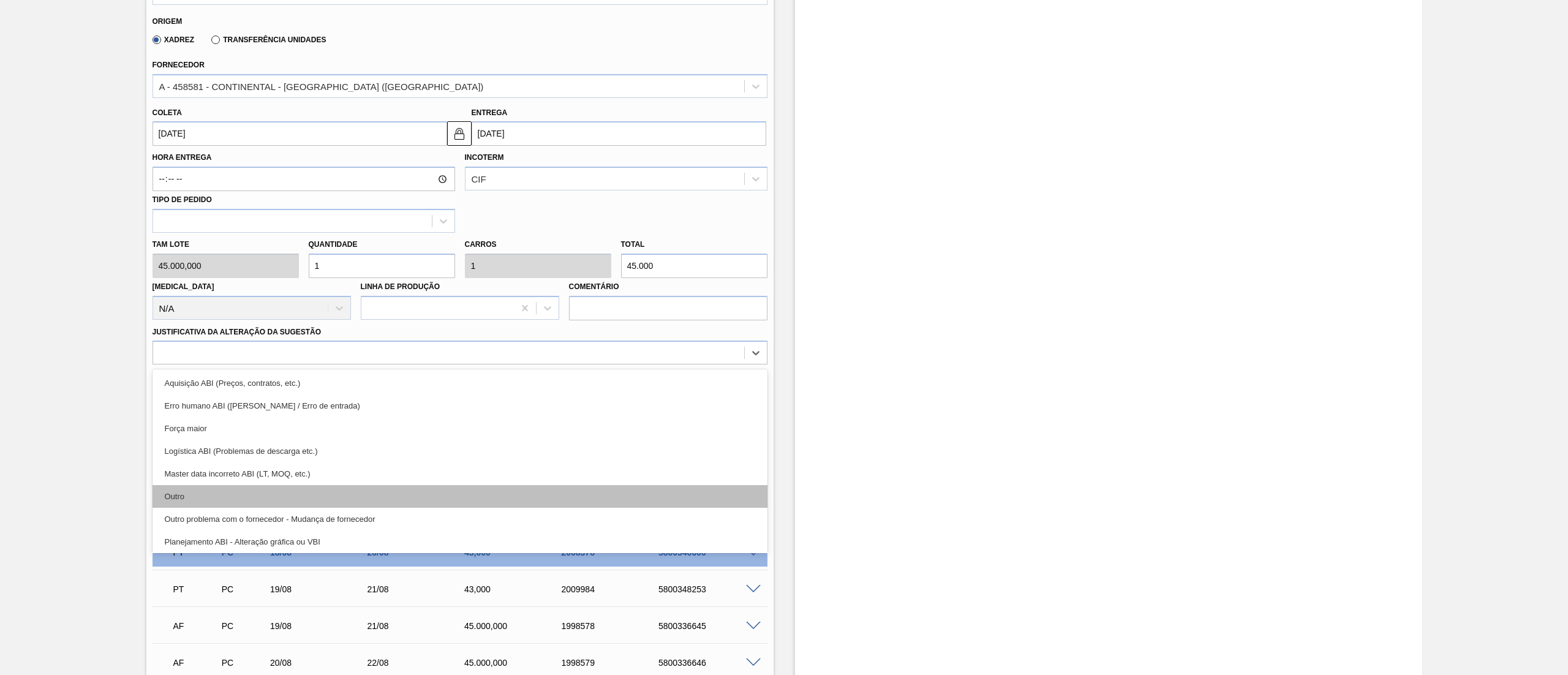
click at [216, 499] on div "Outro" at bounding box center [460, 496] width 615 height 23
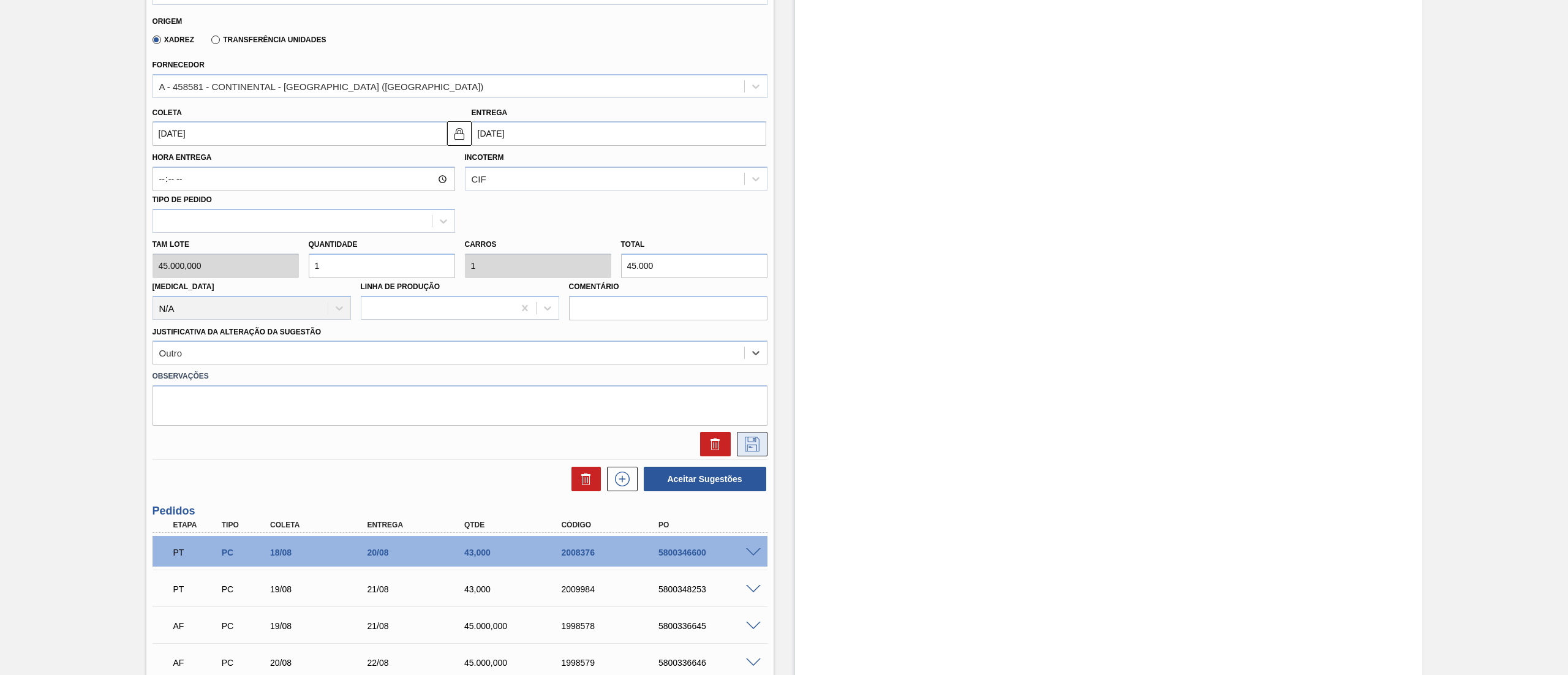
click at [752, 440] on icon at bounding box center [752, 444] width 20 height 14
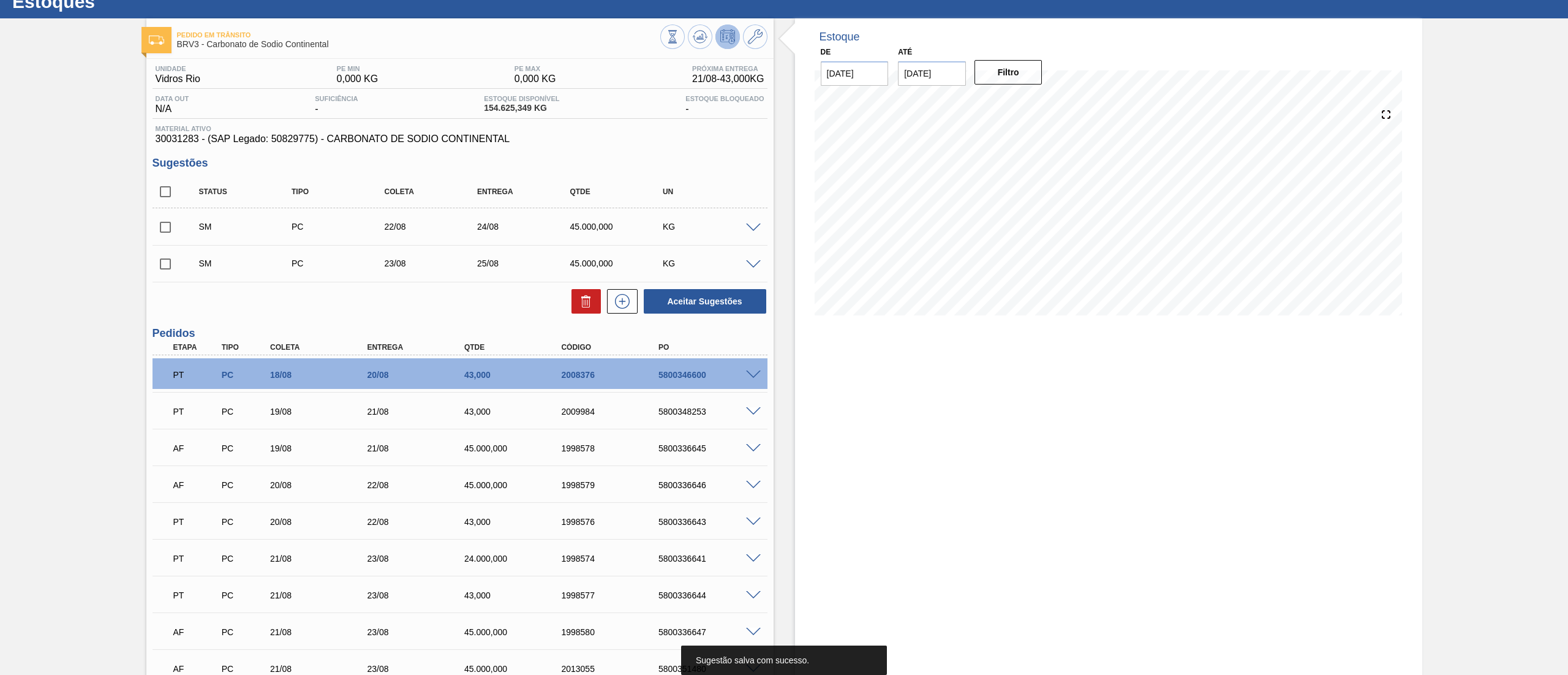
scroll to position [0, 0]
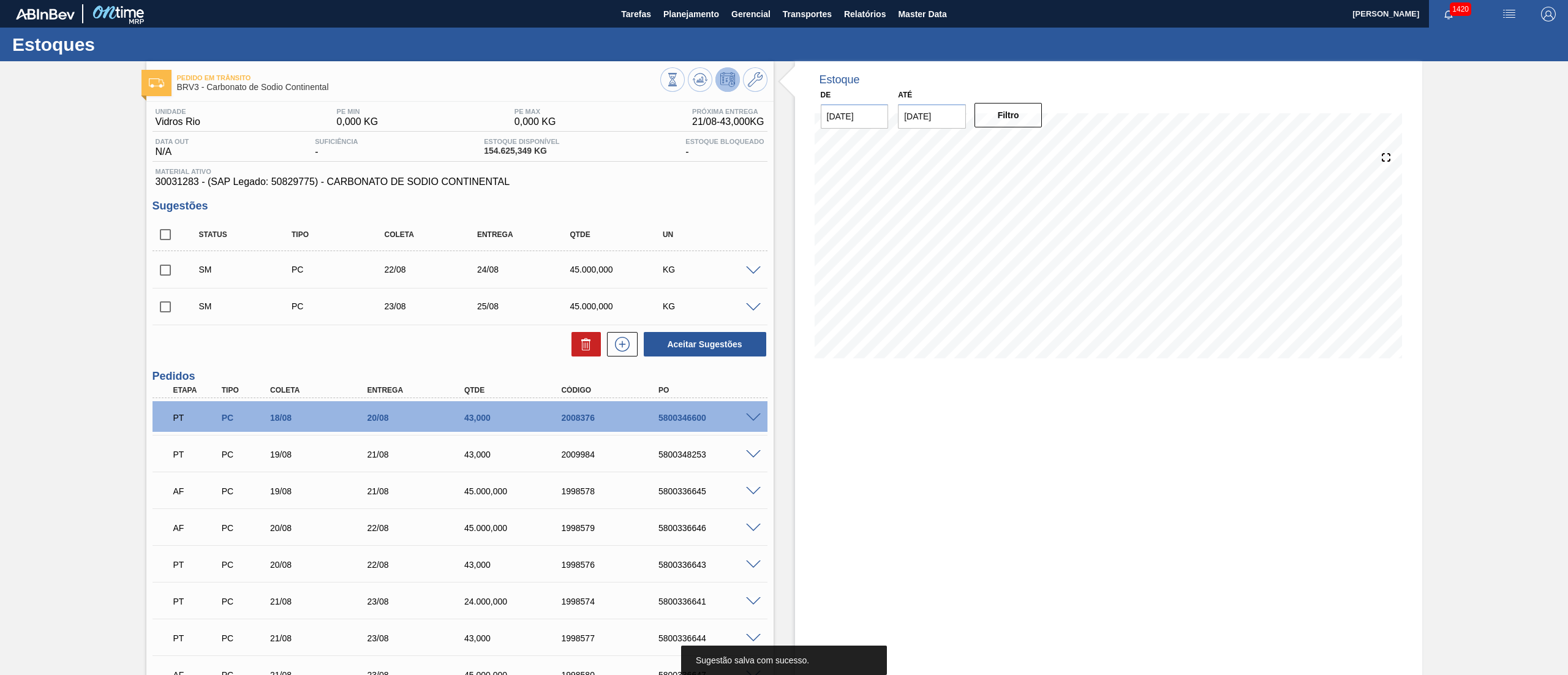
click at [176, 237] on input "checkbox" at bounding box center [165, 234] width 25 height 25
checkbox input "true"
click at [692, 342] on button "Aceitar Sugestões" at bounding box center [705, 345] width 122 height 25
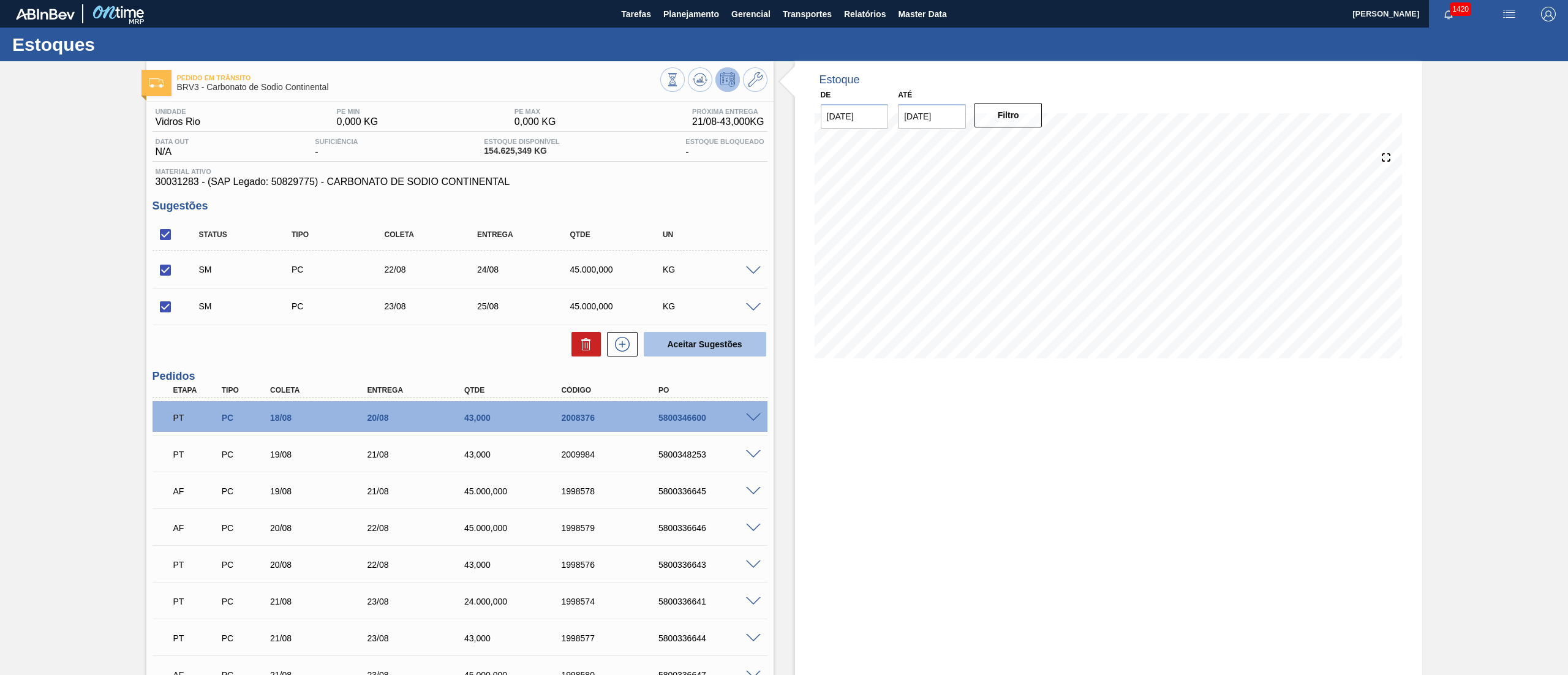
checkbox input "false"
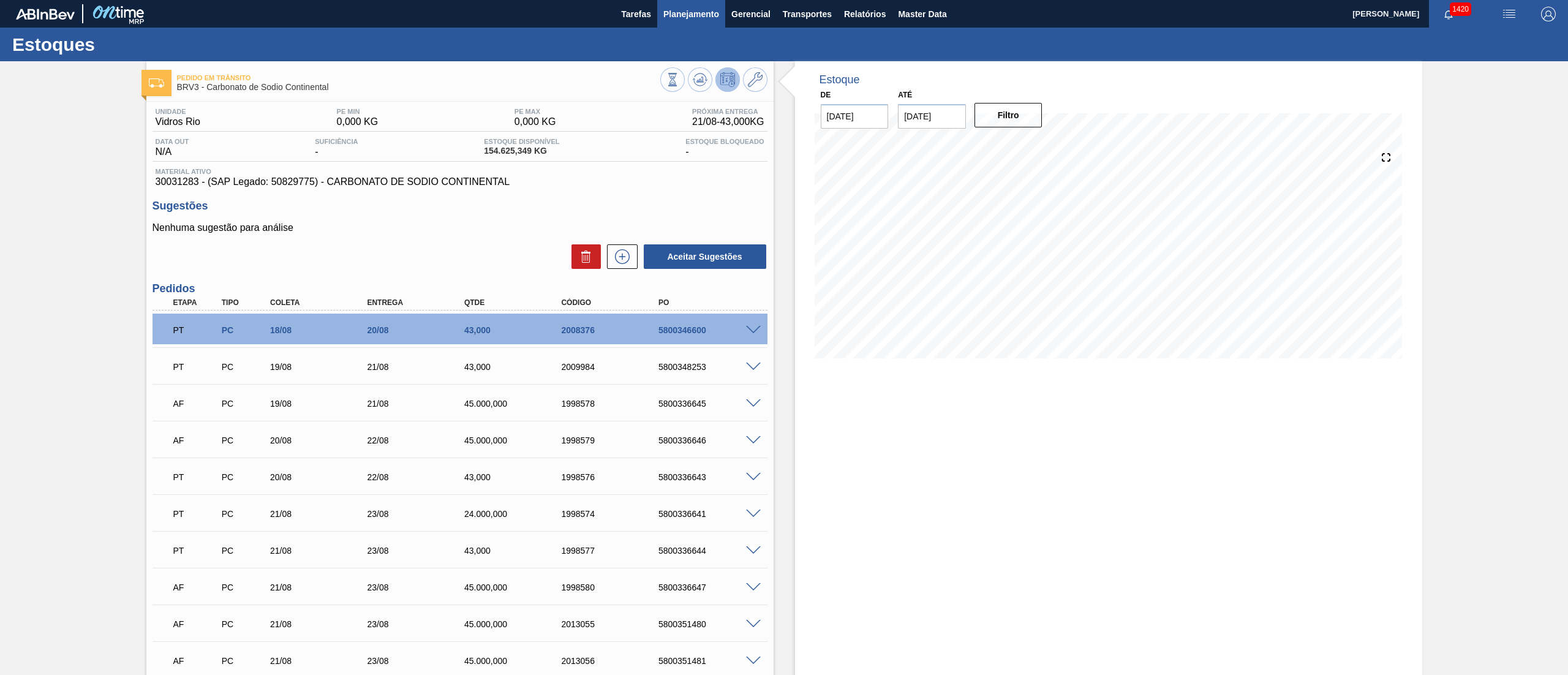
click at [673, 12] on span "Planejamento" at bounding box center [691, 14] width 56 height 14
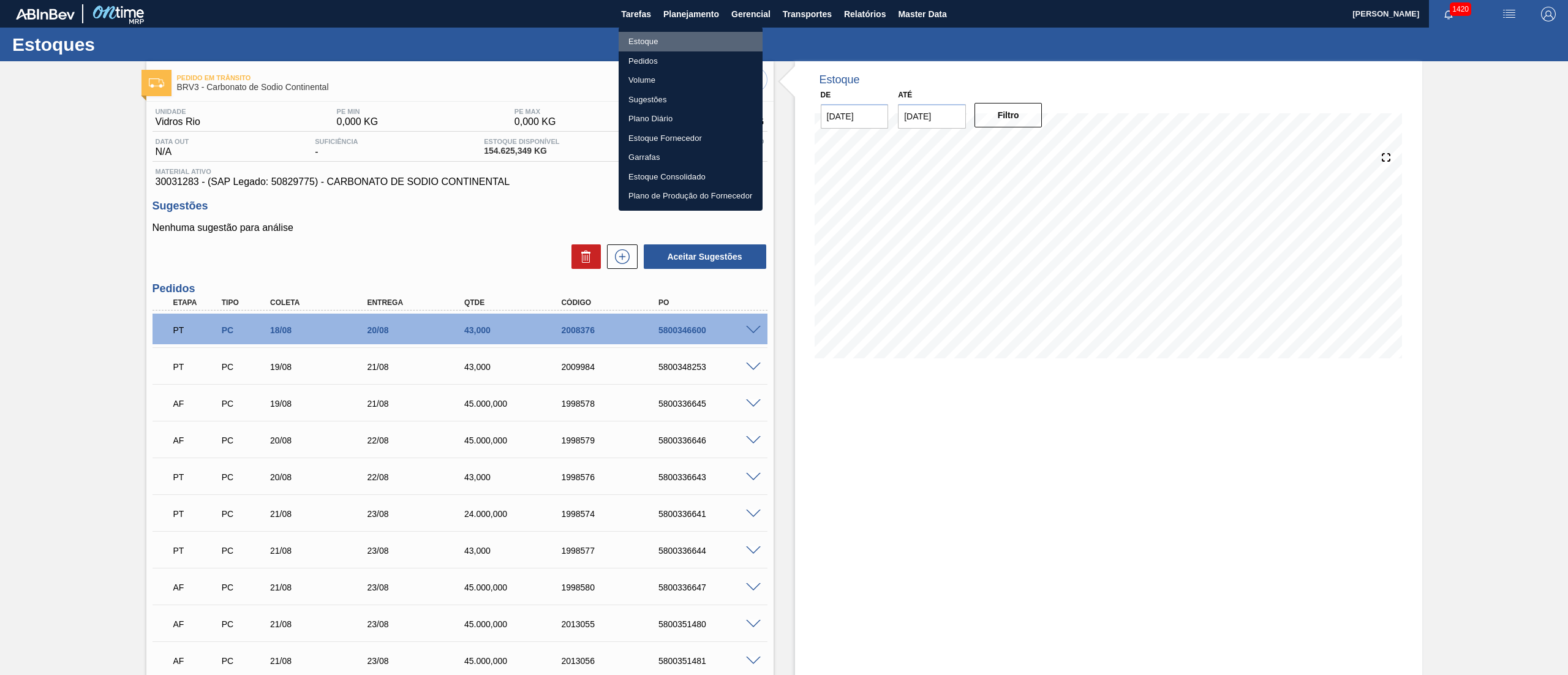
click at [649, 38] on li "Estoque" at bounding box center [691, 41] width 144 height 20
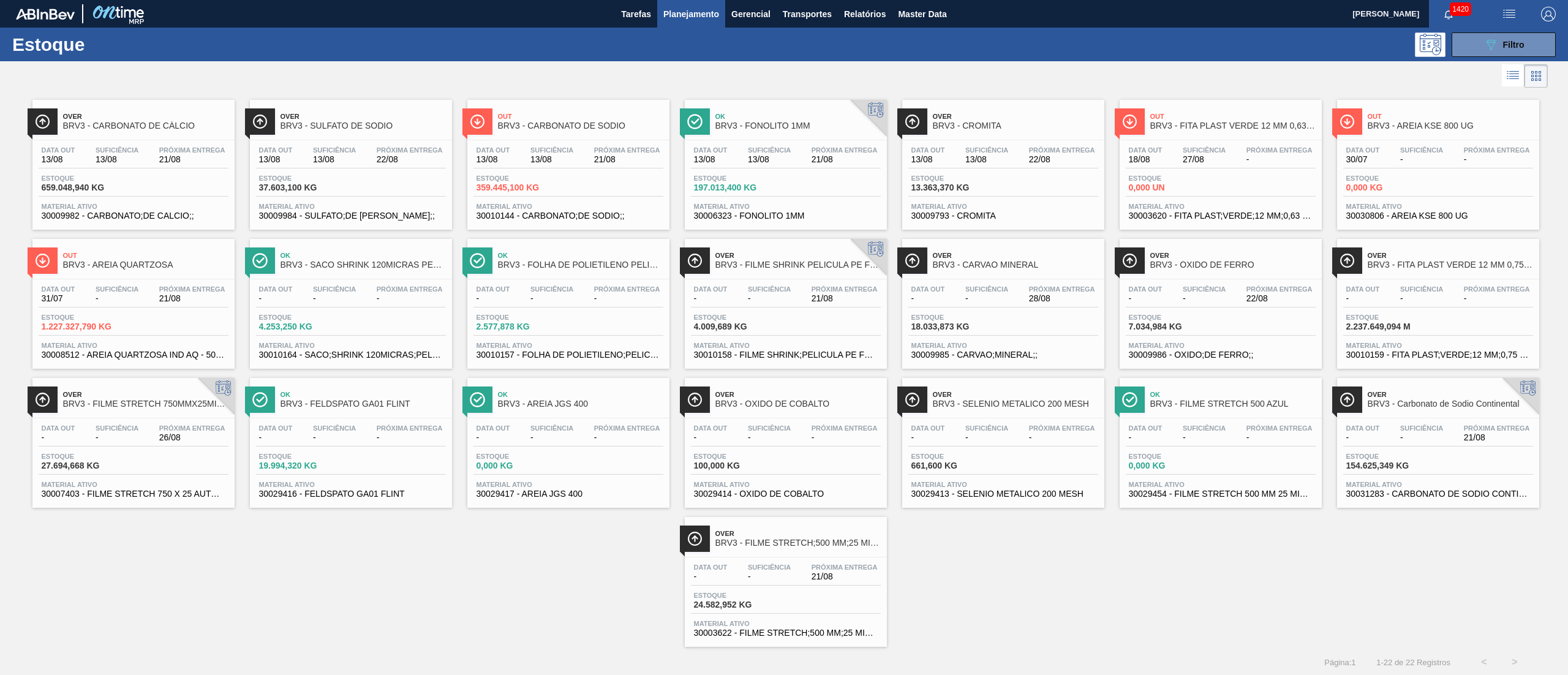
click at [162, 316] on div "Estoque 1.227.327,790 KG" at bounding box center [133, 325] width 190 height 22
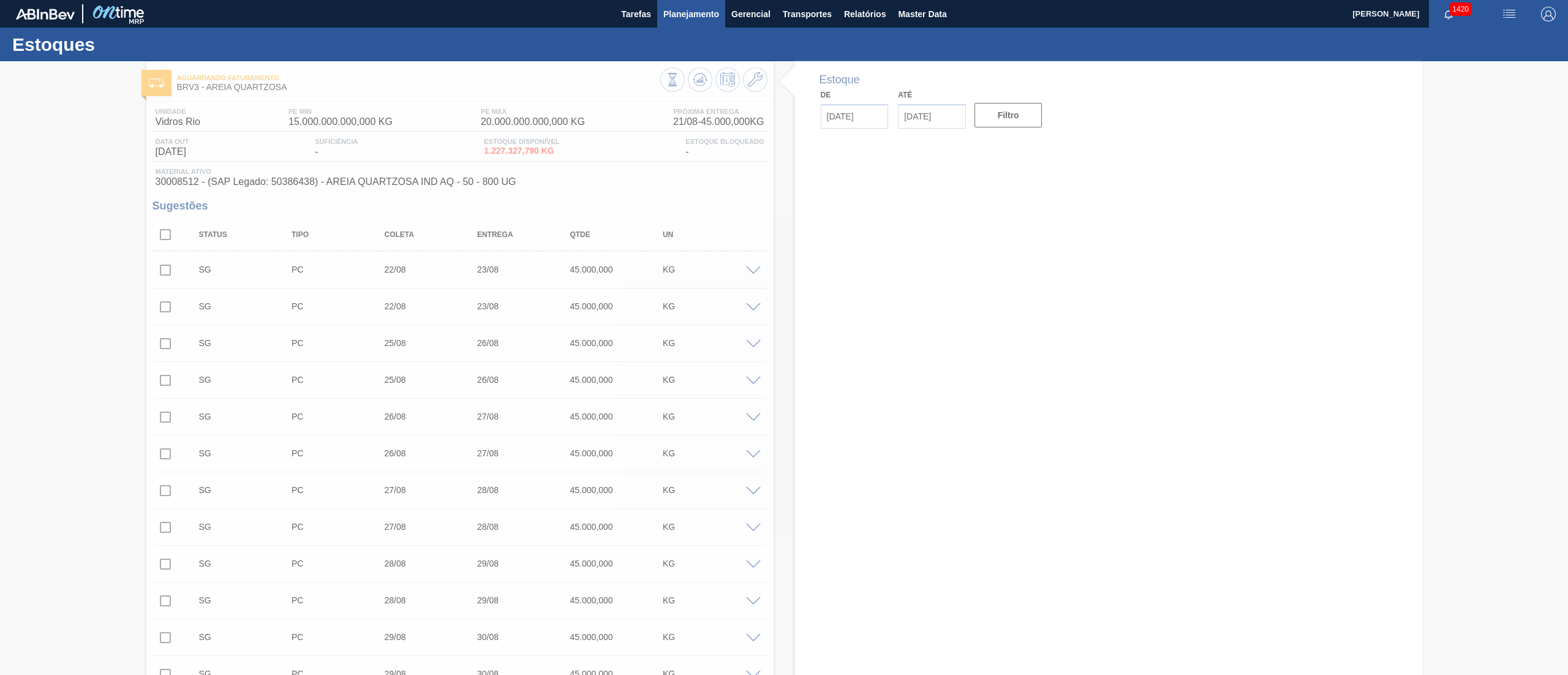
type input "21/08/2025"
type input "04/10/2025"
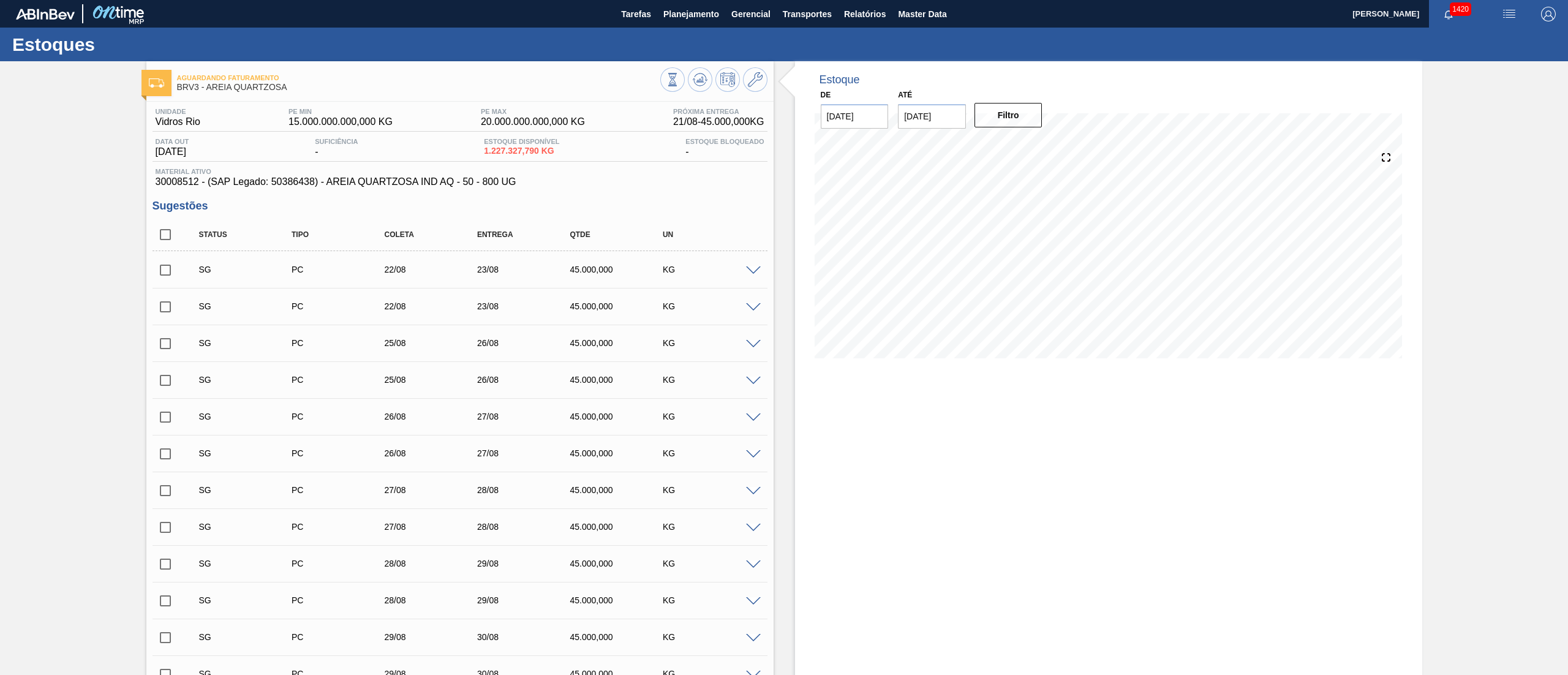
click at [158, 187] on span "30008512 - (SAP Legado: 50386438) - AREIA QUARTZOSA IND AQ - 50 - 800 UG" at bounding box center [460, 182] width 609 height 11
copy span "30008512"
click at [562, 127] on span "20.000.000.000,000 KG" at bounding box center [533, 122] width 104 height 11
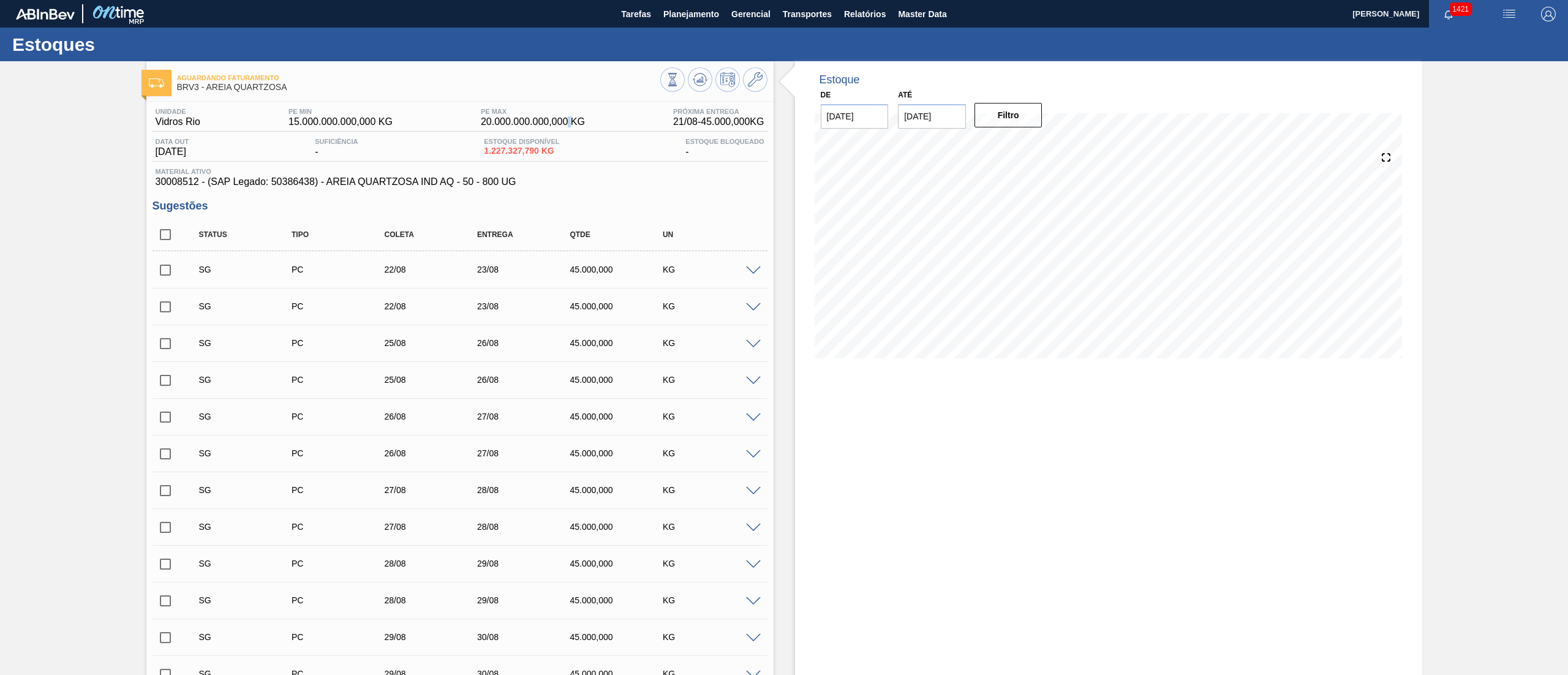
click at [562, 127] on span "20.000.000.000,000 KG" at bounding box center [533, 122] width 104 height 11
click at [697, 25] on button "Planejamento" at bounding box center [691, 14] width 68 height 27
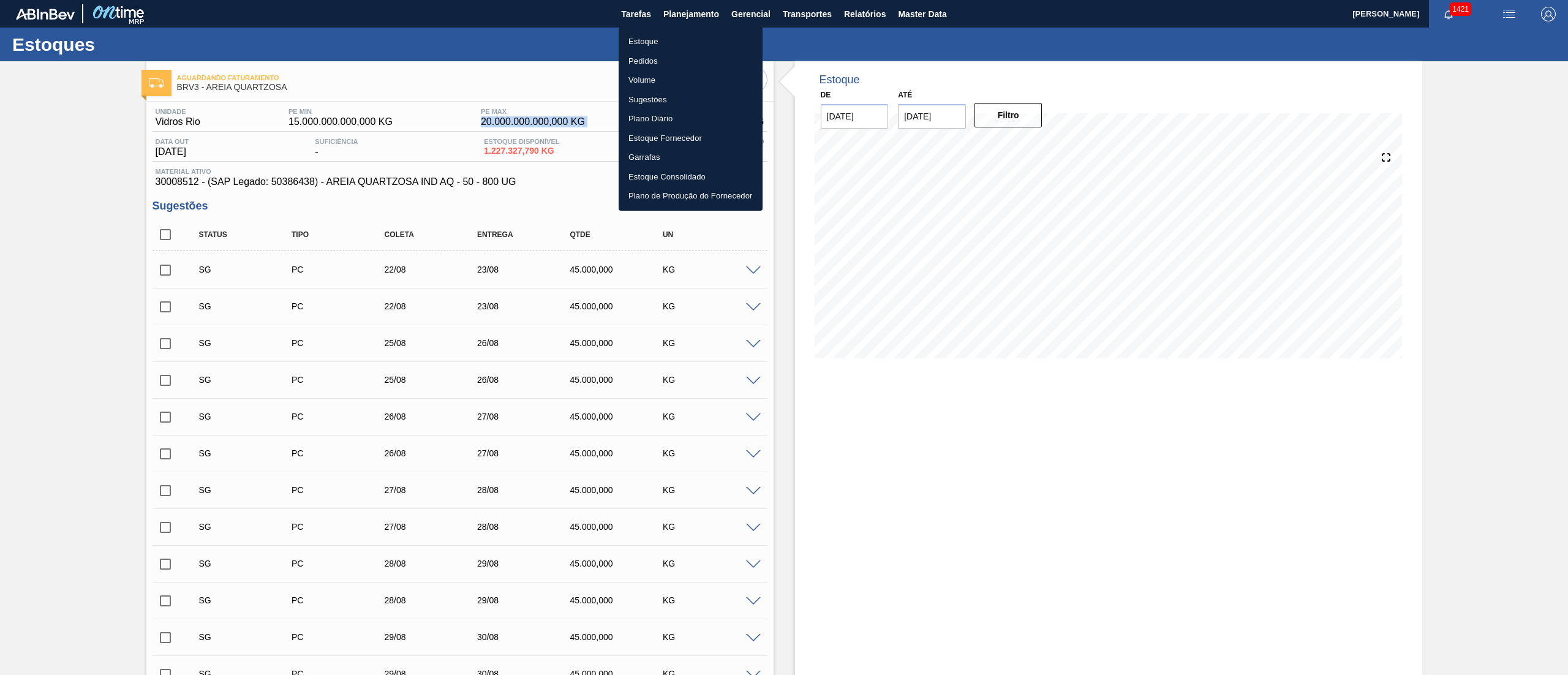
click at [684, 36] on li "Estoque" at bounding box center [691, 41] width 144 height 20
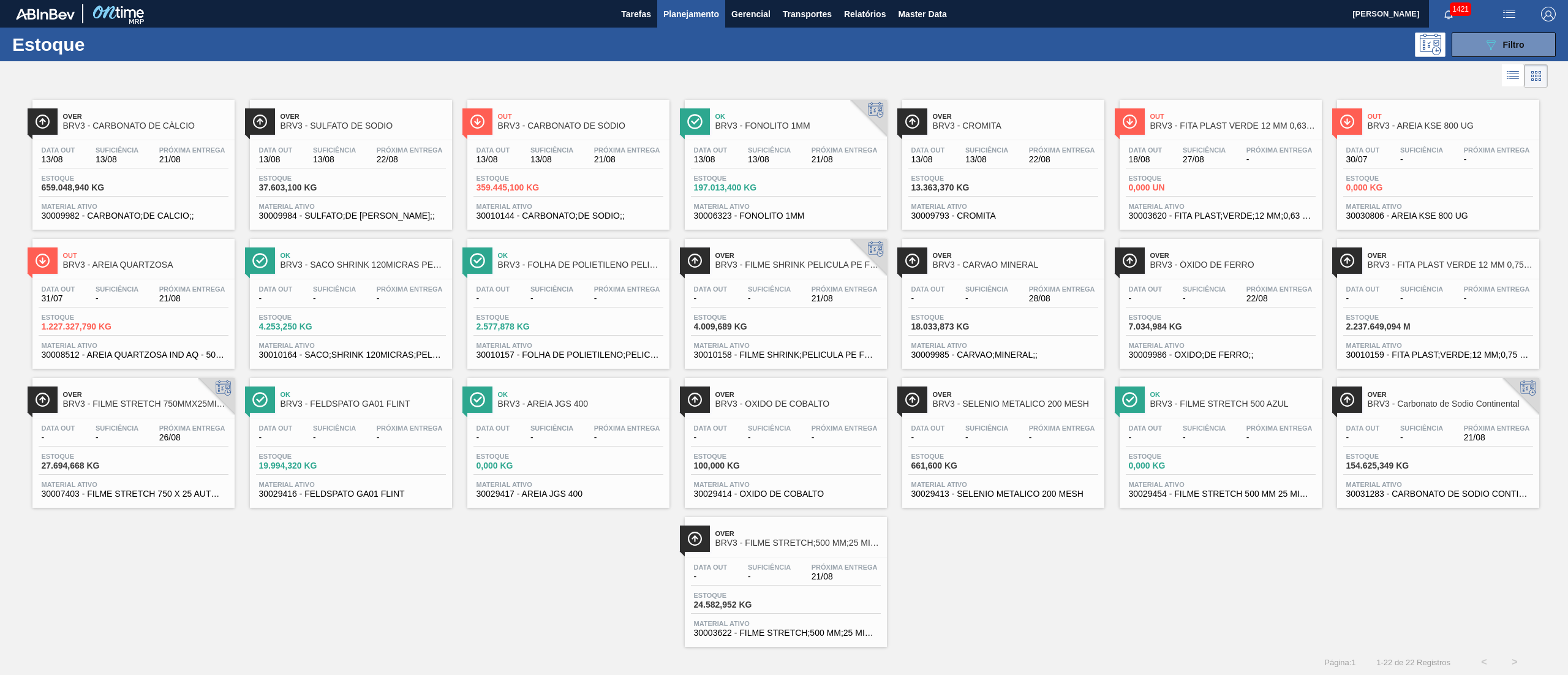
click at [1033, 451] on div "Data out - Suficiência - Próxima Entrega - Estoque 661,600 KG Material ativo 30…" at bounding box center [1003, 459] width 202 height 83
click at [767, 592] on div "Data out - Suficiência - Próxima Entrega 21/08 Estoque 24.582,952 KG Material a…" at bounding box center [785, 599] width 202 height 83
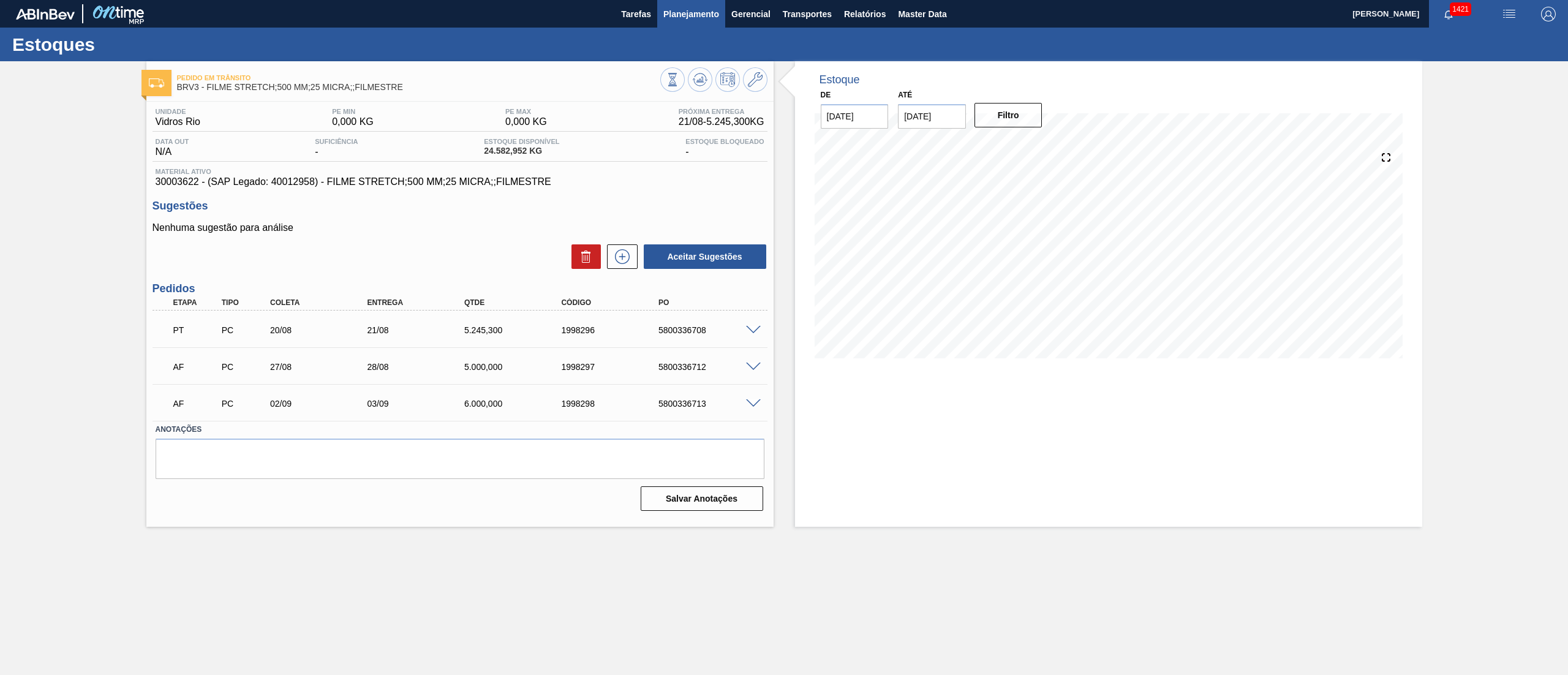
click at [682, 5] on button "Planejamento" at bounding box center [691, 14] width 68 height 27
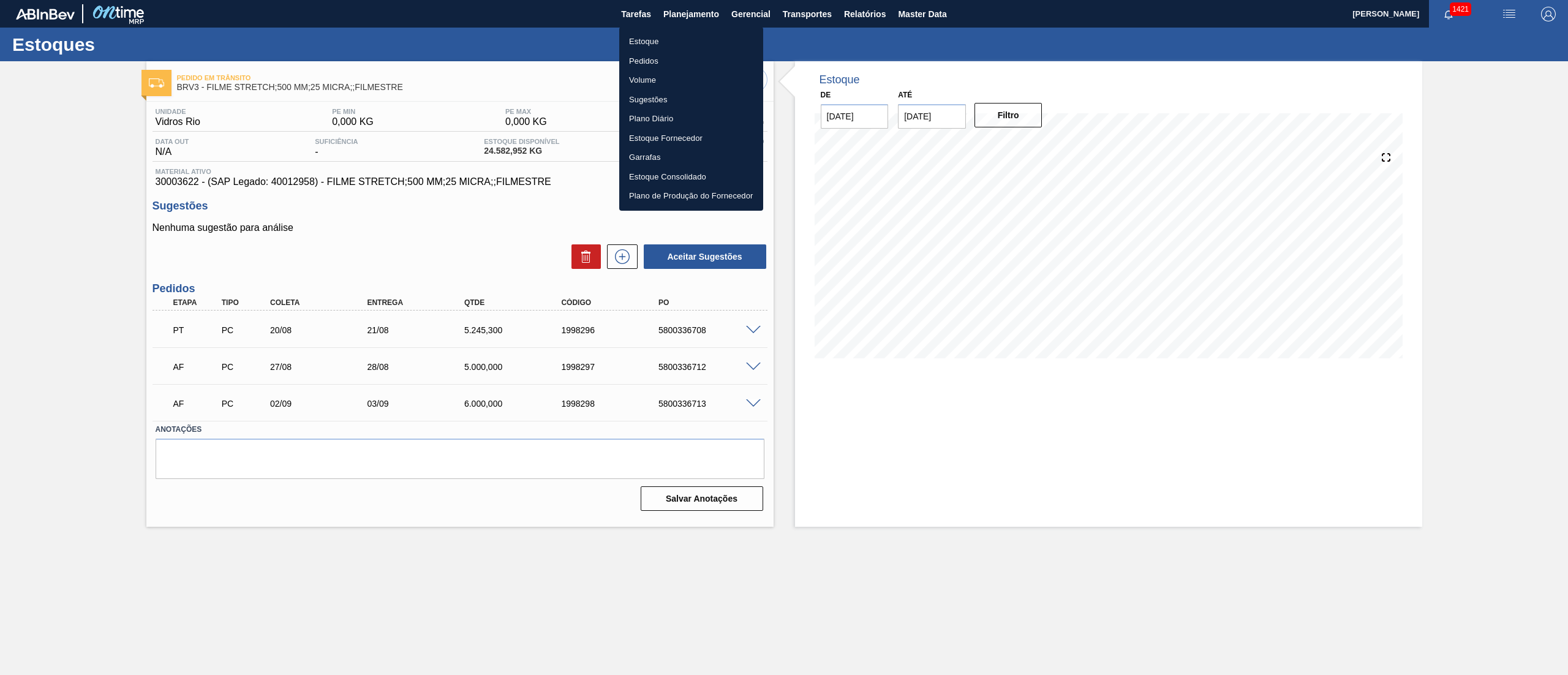
click at [657, 60] on li "Pedidos" at bounding box center [691, 61] width 144 height 20
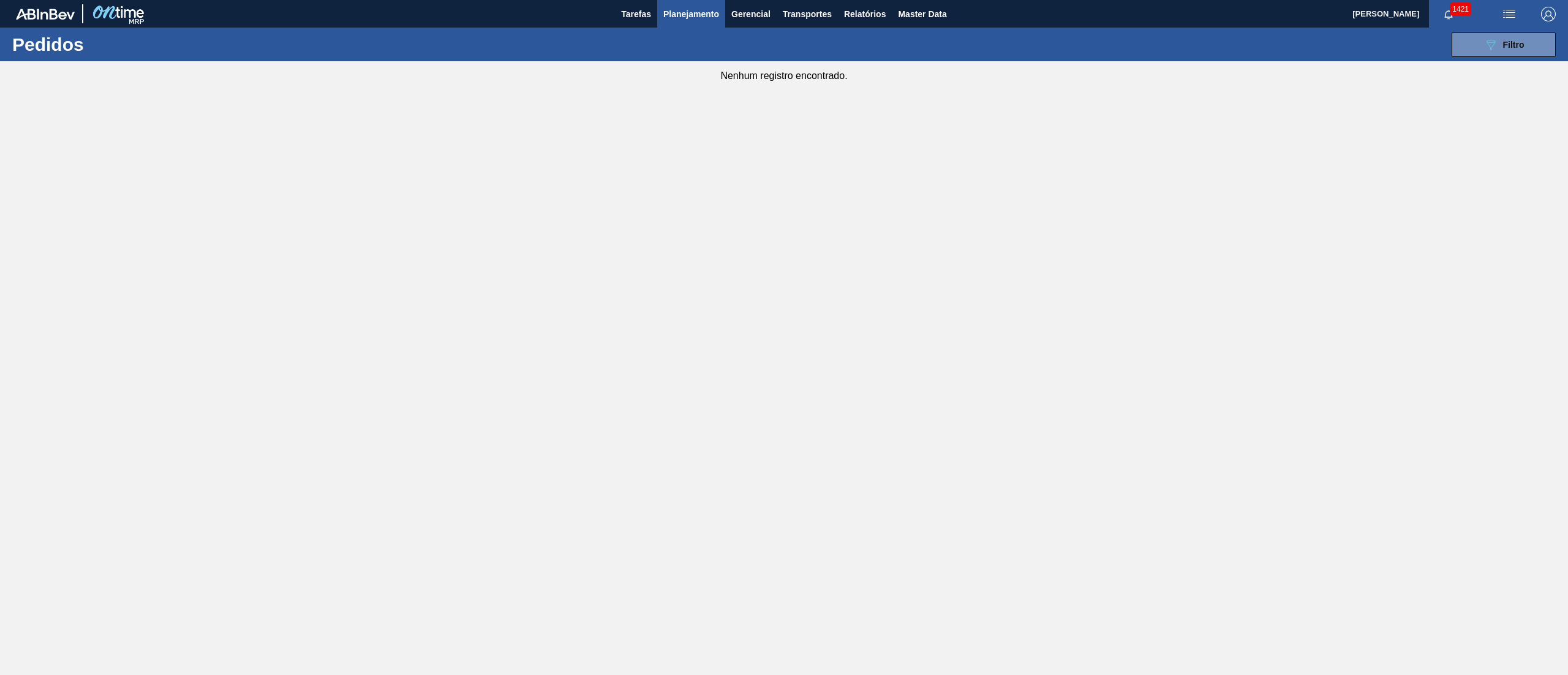
click at [669, 12] on span "Planejamento" at bounding box center [691, 14] width 56 height 14
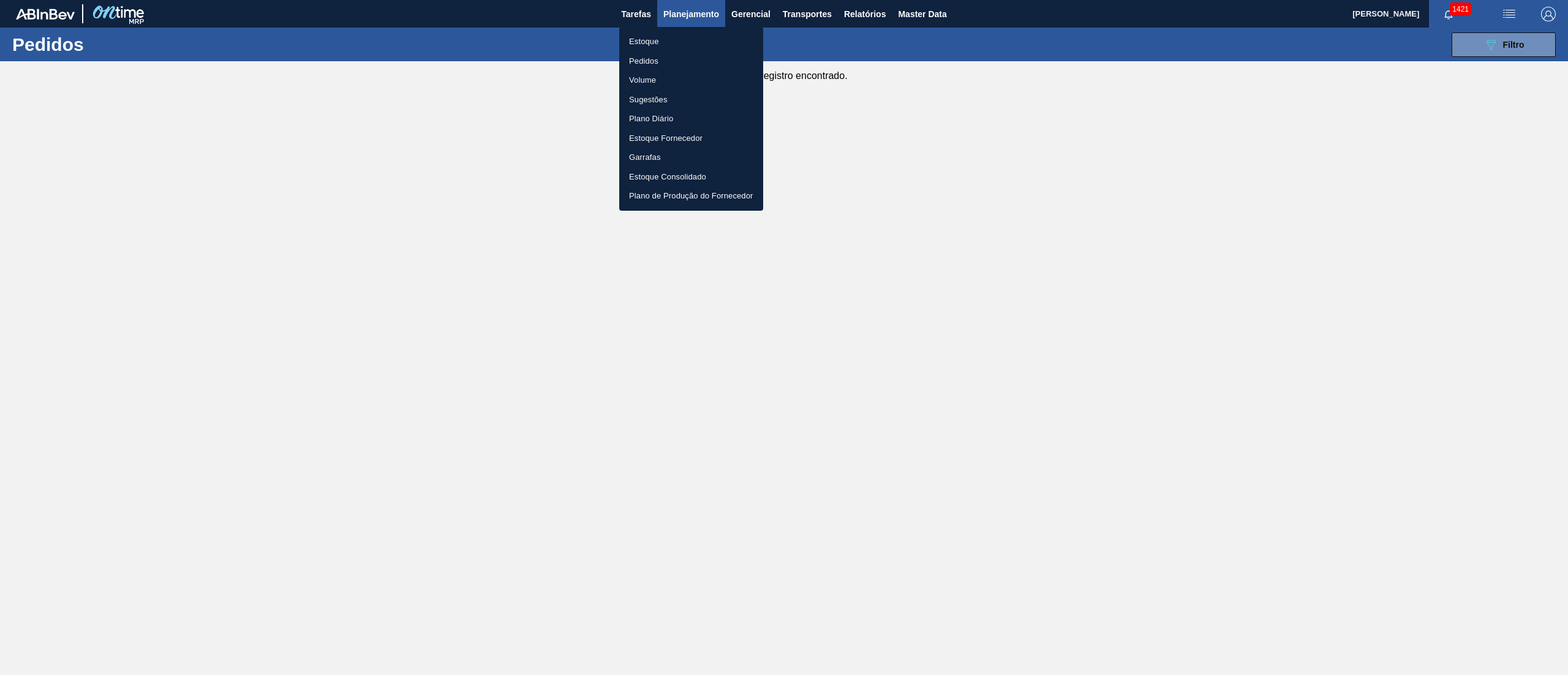
drag, startPoint x: 647, startPoint y: 30, endPoint x: 649, endPoint y: 36, distance: 6.3
click at [649, 34] on ul "Estoque Pedidos Volume Sugestões Plano Diário Estoque Fornecedor Garrafas Estoq…" at bounding box center [691, 119] width 144 height 184
click at [649, 36] on li "Estoque" at bounding box center [691, 41] width 144 height 20
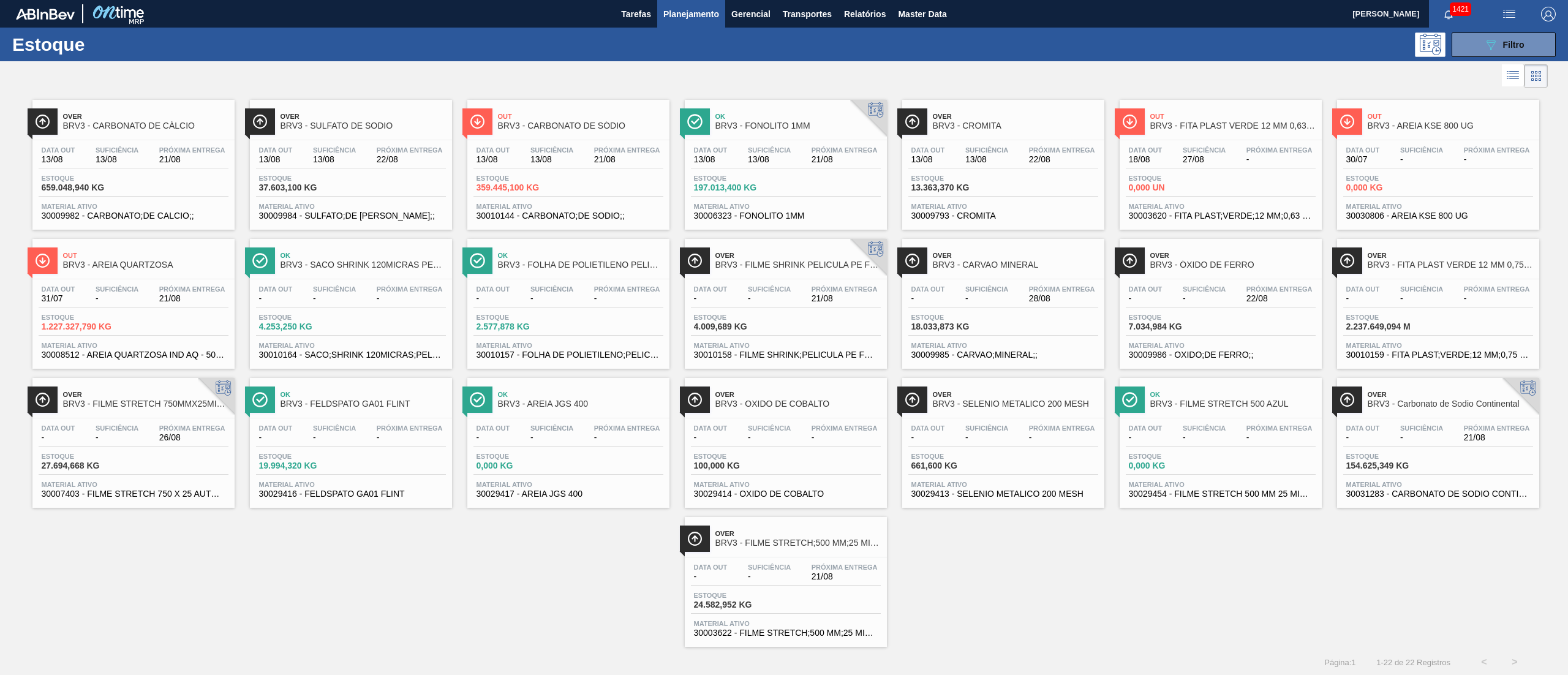
click at [320, 196] on div "Estoque 37.603,100 KG" at bounding box center [351, 185] width 190 height 22
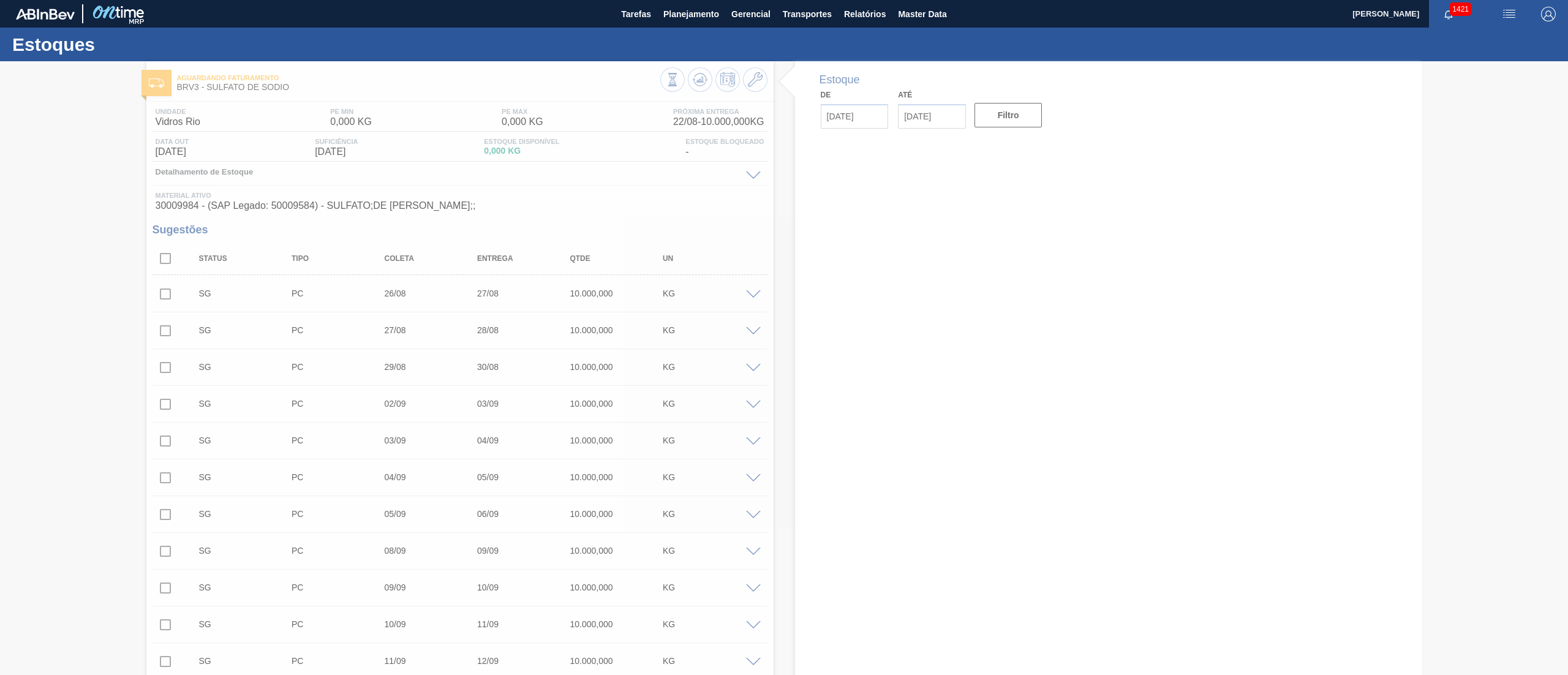
type input "21/08/2025"
type input "04/10/2025"
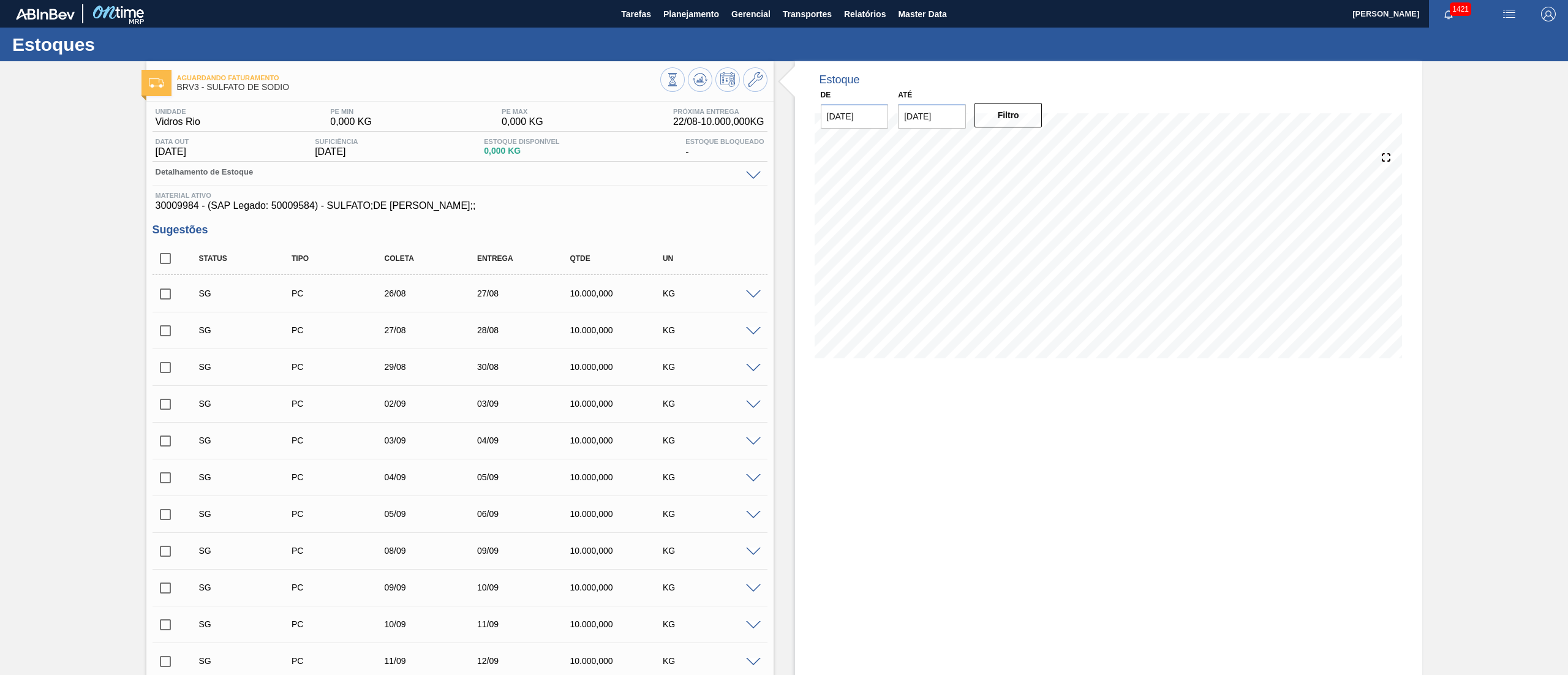
click at [168, 266] on input "checkbox" at bounding box center [165, 258] width 25 height 25
checkbox input "true"
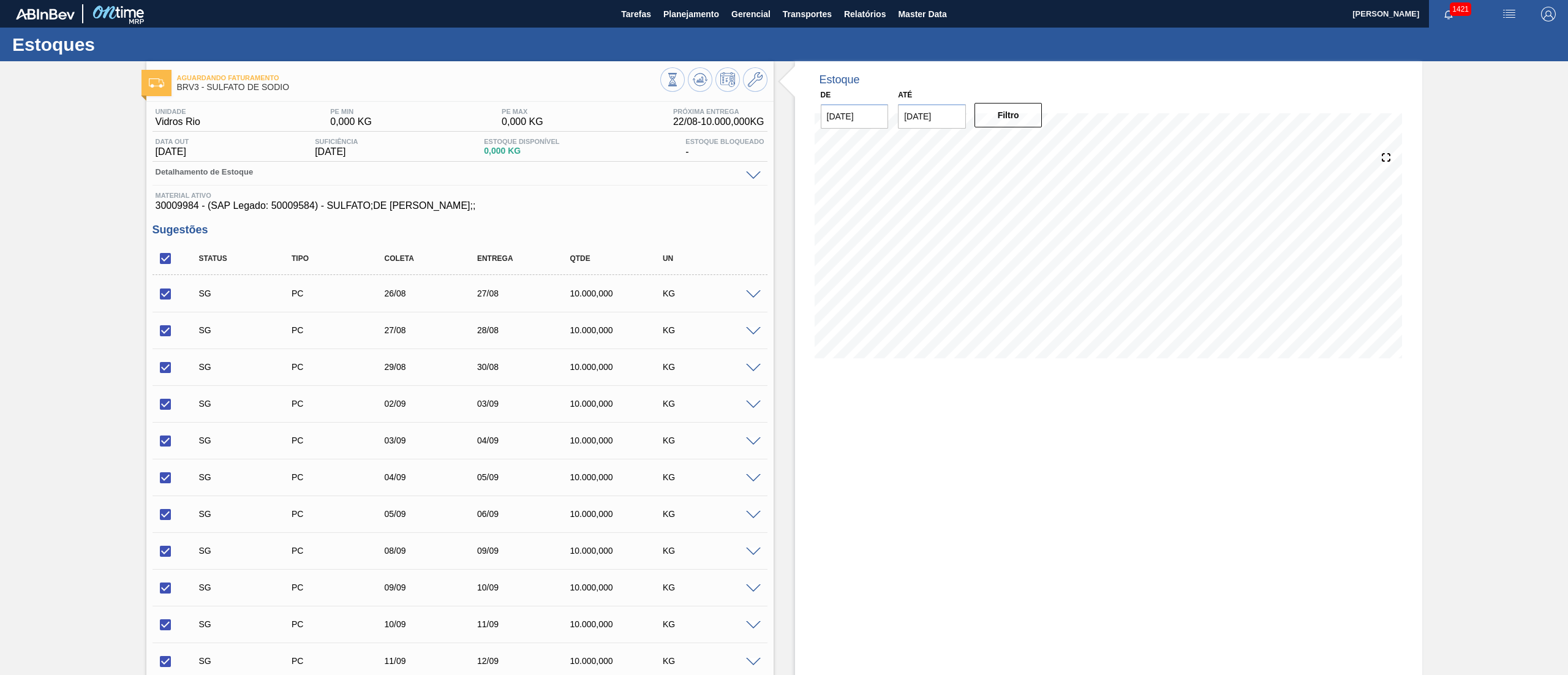
checkbox input "true"
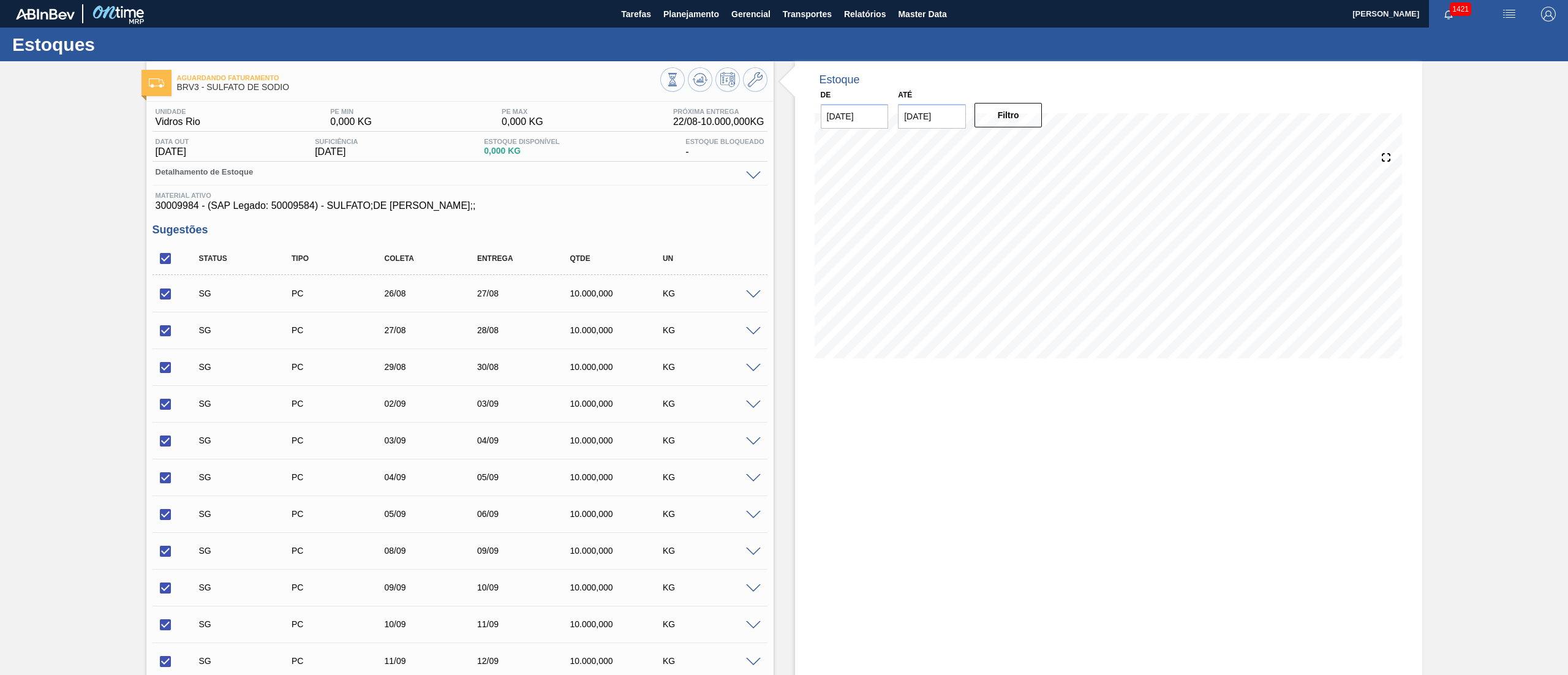
checkbox input "true"
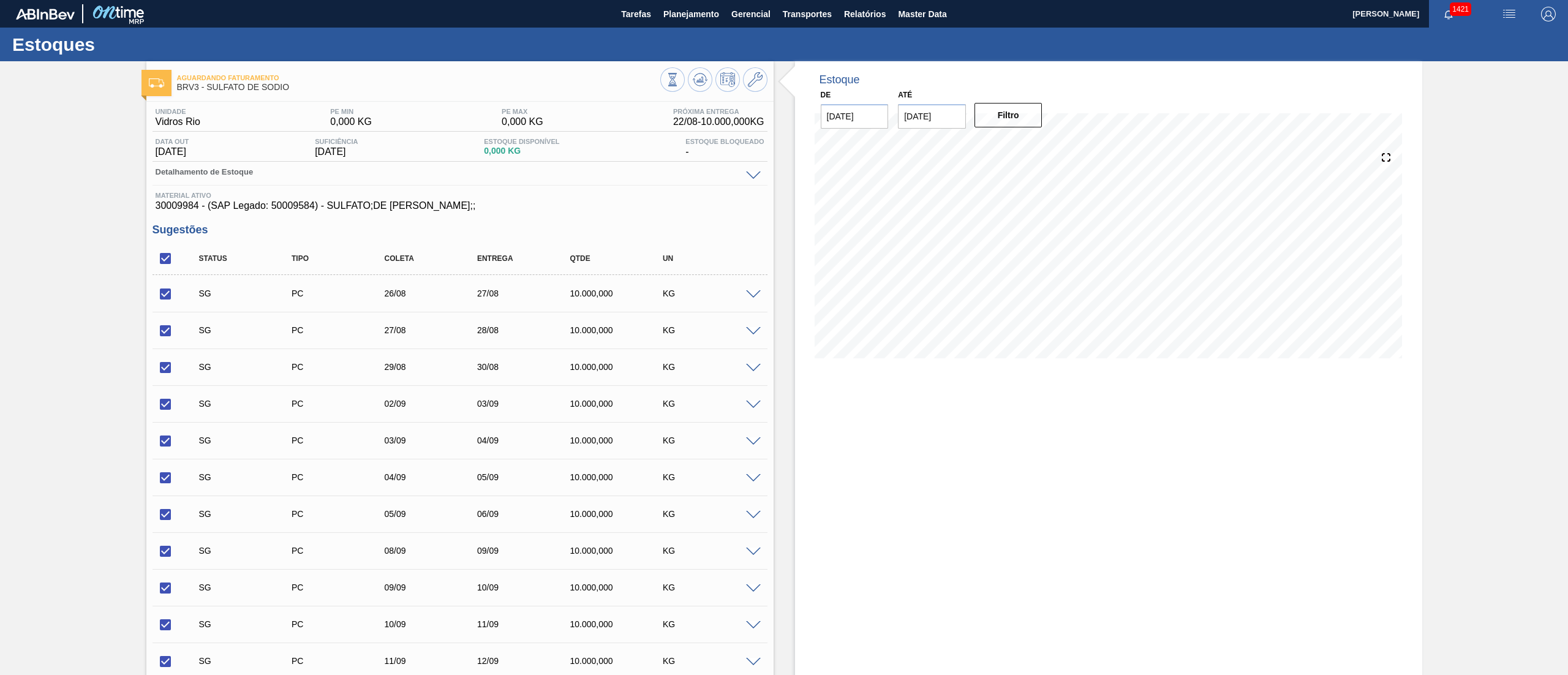
checkbox input "true"
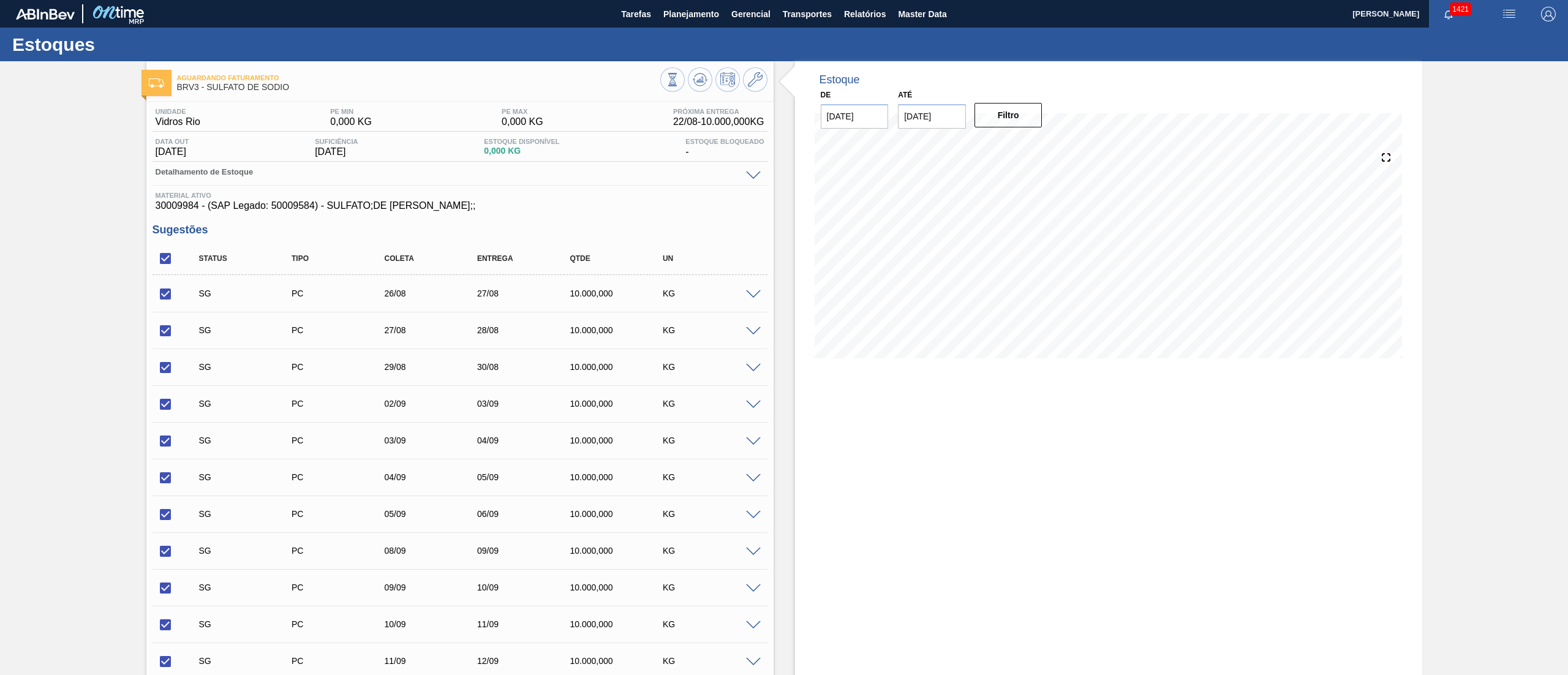
checkbox input "true"
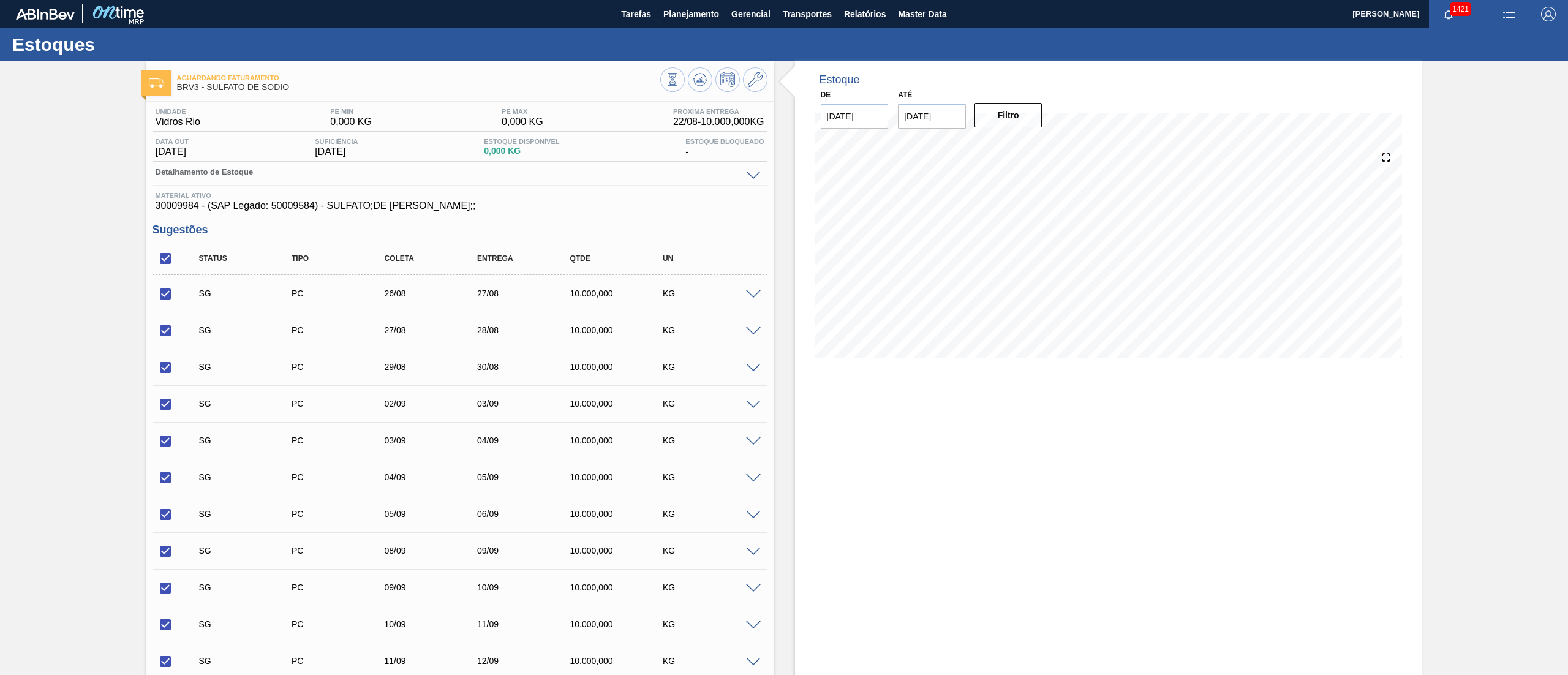
checkbox input "true"
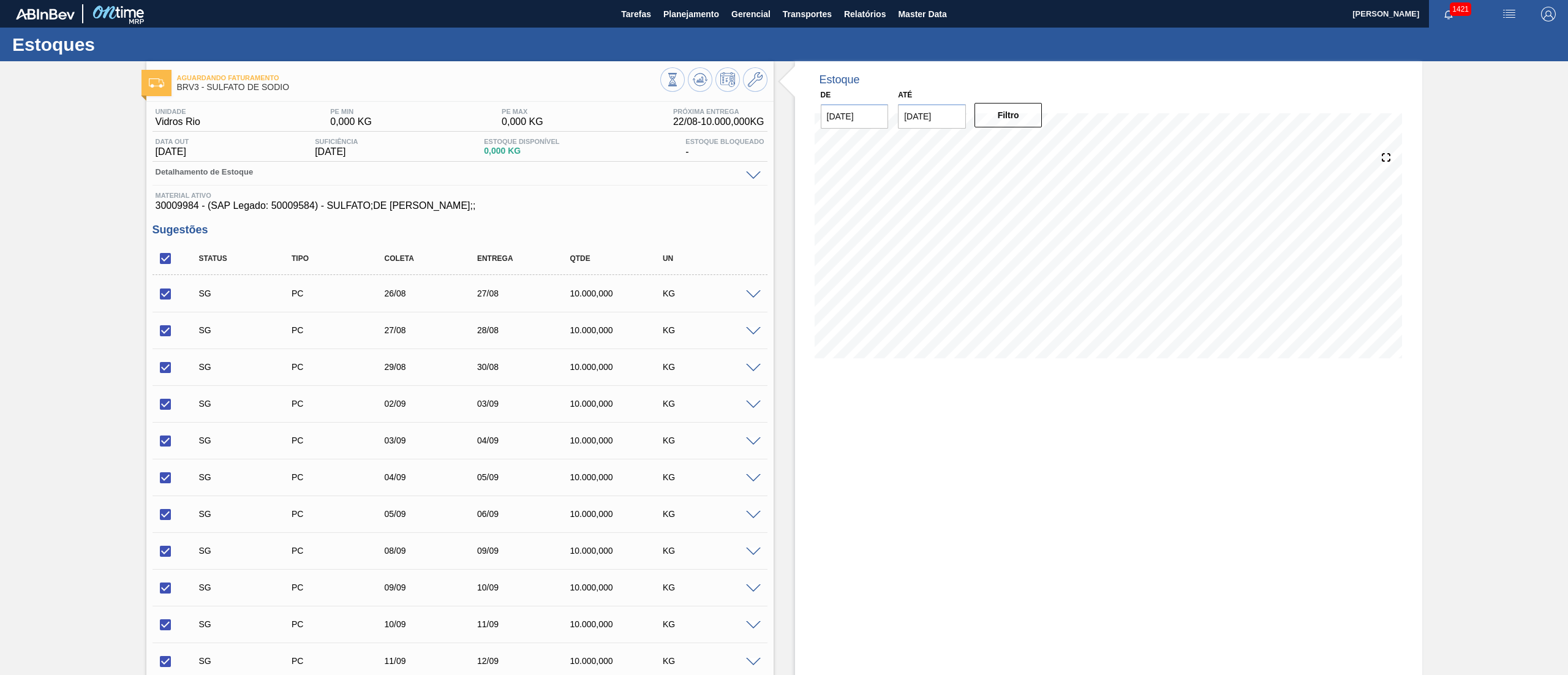
checkbox input "true"
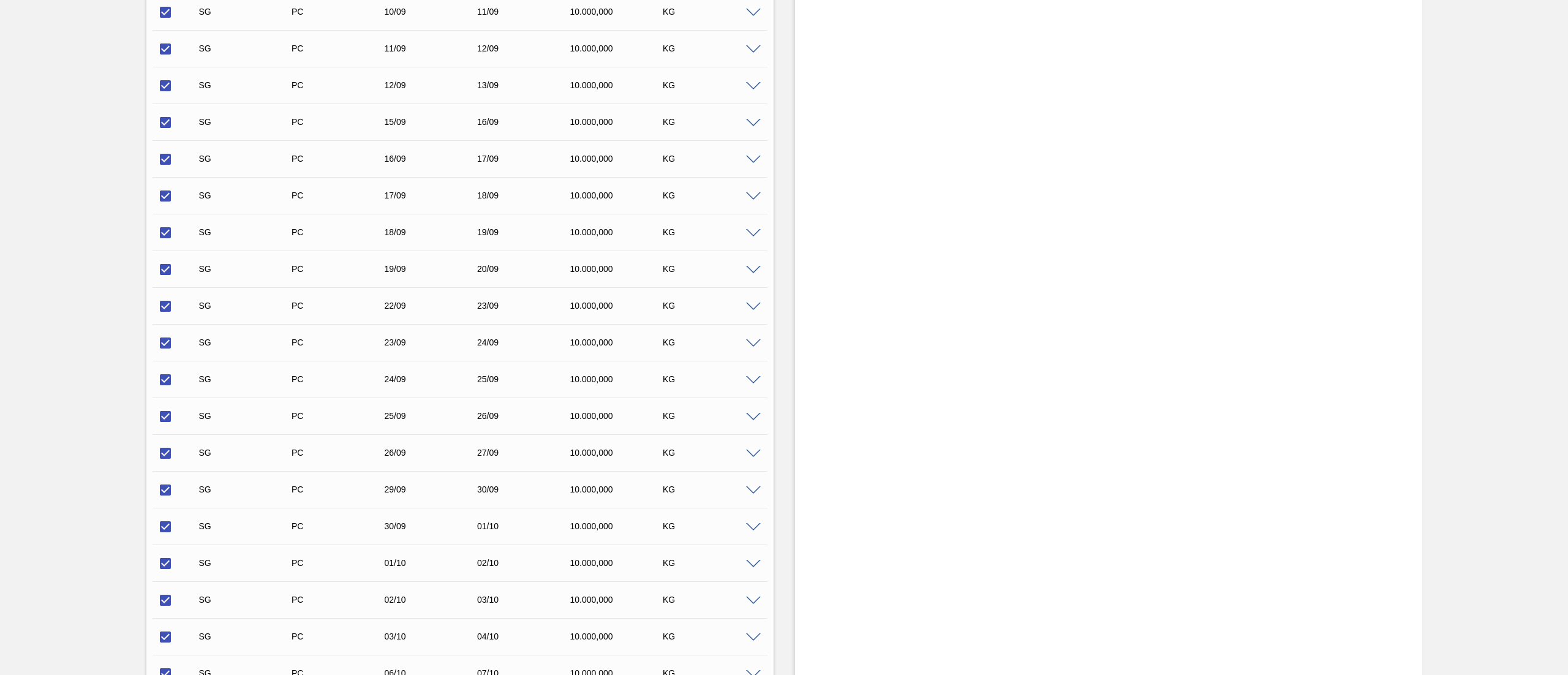
scroll to position [1170, 0]
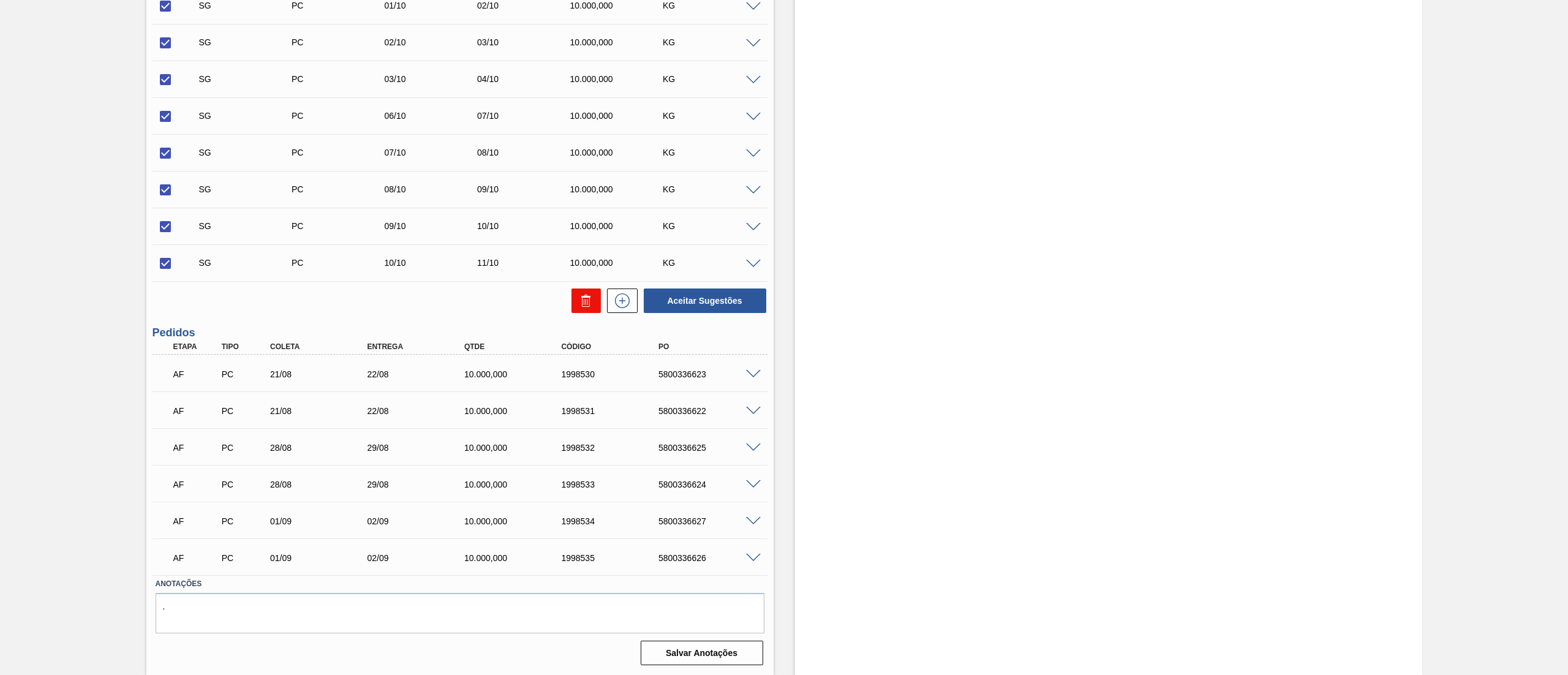
click at [592, 301] on icon at bounding box center [586, 300] width 14 height 14
checkbox input "false"
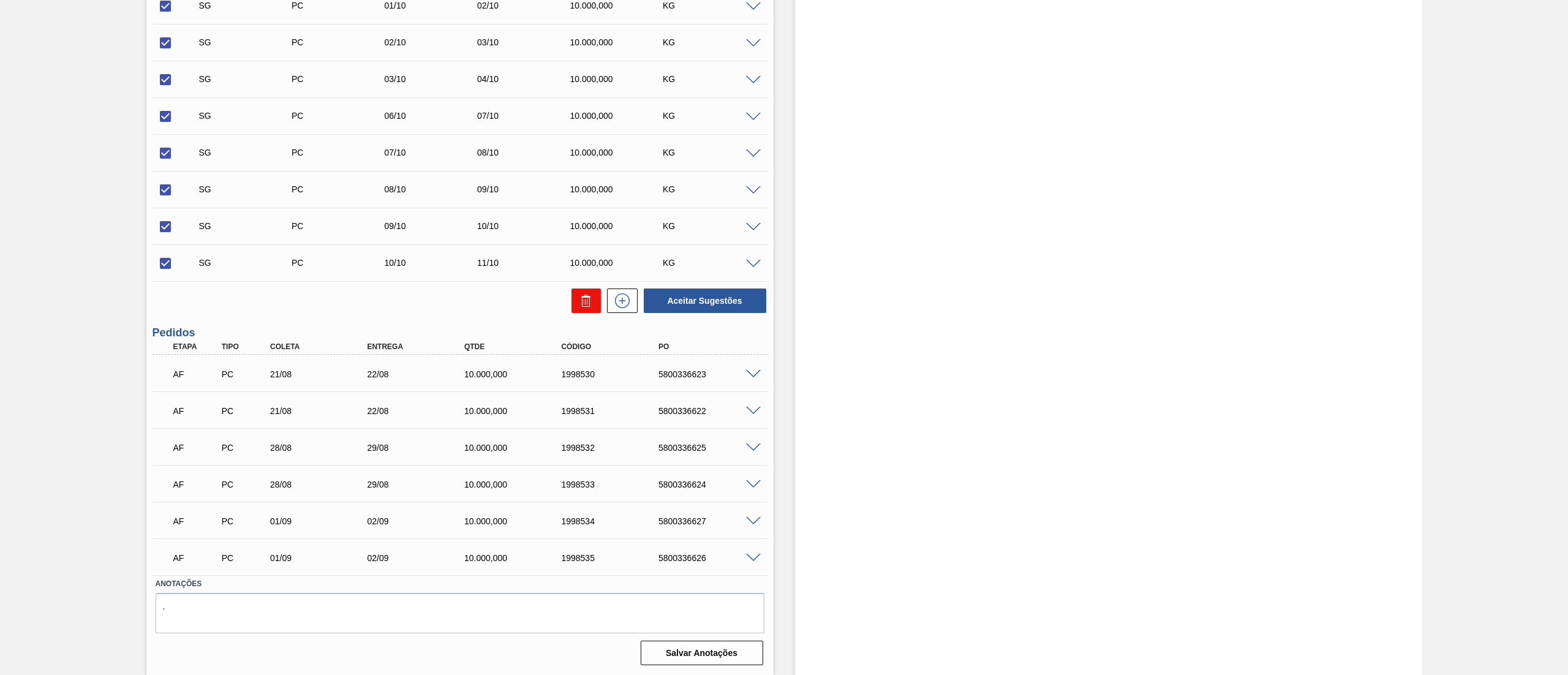
checkbox input "false"
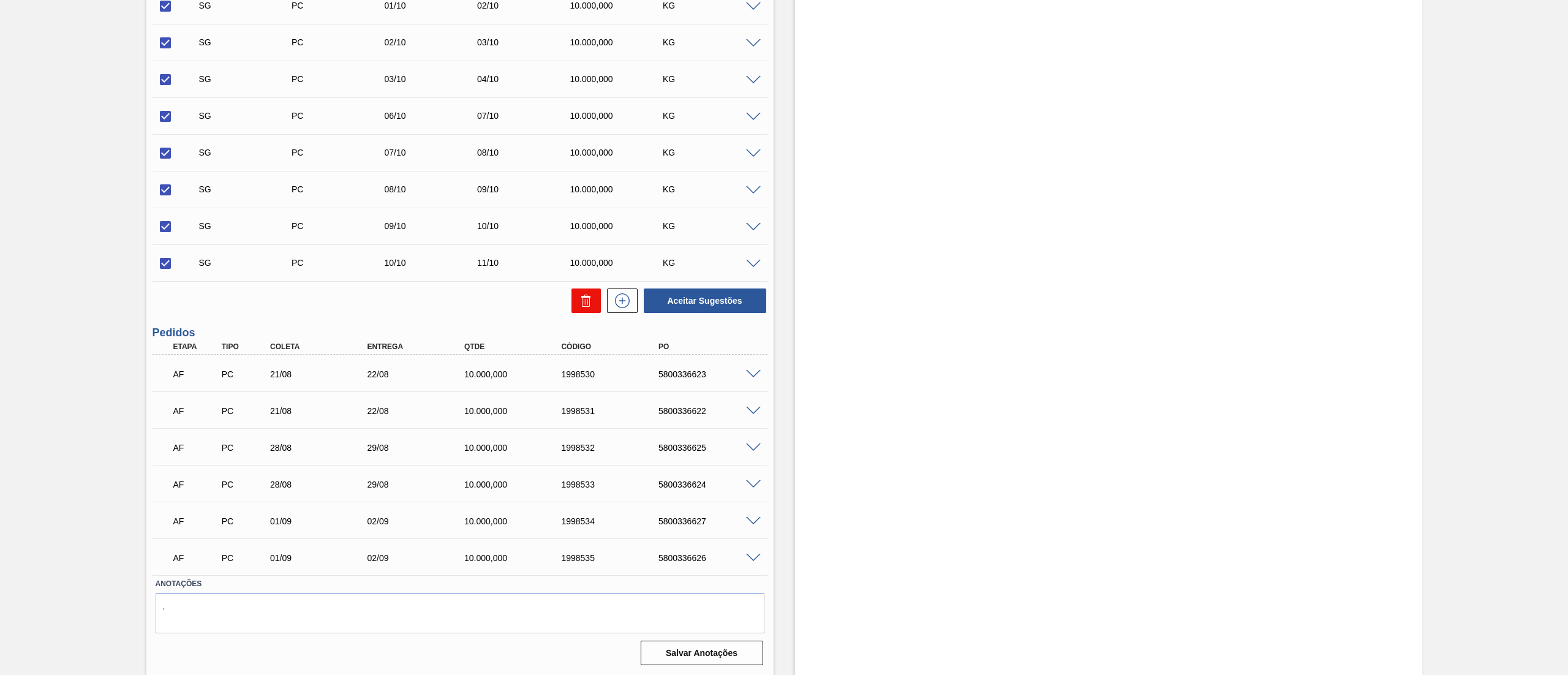
checkbox input "false"
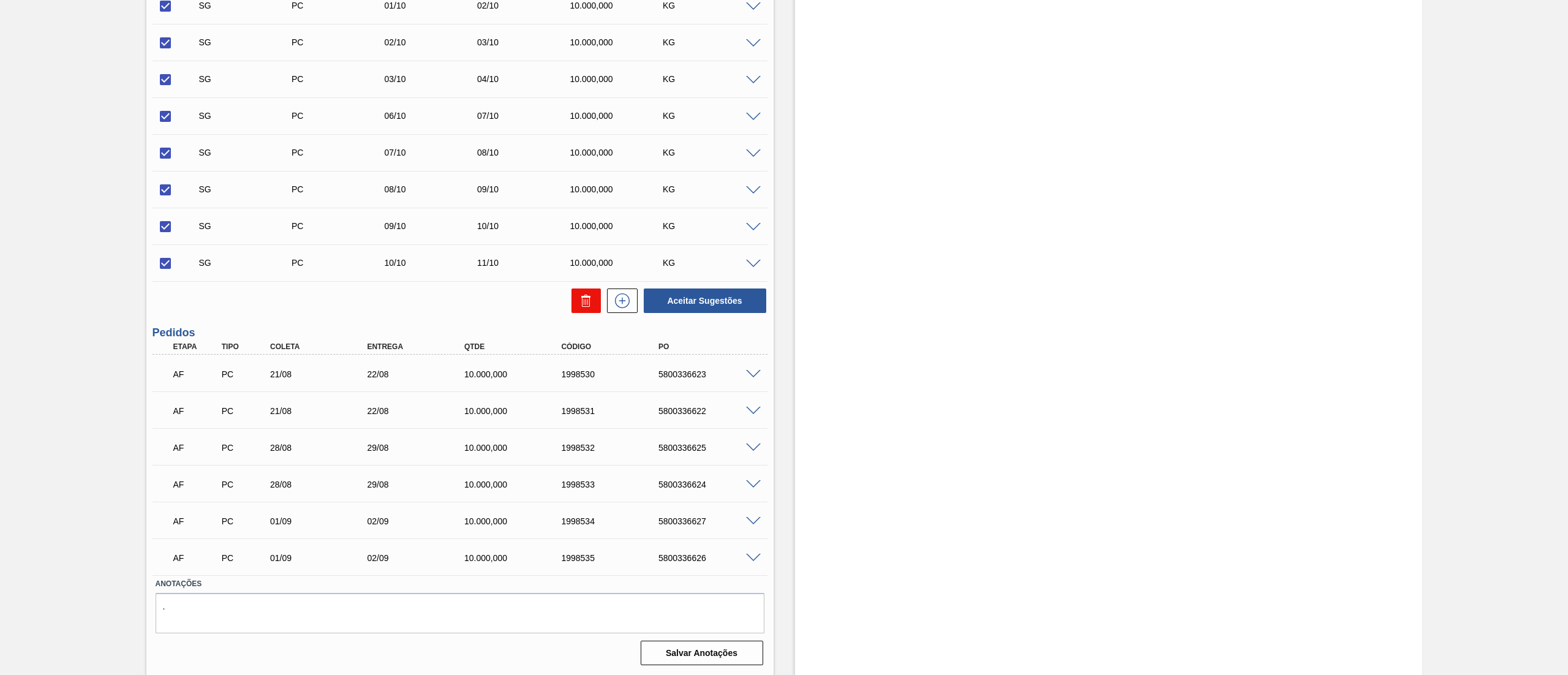
checkbox input "false"
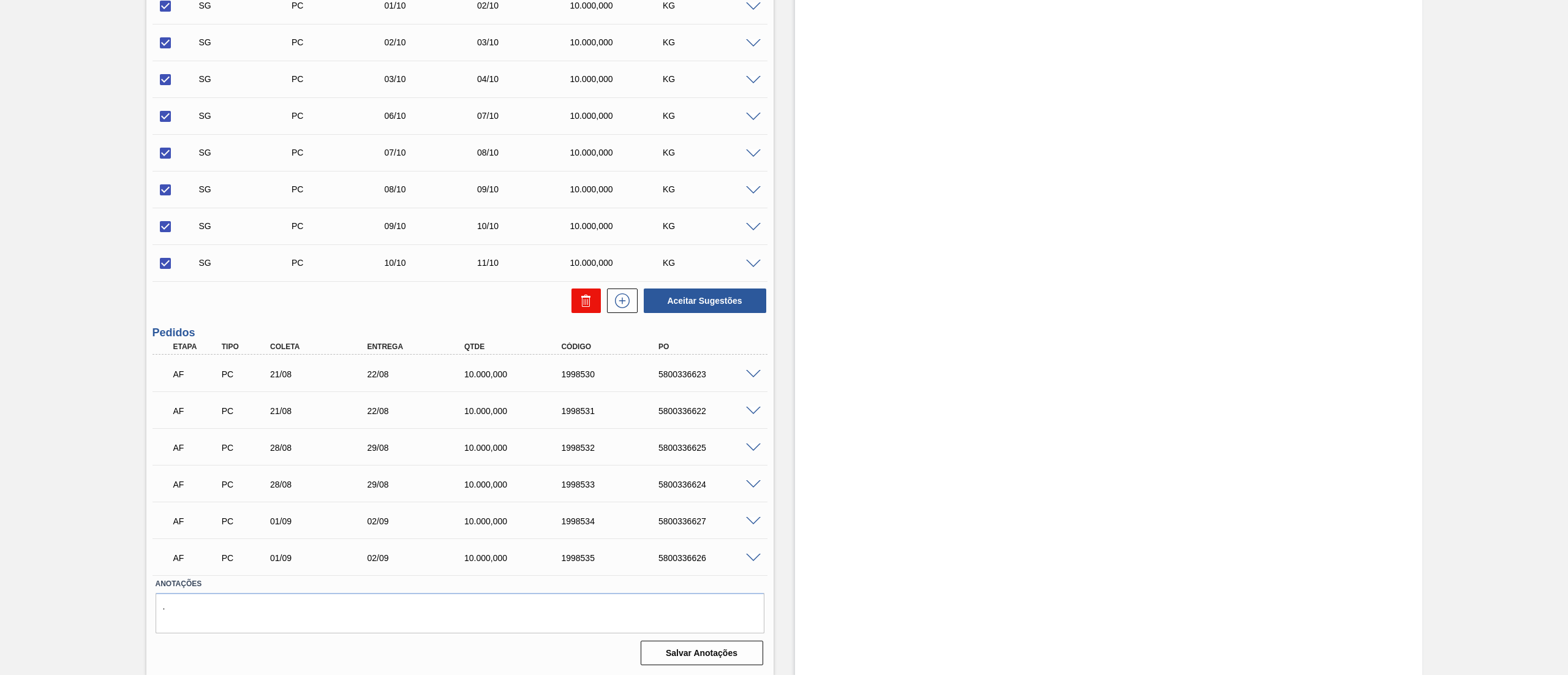
checkbox input "false"
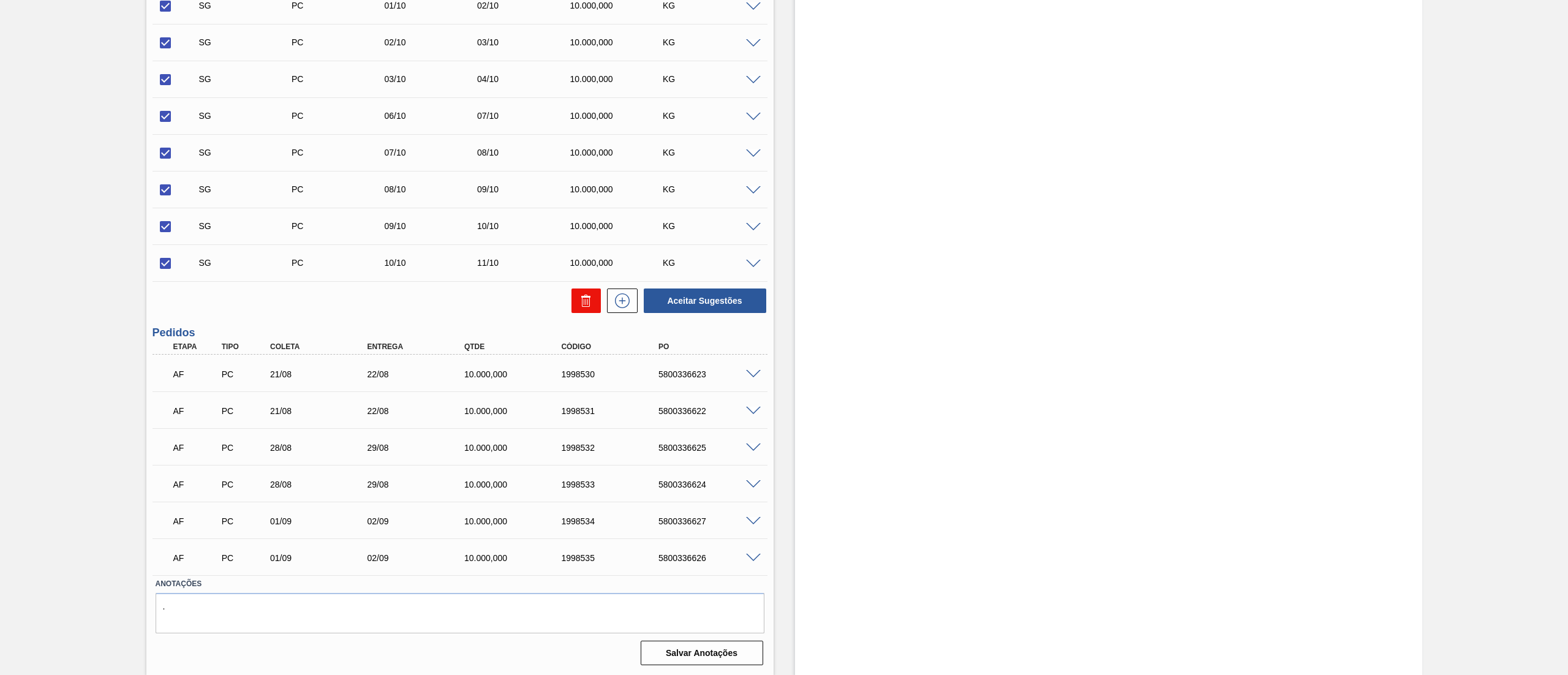
checkbox input "false"
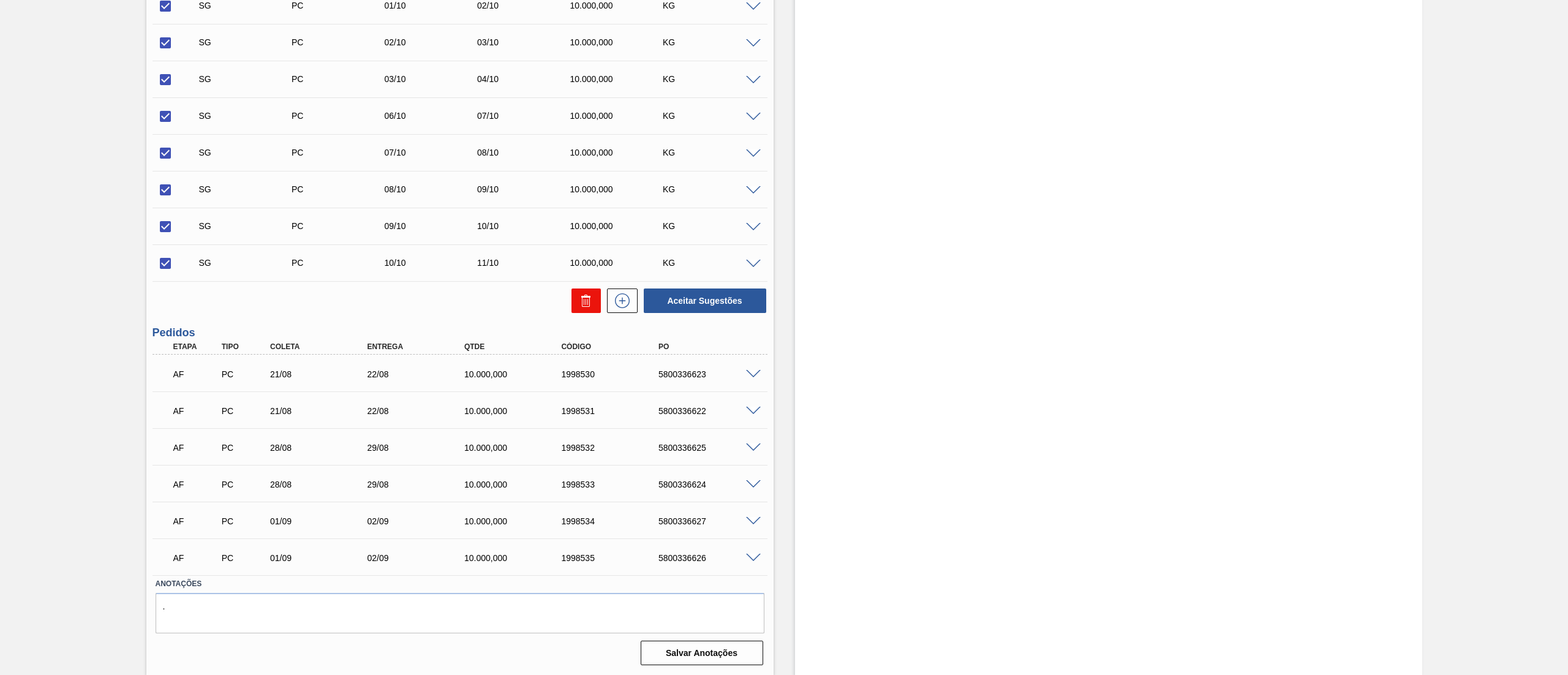
checkbox input "false"
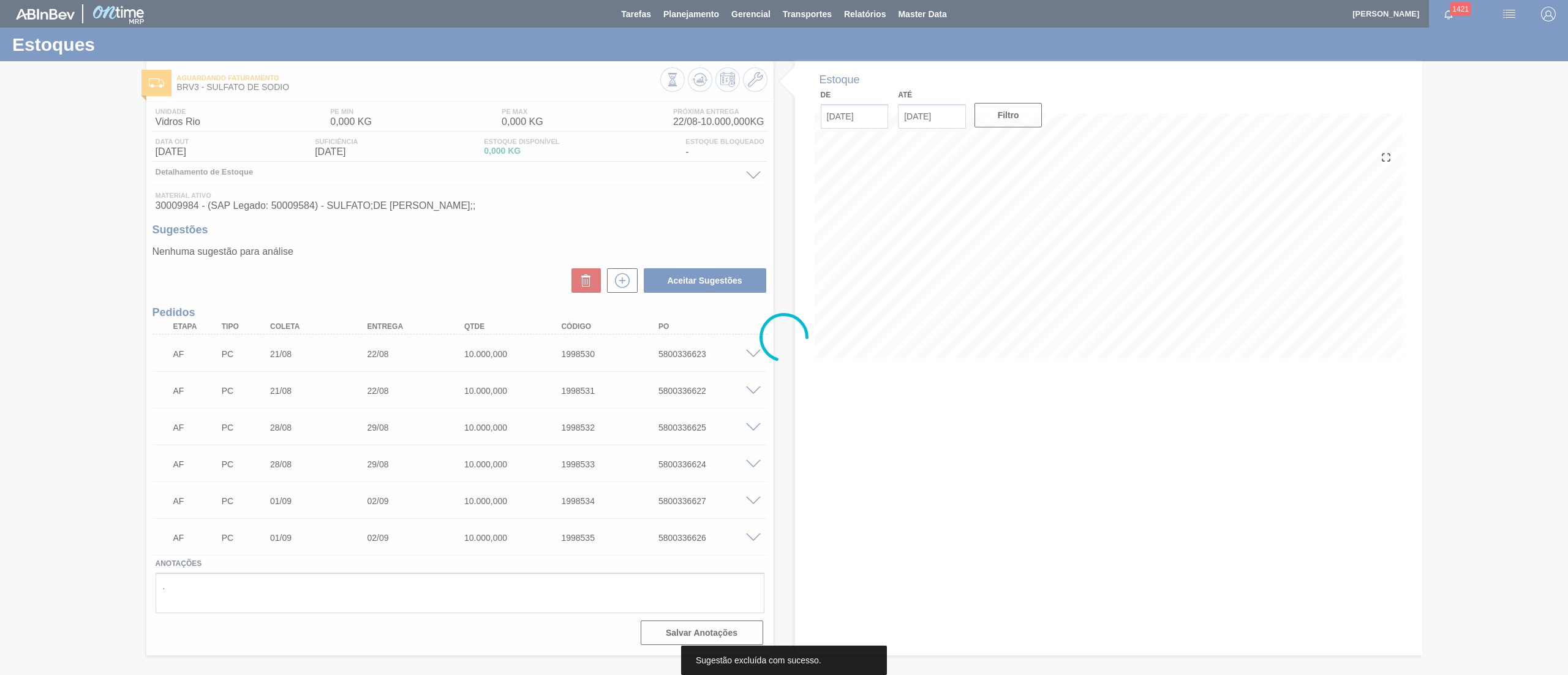
scroll to position [0, 0]
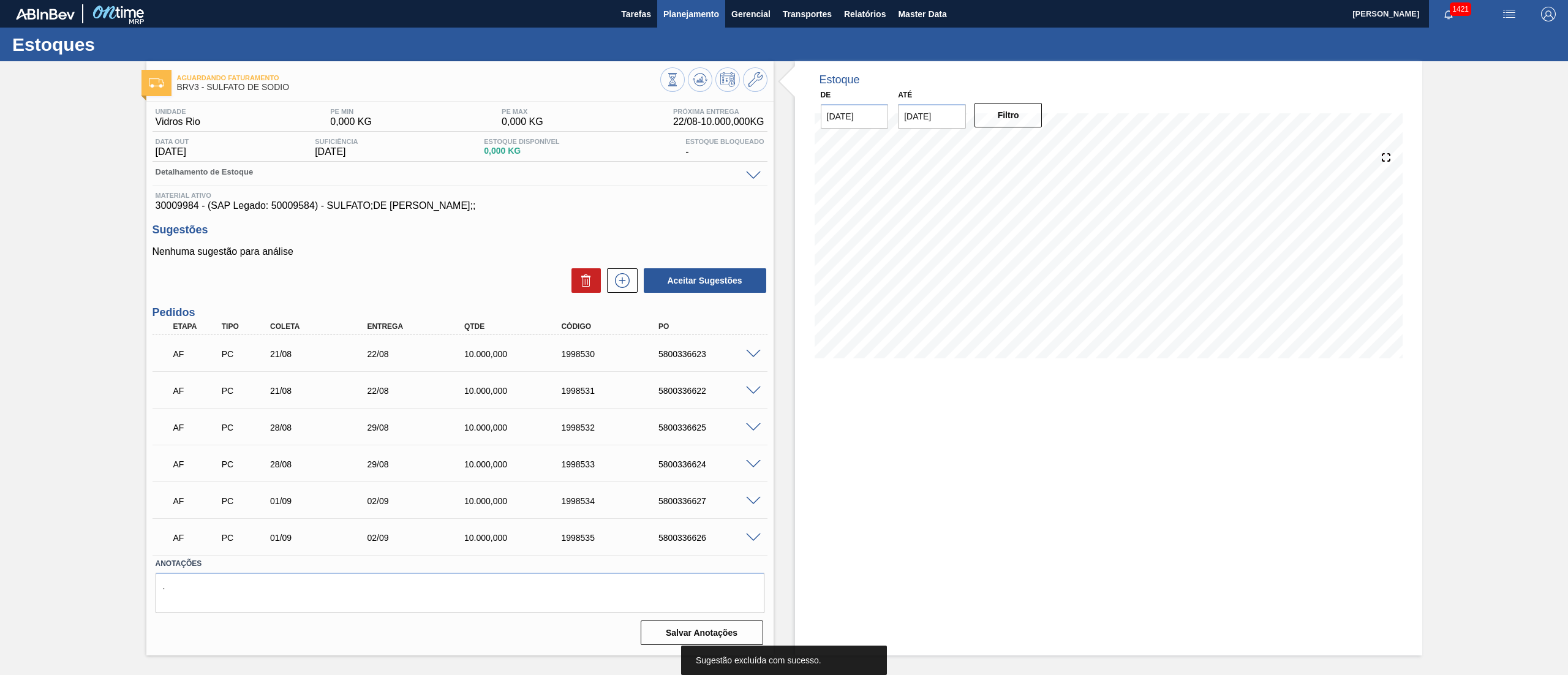
click at [669, 12] on span "Planejamento" at bounding box center [691, 14] width 56 height 14
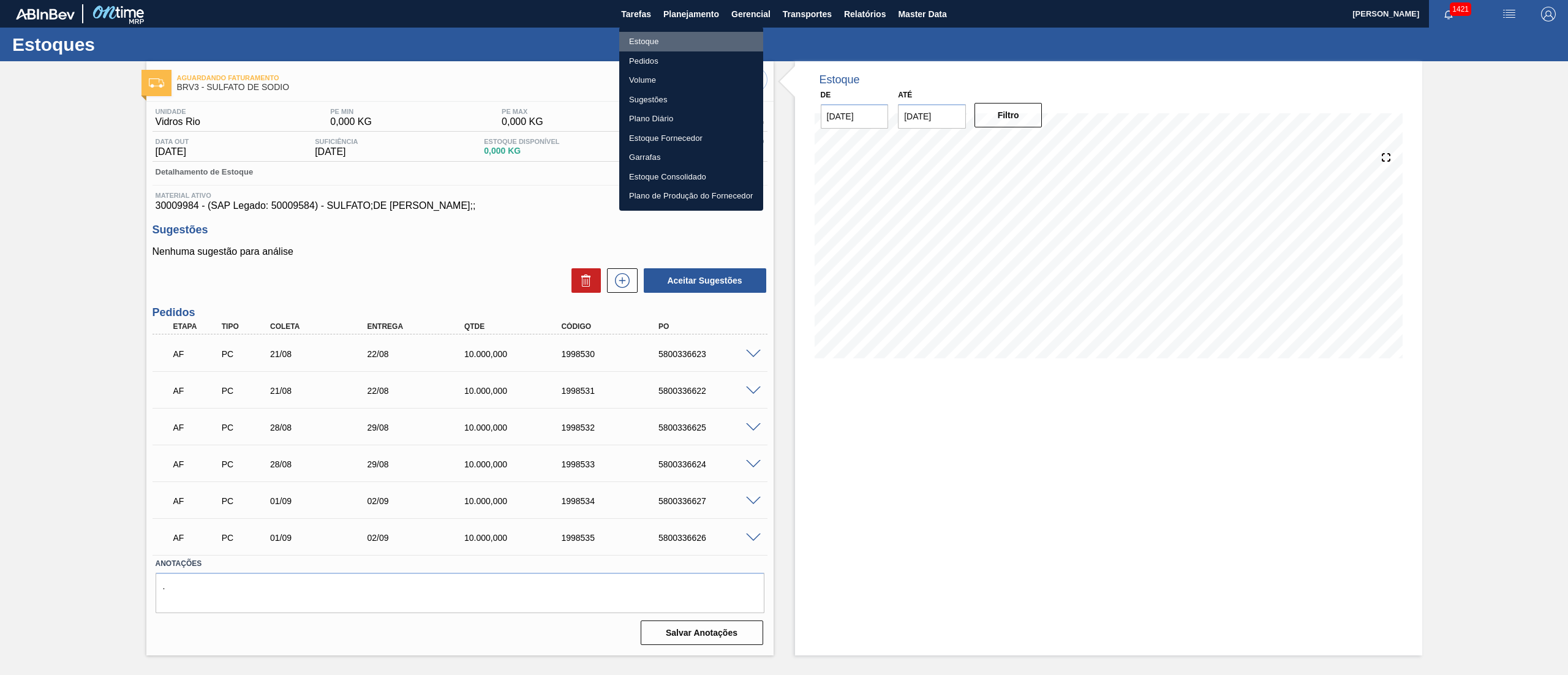
click at [649, 42] on li "Estoque" at bounding box center [691, 41] width 144 height 20
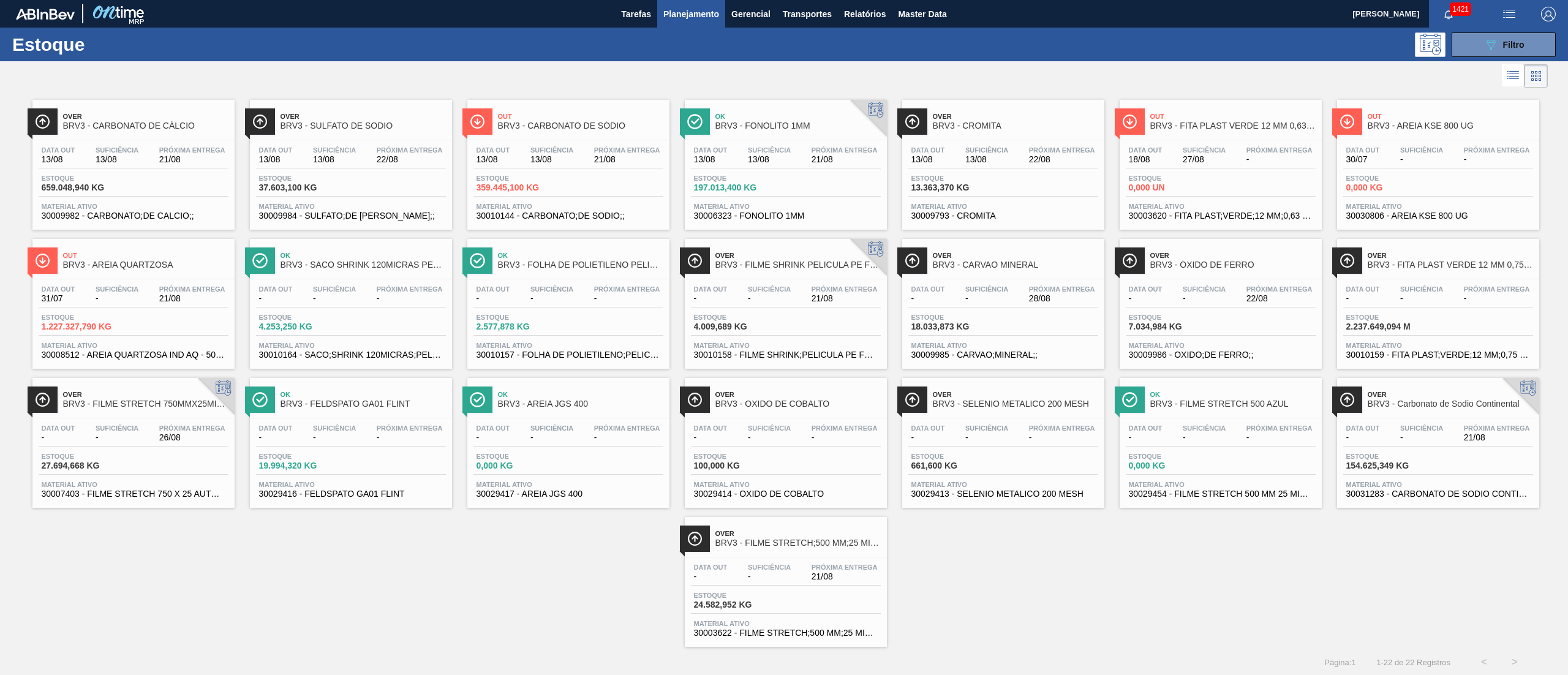
click at [139, 315] on div "Estoque 1.227.327,790 KG" at bounding box center [133, 325] width 190 height 22
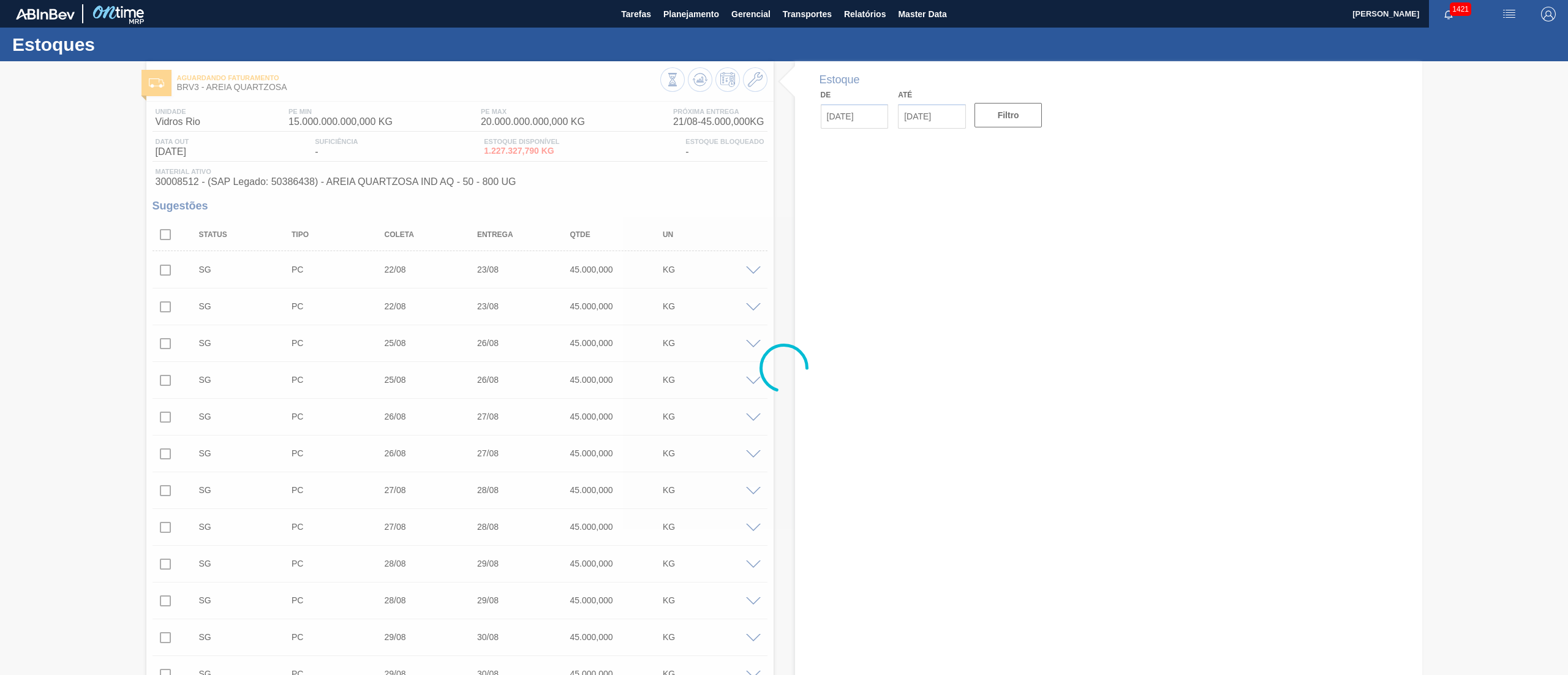
type input "21/08/2025"
type input "04/10/2025"
click at [158, 229] on input "checkbox" at bounding box center [165, 234] width 25 height 25
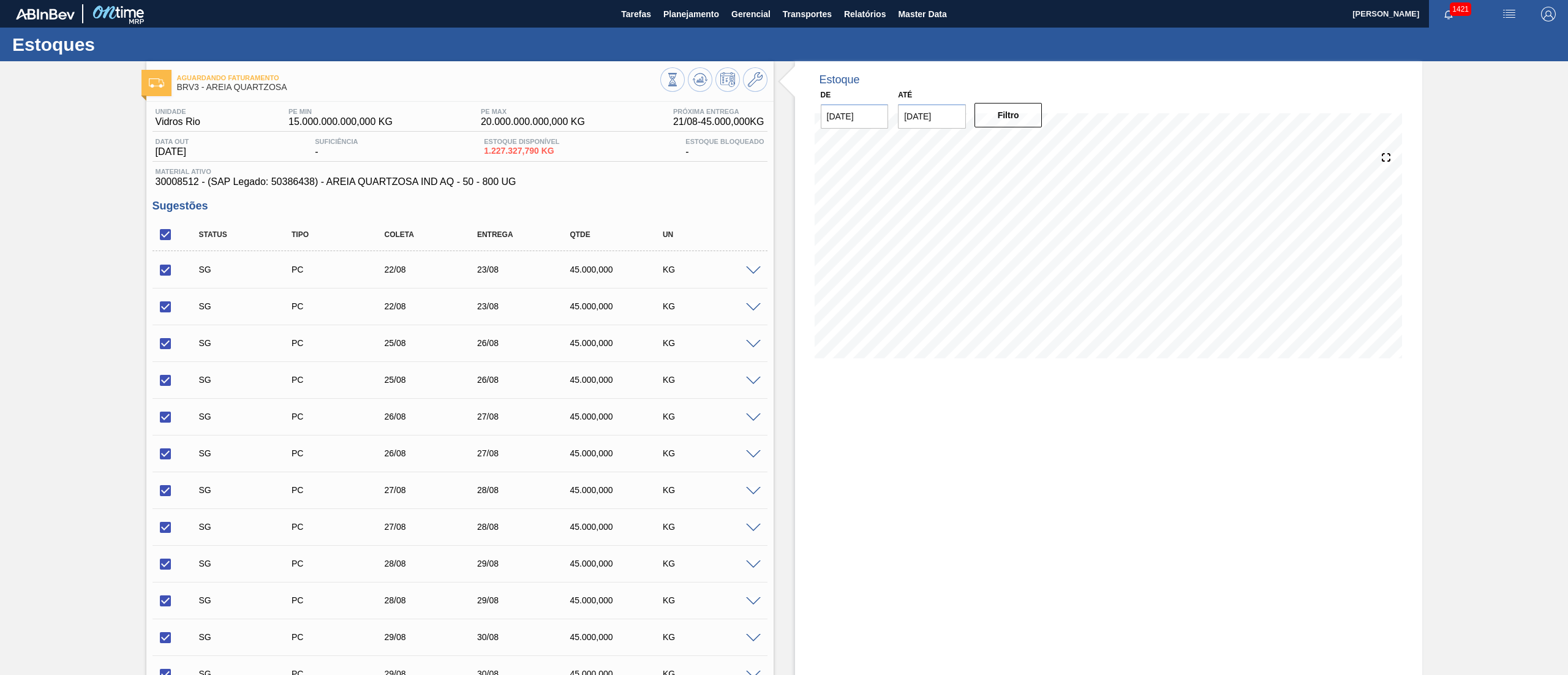
click at [170, 236] on input "checkbox" at bounding box center [165, 234] width 25 height 25
checkbox input "false"
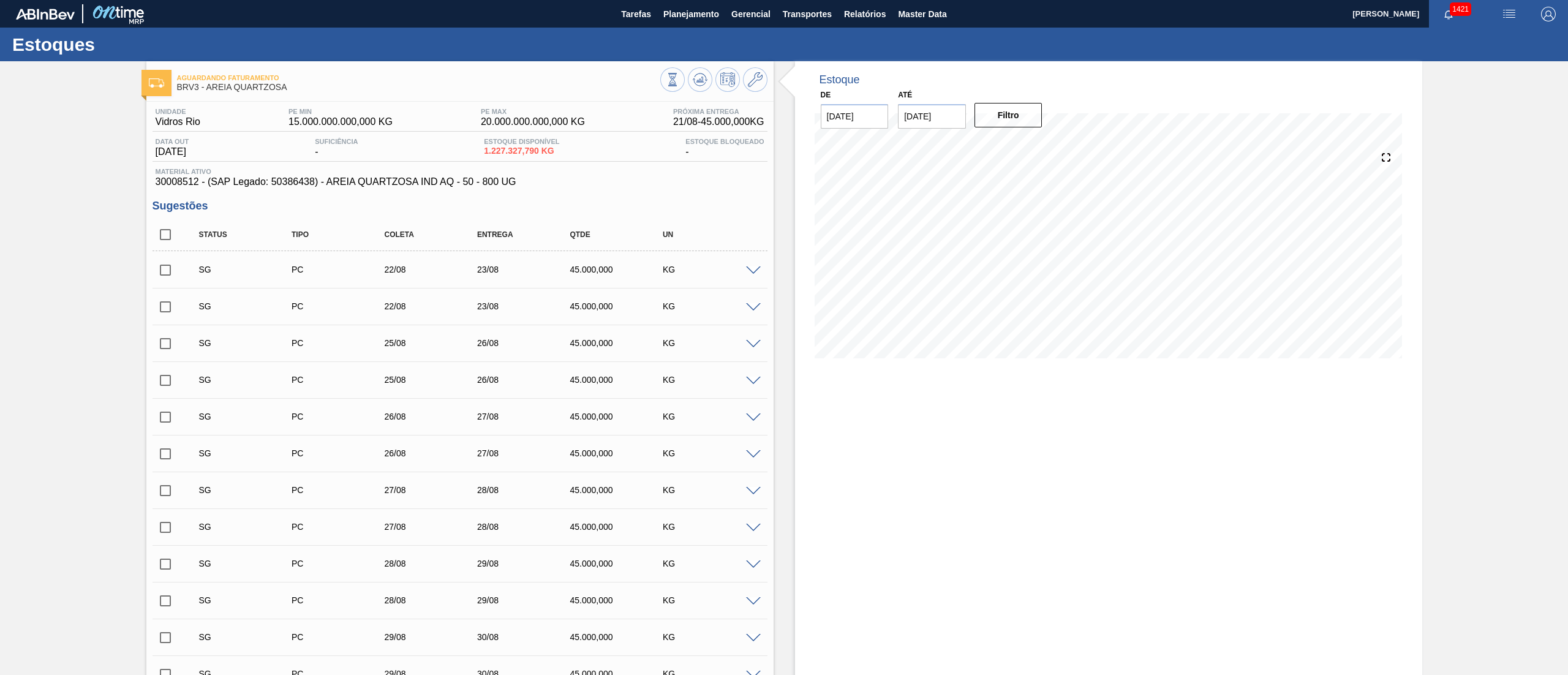
checkbox input "false"
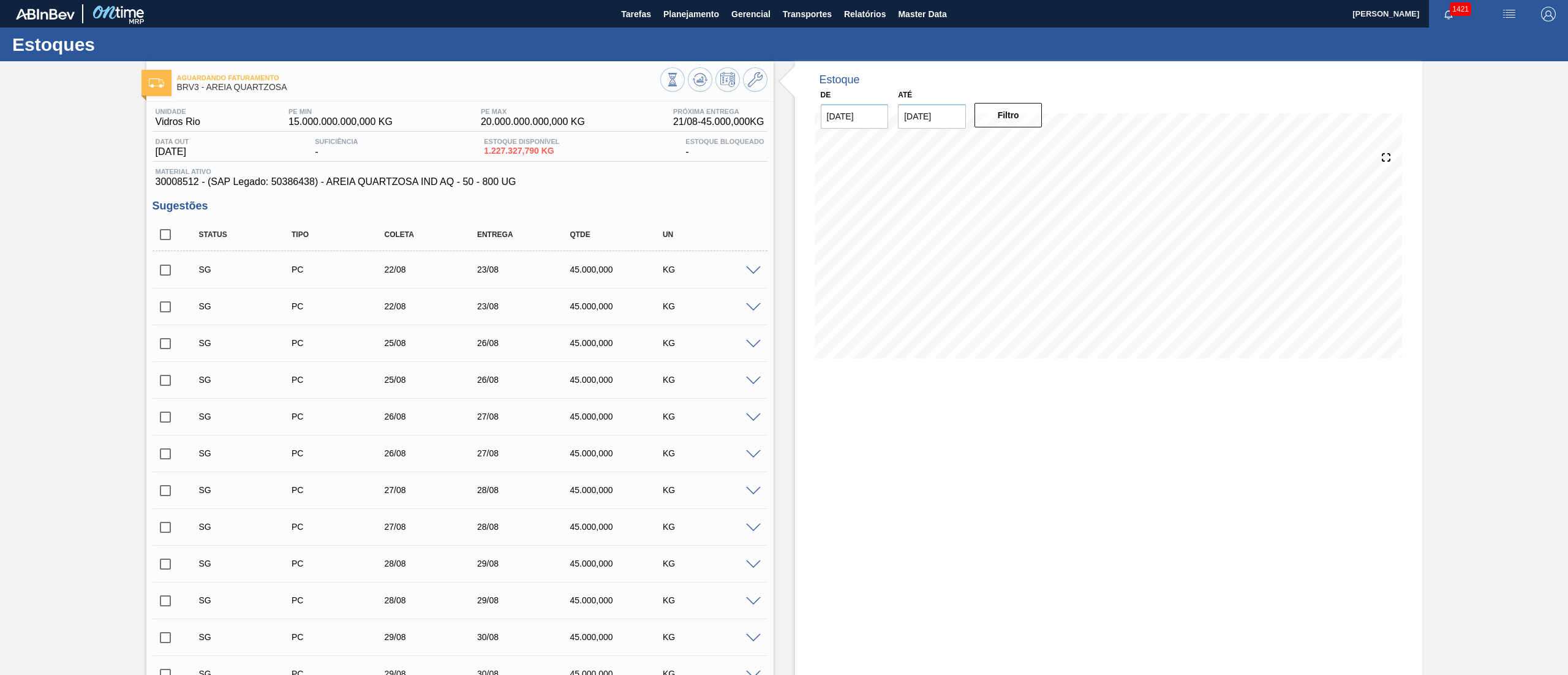
checkbox input "false"
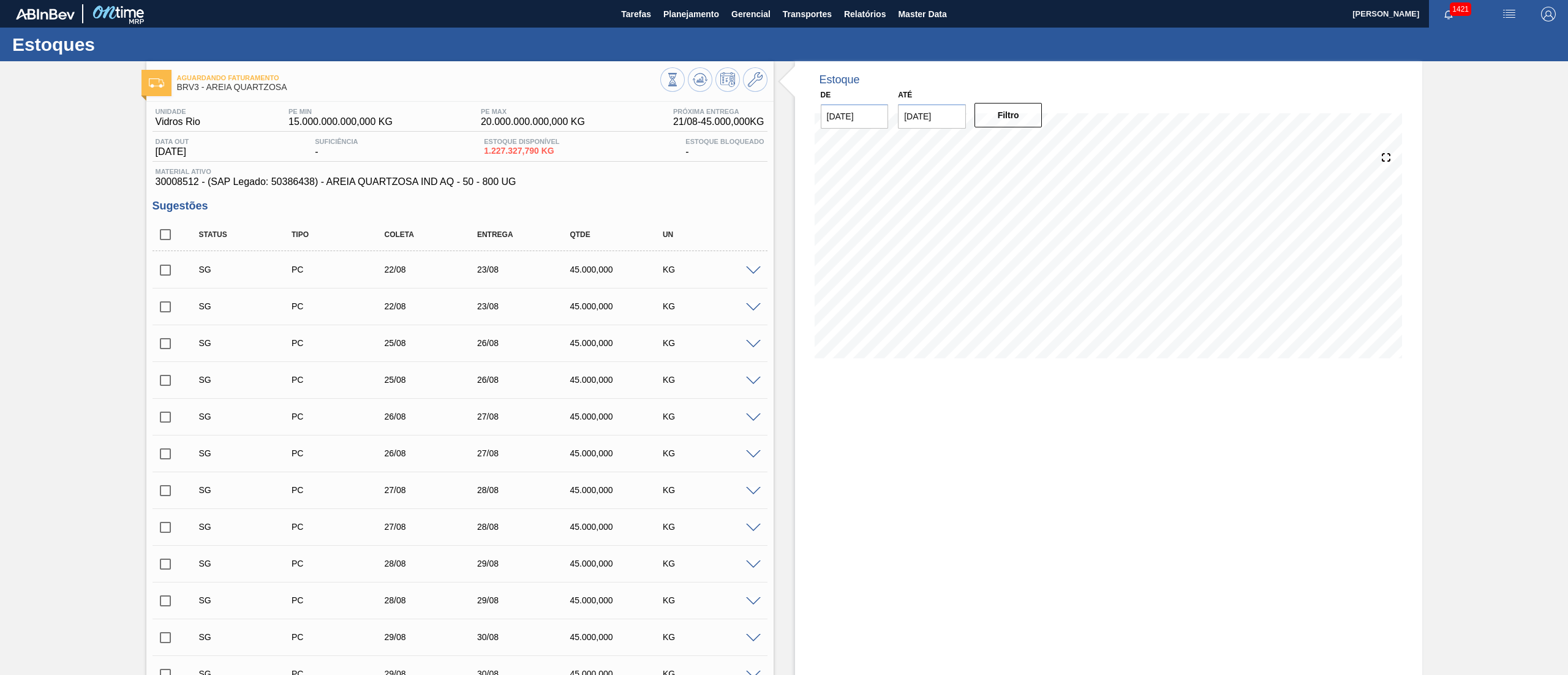
checkbox input "false"
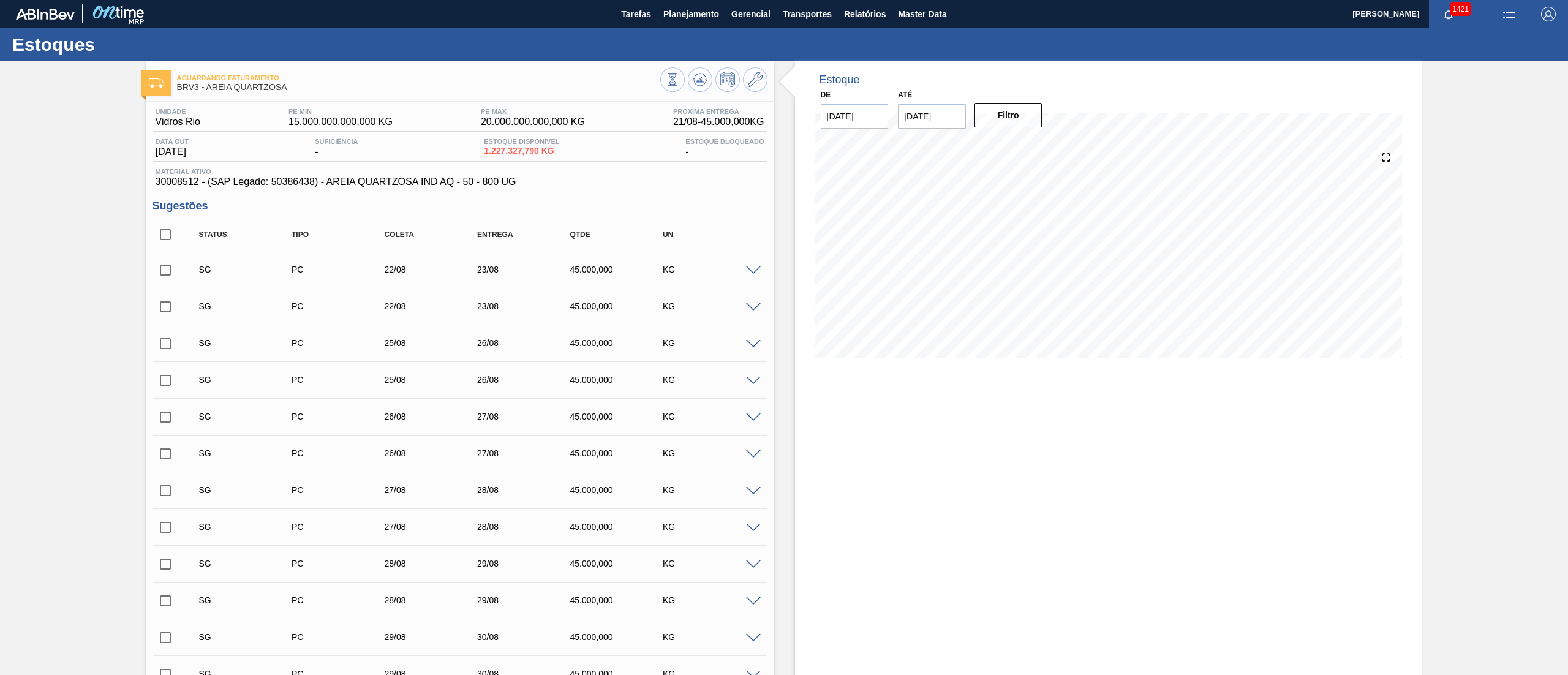
checkbox input "false"
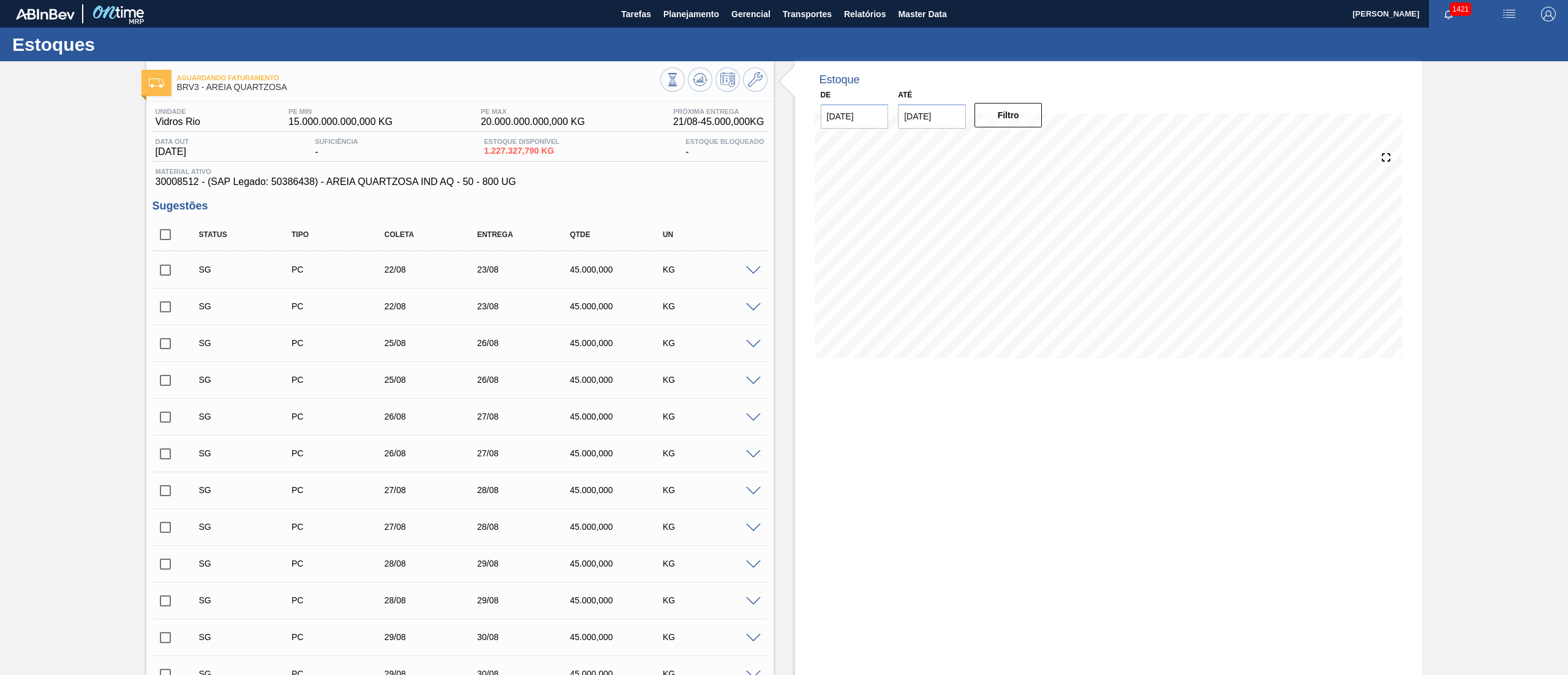
checkbox input "false"
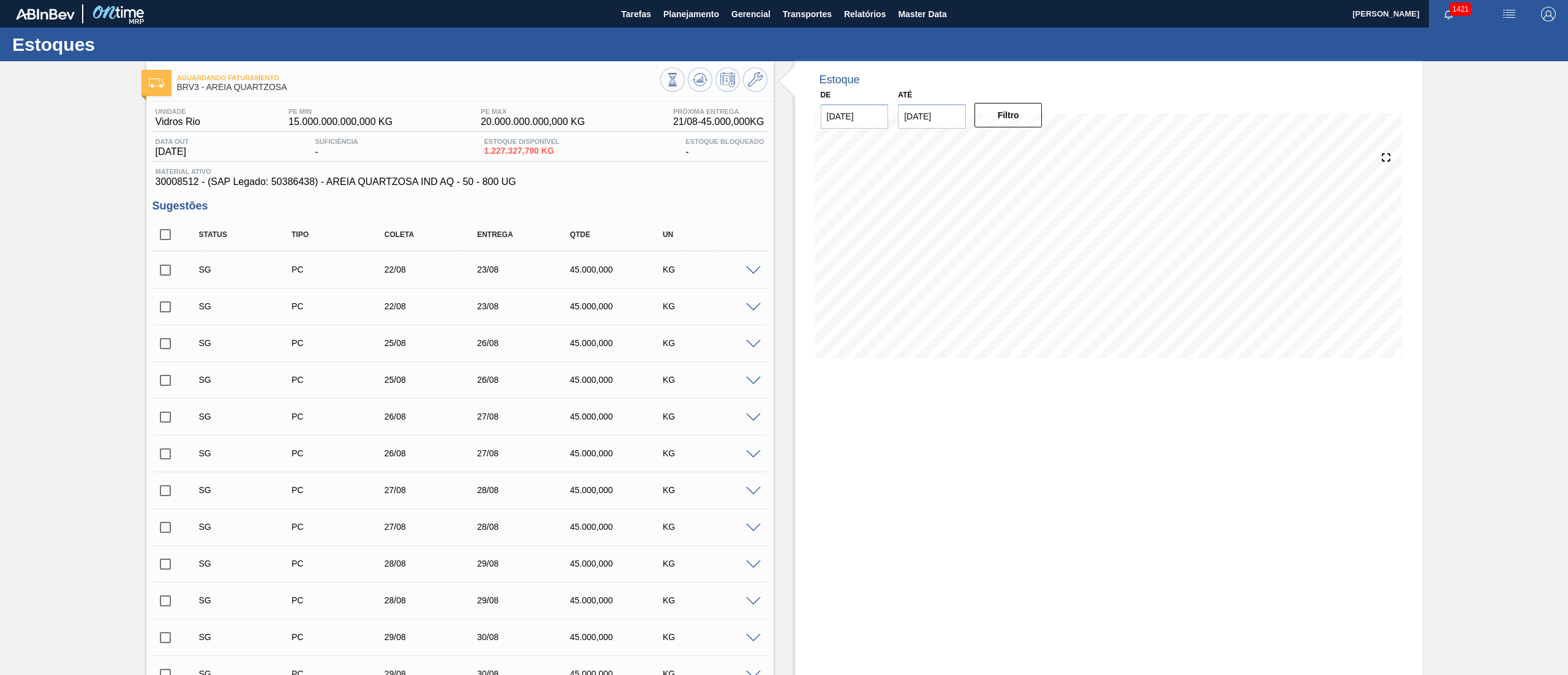
checkbox input "false"
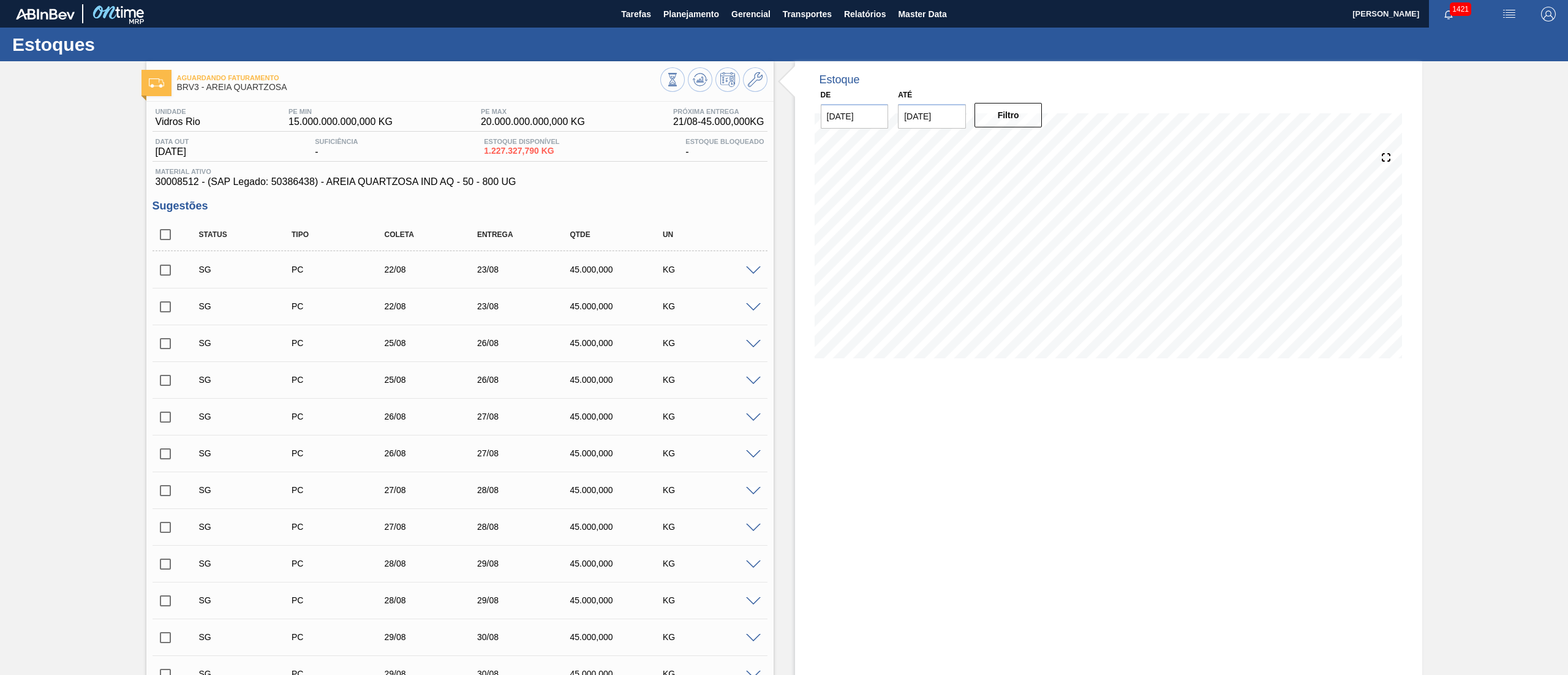
checkbox input "false"
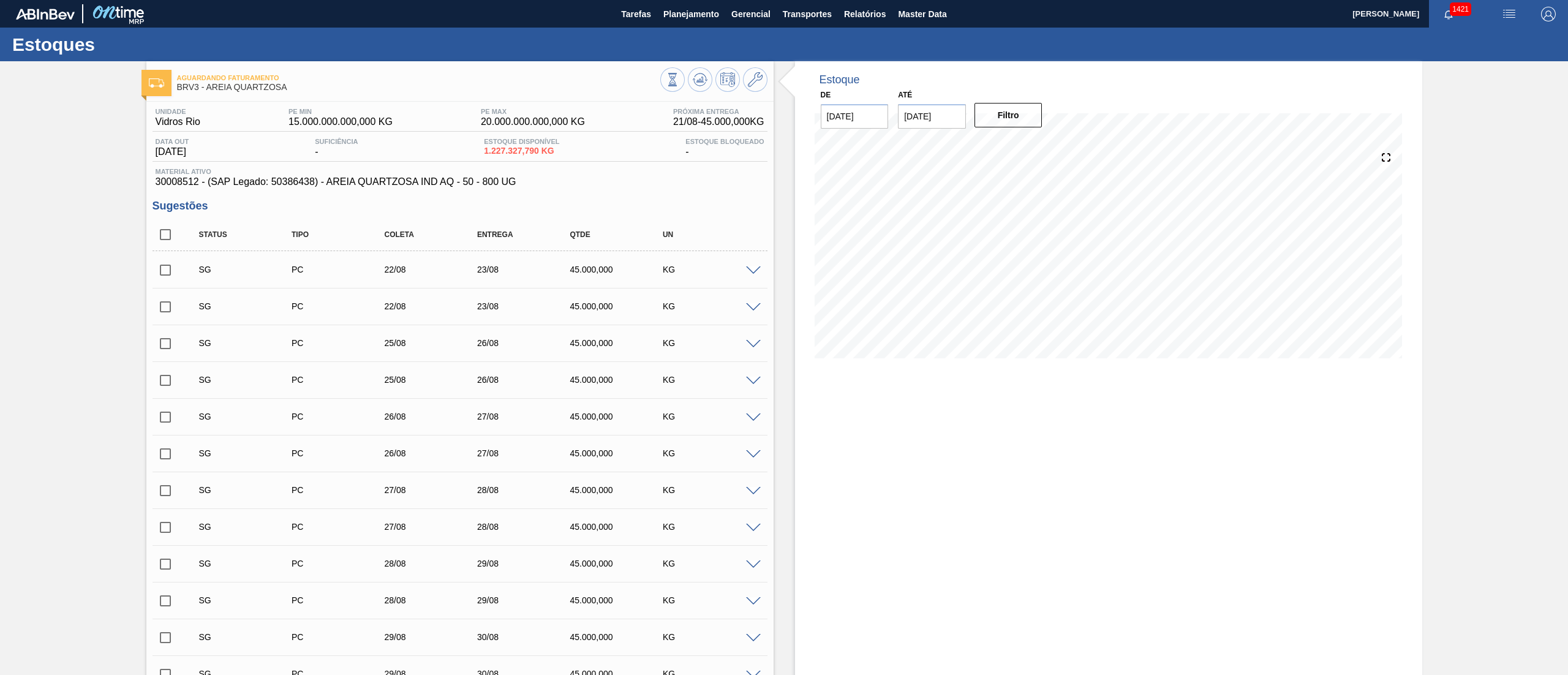
checkbox input "false"
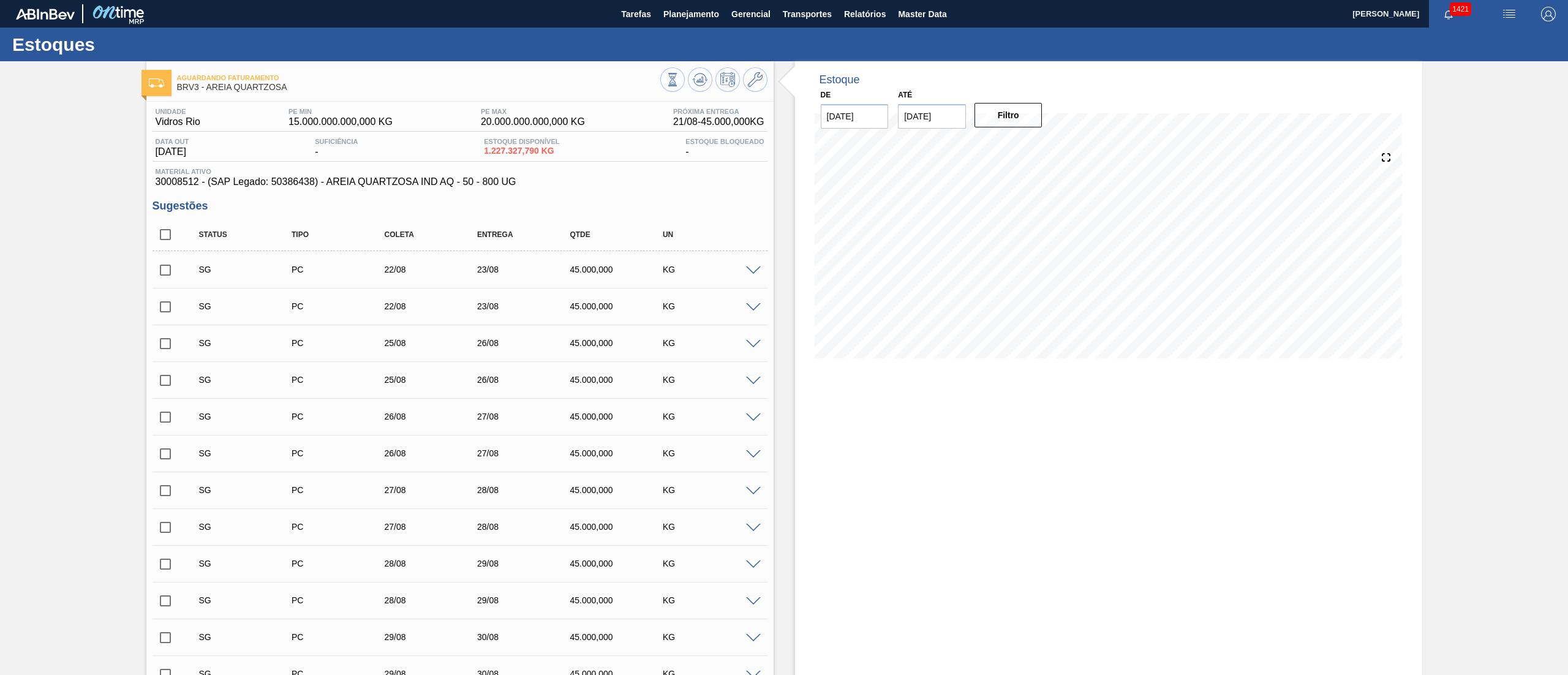
checkbox input "false"
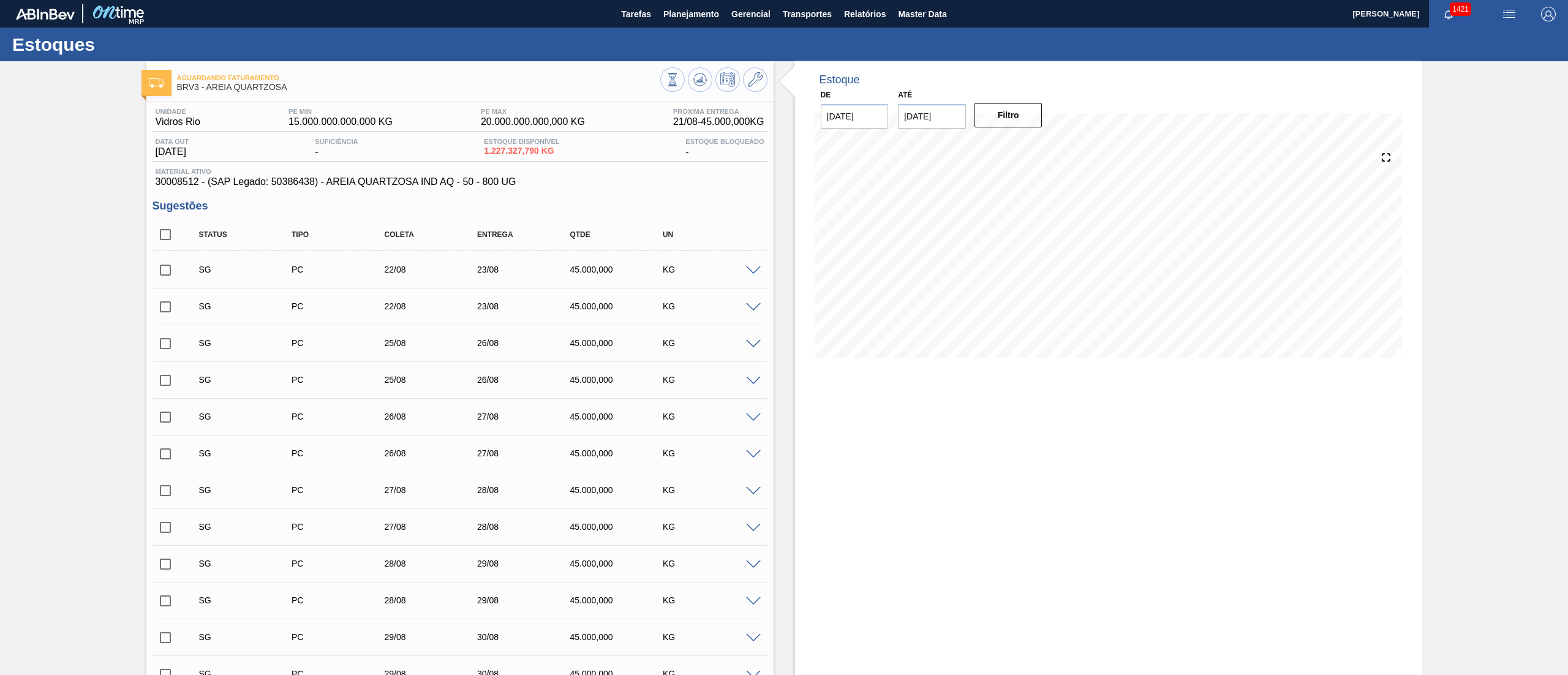
checkbox input "false"
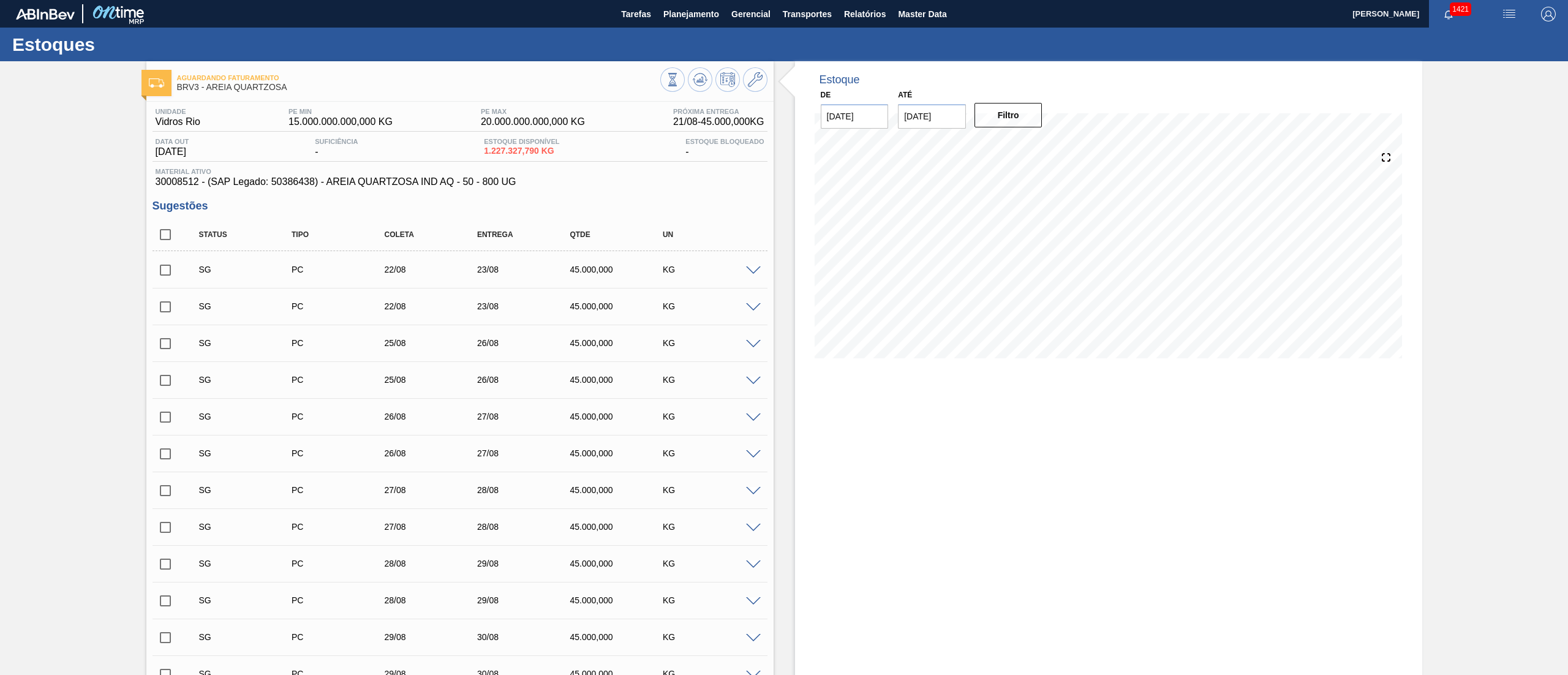
checkbox input "false"
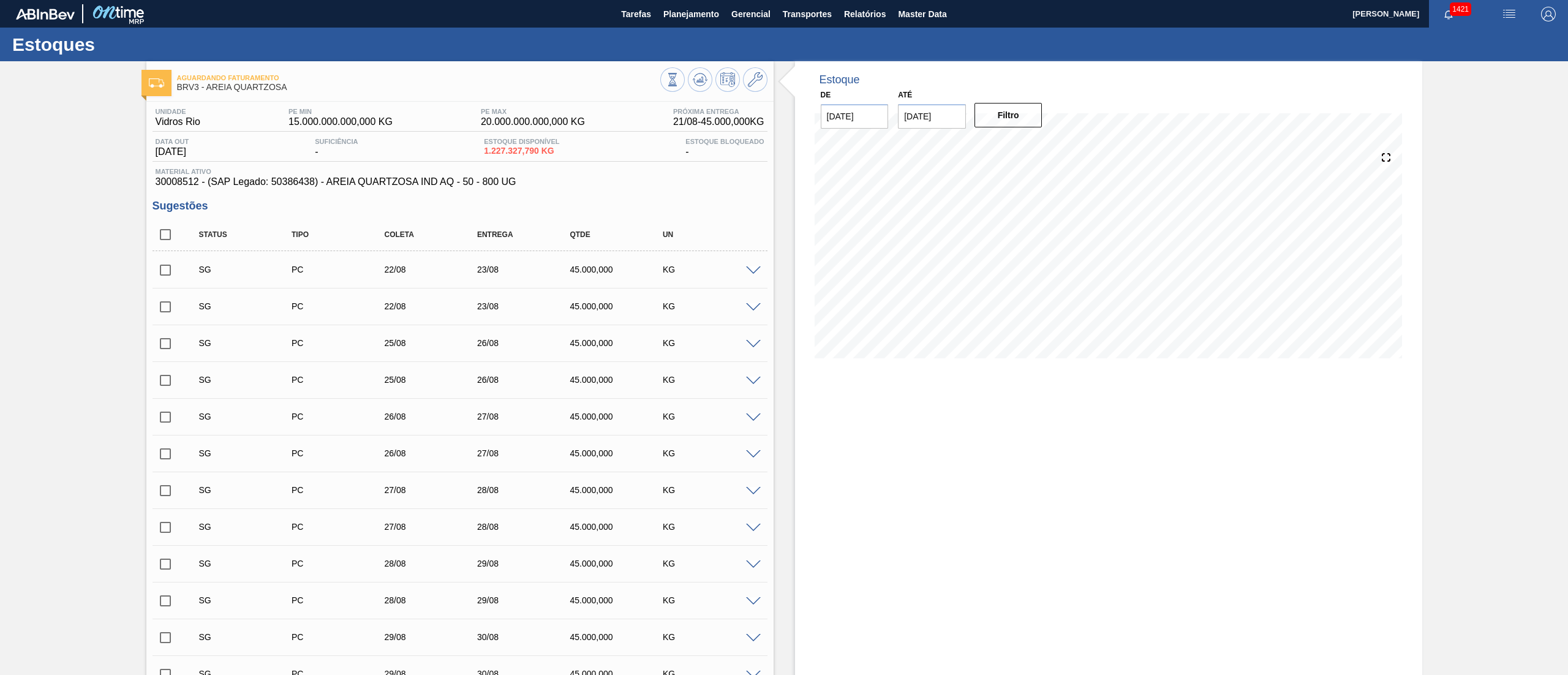
checkbox input "false"
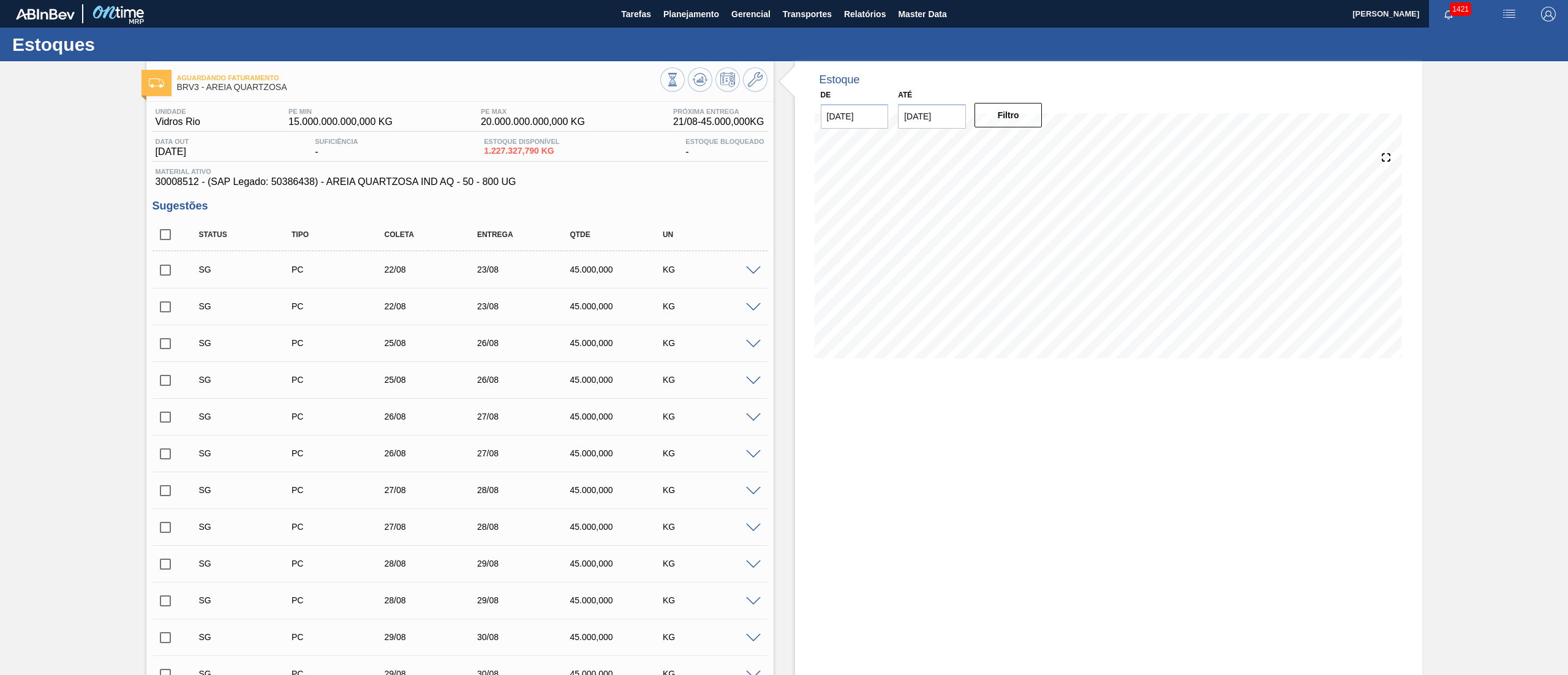
checkbox input "false"
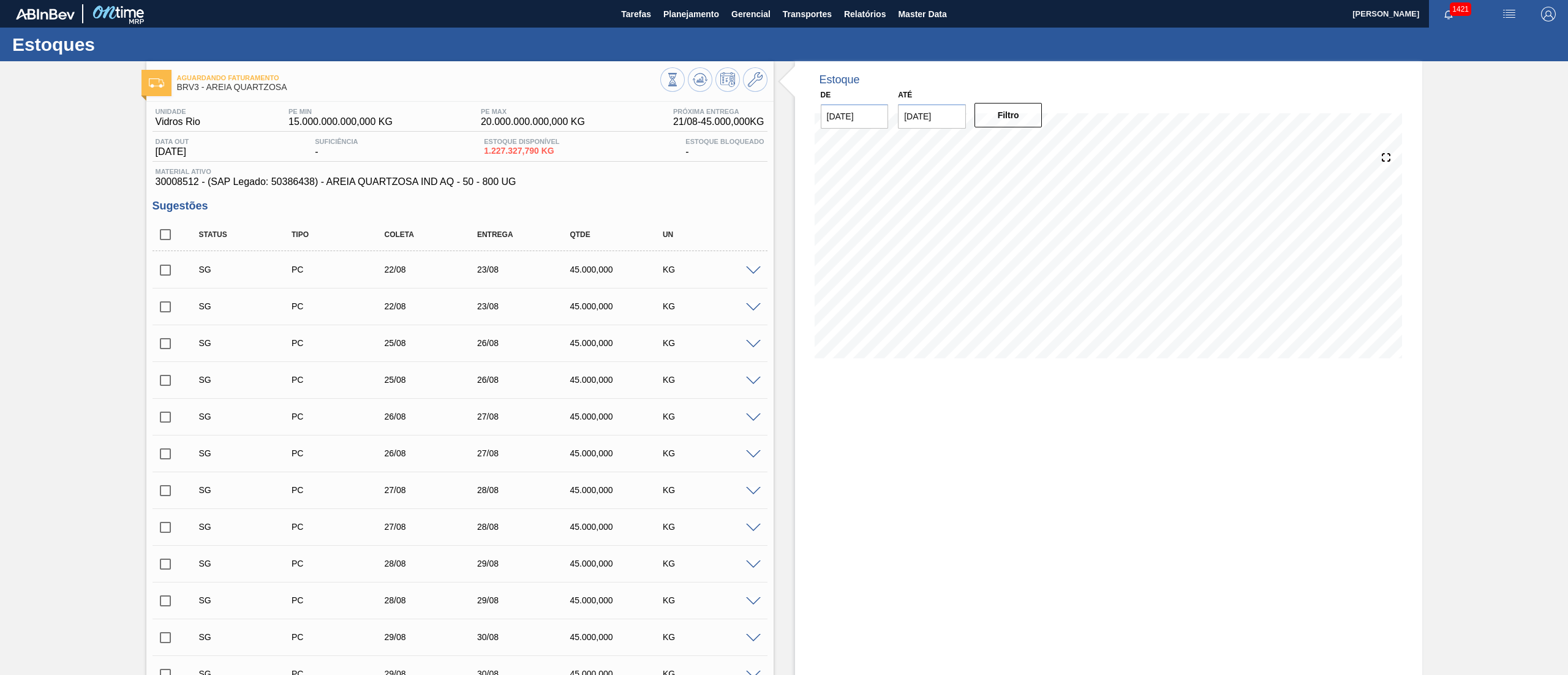
checkbox input "false"
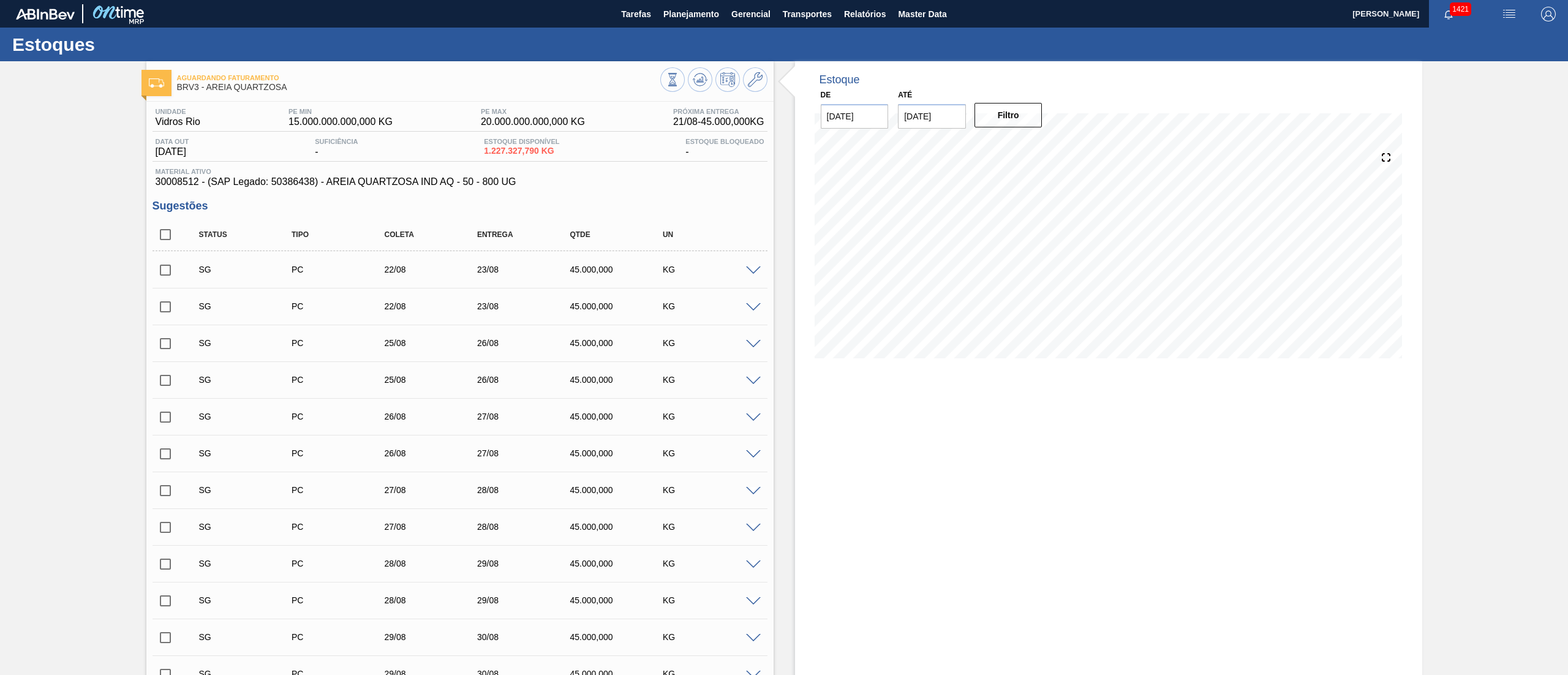
checkbox input "false"
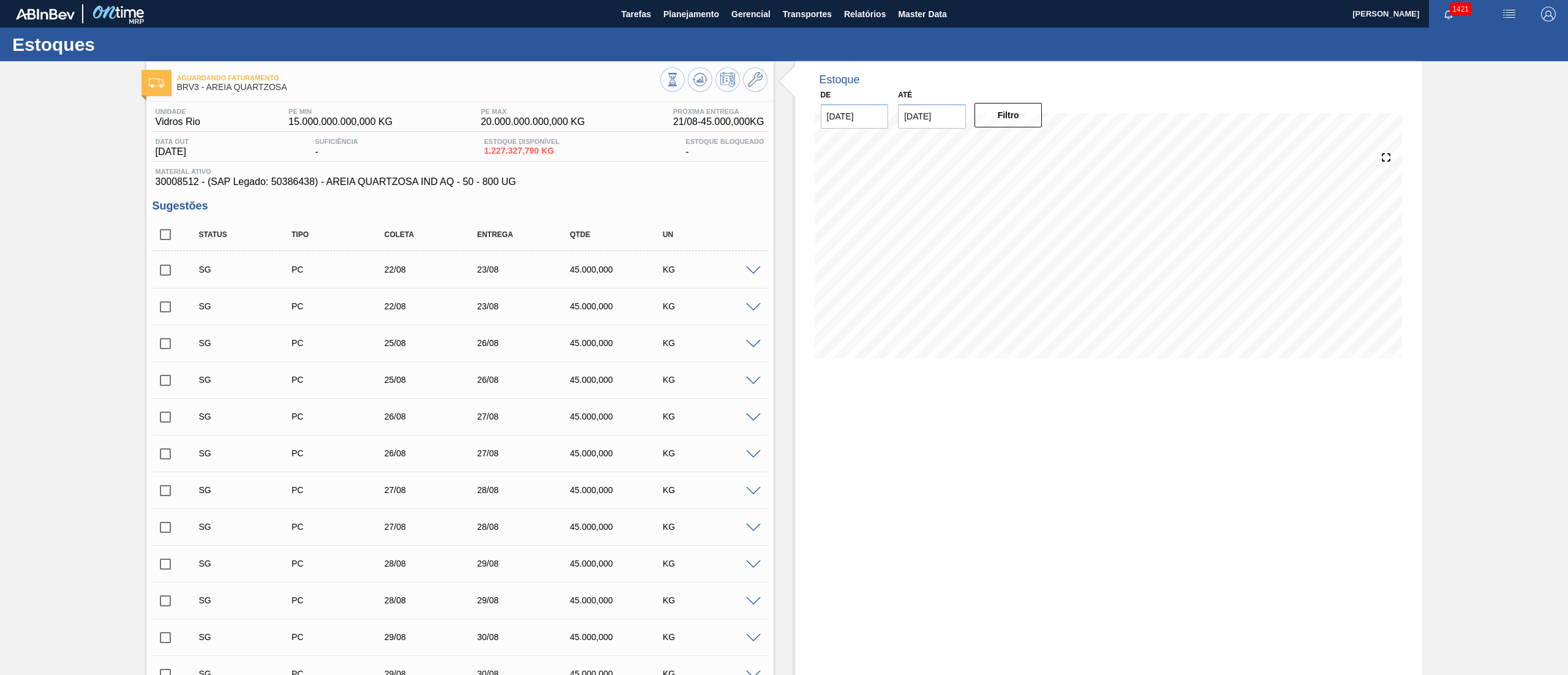
checkbox input "false"
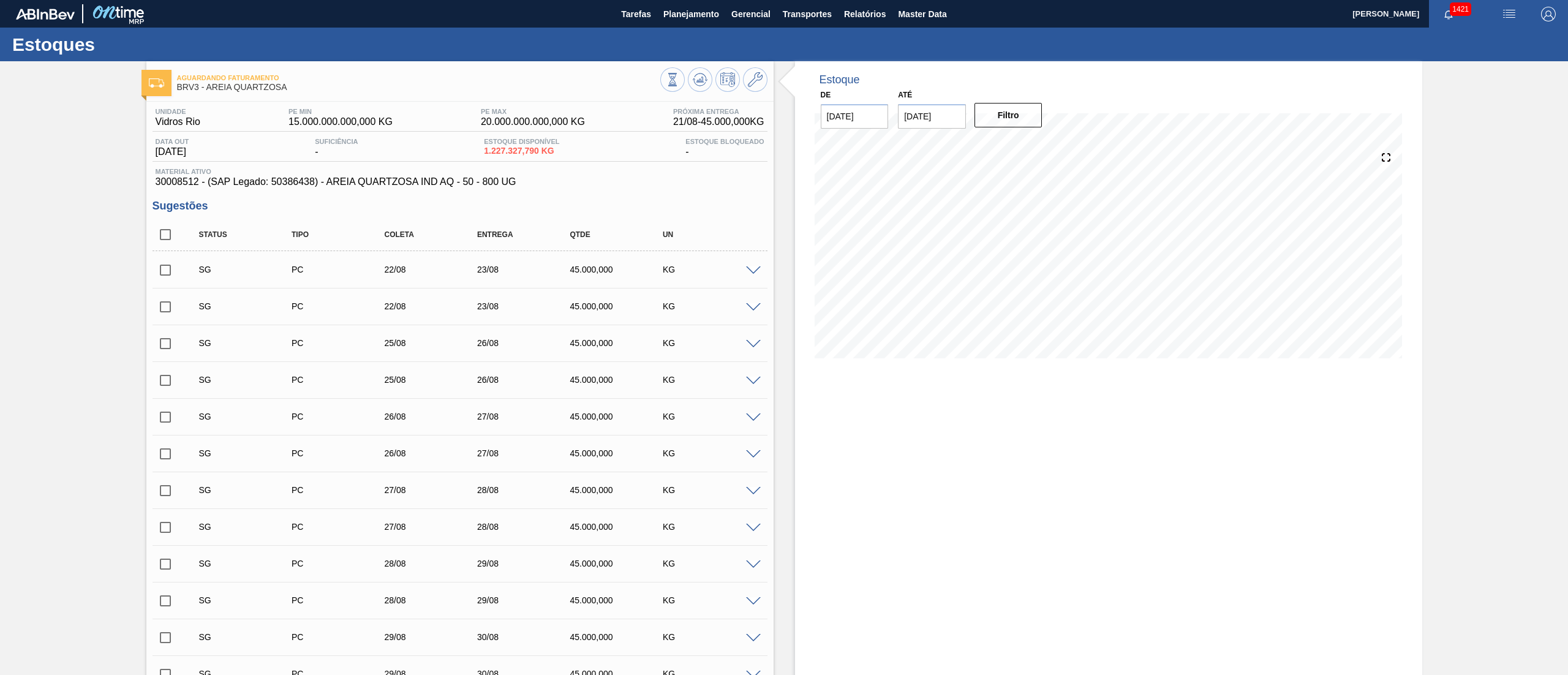
checkbox input "false"
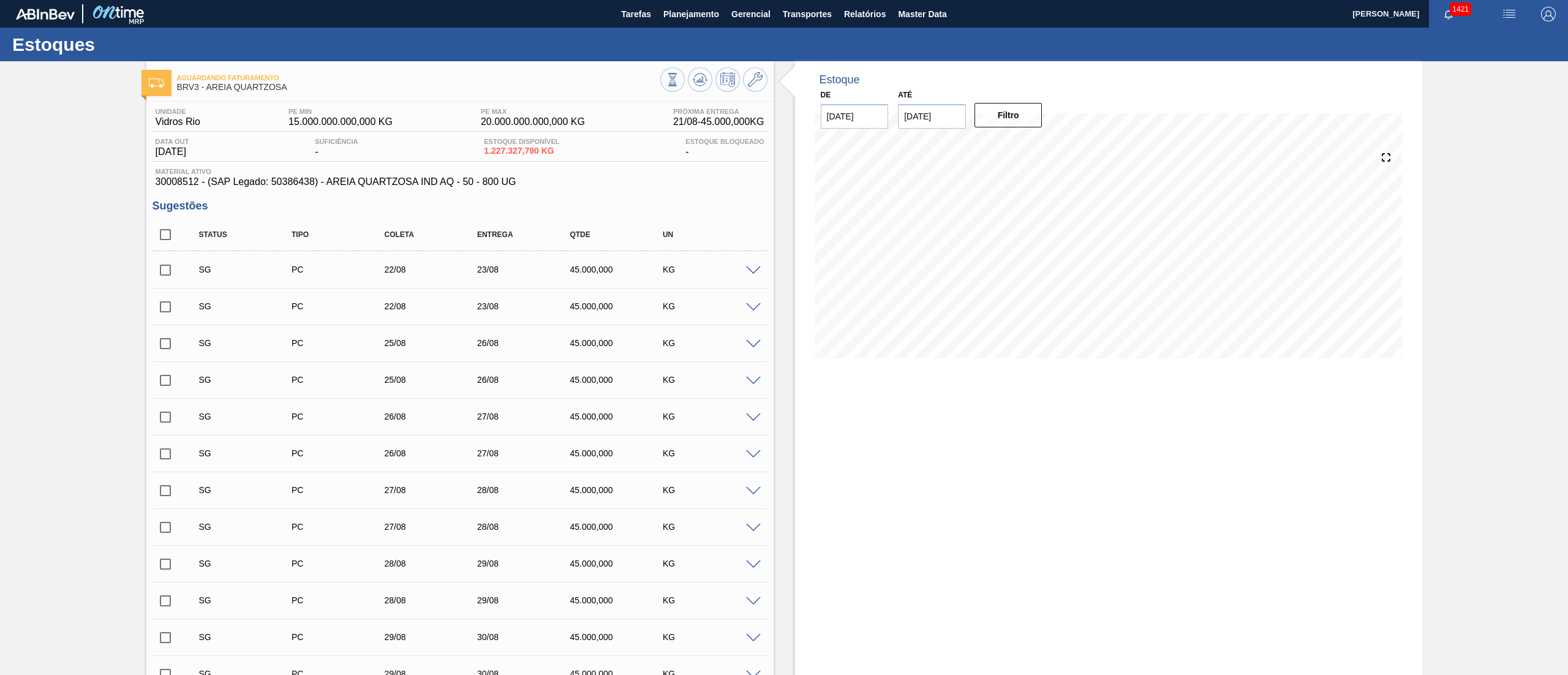
checkbox input "false"
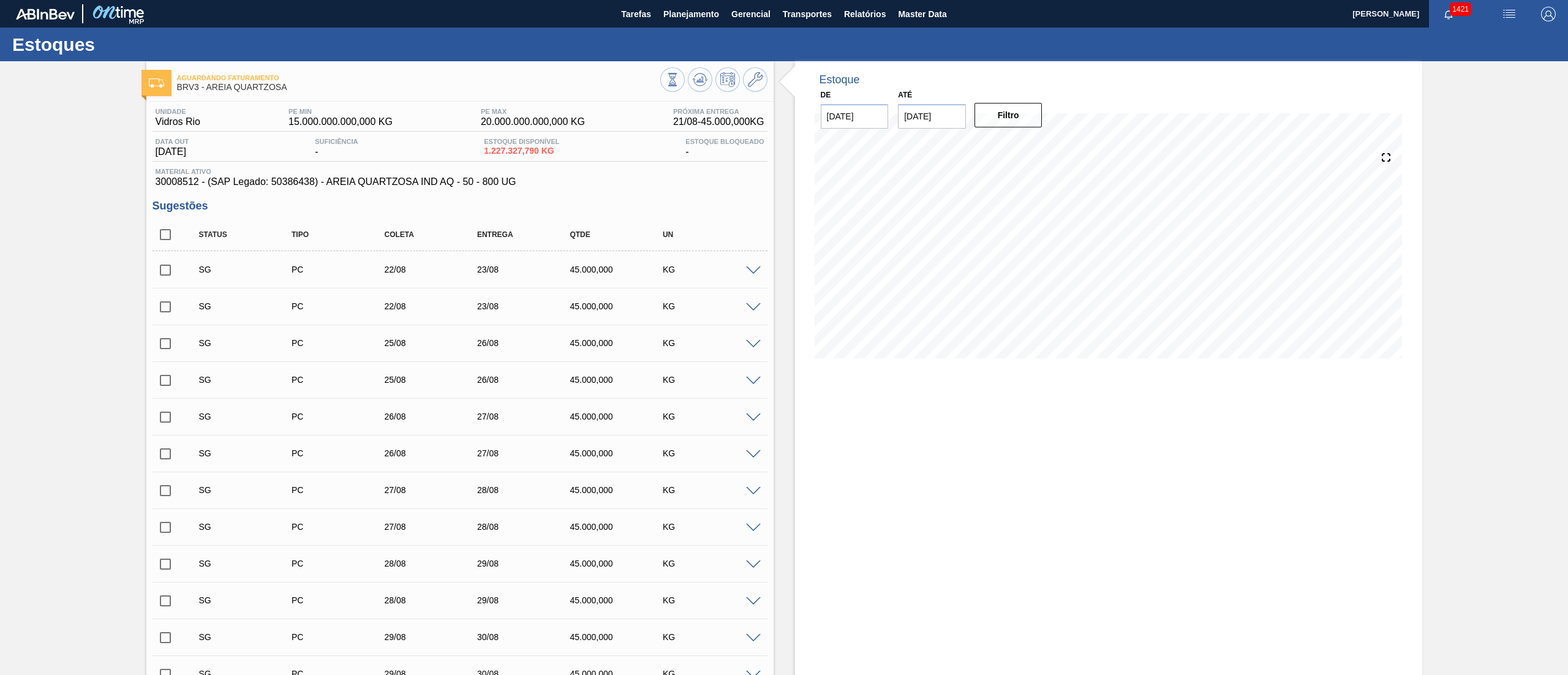
checkbox input "false"
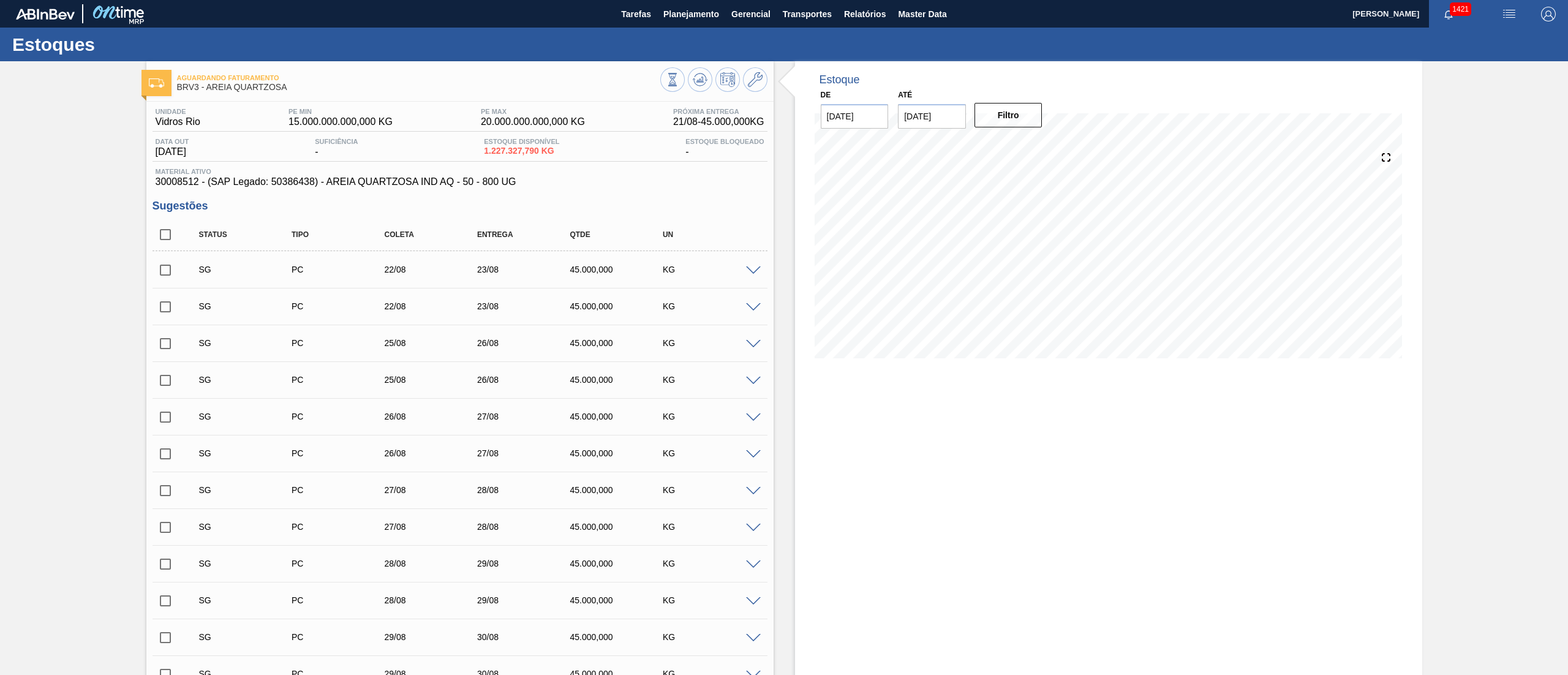
checkbox input "false"
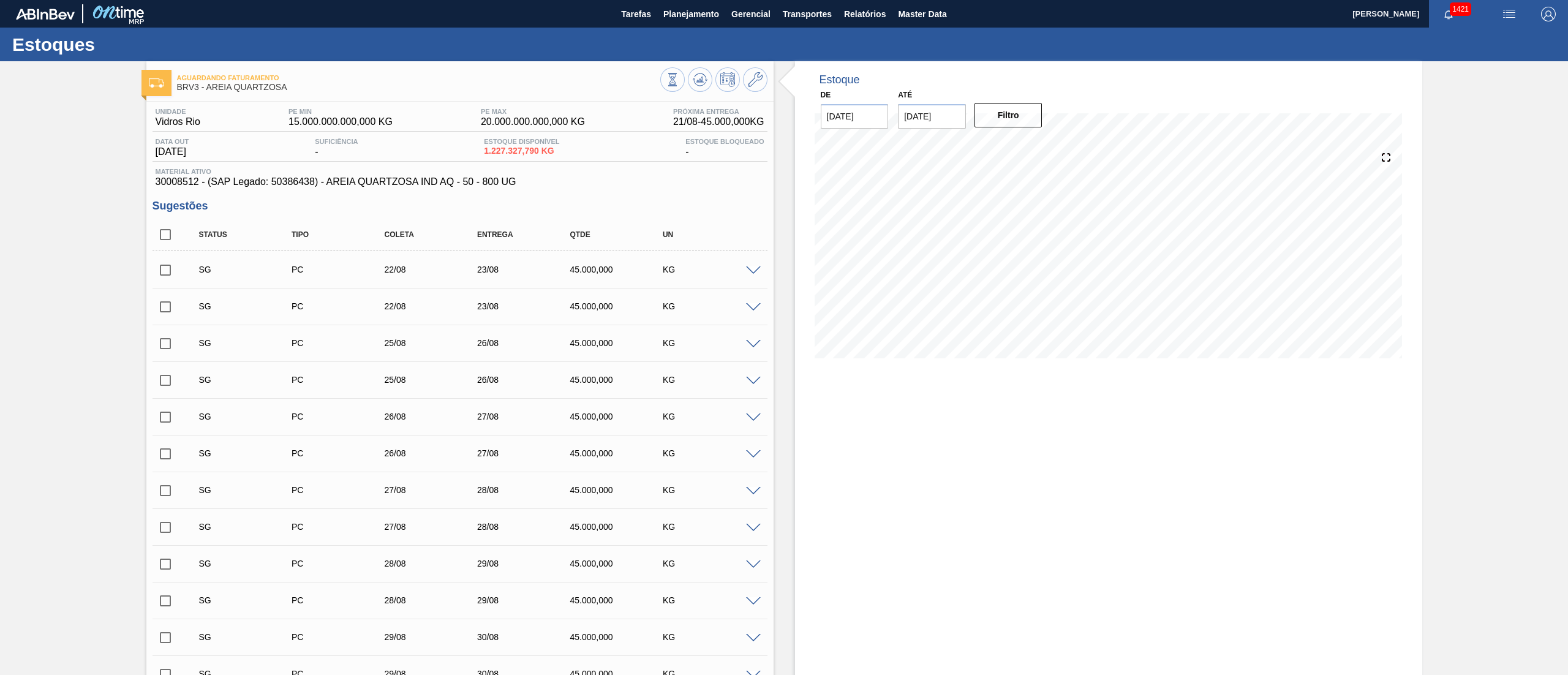
checkbox input "false"
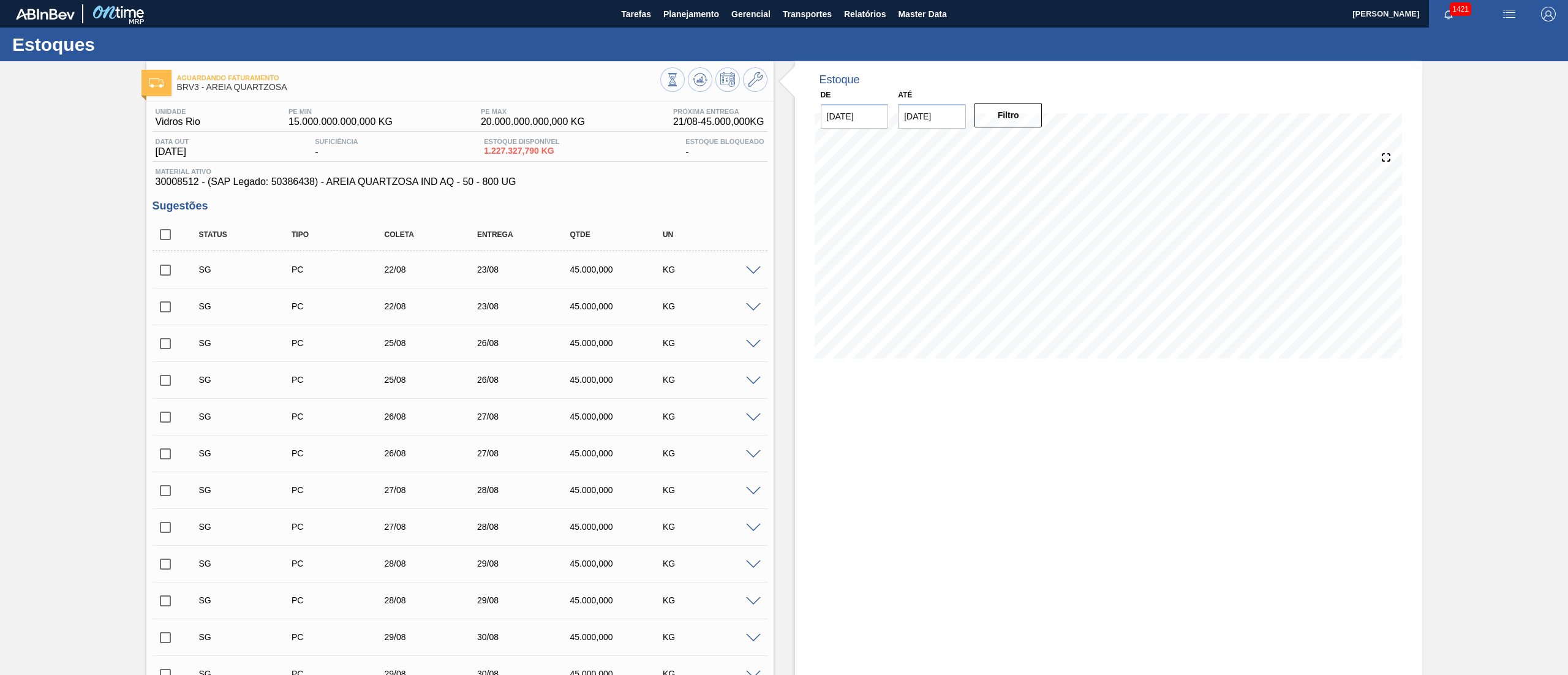
click at [161, 239] on input "checkbox" at bounding box center [165, 234] width 25 height 25
checkbox input "true"
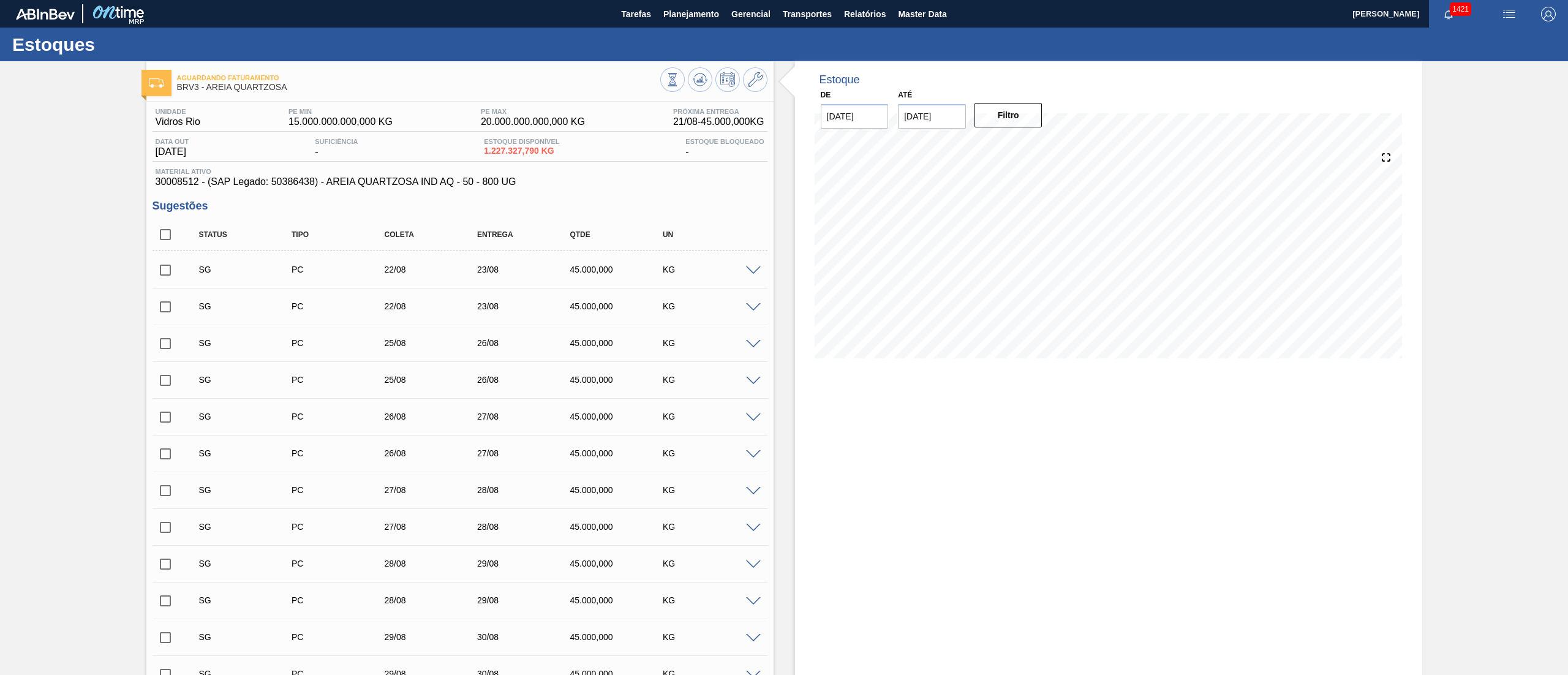
checkbox input "true"
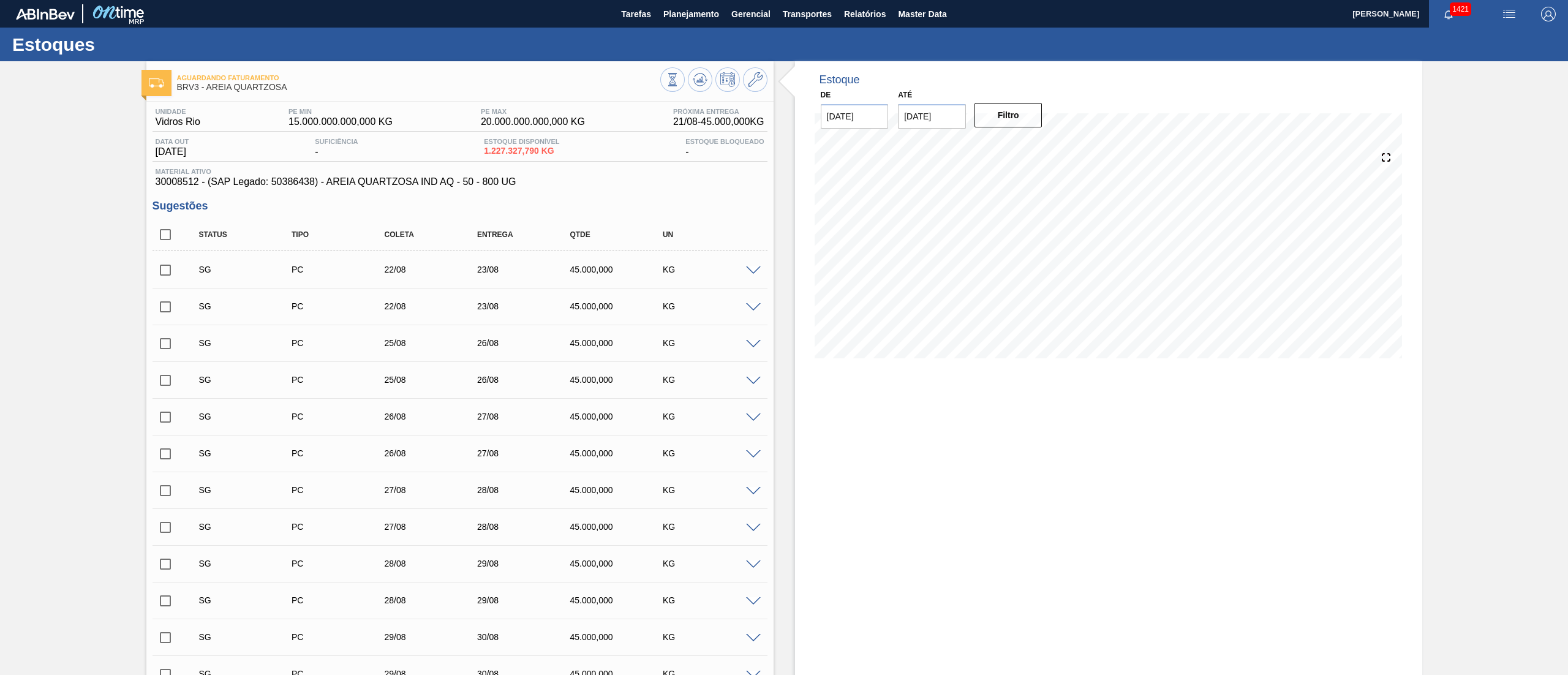
checkbox input "true"
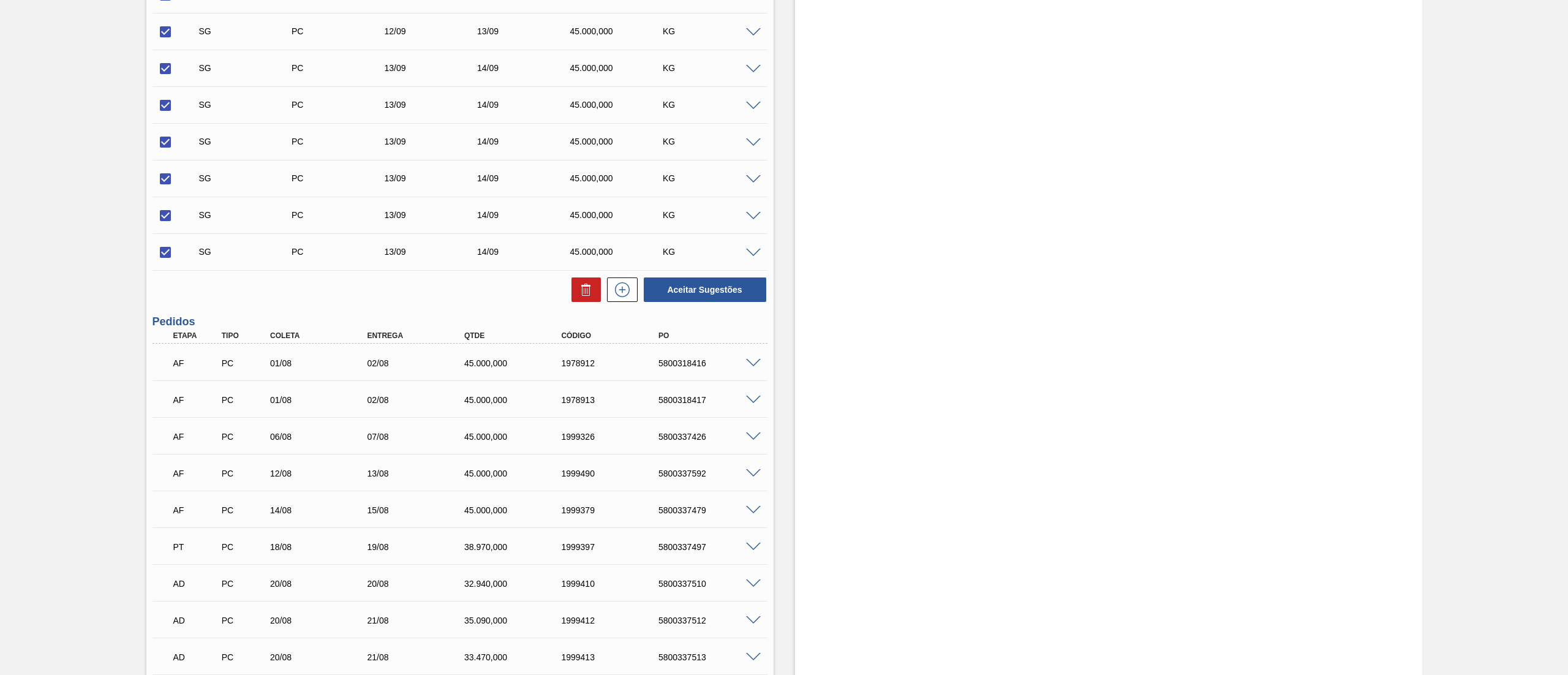
scroll to position [3921, 0]
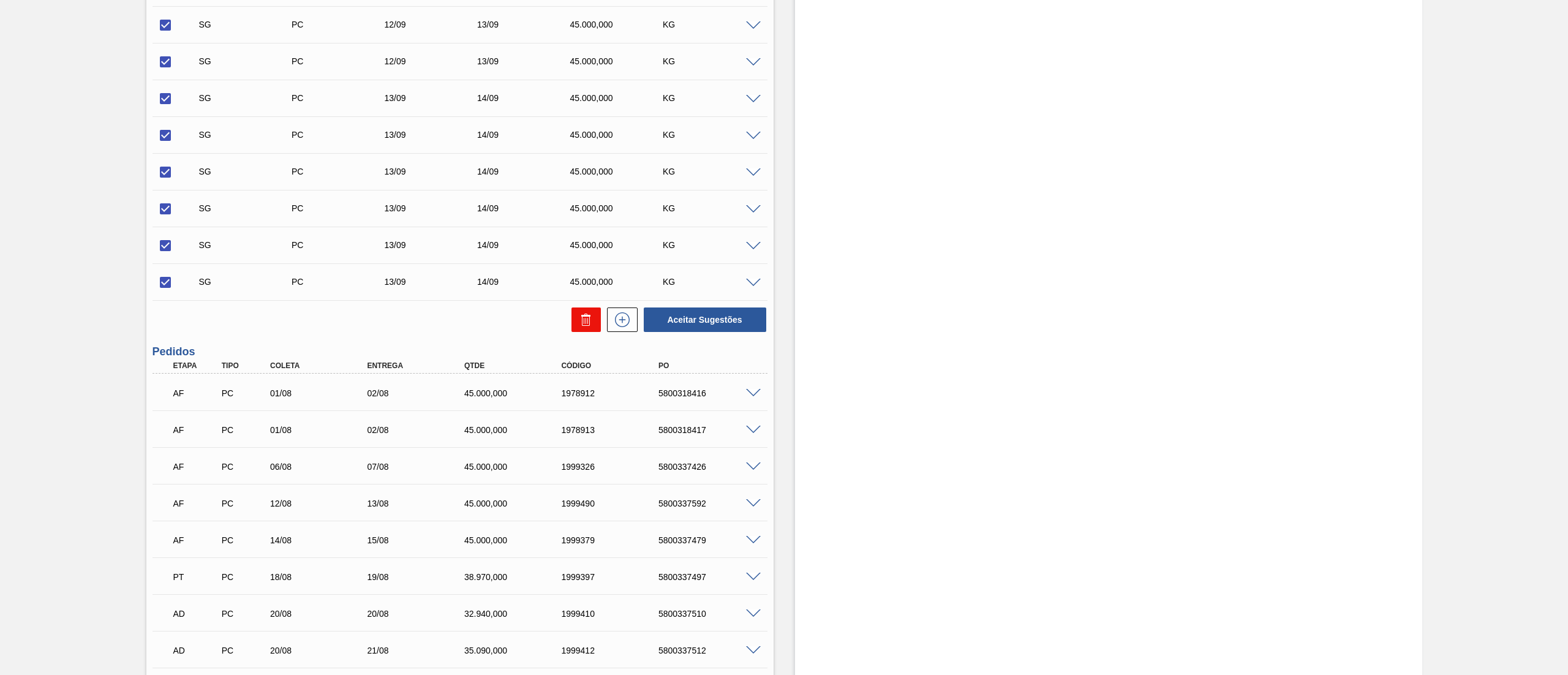
click at [582, 318] on icon at bounding box center [586, 319] width 14 height 14
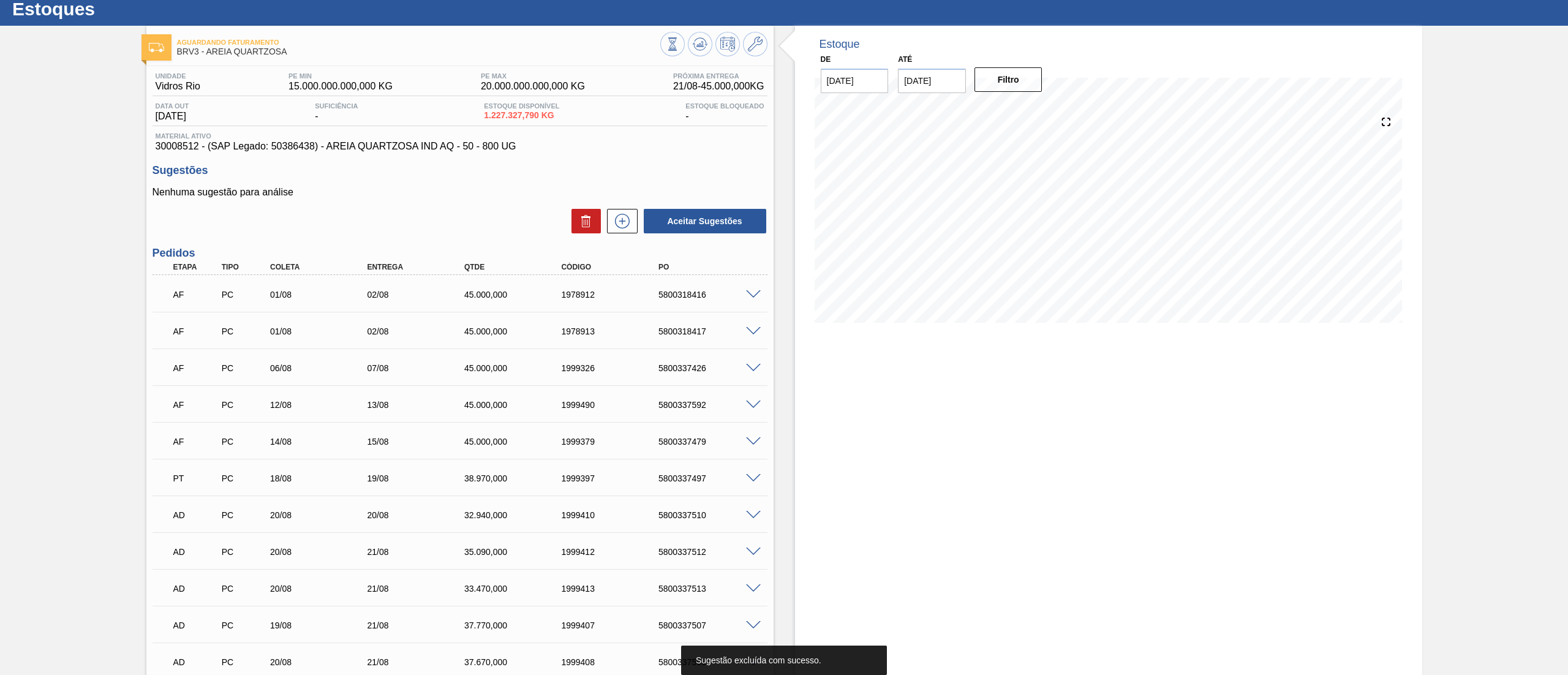
scroll to position [0, 0]
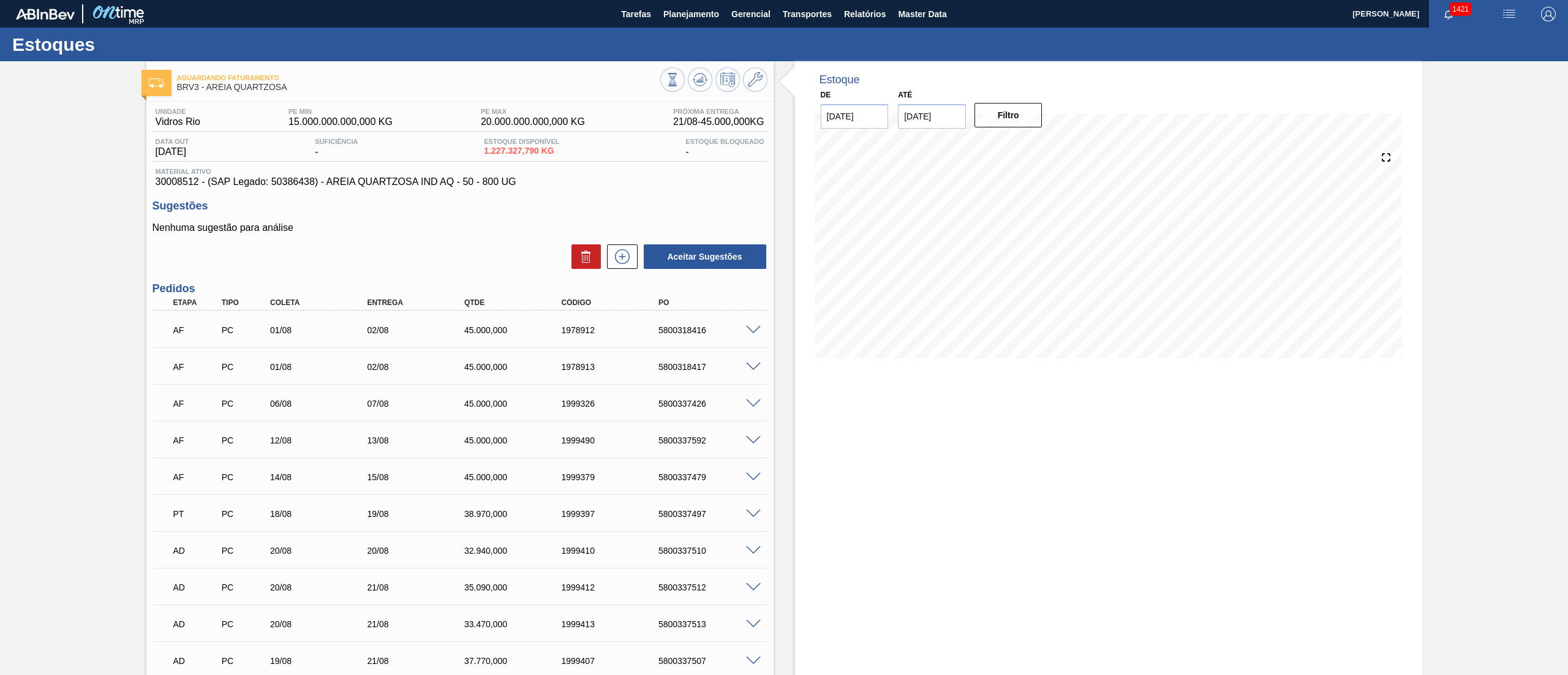
click at [751, 326] on span at bounding box center [753, 330] width 14 height 9
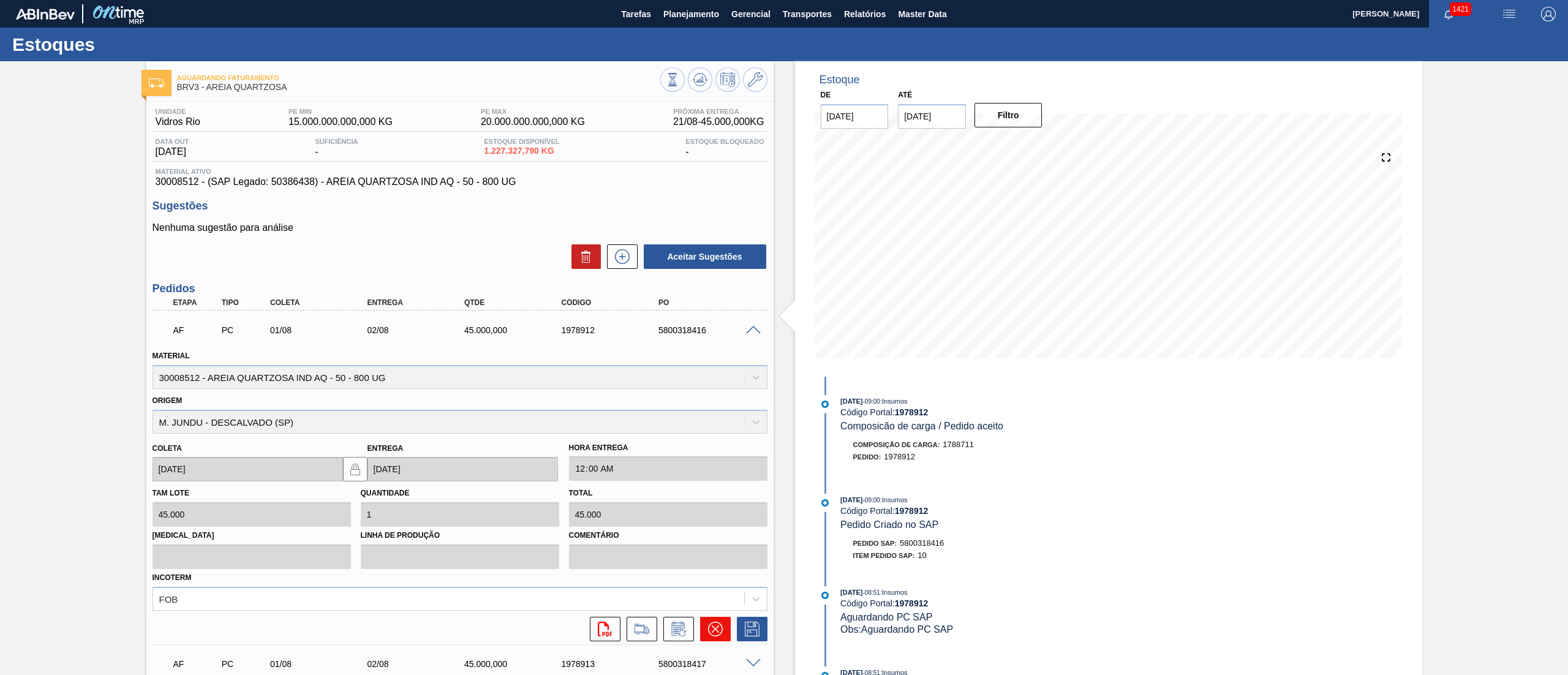
click at [706, 637] on button at bounding box center [715, 629] width 31 height 25
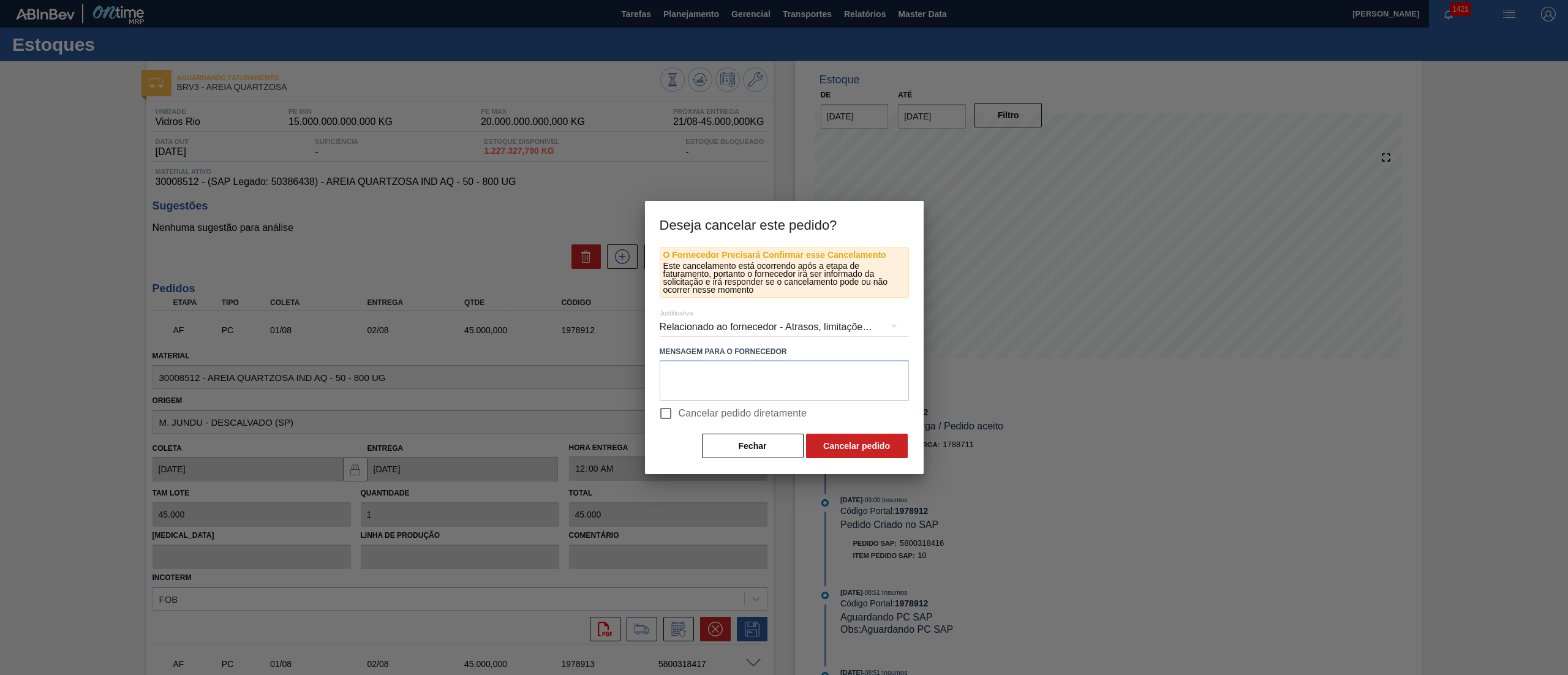
click at [684, 416] on span "Cancelar pedido diretamente" at bounding box center [743, 413] width 128 height 14
click at [679, 416] on input "Cancelar pedido diretamente" at bounding box center [665, 413] width 25 height 25
click at [873, 446] on button "Cancelar pedido" at bounding box center [857, 446] width 102 height 25
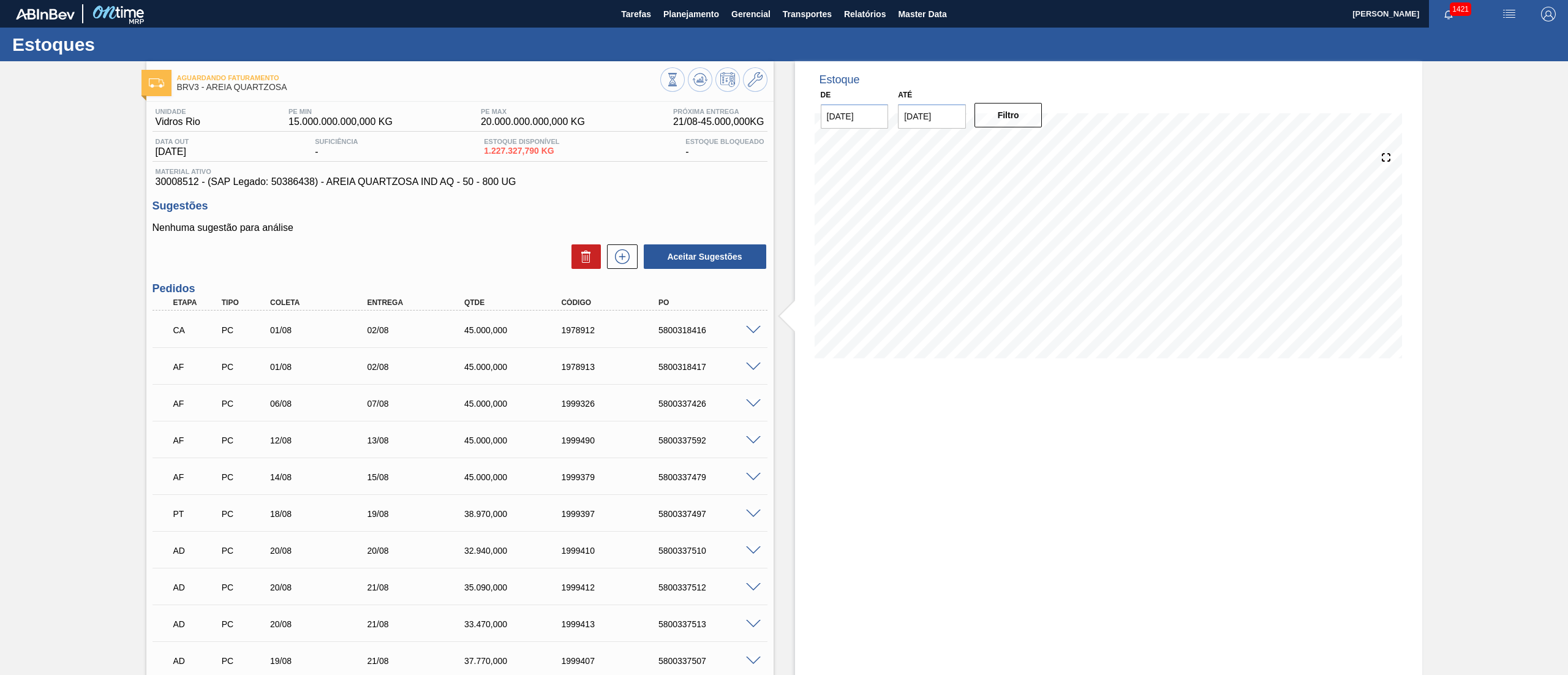
click at [752, 367] on span at bounding box center [753, 367] width 14 height 9
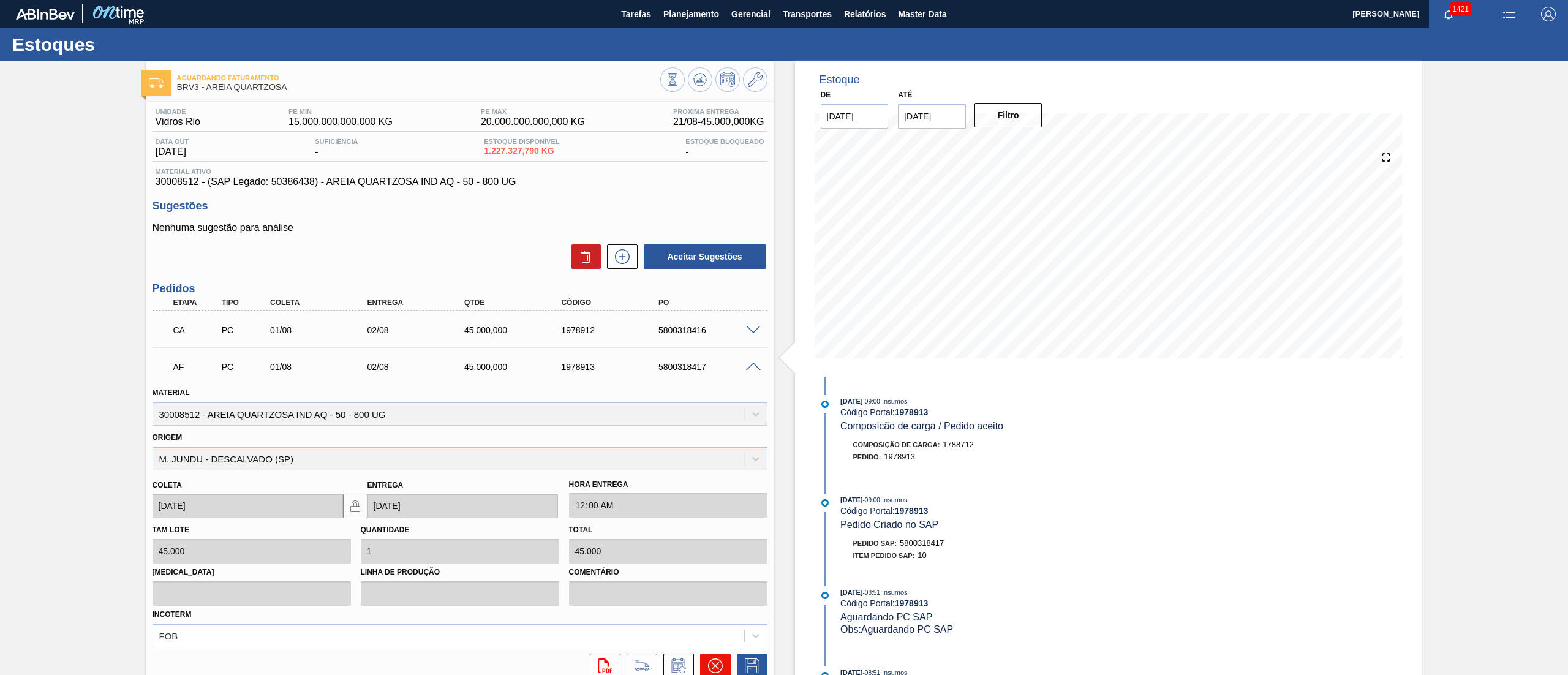
click at [707, 667] on icon at bounding box center [714, 665] width 14 height 14
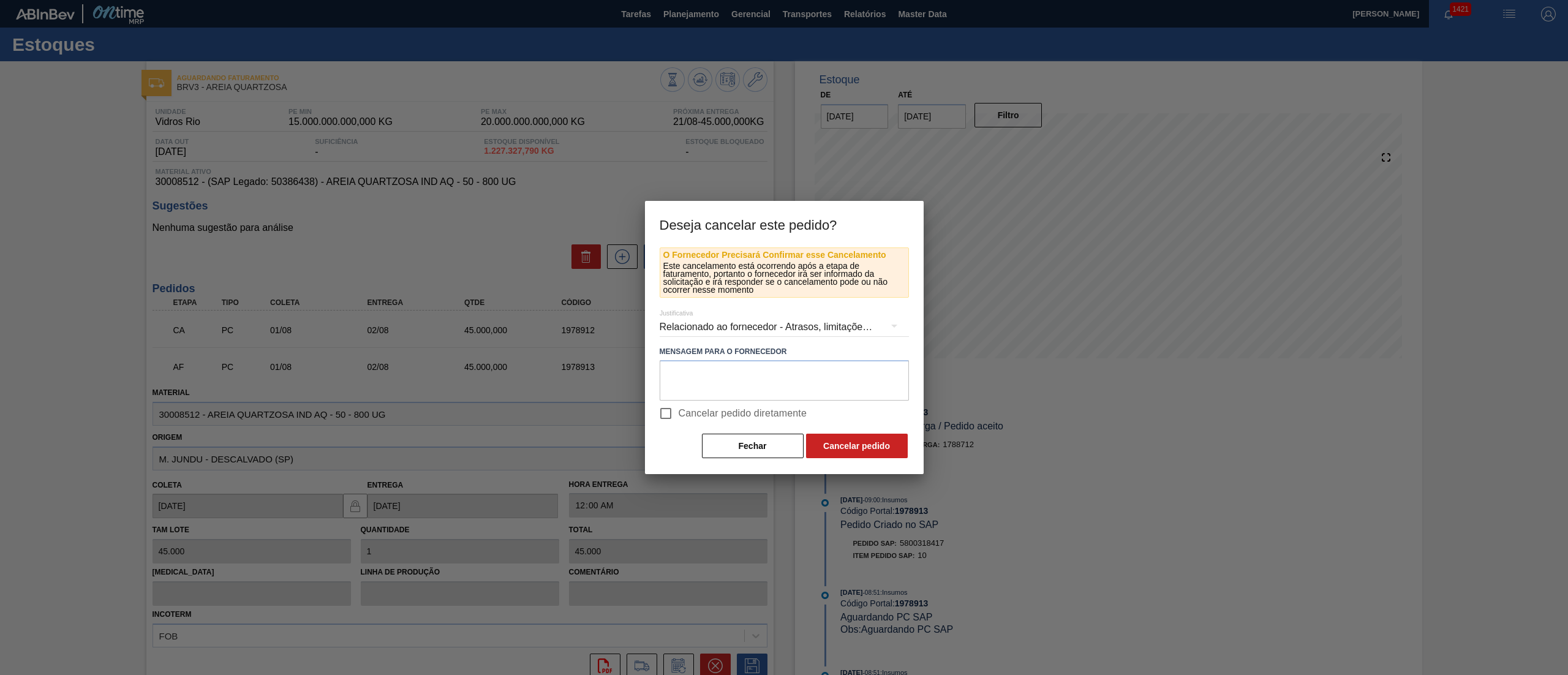
click at [658, 403] on input "Cancelar pedido diretamente" at bounding box center [665, 413] width 25 height 25
click at [838, 437] on button "Cancelar pedido" at bounding box center [857, 446] width 102 height 25
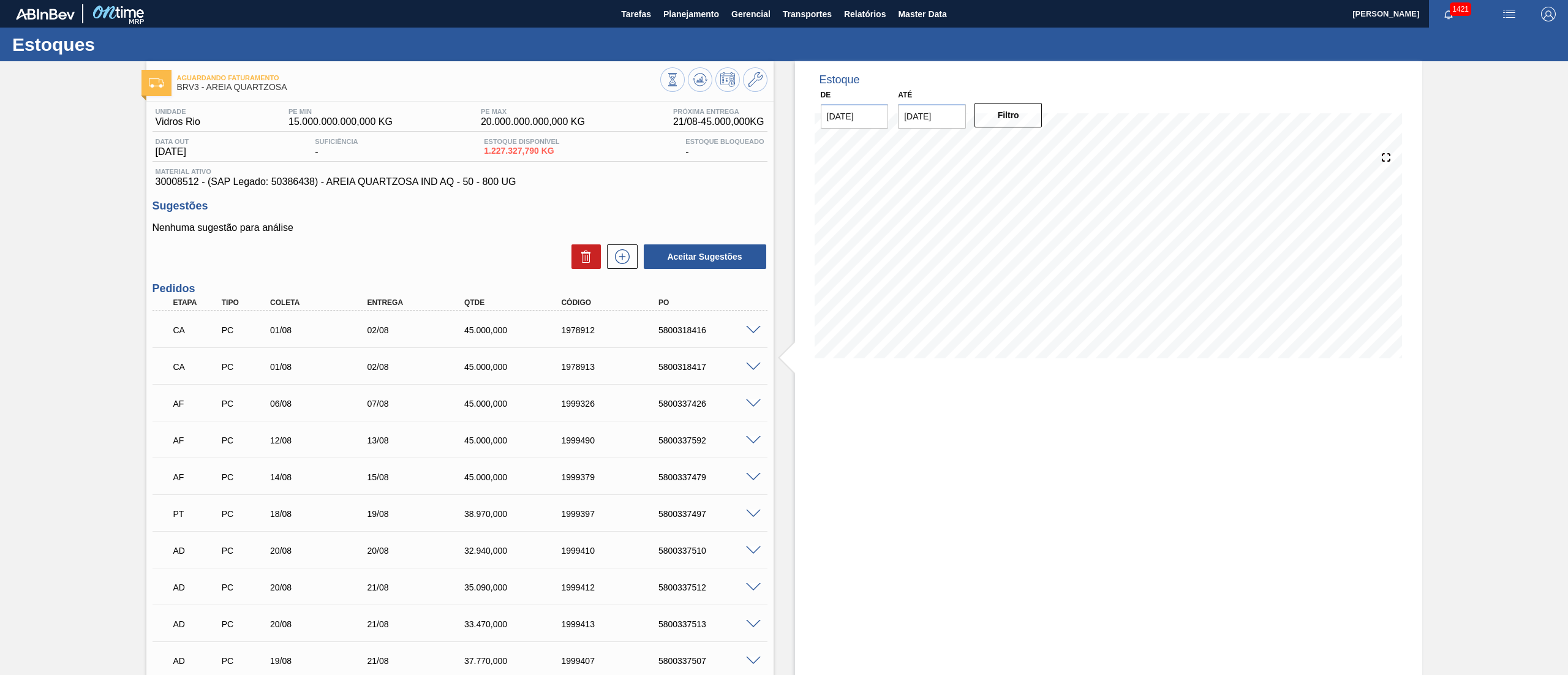
click at [759, 400] on span at bounding box center [753, 404] width 14 height 9
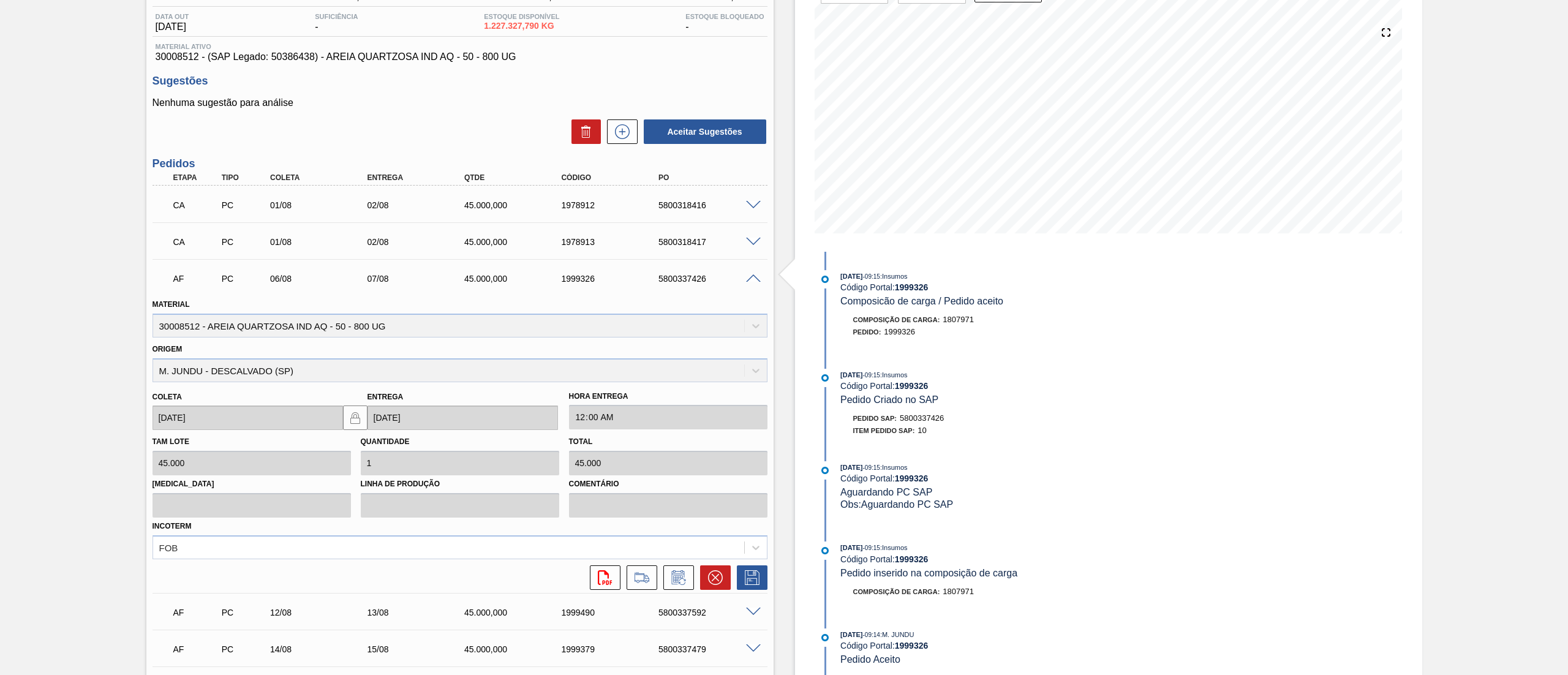
scroll to position [245, 0]
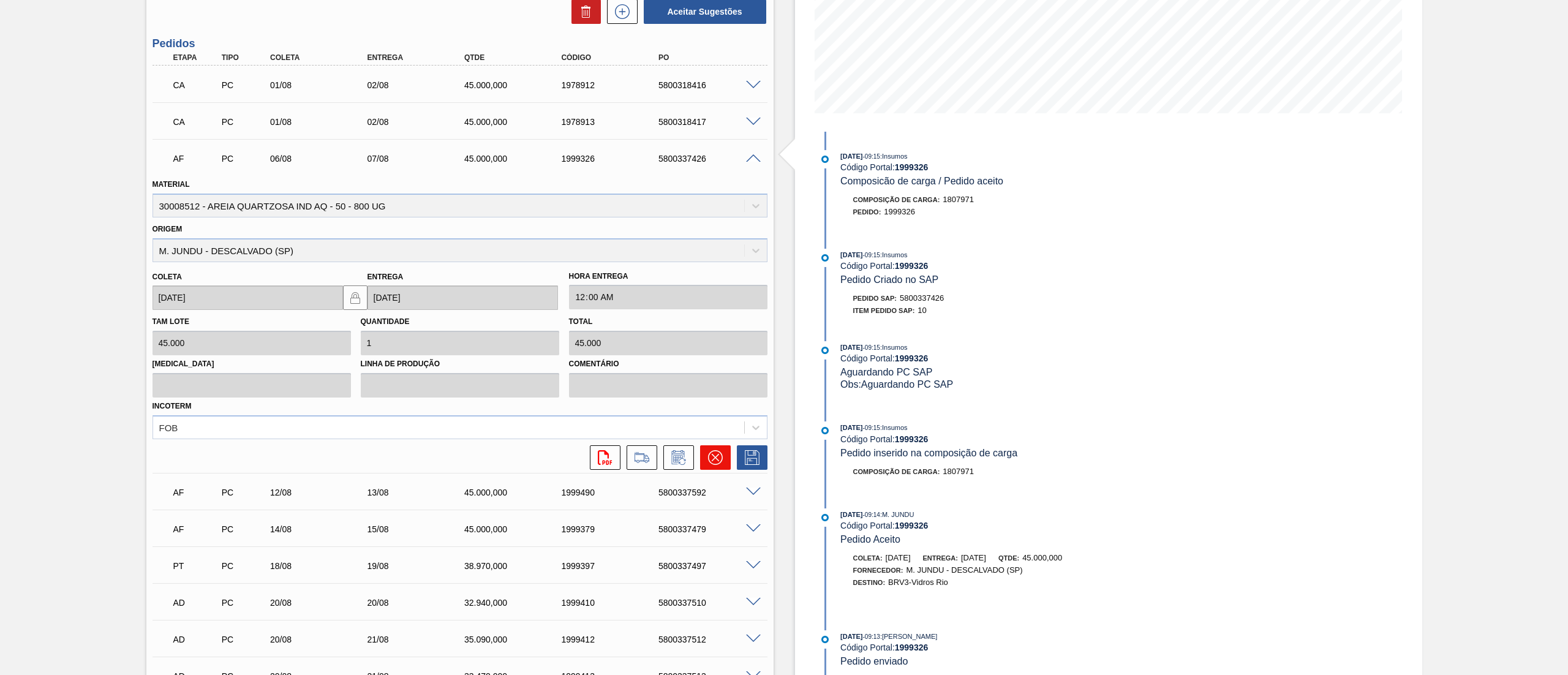
click at [708, 460] on icon at bounding box center [715, 457] width 14 height 14
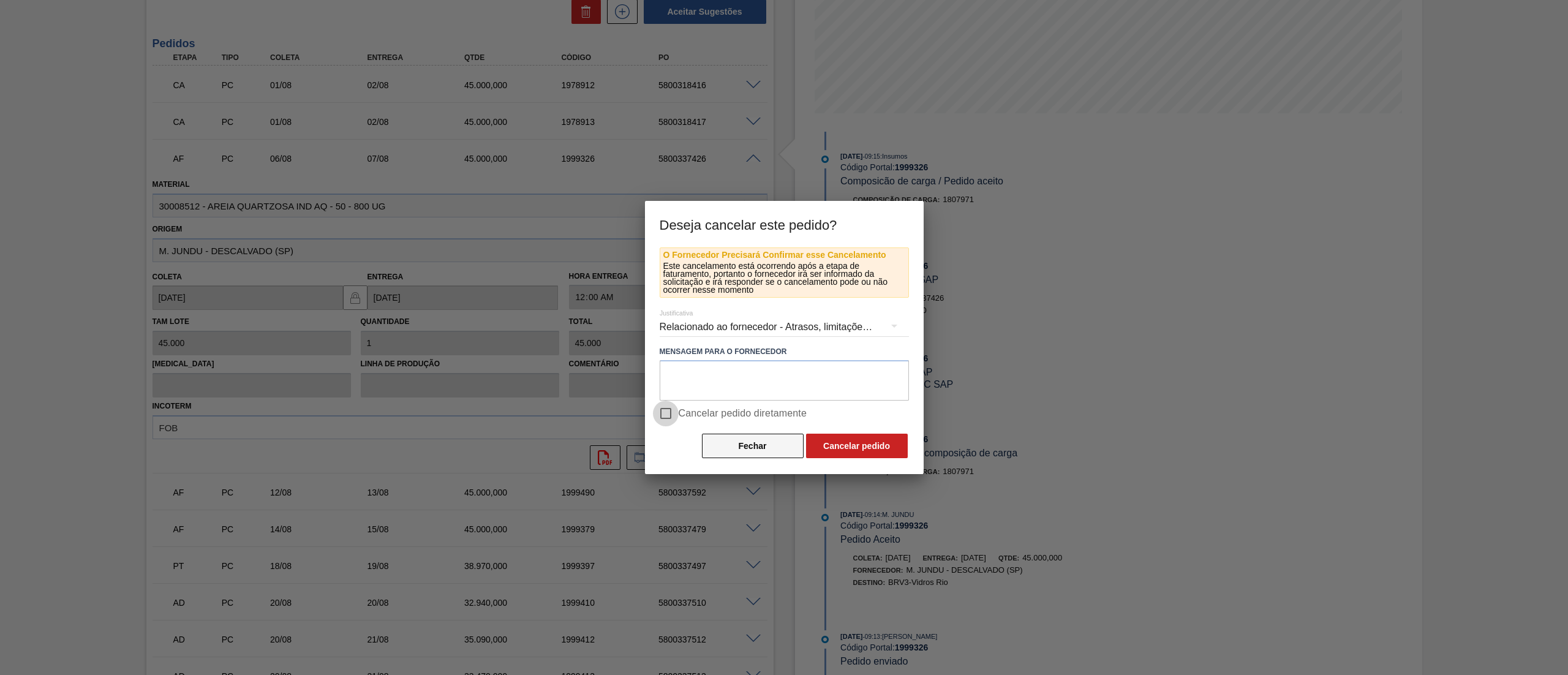
drag, startPoint x: 674, startPoint y: 409, endPoint x: 733, endPoint y: 439, distance: 66.2
click at [674, 409] on input "Cancelar pedido diretamente" at bounding box center [665, 413] width 25 height 25
click at [833, 445] on button "Cancelar pedido" at bounding box center [857, 446] width 102 height 25
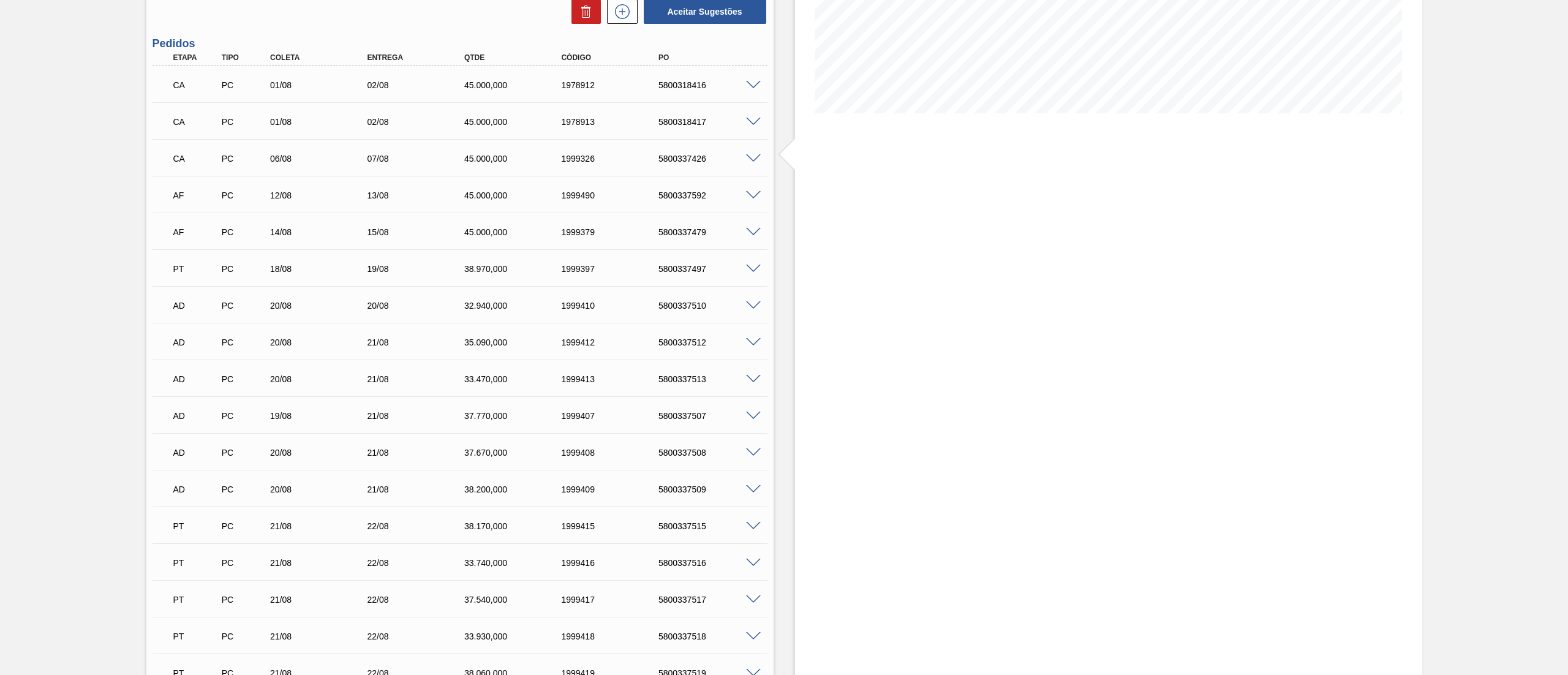
click at [748, 192] on span at bounding box center [753, 195] width 14 height 9
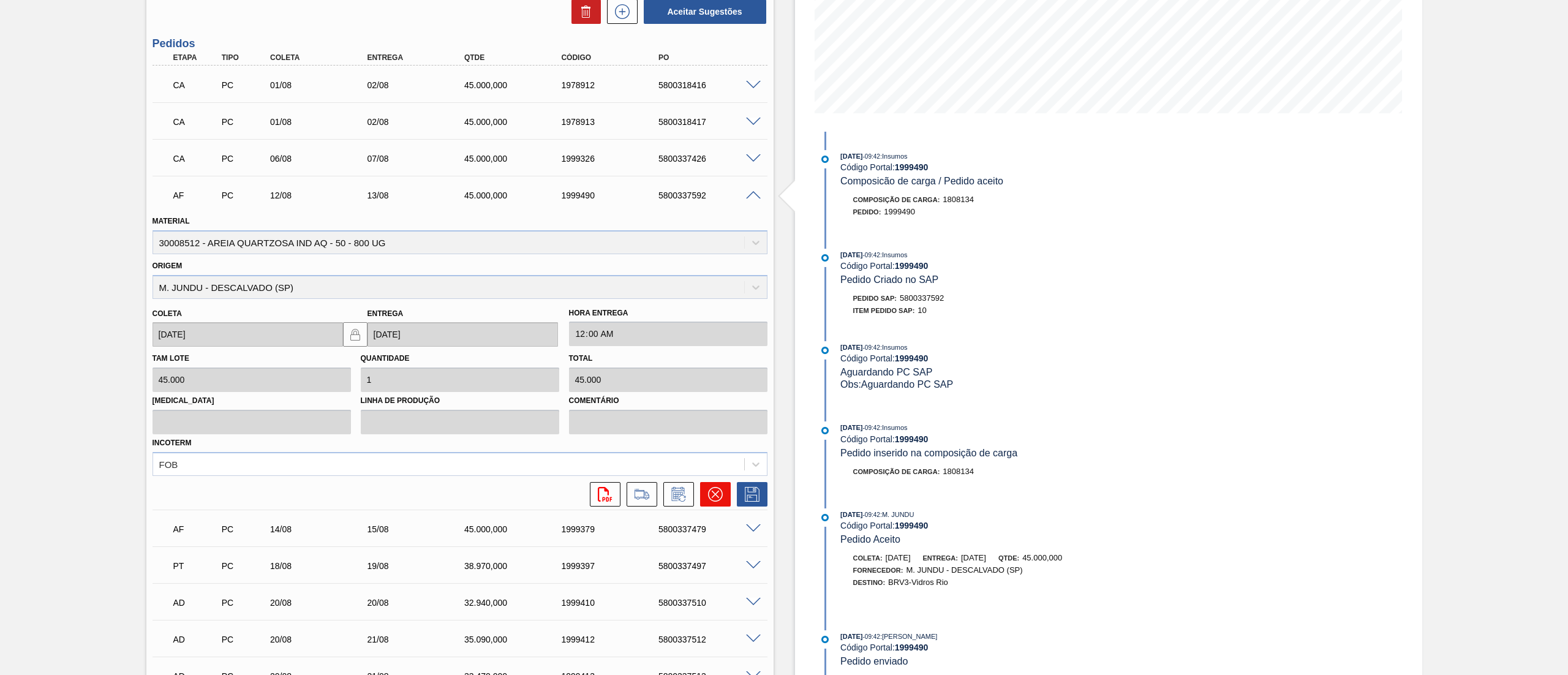
click at [714, 487] on icon at bounding box center [714, 494] width 14 height 14
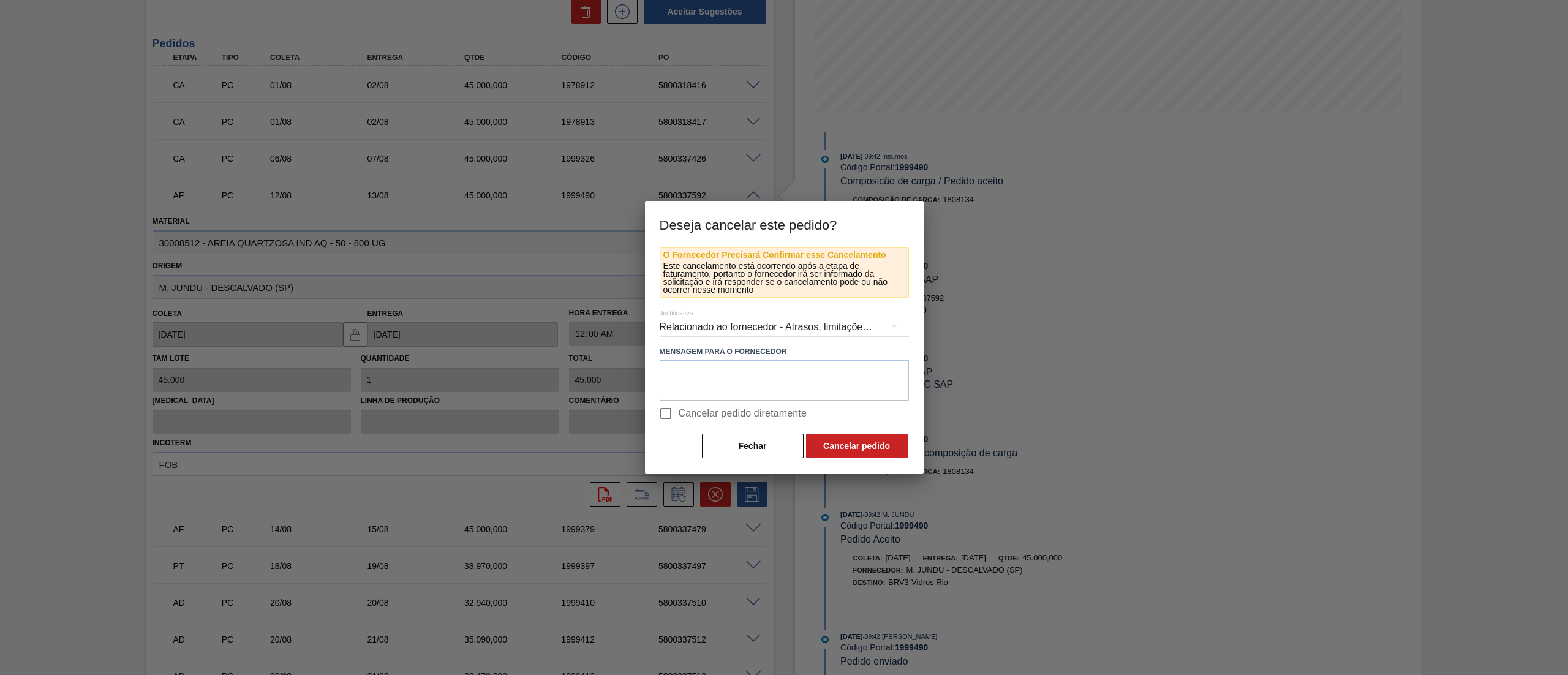
click at [679, 416] on span "Cancelar pedido diretamente" at bounding box center [743, 413] width 128 height 14
click at [679, 416] on input "Cancelar pedido diretamente" at bounding box center [665, 413] width 25 height 25
drag, startPoint x: 809, startPoint y: 426, endPoint x: 823, endPoint y: 440, distance: 19.8
click at [816, 435] on div "O Fornecedor Precisará Confirmar esse Cancelamento Este cancelamento está ocorr…" at bounding box center [784, 354] width 249 height 213
click at [825, 443] on button "Cancelar pedido" at bounding box center [857, 446] width 102 height 25
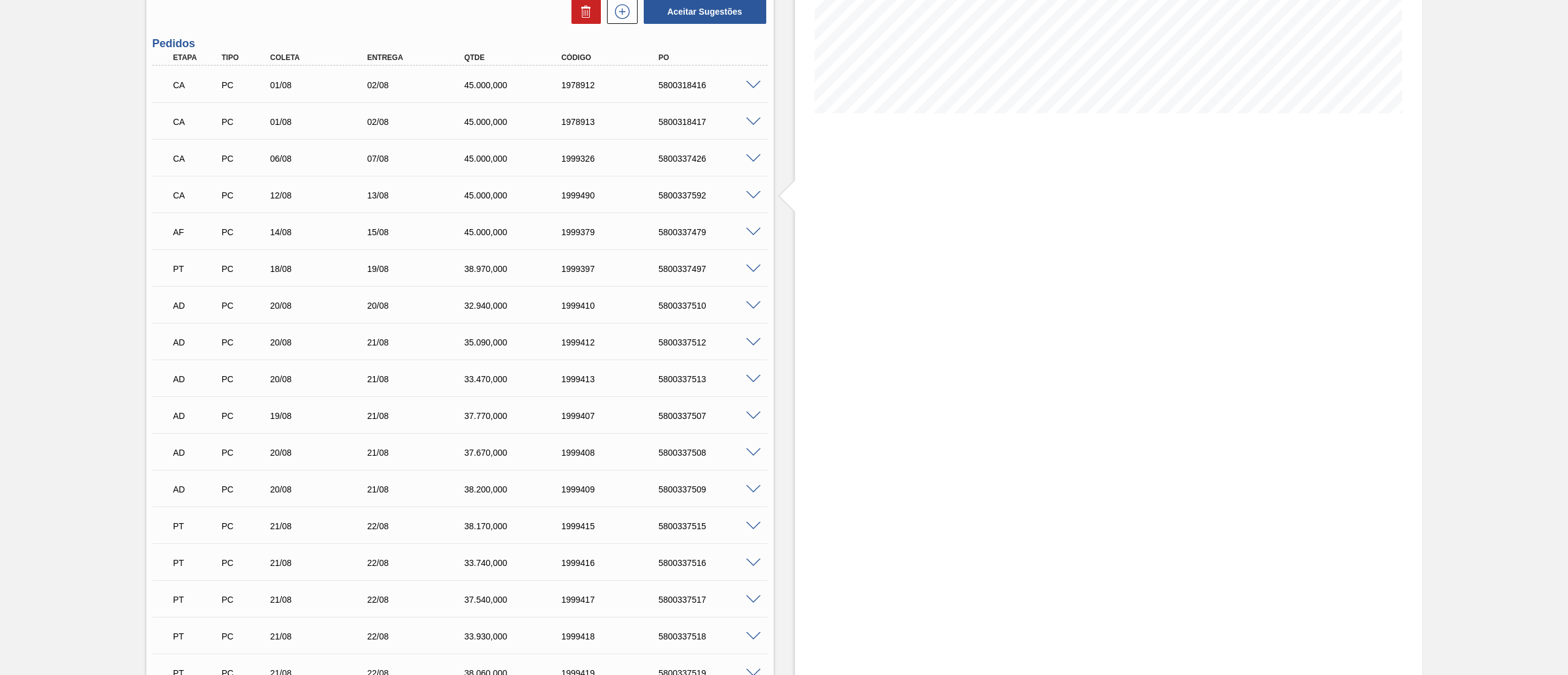
click at [750, 235] on span at bounding box center [753, 232] width 14 height 9
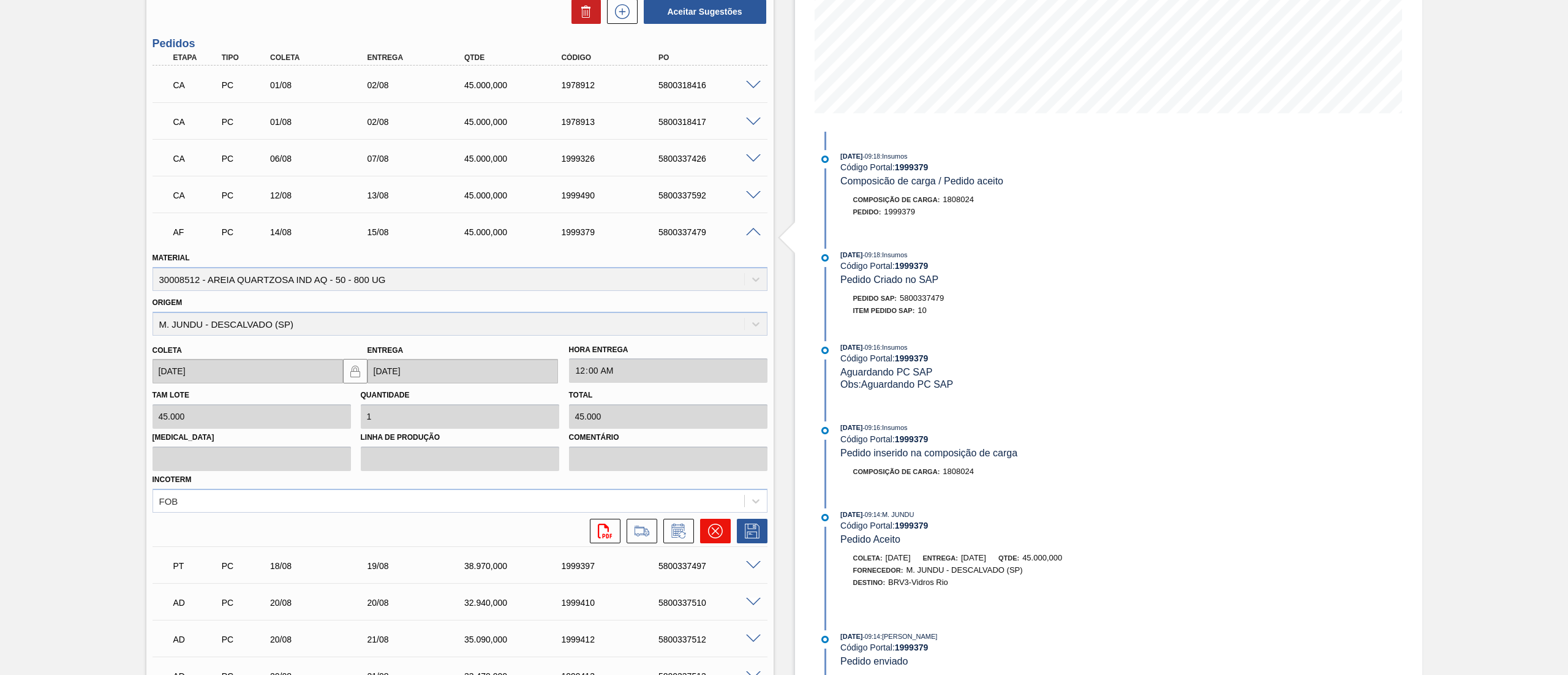
click at [711, 529] on icon at bounding box center [715, 531] width 14 height 14
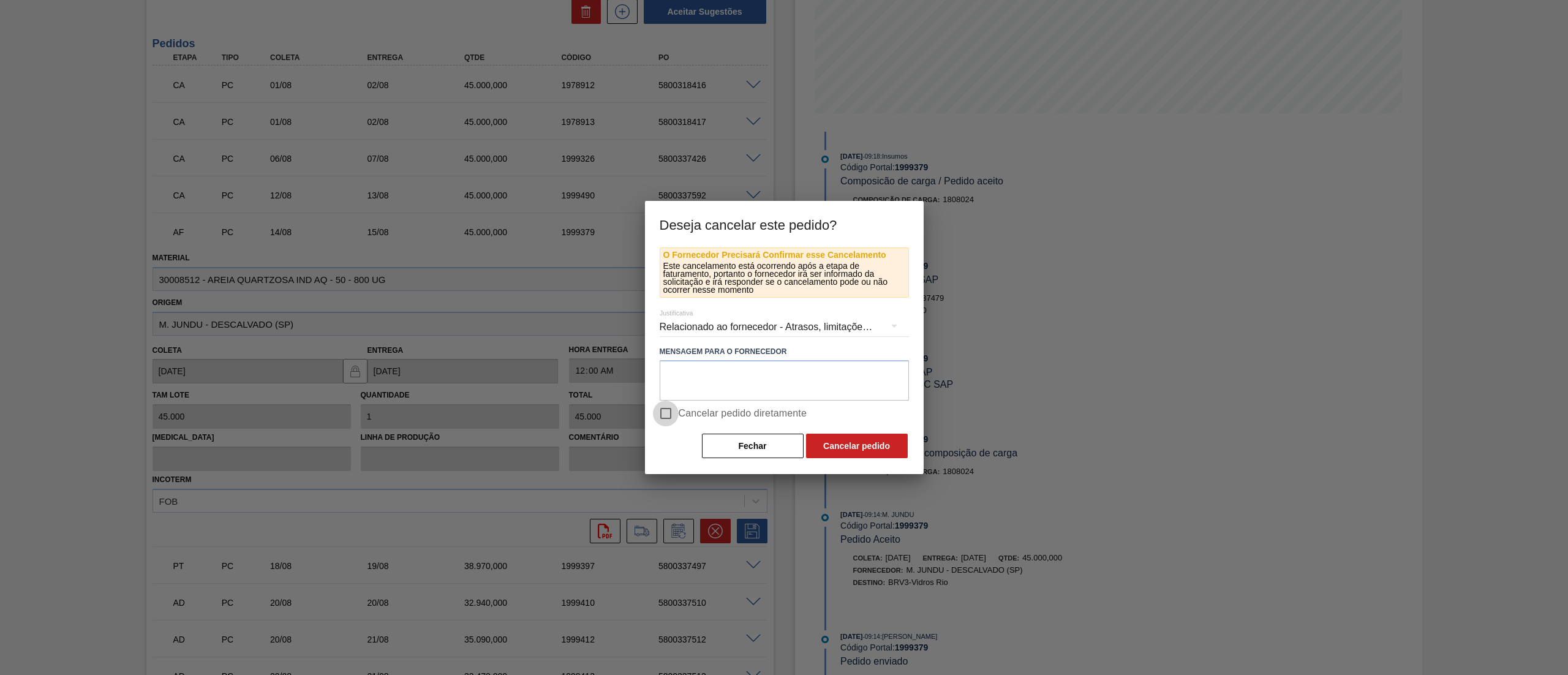
click at [677, 413] on input "Cancelar pedido diretamente" at bounding box center [665, 413] width 25 height 25
click at [831, 443] on button "Cancelar pedido" at bounding box center [857, 446] width 102 height 25
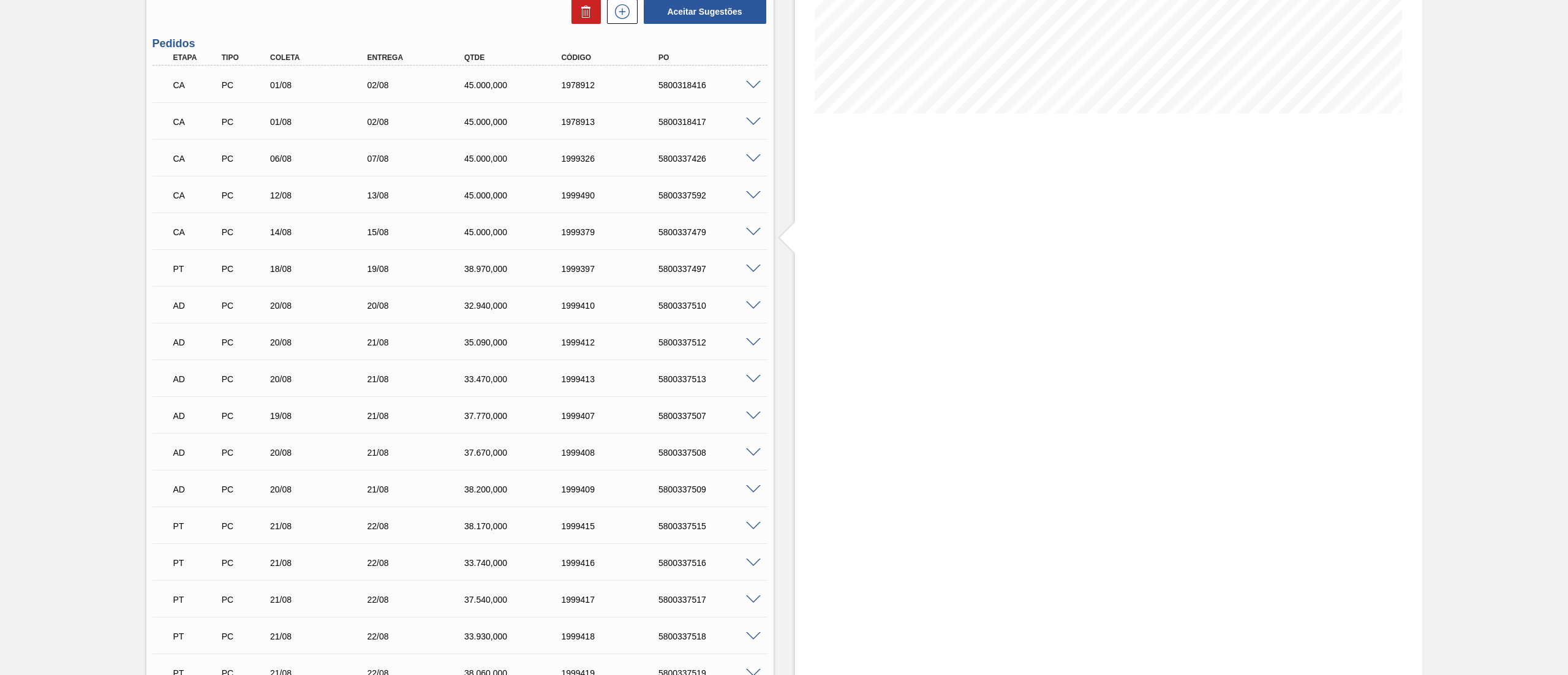
scroll to position [0, 0]
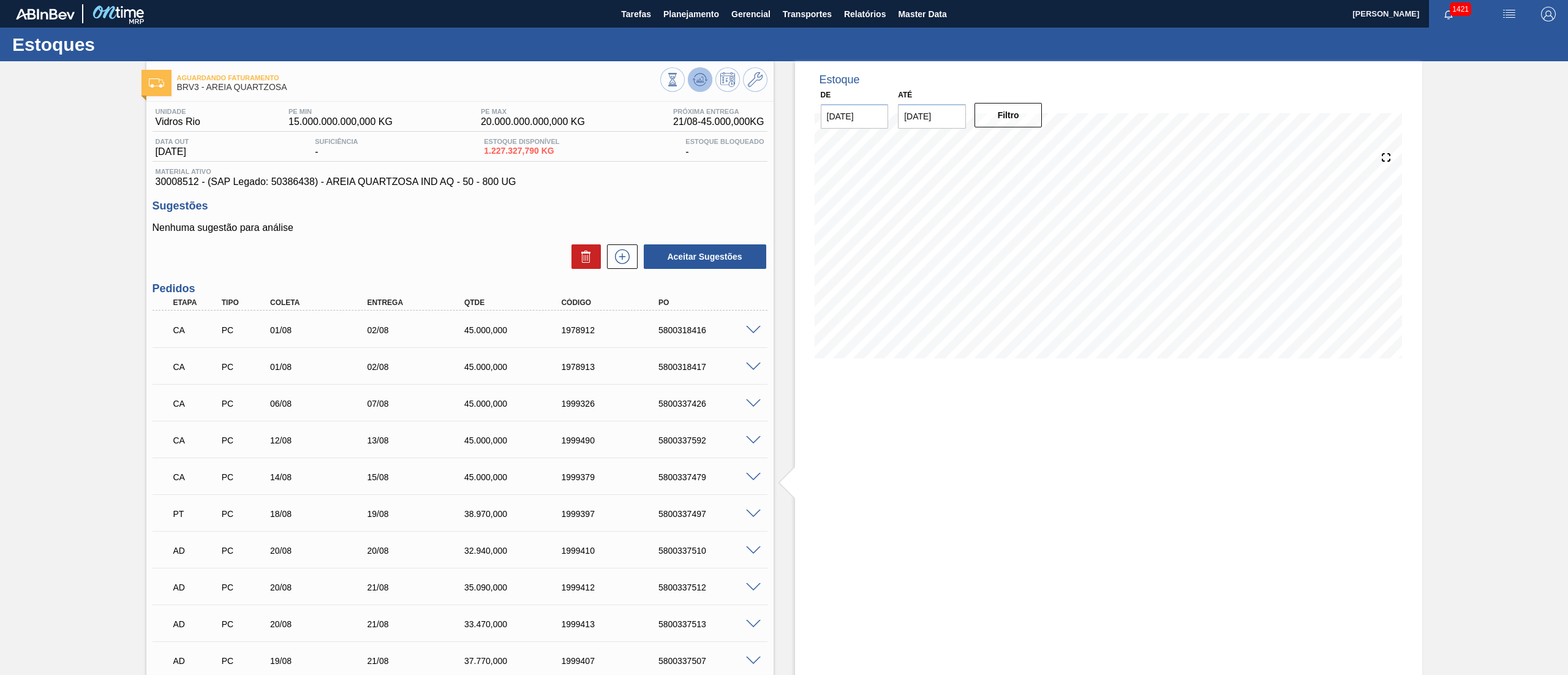
click at [679, 84] on icon at bounding box center [673, 80] width 14 height 14
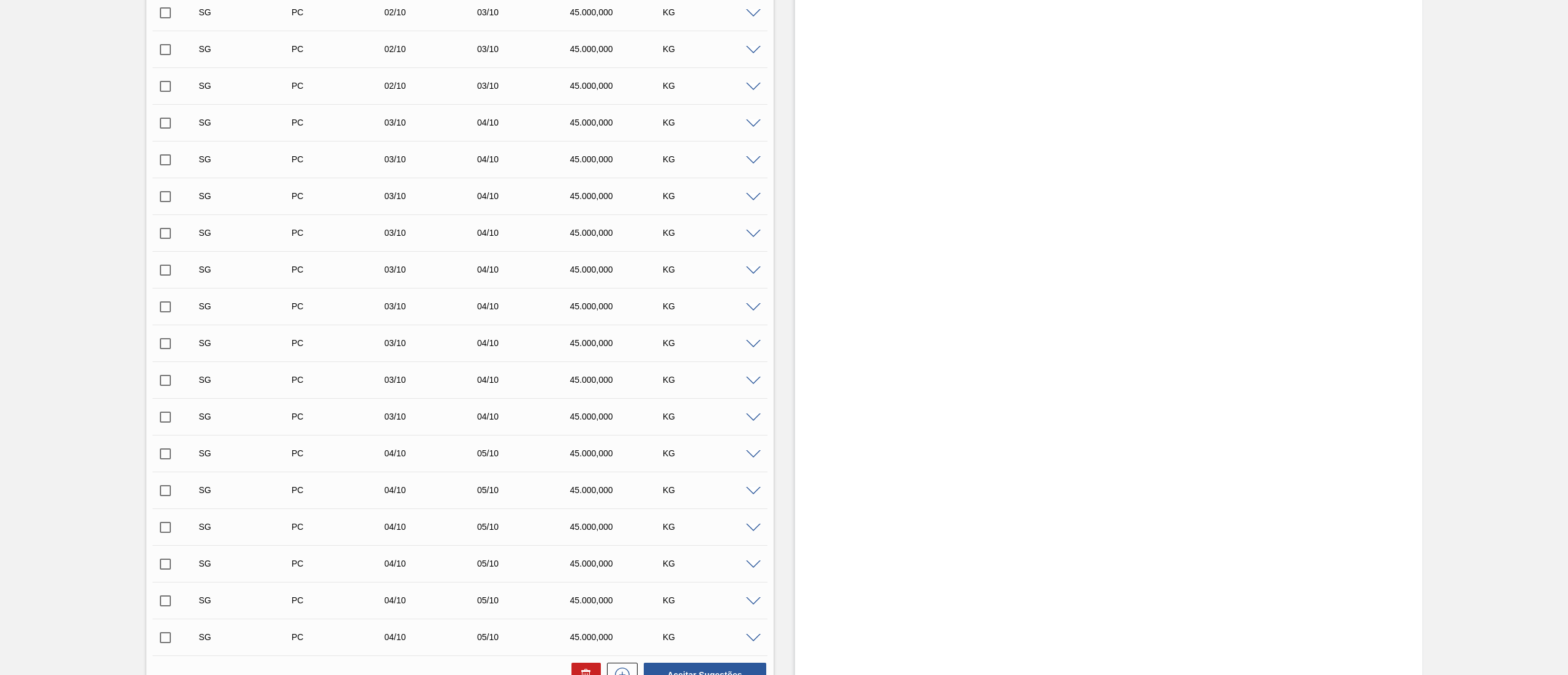
scroll to position [9557, 0]
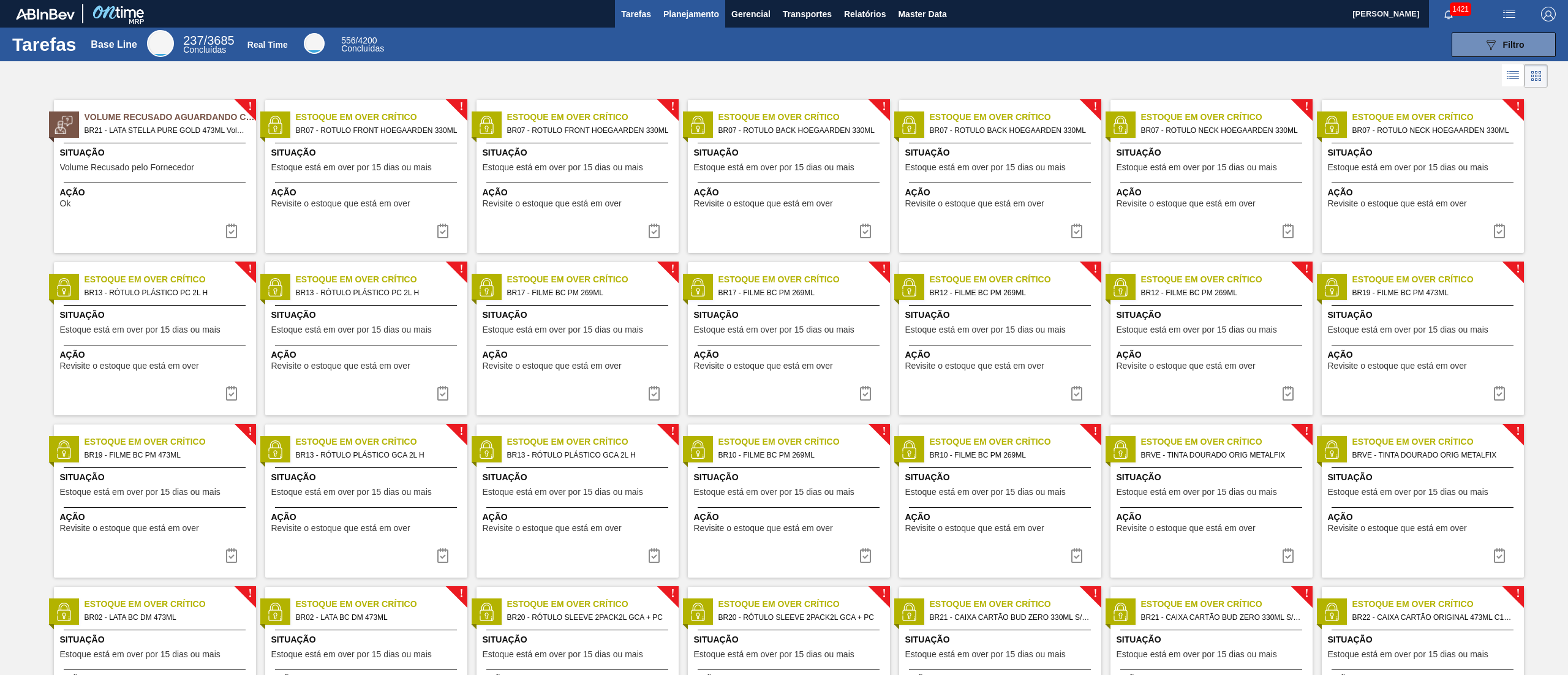
click at [690, 16] on span "Planejamento" at bounding box center [691, 14] width 56 height 14
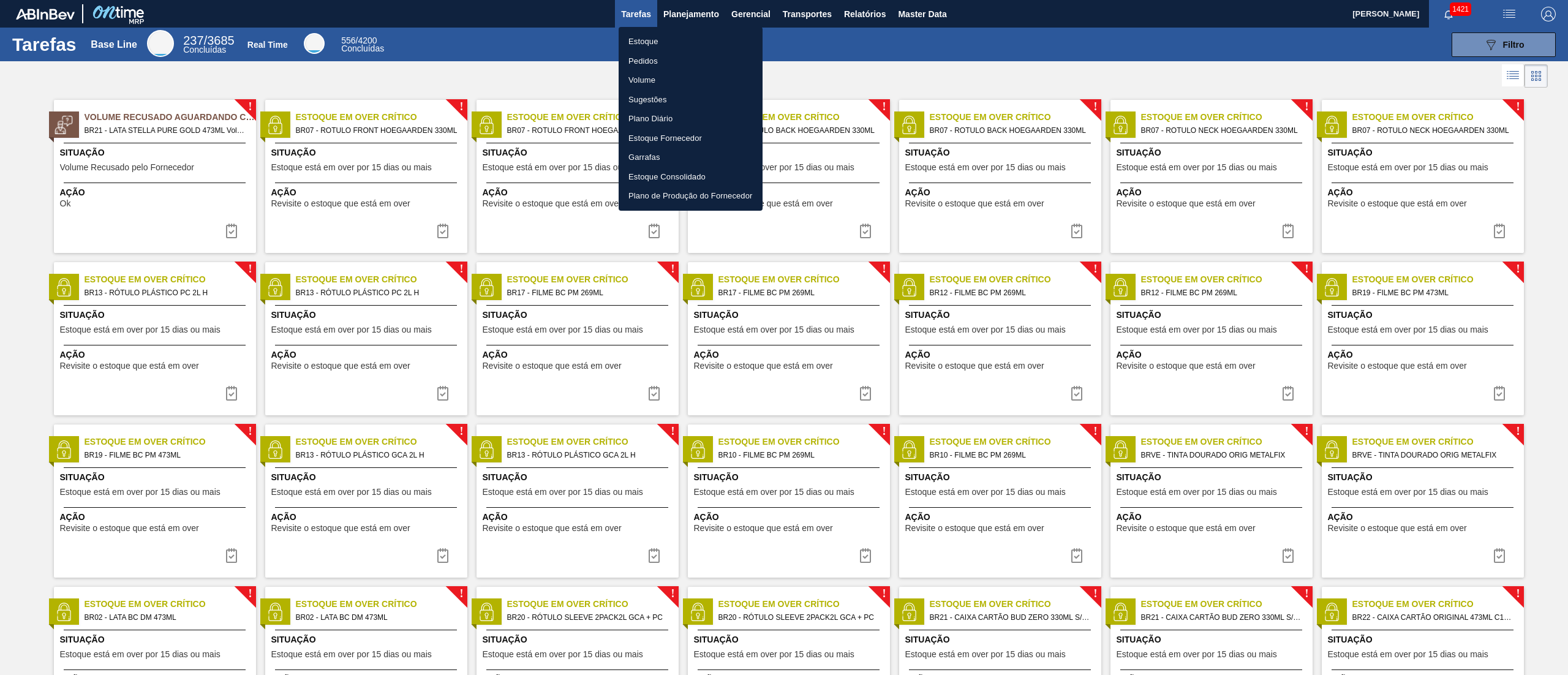
click at [645, 37] on li "Estoque" at bounding box center [691, 41] width 144 height 20
